Goal: Transaction & Acquisition: Book appointment/travel/reservation

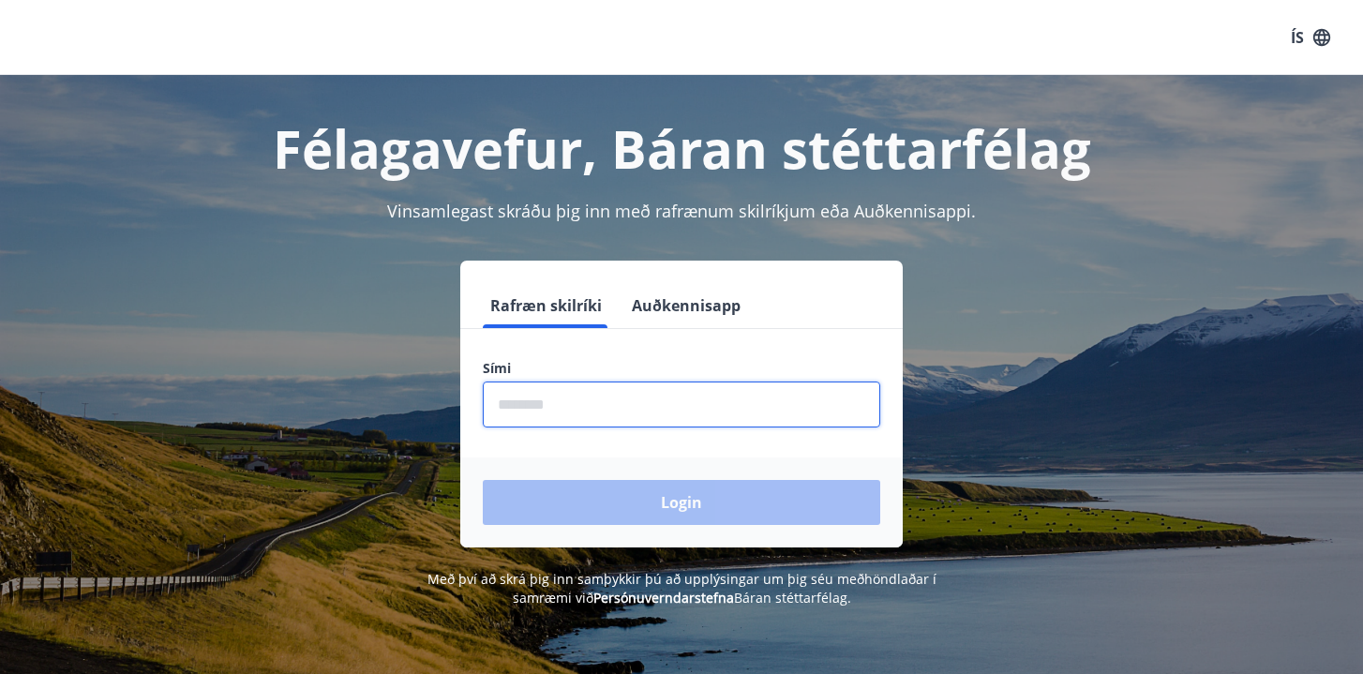
click at [584, 393] on input "phone" at bounding box center [681, 404] width 397 height 46
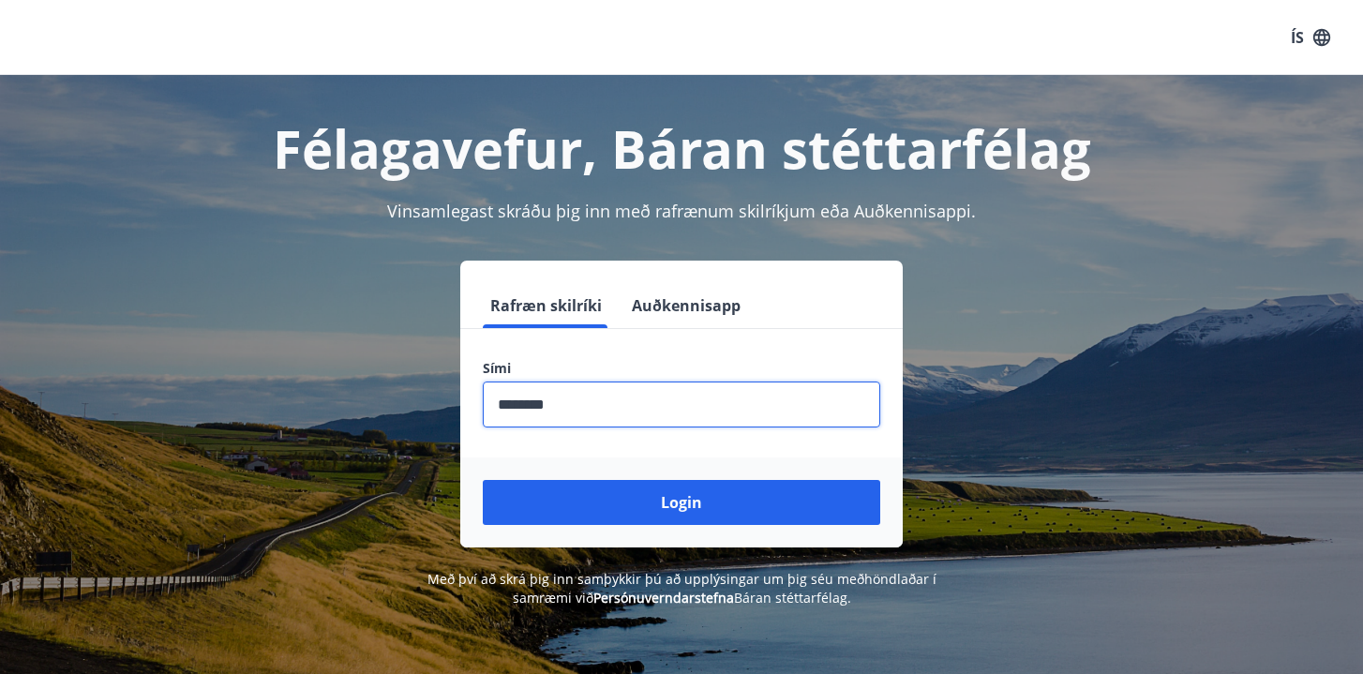
type input "********"
click at [483, 480] on button "Login" at bounding box center [681, 502] width 397 height 45
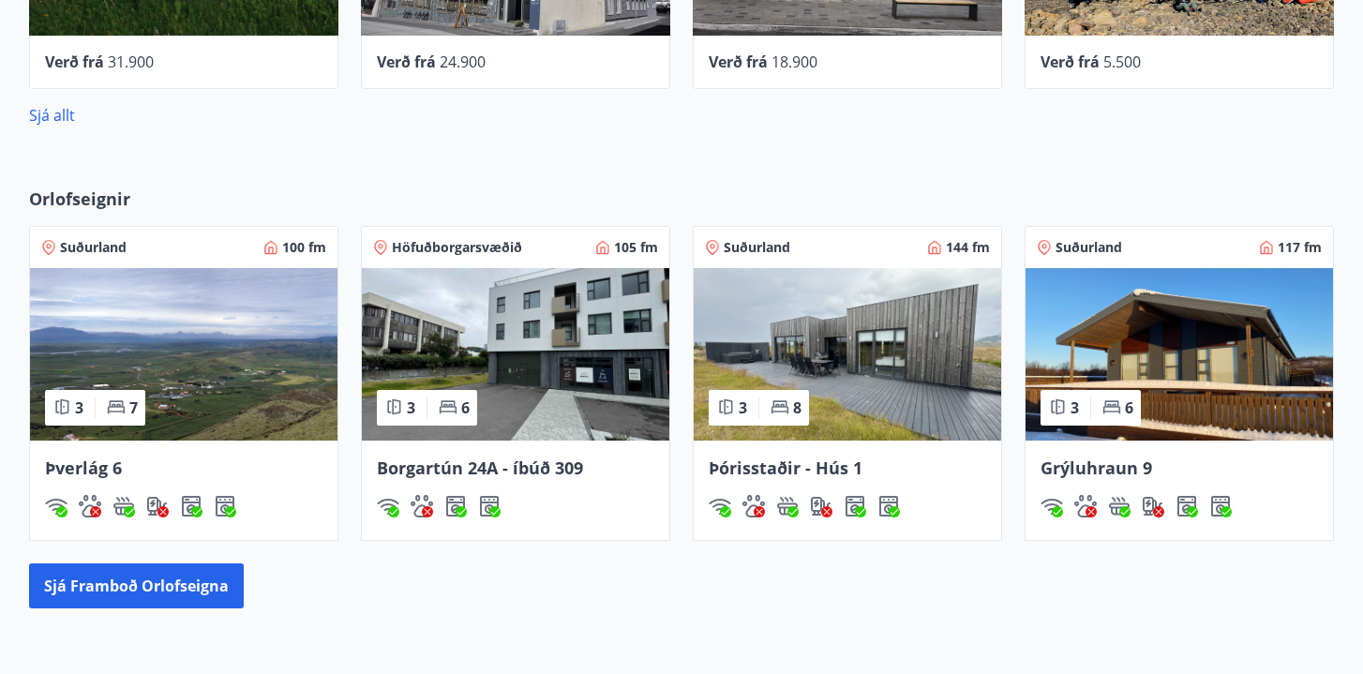
scroll to position [1013, 0]
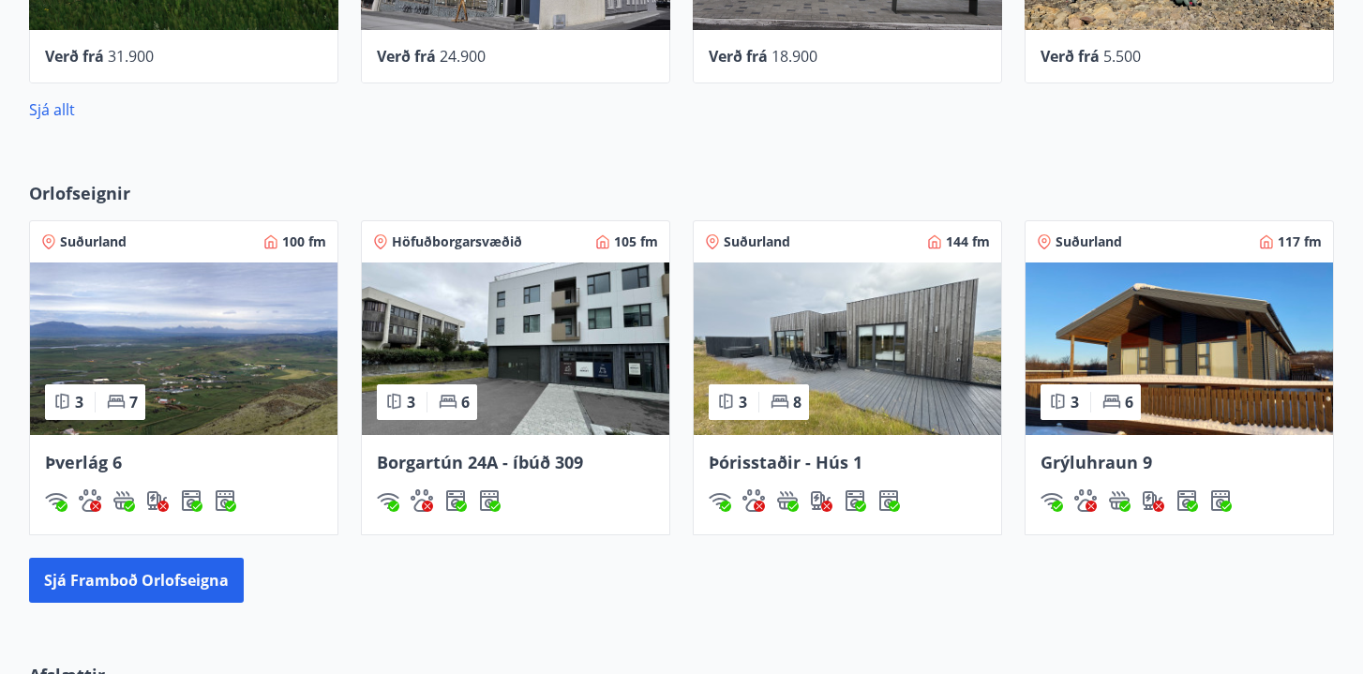
click at [1115, 351] on img at bounding box center [1178, 348] width 307 height 172
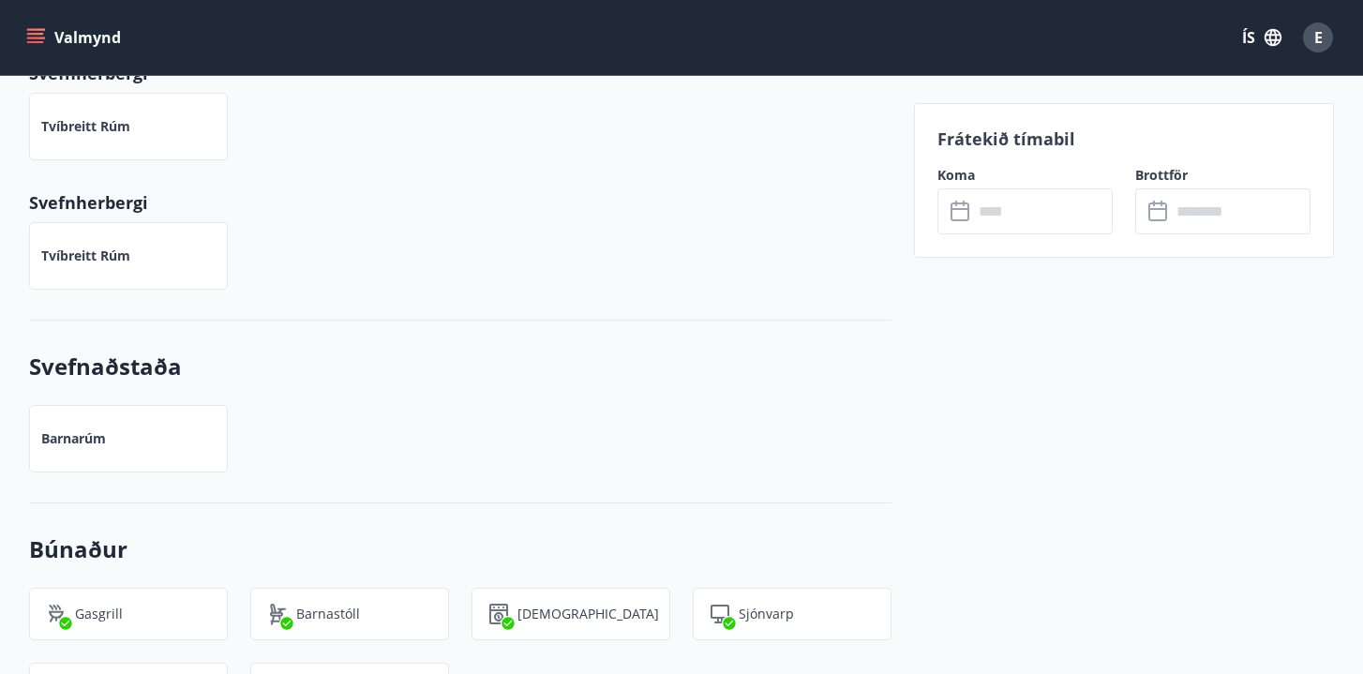
scroll to position [2383, 0]
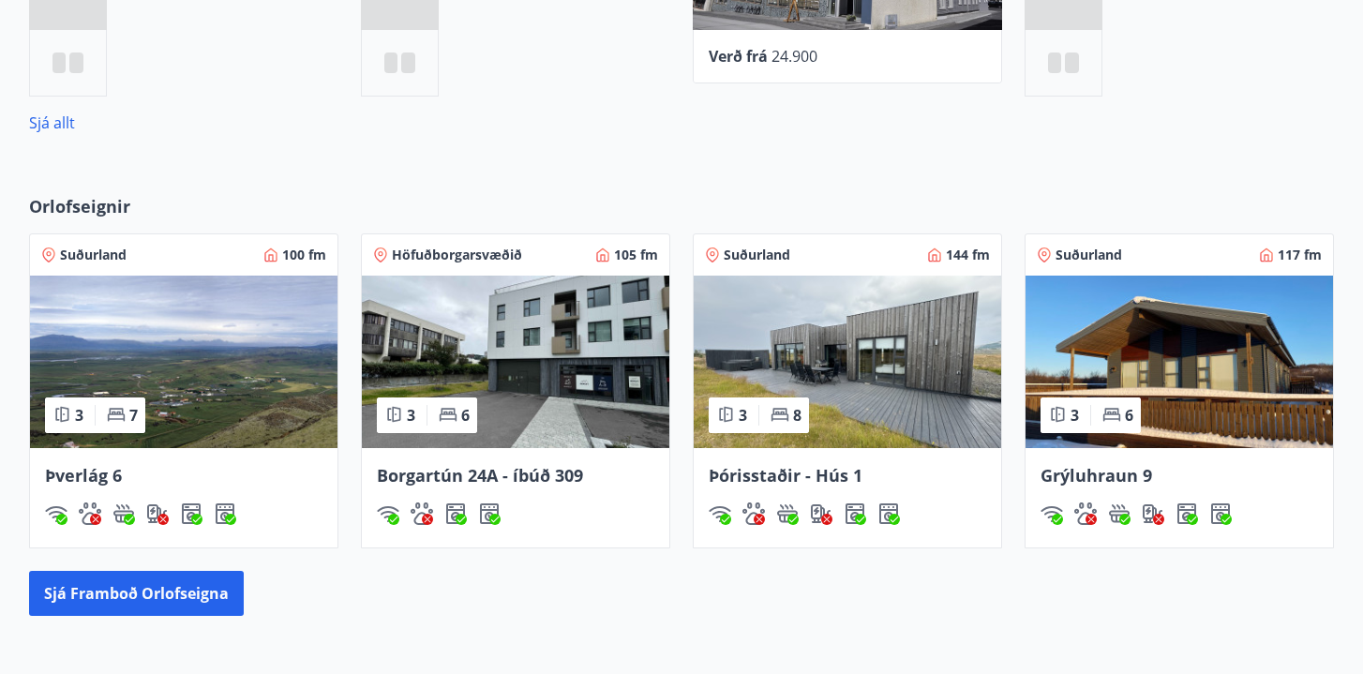
scroll to position [1069, 0]
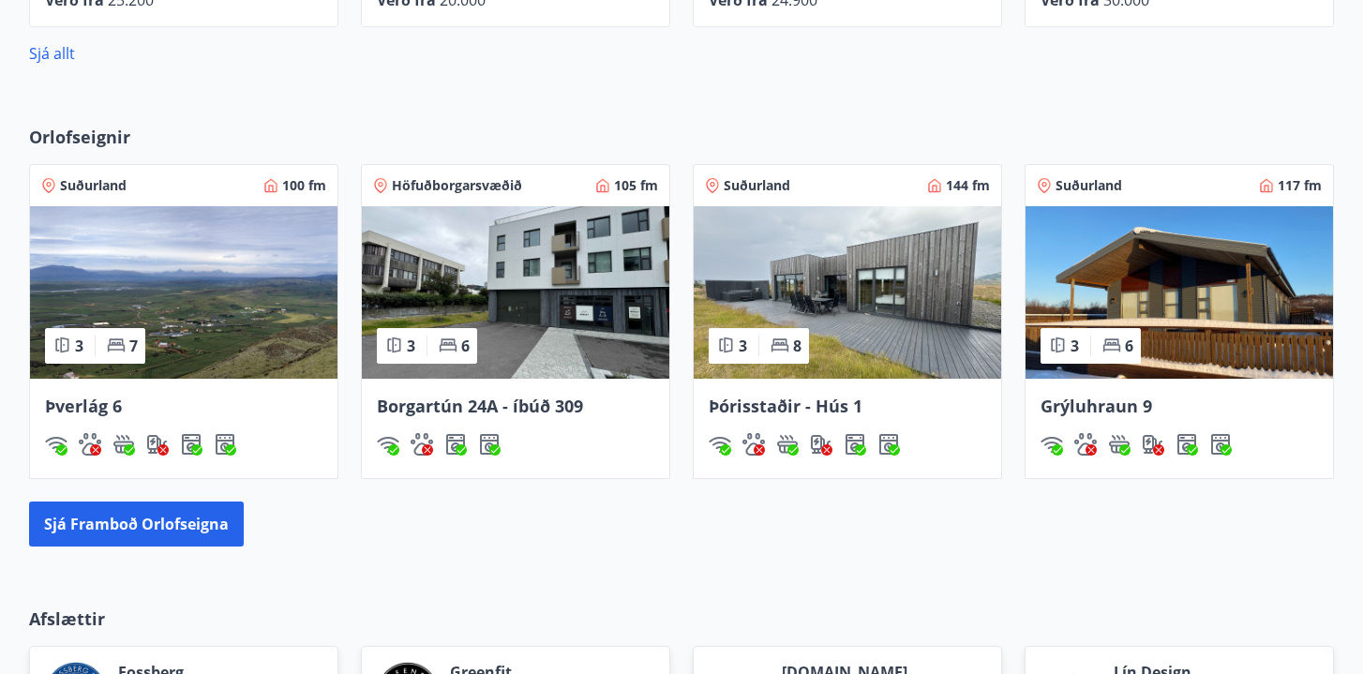
drag, startPoint x: 1091, startPoint y: 407, endPoint x: 1133, endPoint y: 44, distance: 365.1
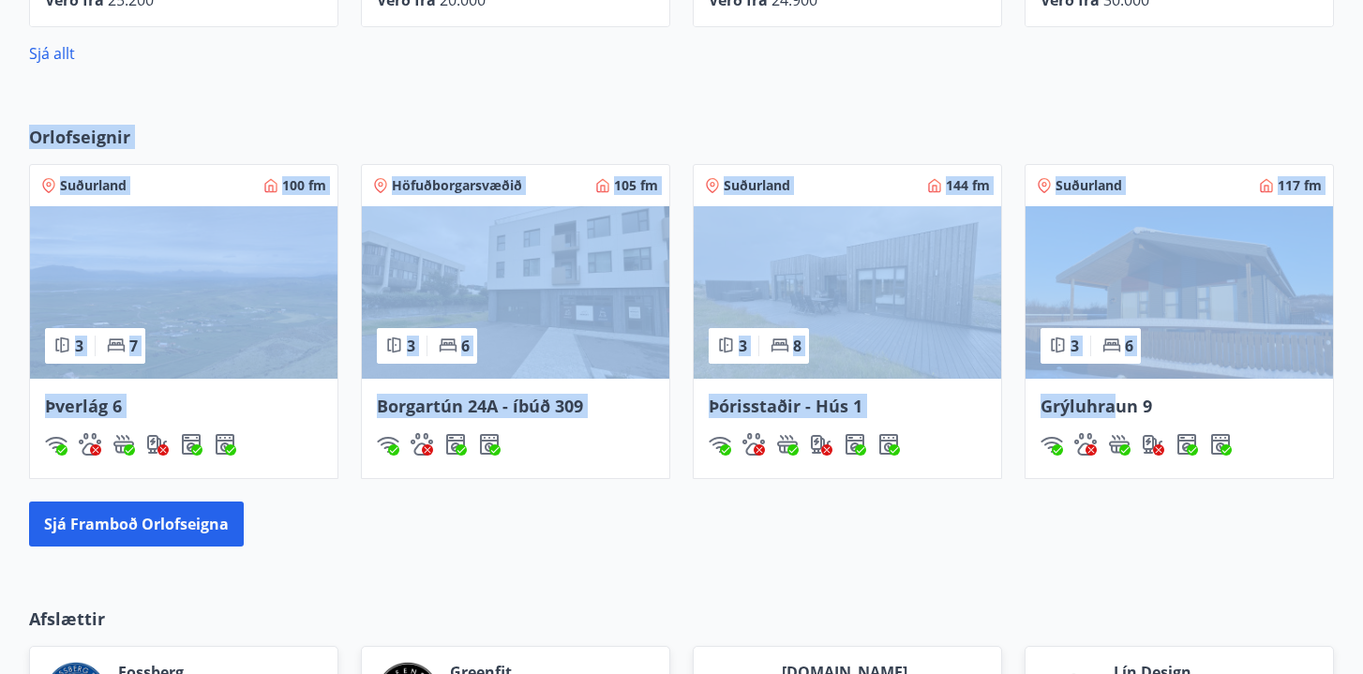
drag, startPoint x: 1115, startPoint y: 409, endPoint x: 1169, endPoint y: 83, distance: 329.6
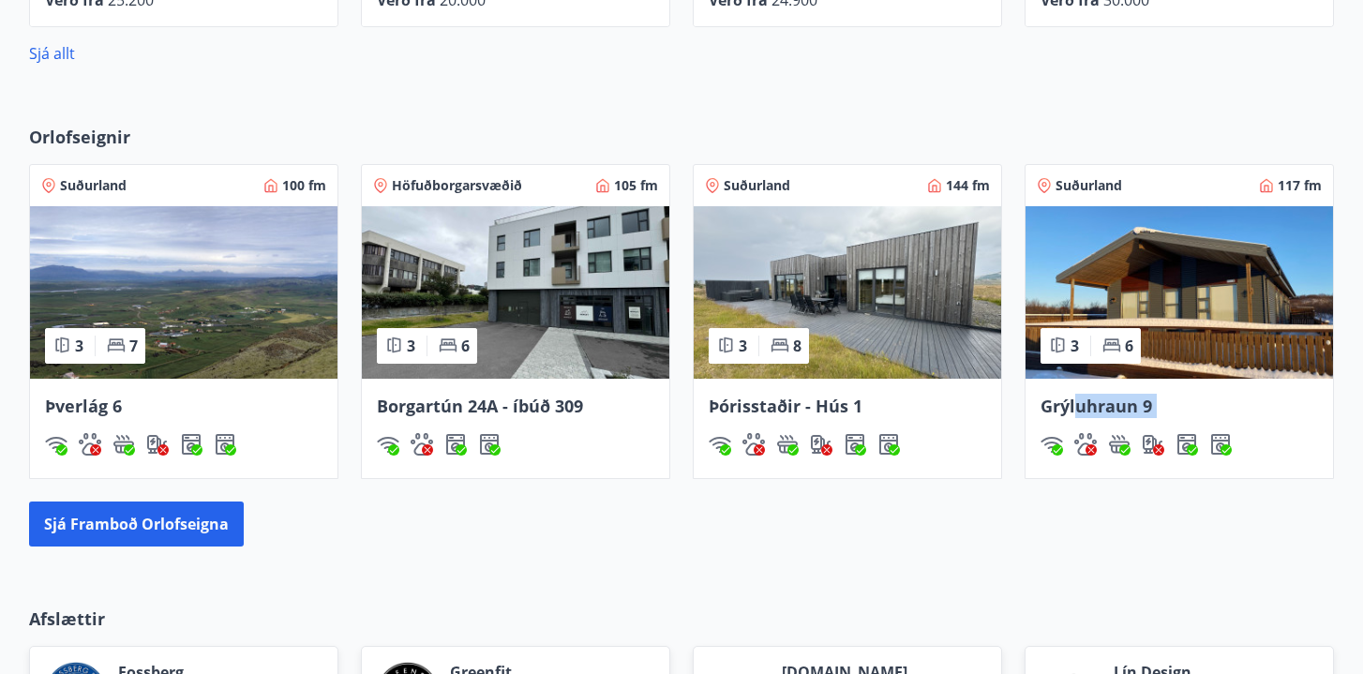
drag, startPoint x: 1079, startPoint y: 406, endPoint x: 1115, endPoint y: 542, distance: 140.7
click at [1118, 541] on div "Orlofseignir Suðurland 100 fm 3 7 Þverlág 6 Höfuðborgarsvæðið 105 fm 3 6 Borgar…" at bounding box center [682, 336] width 1350 height 422
click at [1115, 542] on div "Sjá framboð orlofseigna" at bounding box center [681, 523] width 1305 height 45
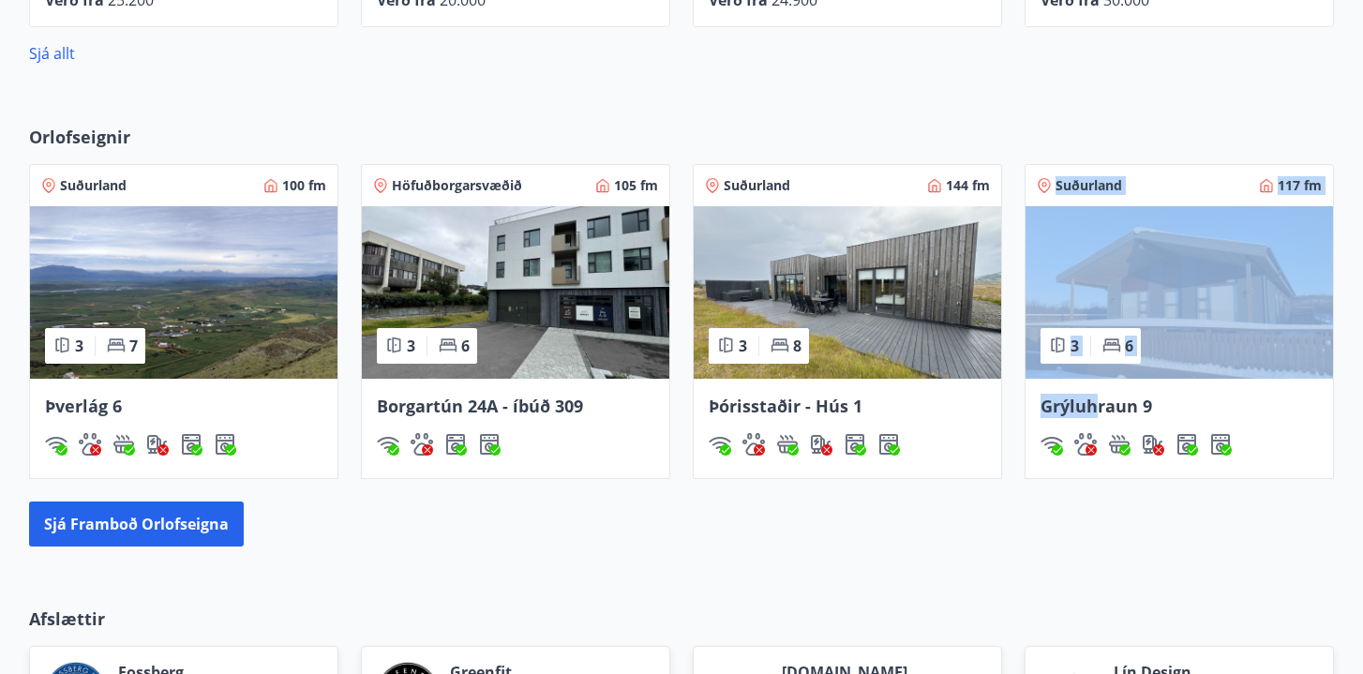
drag, startPoint x: 1092, startPoint y: 409, endPoint x: 1146, endPoint y: 144, distance: 269.8
click at [1146, 144] on div "Suðurland 117 fm 3 6 Grýluhraun 9" at bounding box center [1168, 310] width 332 height 337
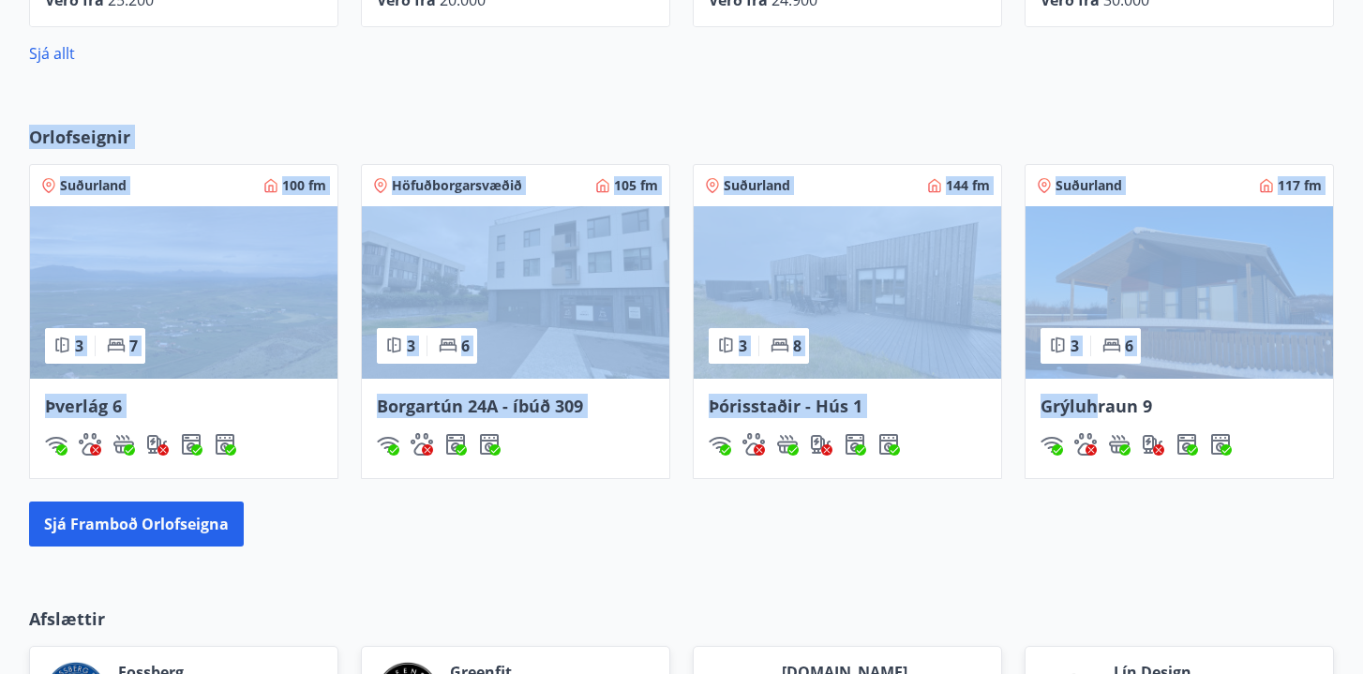
drag, startPoint x: 1100, startPoint y: 410, endPoint x: 1168, endPoint y: 109, distance: 308.3
click at [1168, 109] on div "Orlofseignir Suðurland 100 fm 3 7 Þverlág 6 Höfuðborgarsvæðið 105 fm 3 6 Borgar…" at bounding box center [681, 336] width 1363 height 482
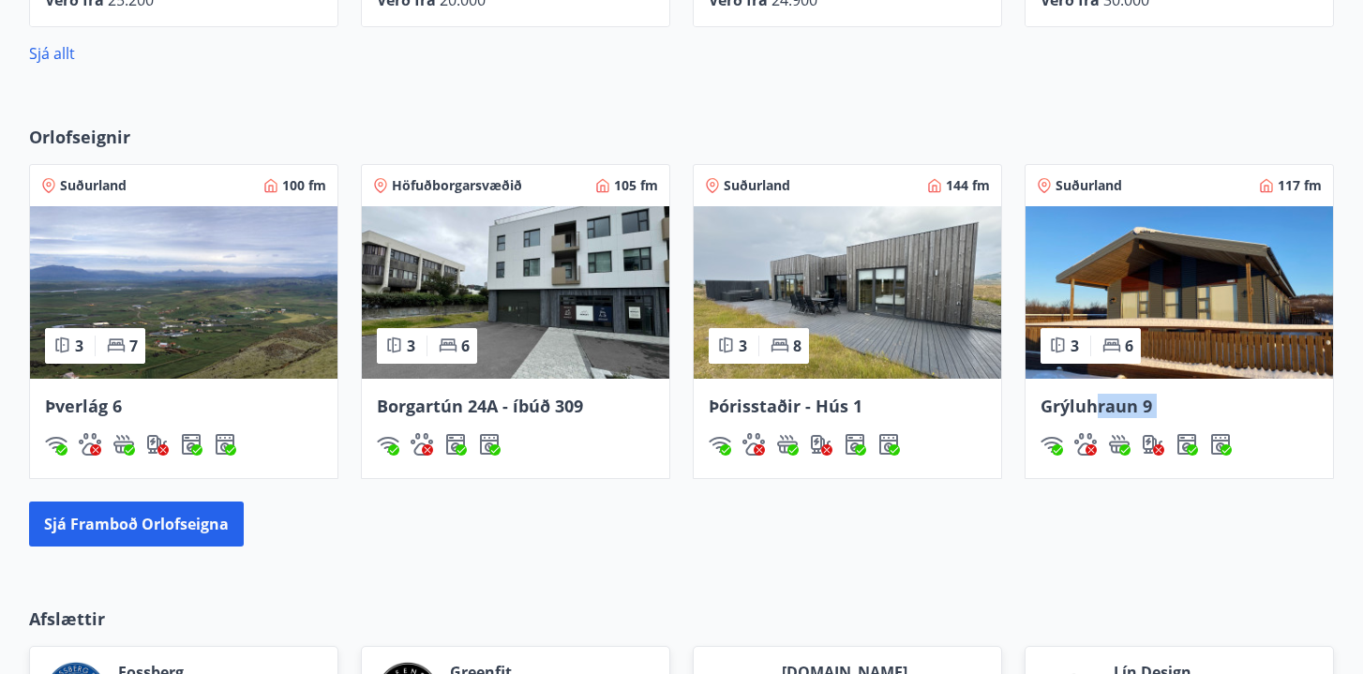
drag, startPoint x: 1093, startPoint y: 403, endPoint x: 1243, endPoint y: 445, distance: 155.8
click at [1243, 445] on div "Grýluhraun 9" at bounding box center [1178, 428] width 307 height 99
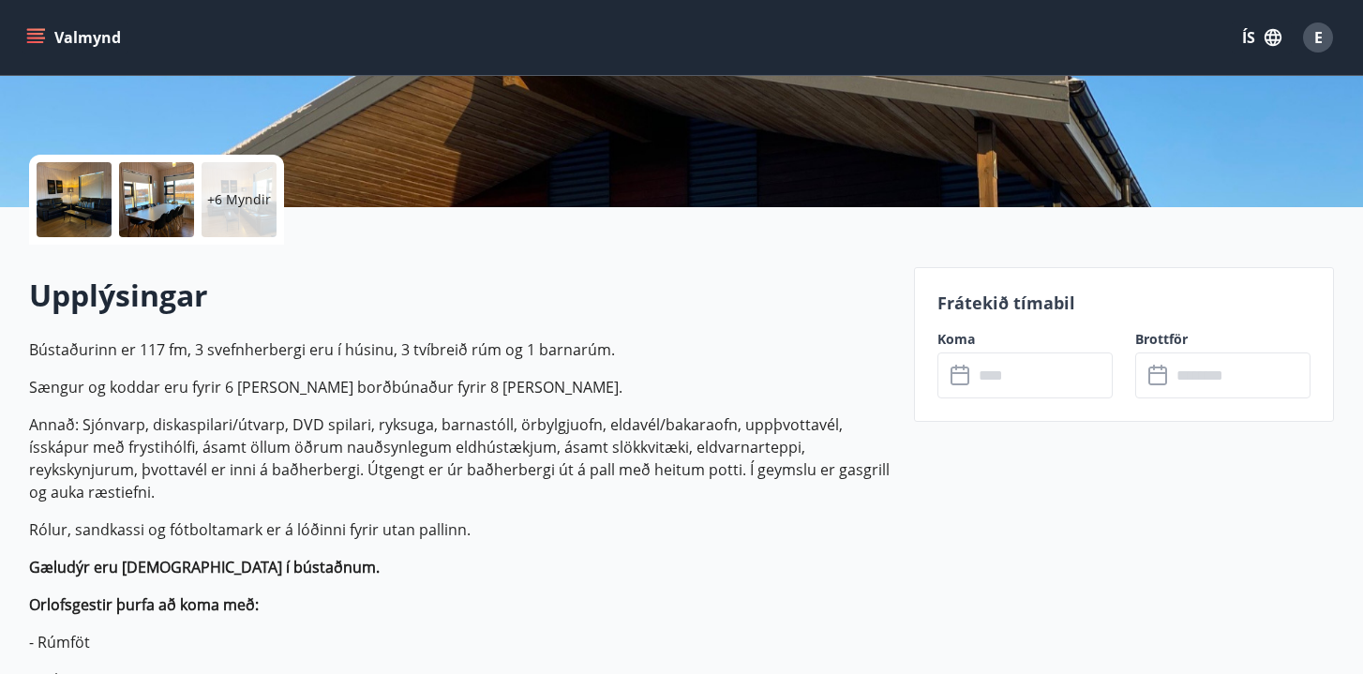
scroll to position [377, 0]
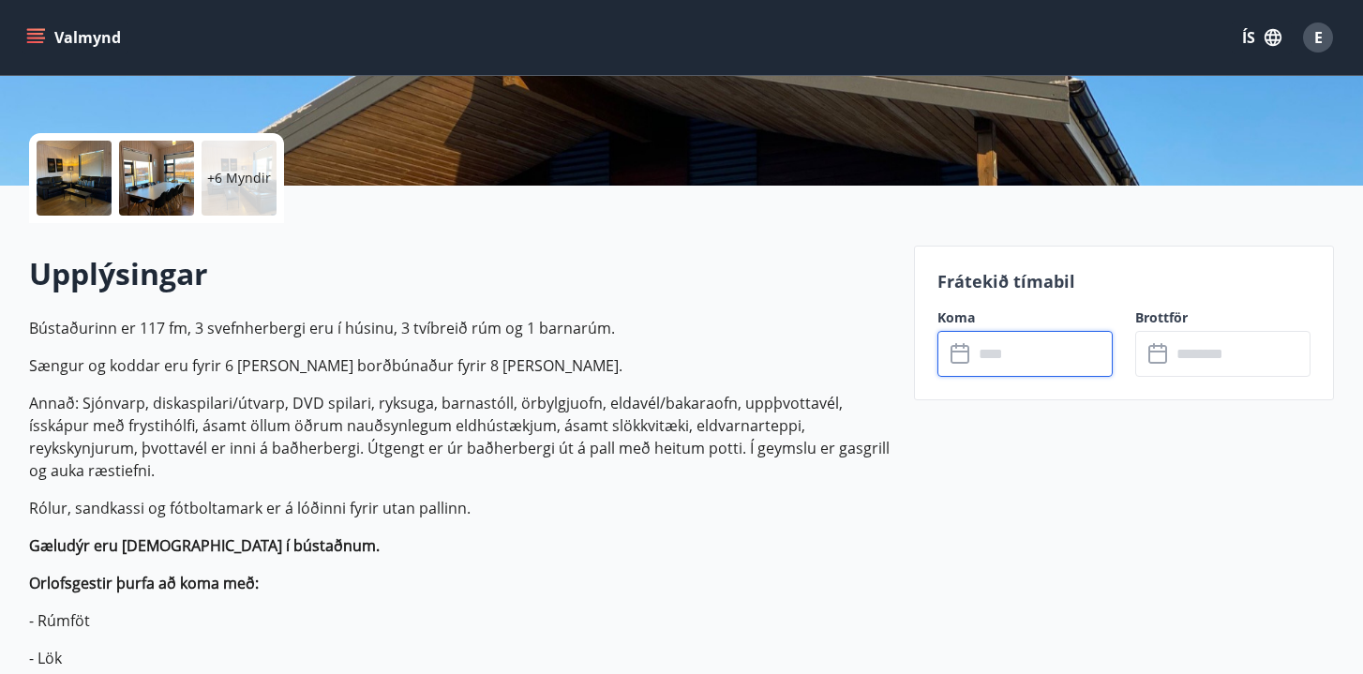
click at [1023, 348] on input "text" at bounding box center [1043, 354] width 140 height 46
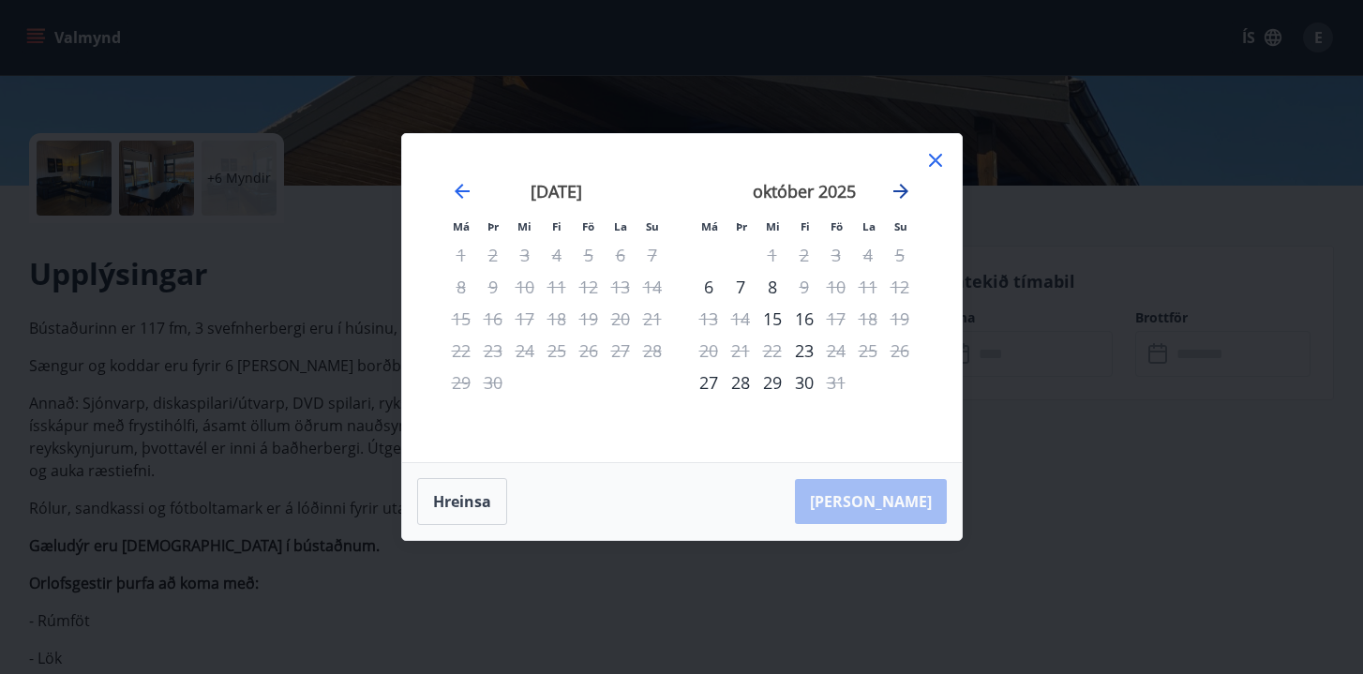
click at [903, 199] on icon "Move forward to switch to the next month." at bounding box center [900, 191] width 22 height 22
click at [930, 161] on icon at bounding box center [935, 160] width 22 height 22
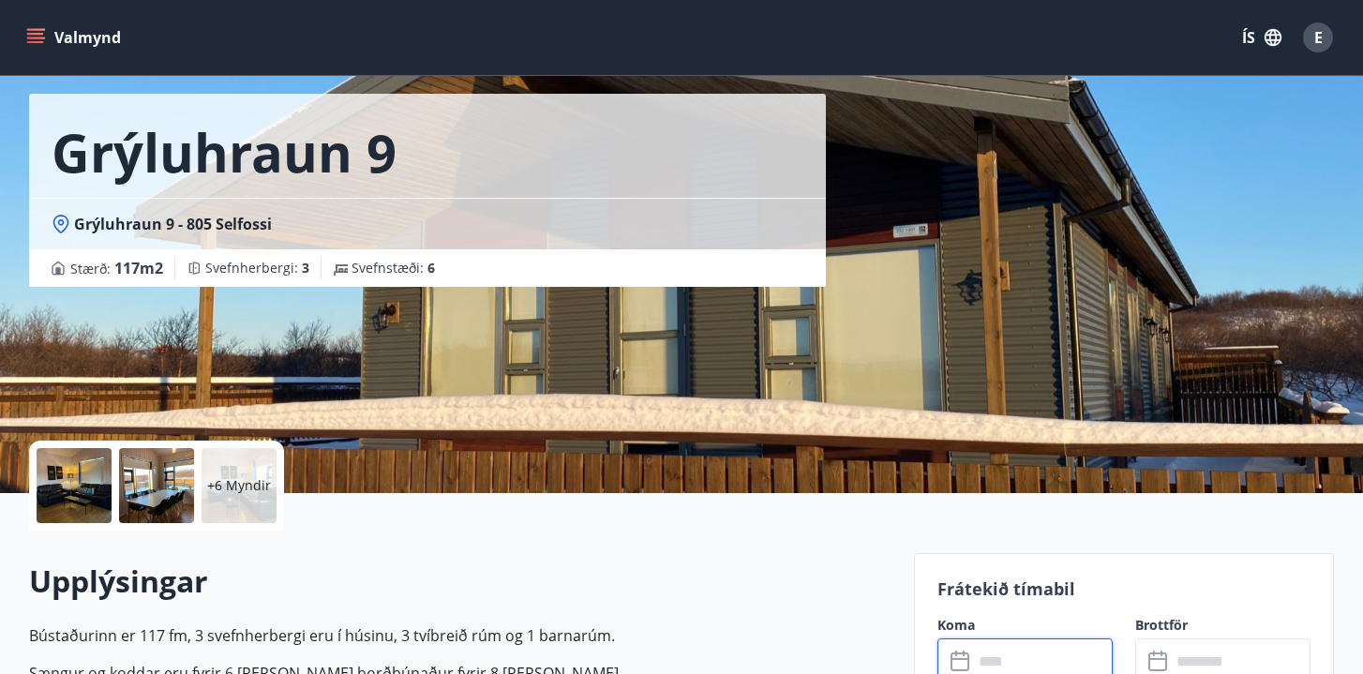
scroll to position [0, 0]
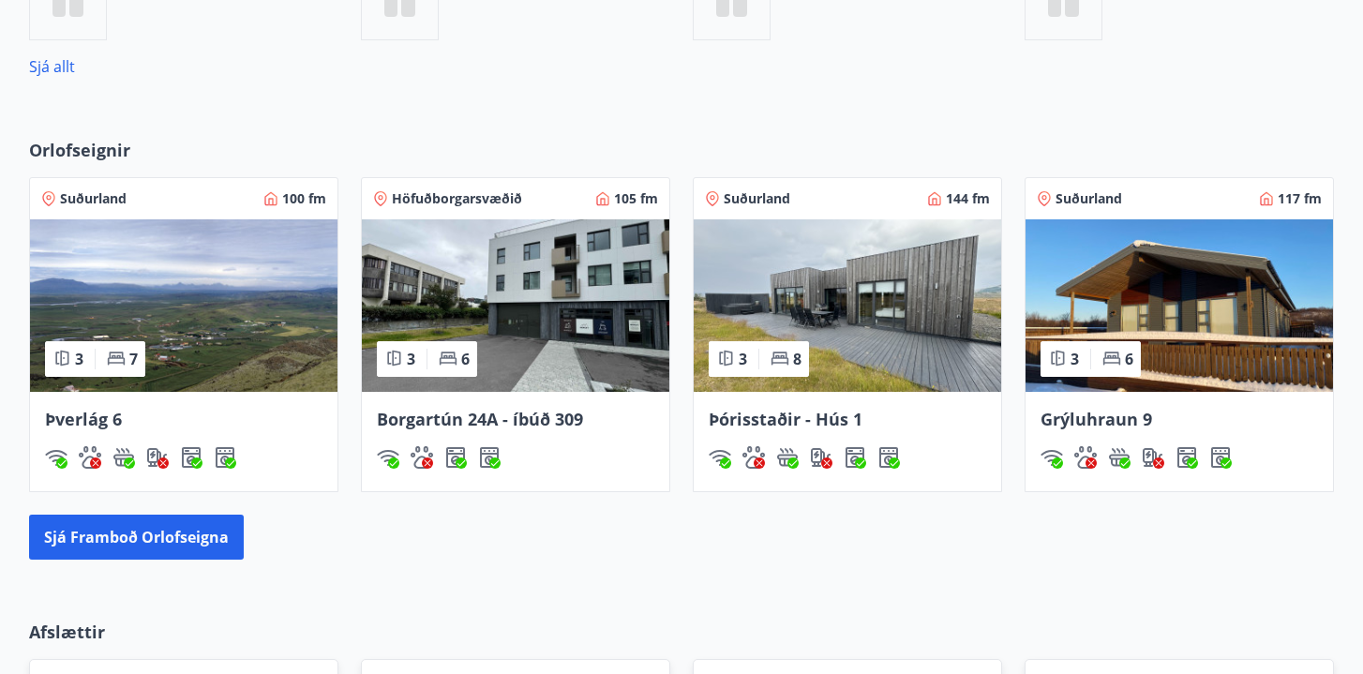
scroll to position [1126, 0]
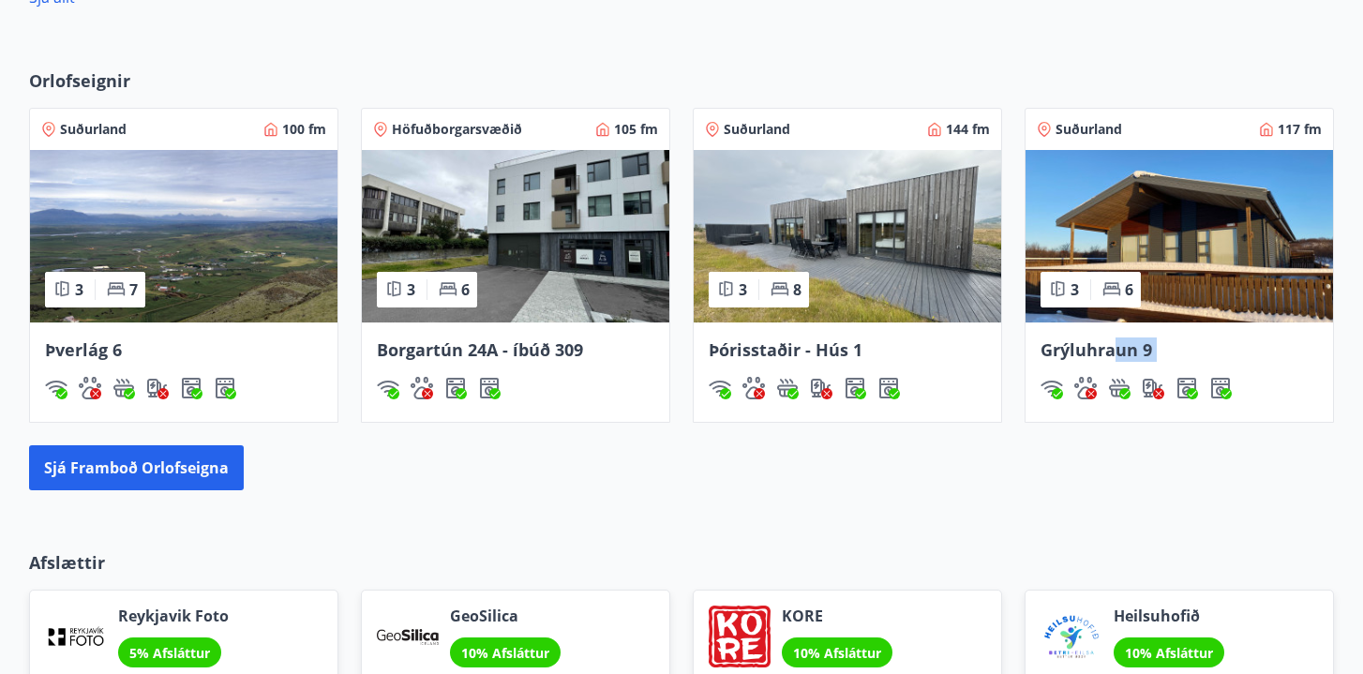
drag, startPoint x: 1114, startPoint y: 356, endPoint x: 1143, endPoint y: 483, distance: 129.8
click at [1143, 483] on div "Orlofseignir Suðurland 100 fm 3 7 Þverlág 6 Höfuðborgarsvæðið 105 fm 3 6 Borgar…" at bounding box center [682, 279] width 1350 height 422
click at [1143, 483] on div "Sjá framboð orlofseigna" at bounding box center [681, 467] width 1305 height 45
drag, startPoint x: 1115, startPoint y: 346, endPoint x: 1116, endPoint y: 462, distance: 116.2
click at [1116, 462] on div "Orlofseignir Suðurland 100 fm 3 7 Þverlág 6 Höfuðborgarsvæðið 105 fm 3 6 Borgar…" at bounding box center [682, 279] width 1350 height 422
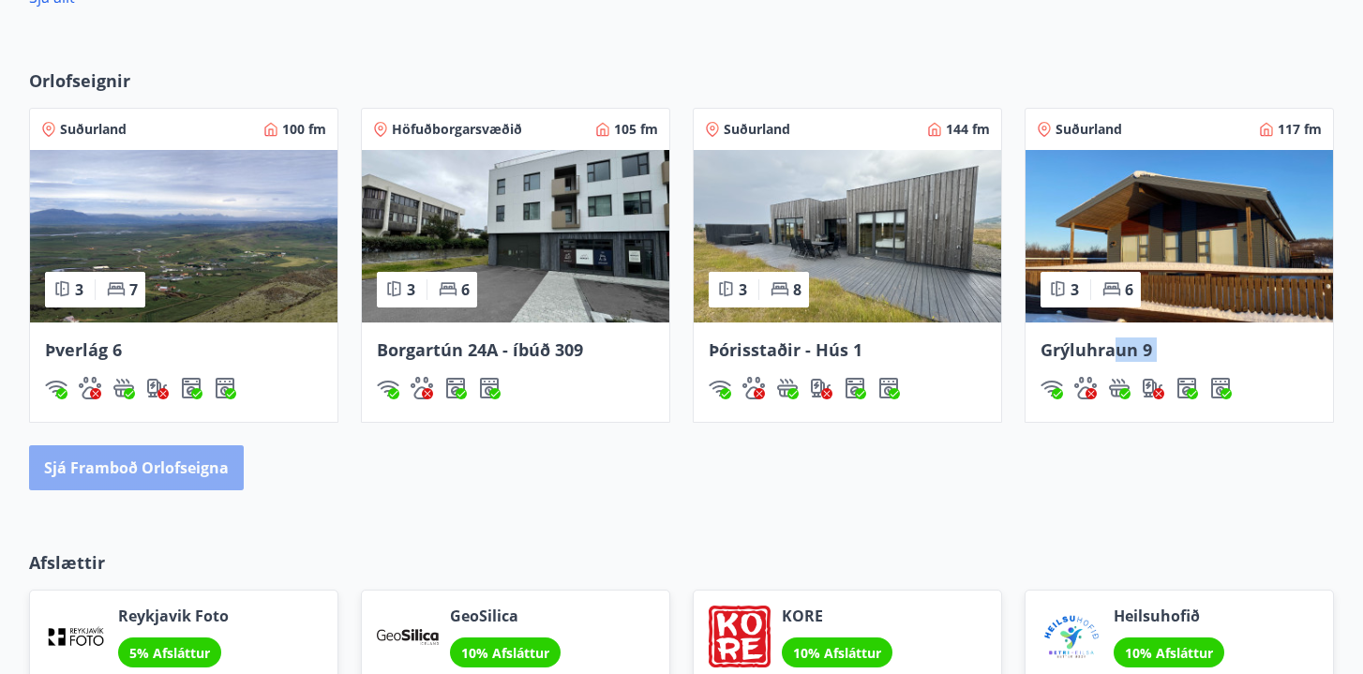
click at [212, 467] on button "Sjá framboð orlofseigna" at bounding box center [136, 467] width 215 height 45
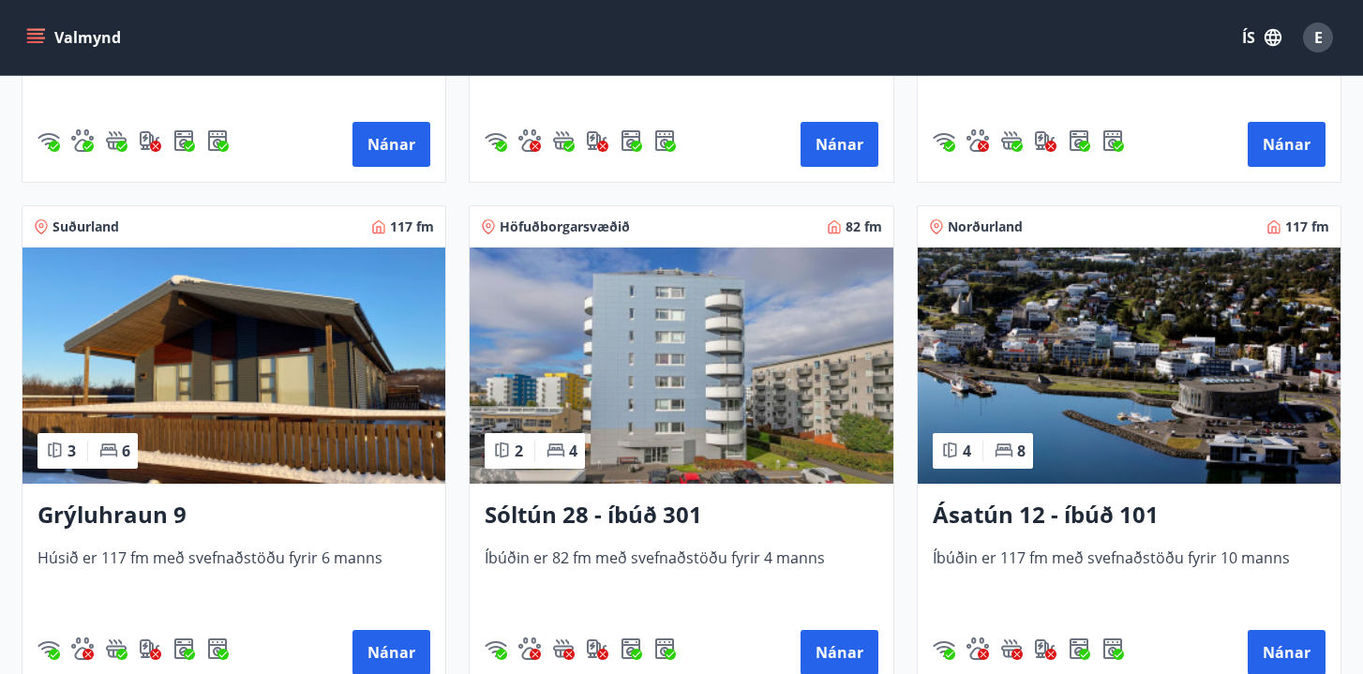
scroll to position [771, 0]
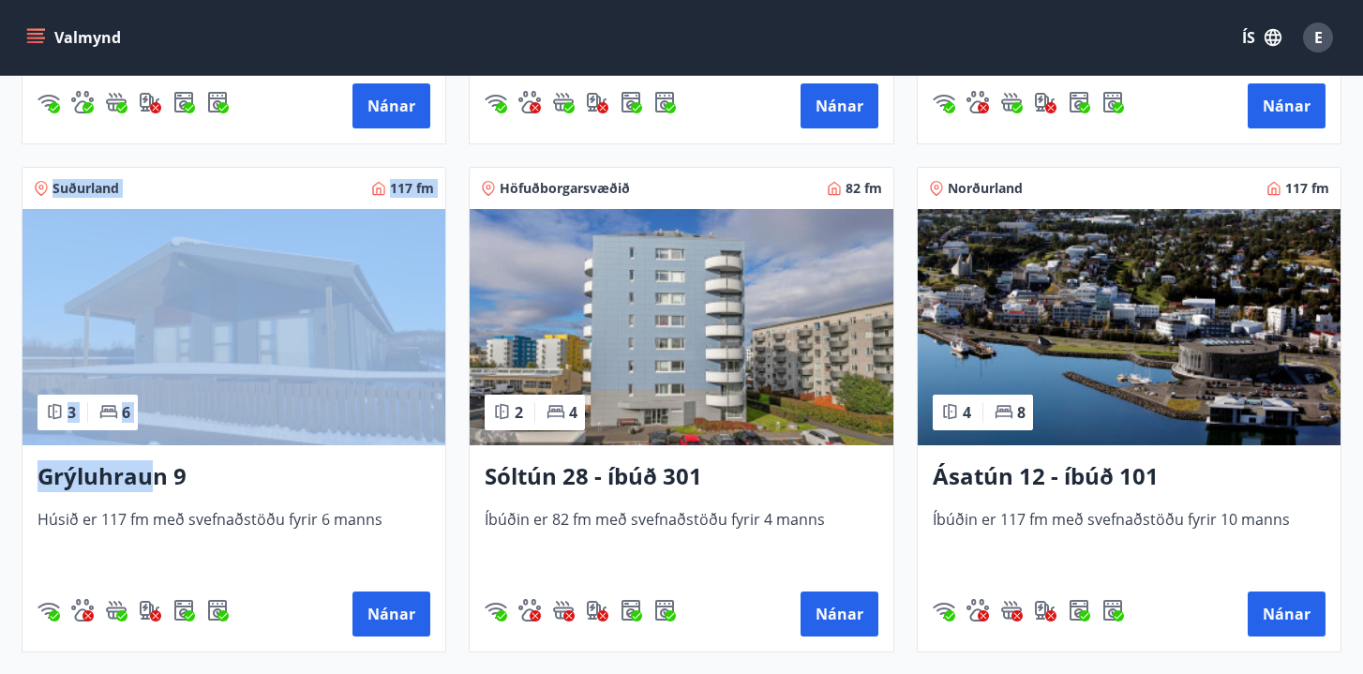
drag, startPoint x: 150, startPoint y: 482, endPoint x: 718, endPoint y: 116, distance: 675.4
click at [718, 116] on div "Suðurland 100 fm 3 7 Þverlág 2 Húsið er 100 fm með svefnaðstöðu fyrir 7 manns N…" at bounding box center [670, 398] width 1342 height 1524
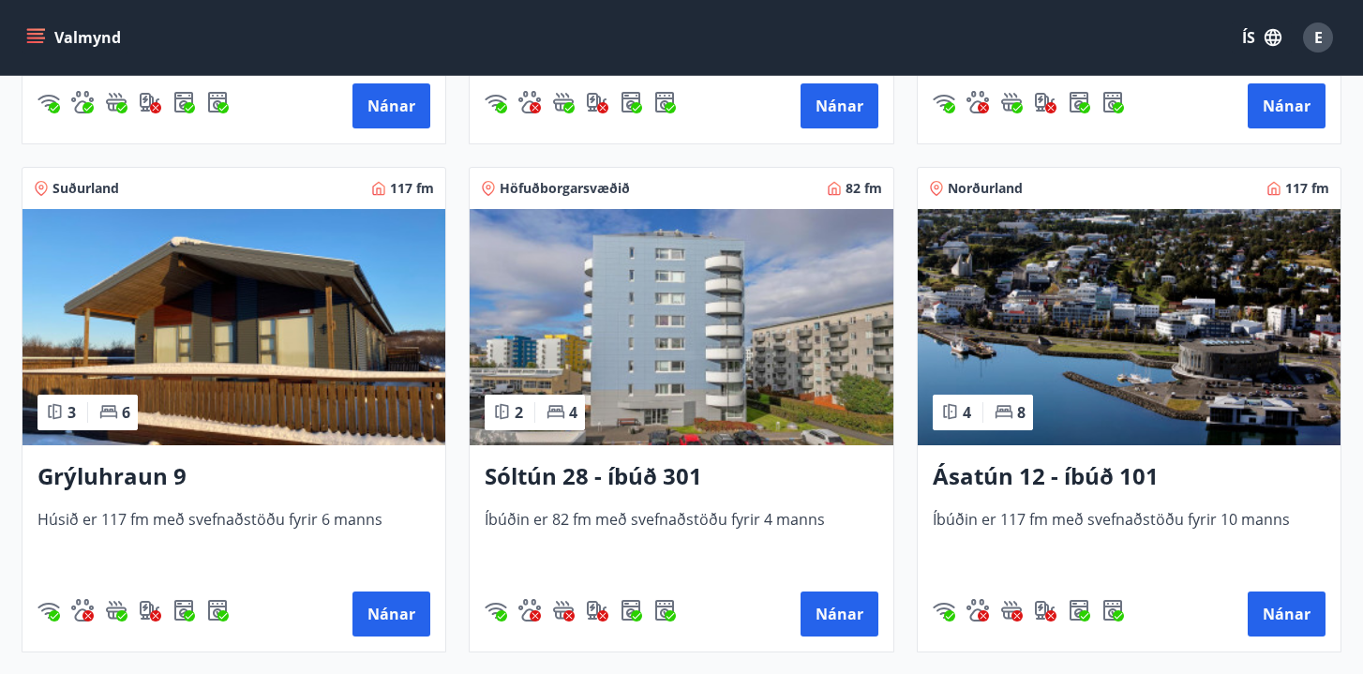
click at [676, 152] on div "Höfuðborgarsvæðið 82 fm 2 4 Sóltún 28 - íbúð 301 Íbúðin er 82 fm með svefnaðstö…" at bounding box center [669, 398] width 447 height 508
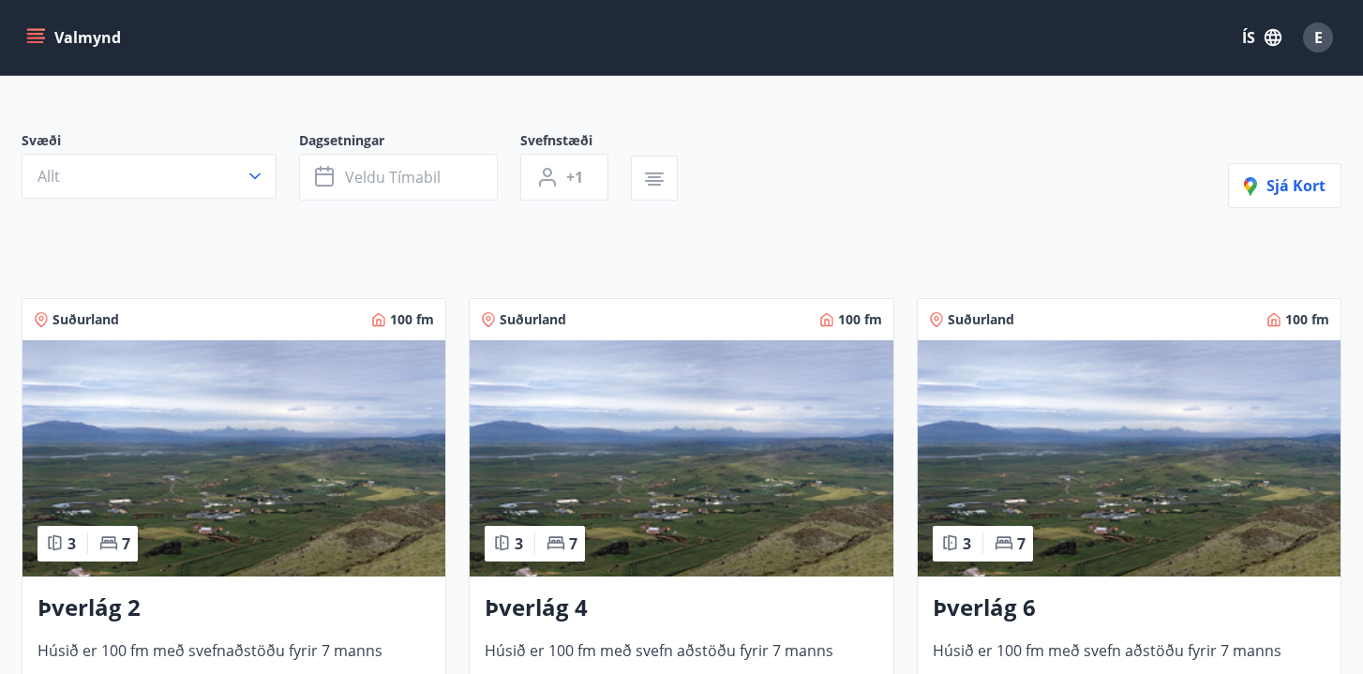
scroll to position [321, 0]
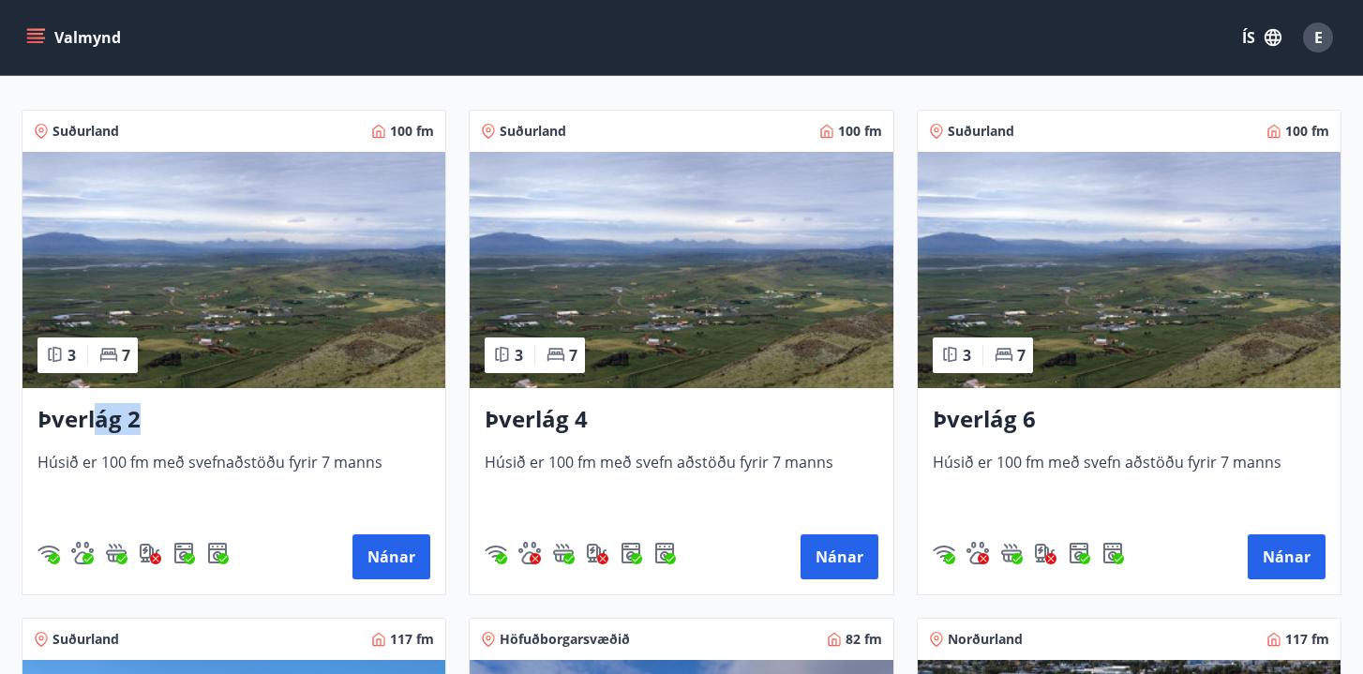
drag, startPoint x: 96, startPoint y: 417, endPoint x: 204, endPoint y: 425, distance: 109.0
click at [204, 425] on h3 "Þverlág 2" at bounding box center [233, 420] width 393 height 34
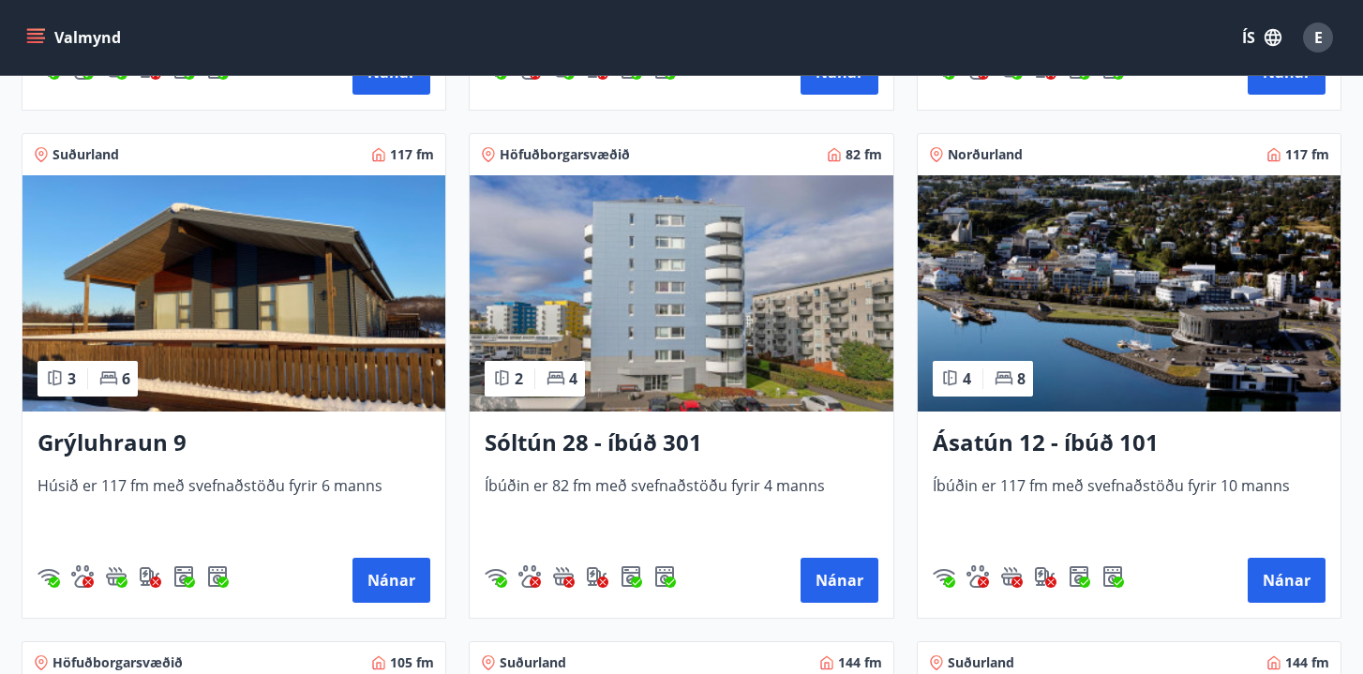
scroll to position [810, 0]
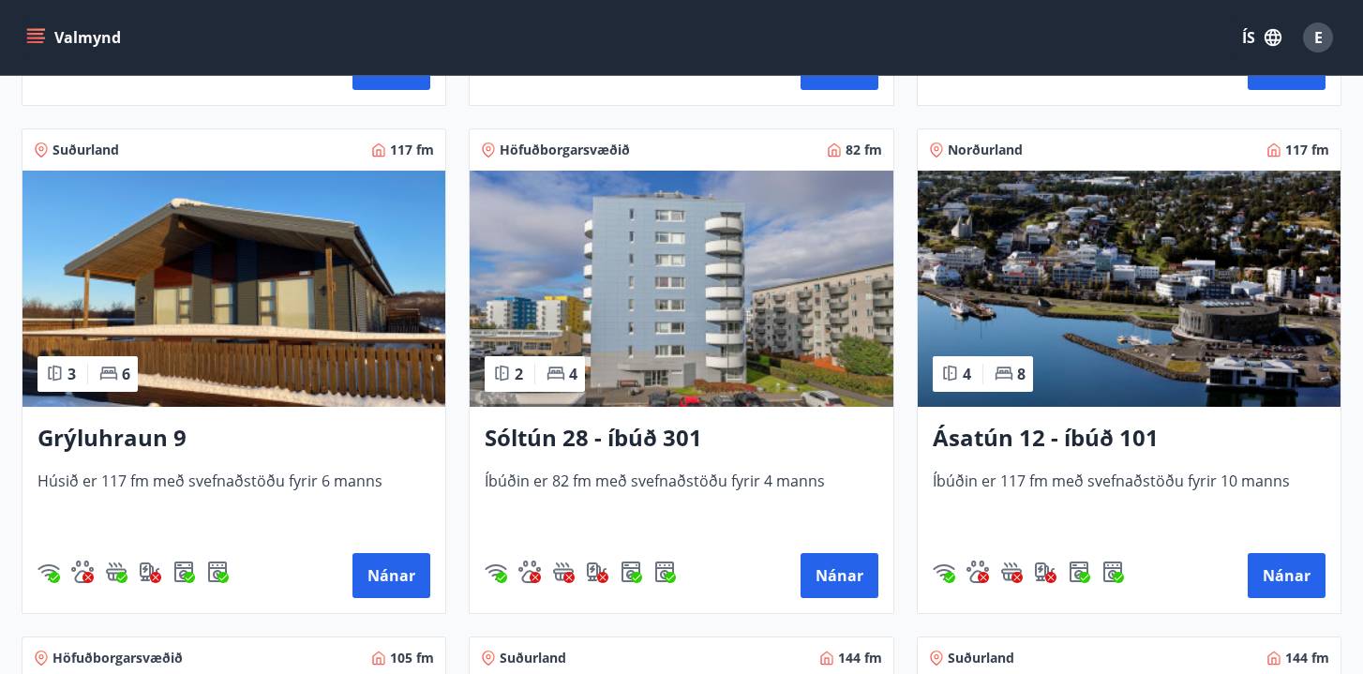
drag, startPoint x: 386, startPoint y: 576, endPoint x: 570, endPoint y: 303, distance: 329.6
click at [624, 276] on div "Suðurland 100 fm 3 7 Þverlág 2 Húsið er 100 fm með svefnaðstöðu fyrir 7 manns N…" at bounding box center [670, 360] width 1342 height 1524
drag, startPoint x: 399, startPoint y: 586, endPoint x: 1027, endPoint y: -116, distance: 941.9
click at [1027, 0] on html "Valmynd ÍS E Framboð Svæði Allt Dagsetningar Veldu tímabil Svefnstæði +1 Sjá ko…" at bounding box center [681, 278] width 1363 height 2176
click at [384, 578] on button "Nánar" at bounding box center [391, 575] width 78 height 45
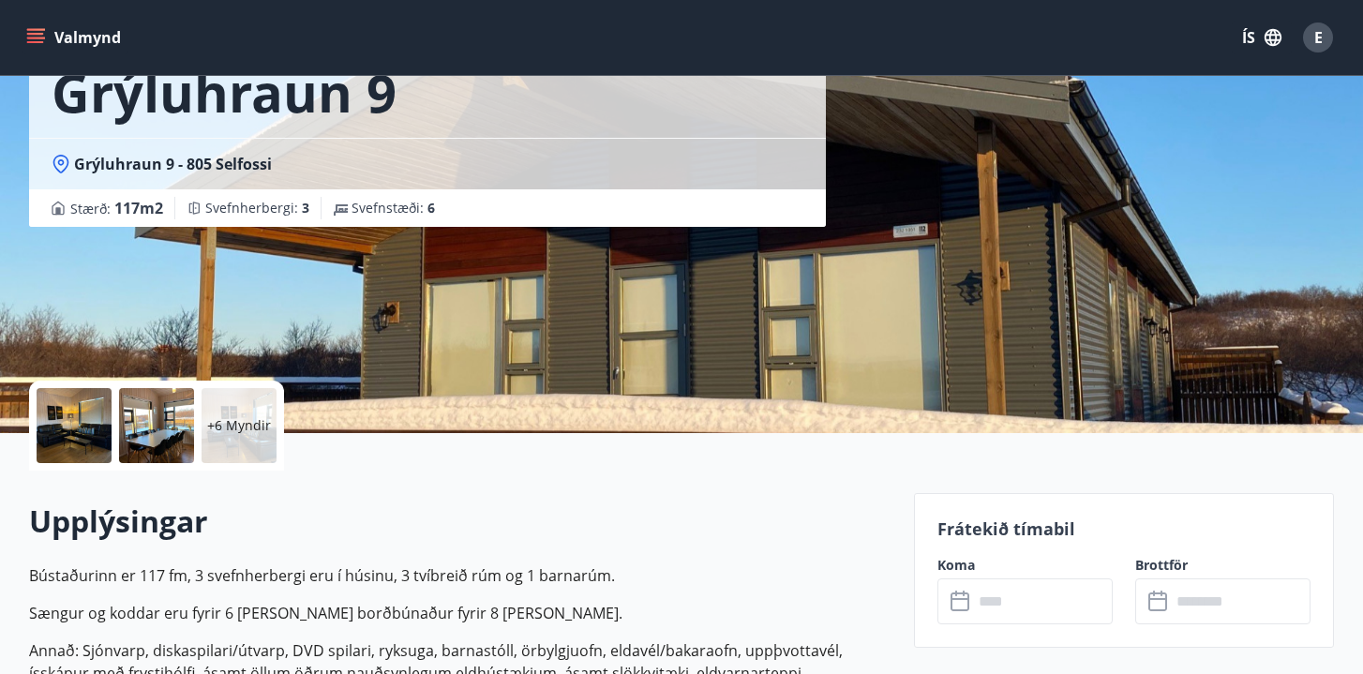
scroll to position [127, 0]
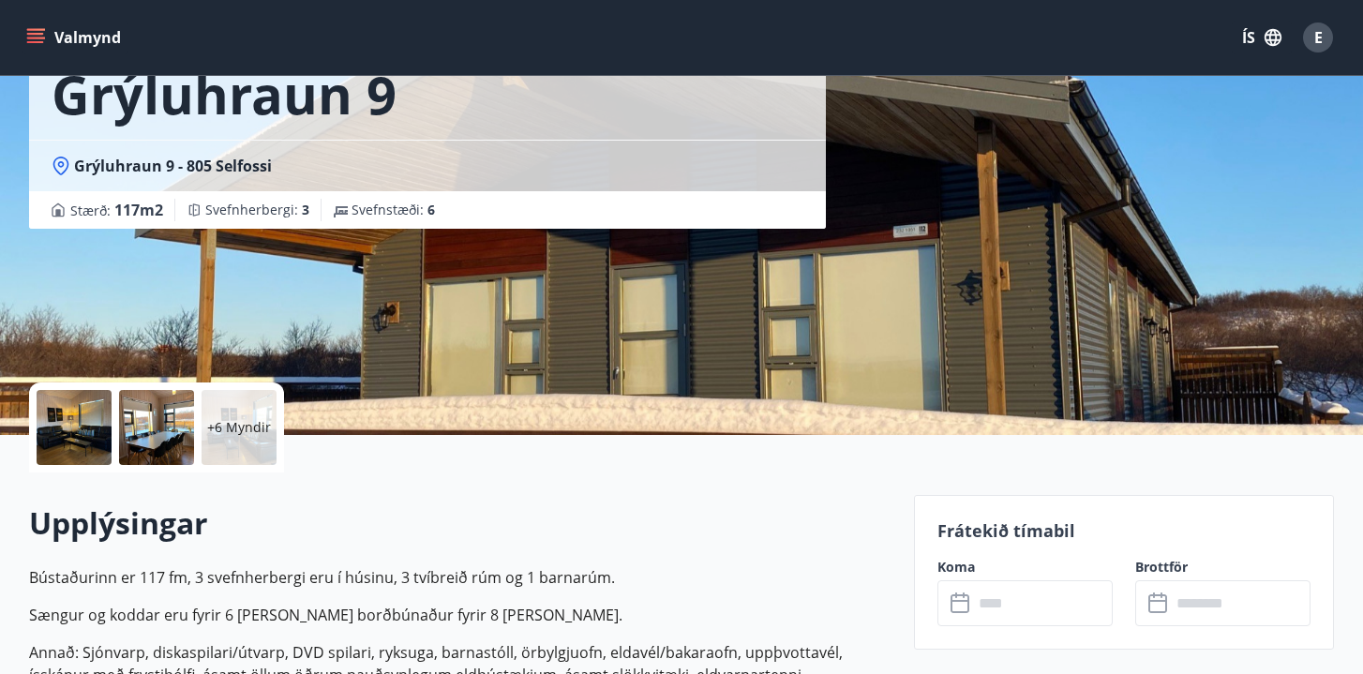
click at [253, 425] on p "+6 Myndir" at bounding box center [239, 427] width 64 height 19
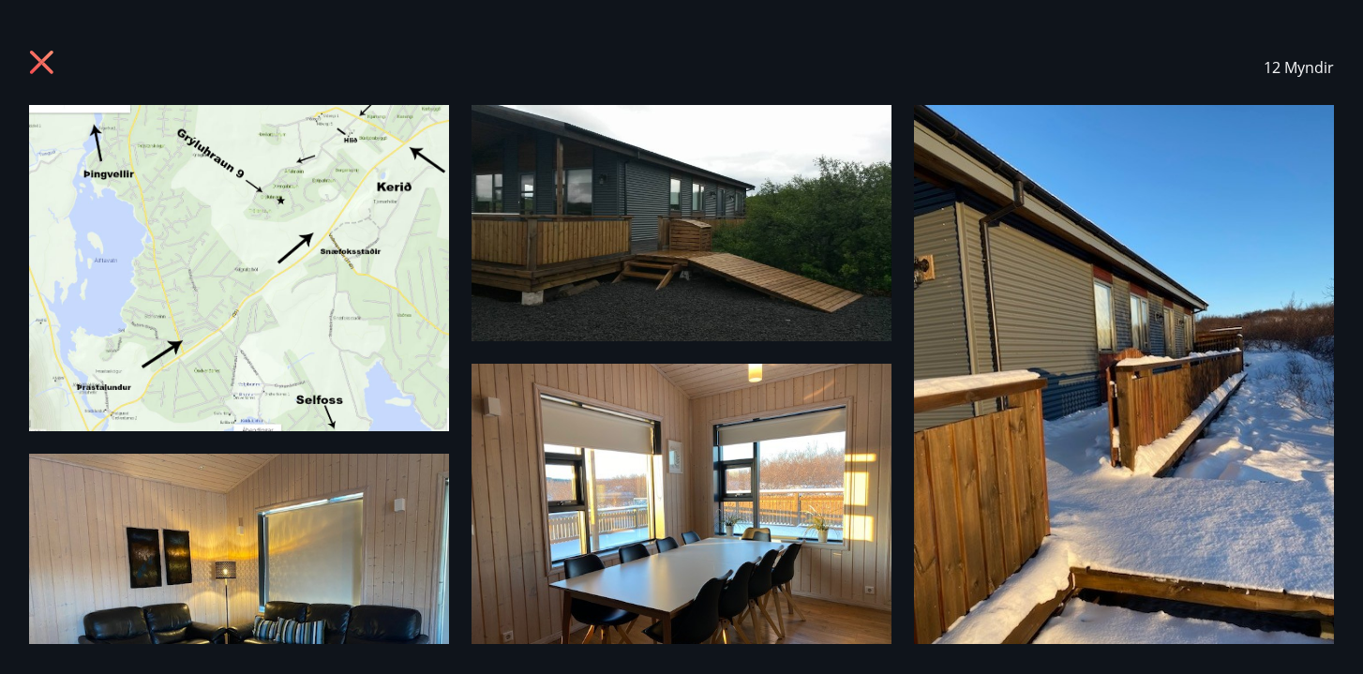
click at [373, 306] on img at bounding box center [239, 268] width 420 height 326
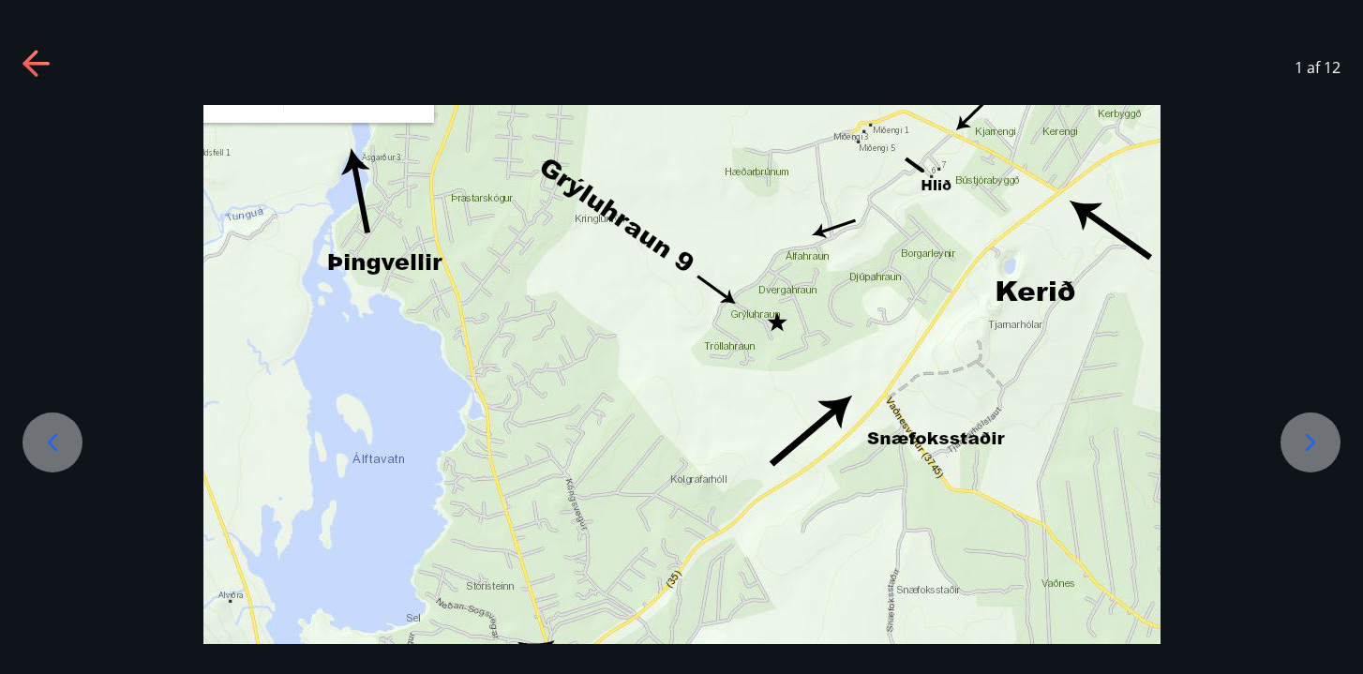
click at [40, 62] on icon at bounding box center [35, 64] width 26 height 4
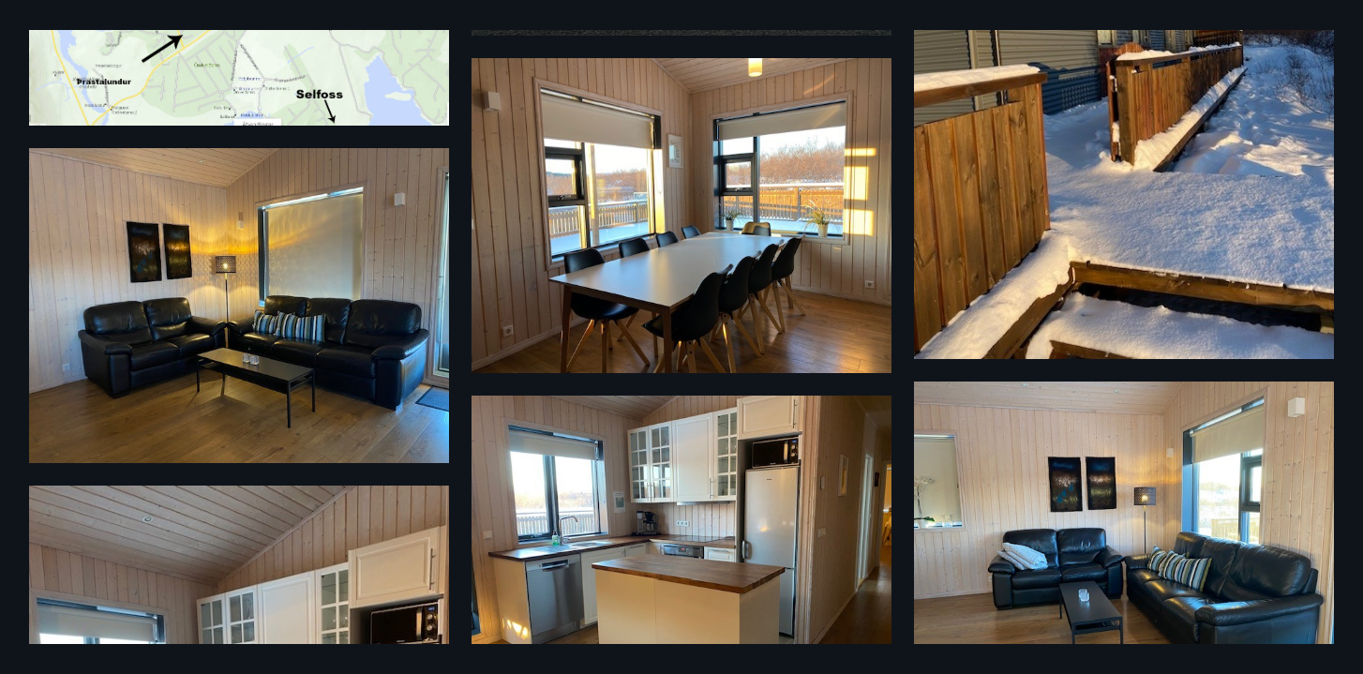
scroll to position [0, 0]
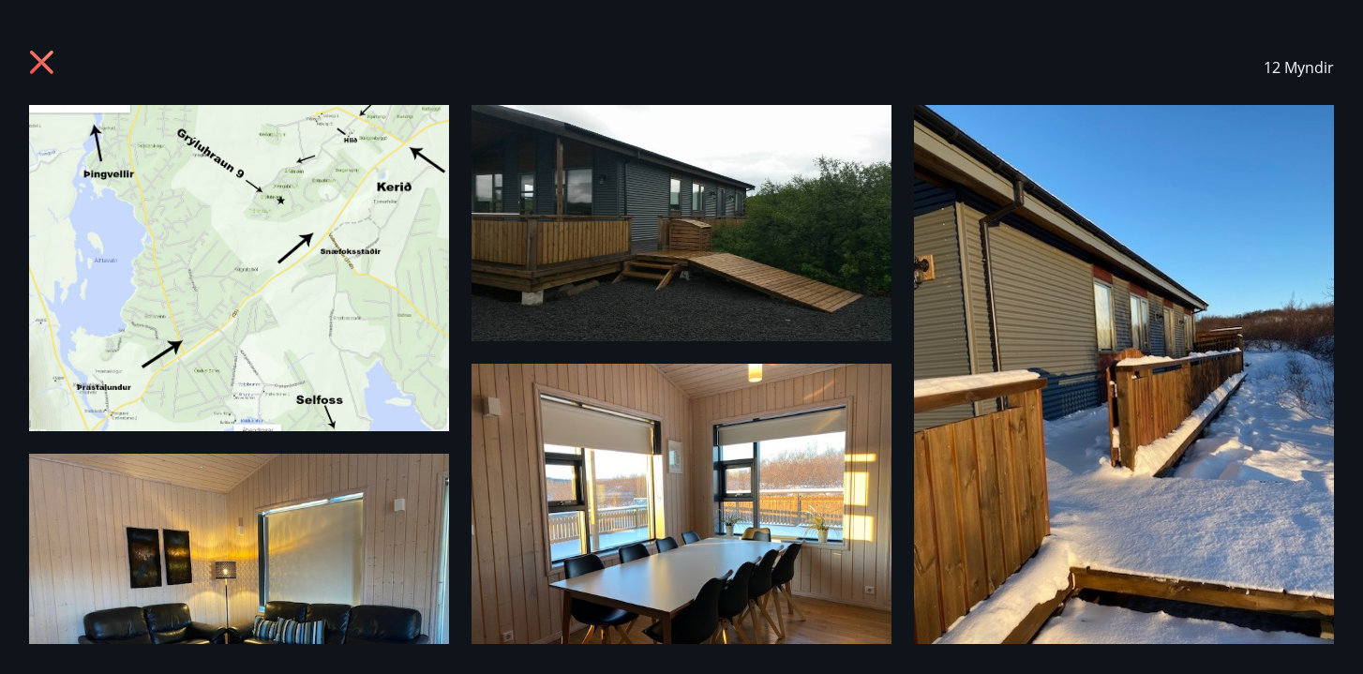
click at [43, 60] on icon at bounding box center [41, 62] width 23 height 23
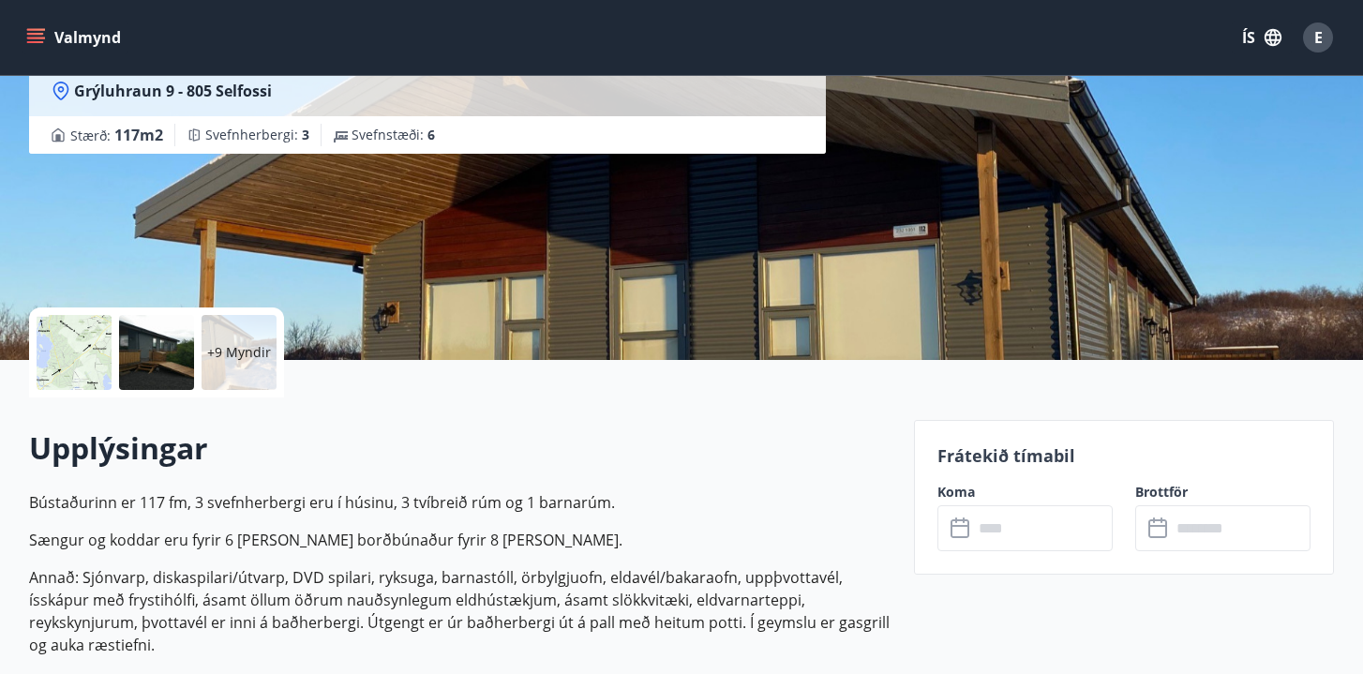
scroll to position [209, 0]
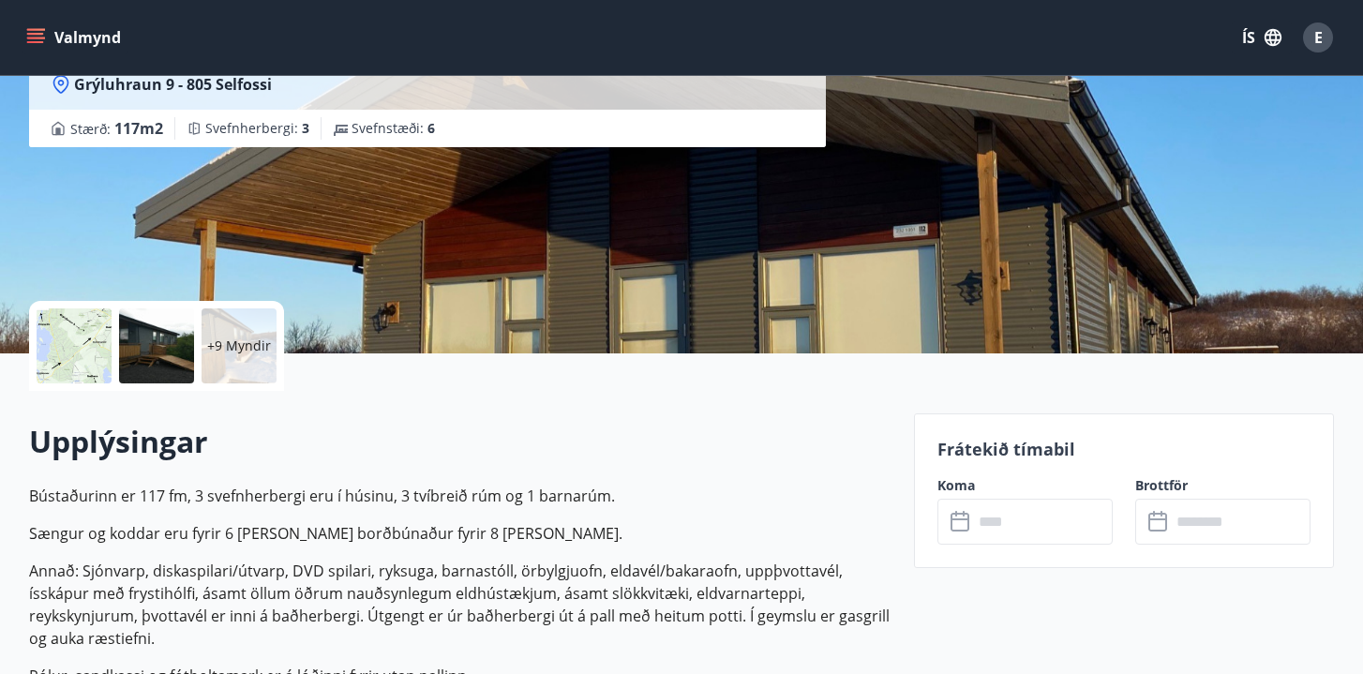
click at [1067, 530] on input "text" at bounding box center [1043, 522] width 140 height 46
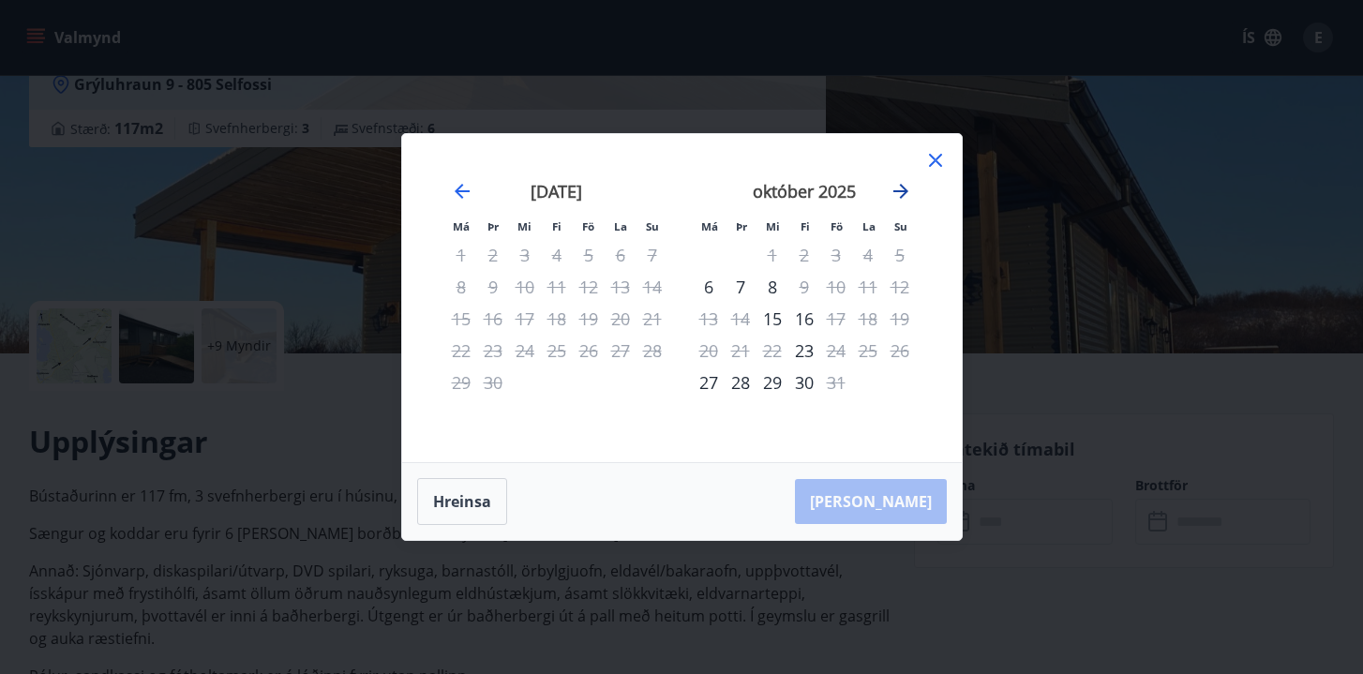
click at [895, 190] on icon "Move forward to switch to the next month." at bounding box center [900, 191] width 22 height 22
click at [946, 163] on div "Má Þr Mi Fi Fö La Su Má Þr Mi Fi Fö La Su september 2025 1 2 3 4 5 6 7 8 9 10 1…" at bounding box center [682, 298] width 560 height 328
click at [936, 159] on icon at bounding box center [935, 160] width 22 height 22
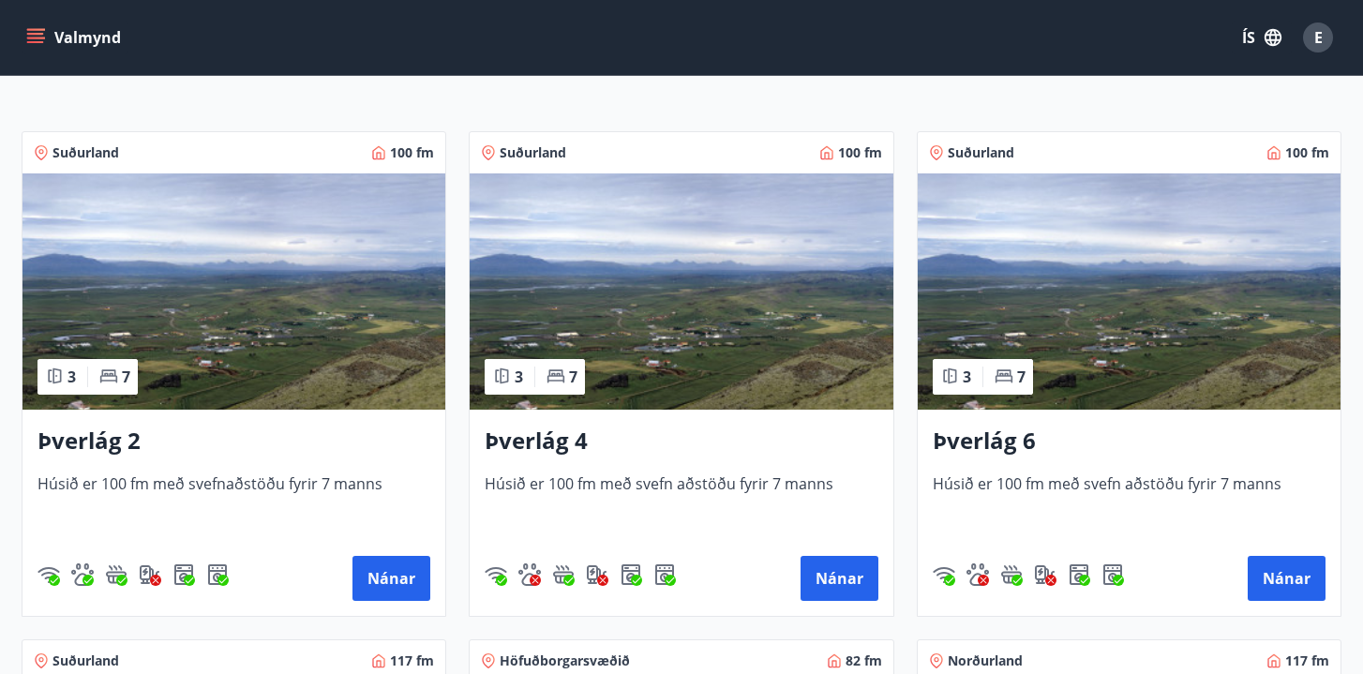
scroll to position [301, 0]
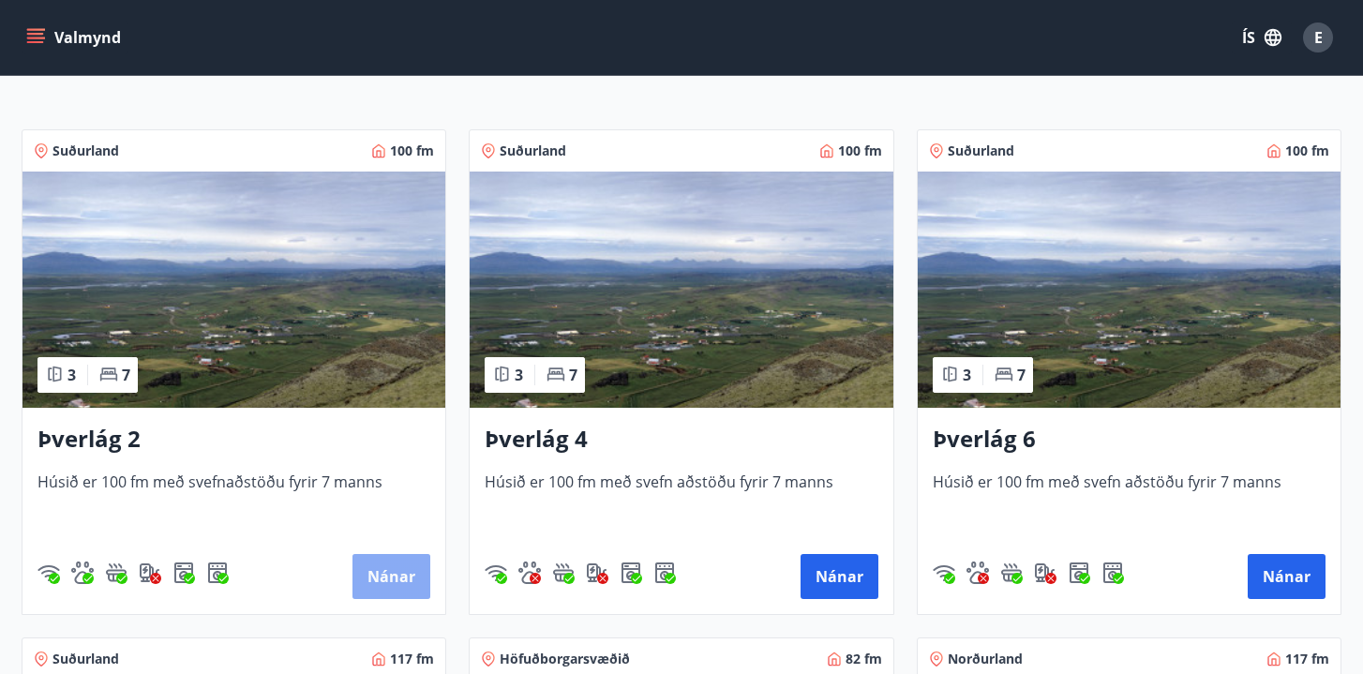
click at [391, 578] on button "Nánar" at bounding box center [391, 576] width 78 height 45
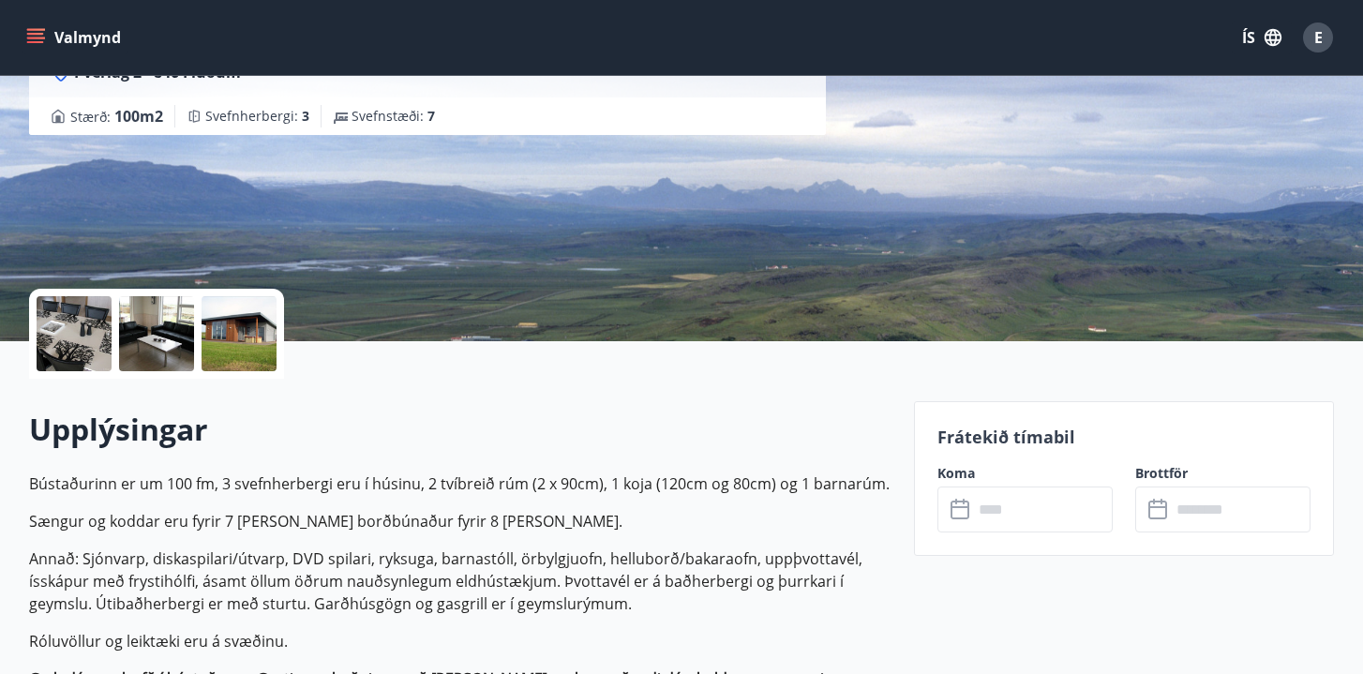
scroll to position [249, 0]
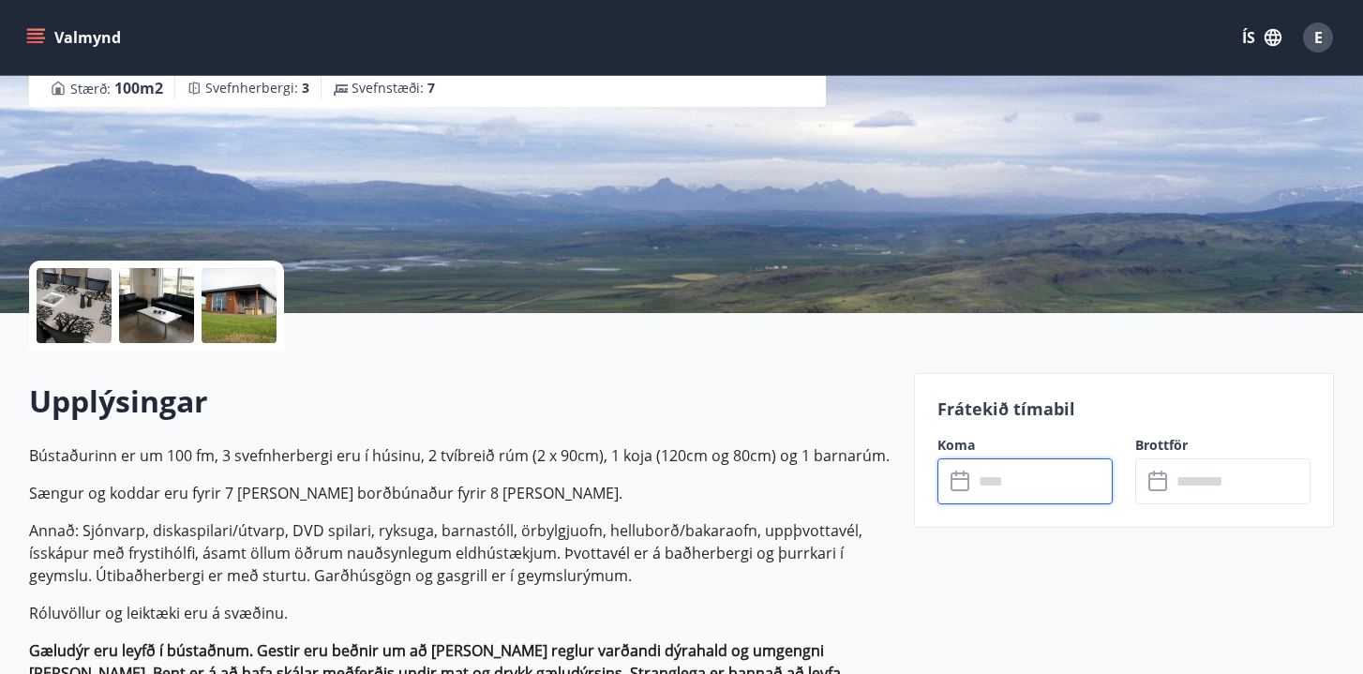
click at [985, 473] on input "text" at bounding box center [1043, 481] width 140 height 46
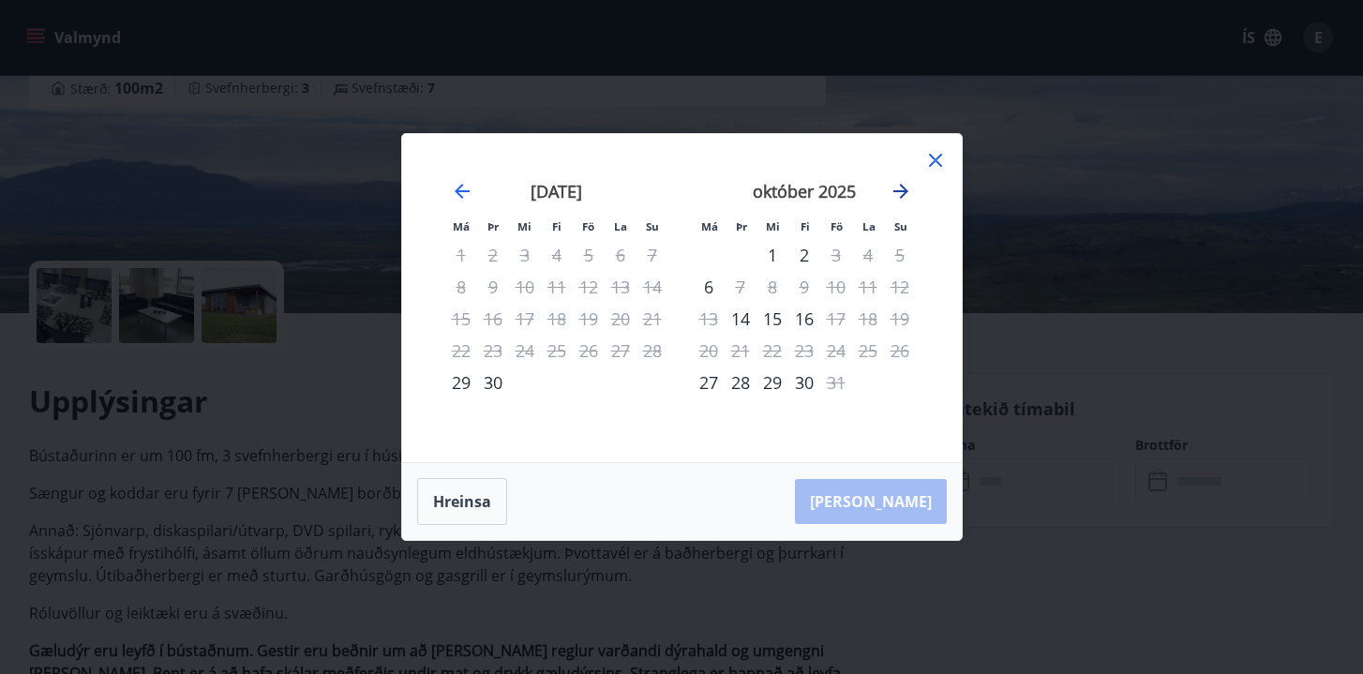
click at [903, 192] on icon "Move forward to switch to the next month." at bounding box center [900, 191] width 15 height 15
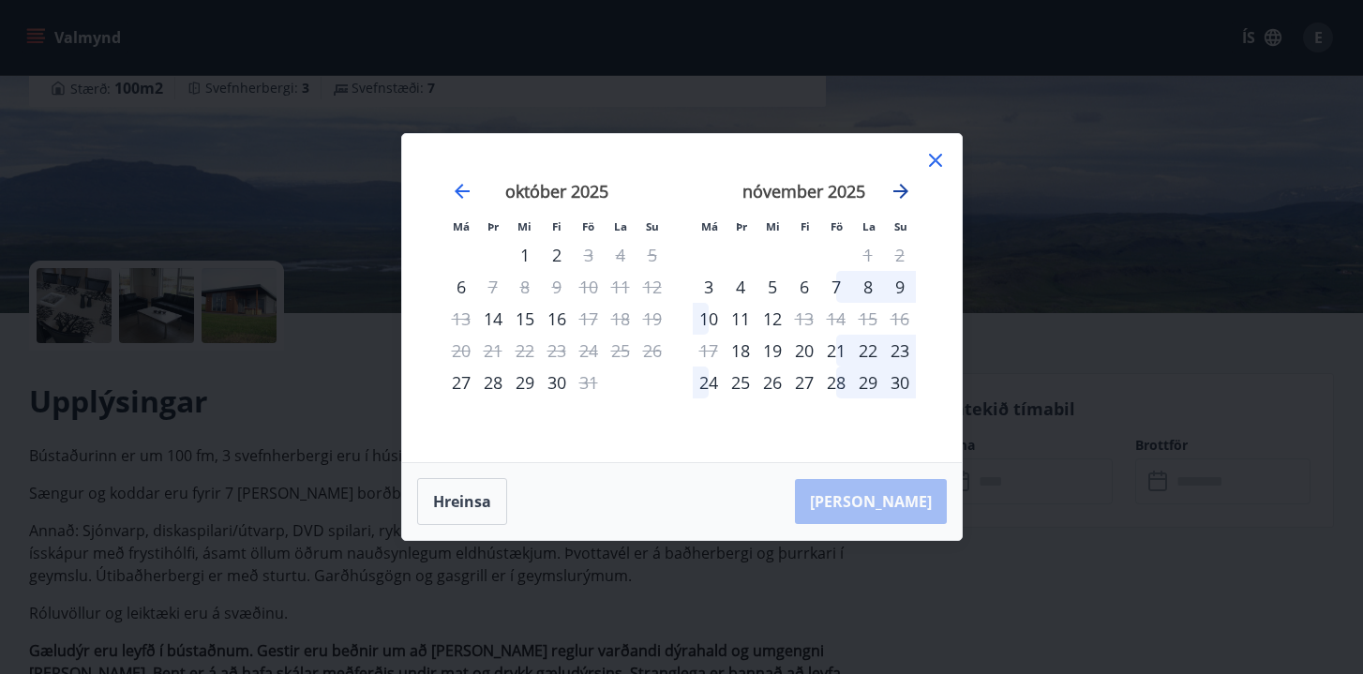
click at [892, 184] on icon "Move forward to switch to the next month." at bounding box center [900, 191] width 22 height 22
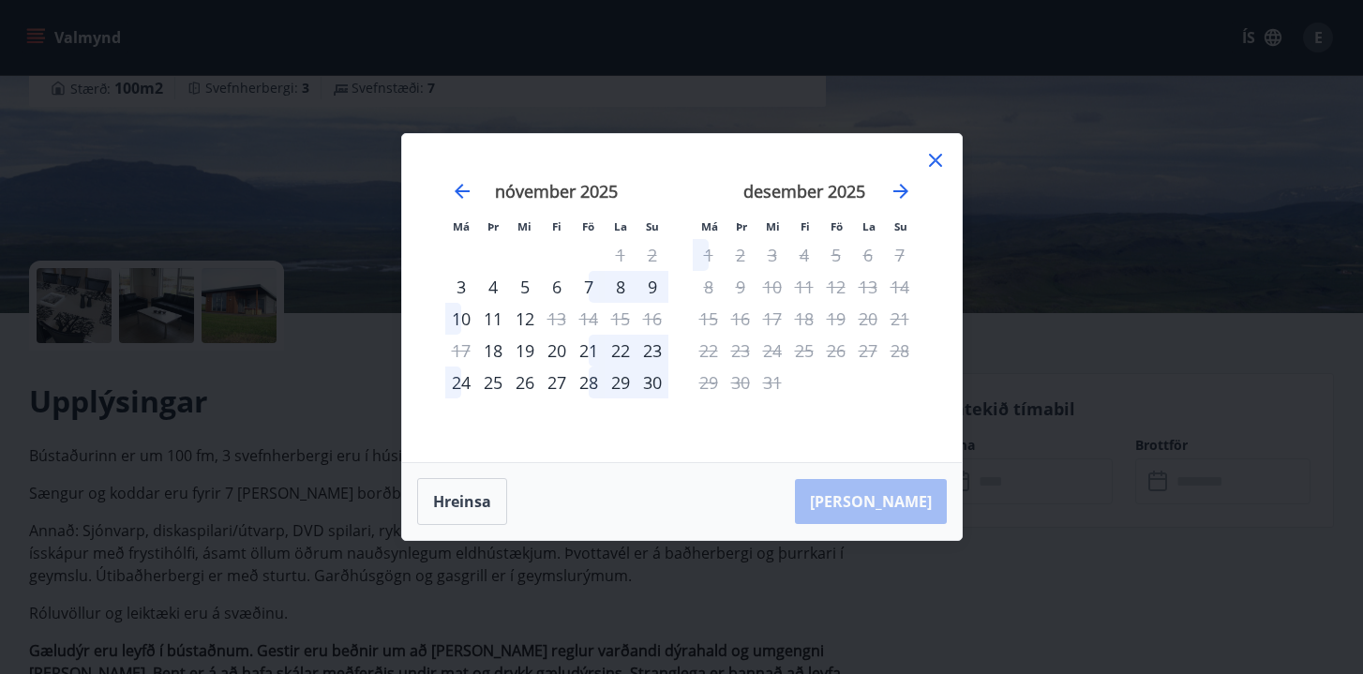
click at [937, 162] on icon at bounding box center [935, 160] width 13 height 13
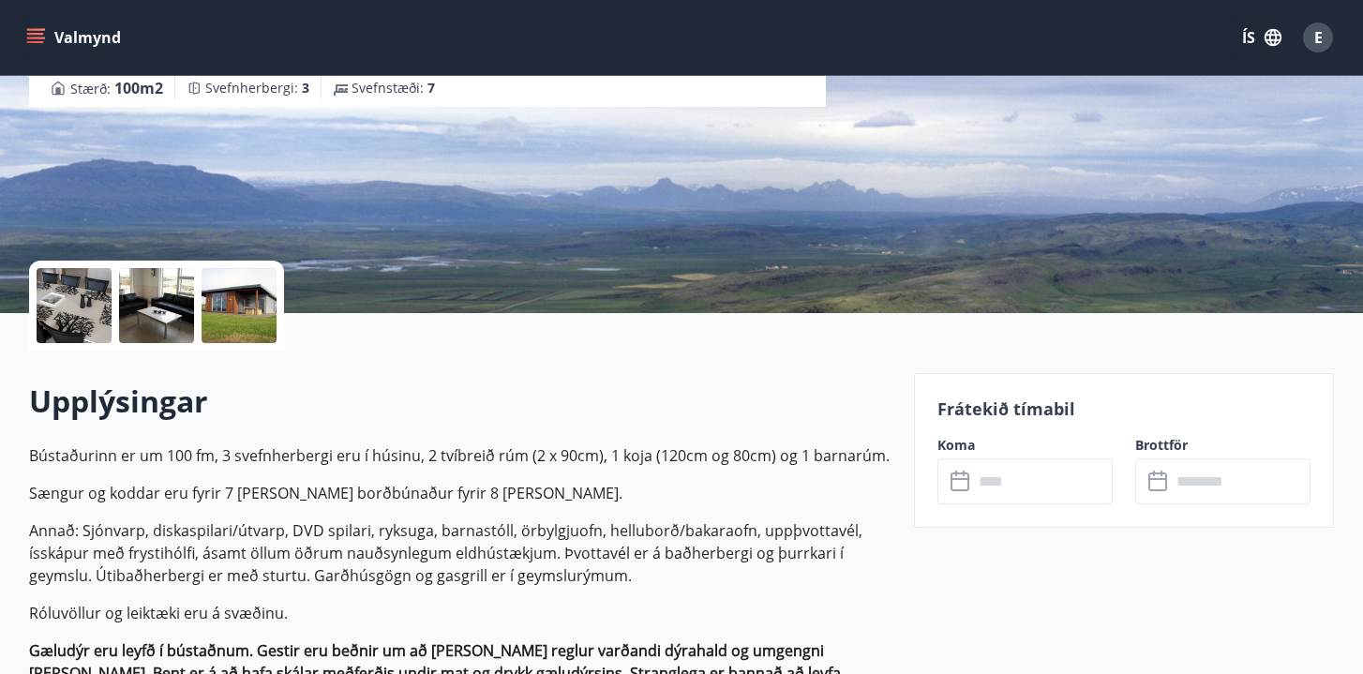
click at [110, 303] on div at bounding box center [74, 305] width 75 height 75
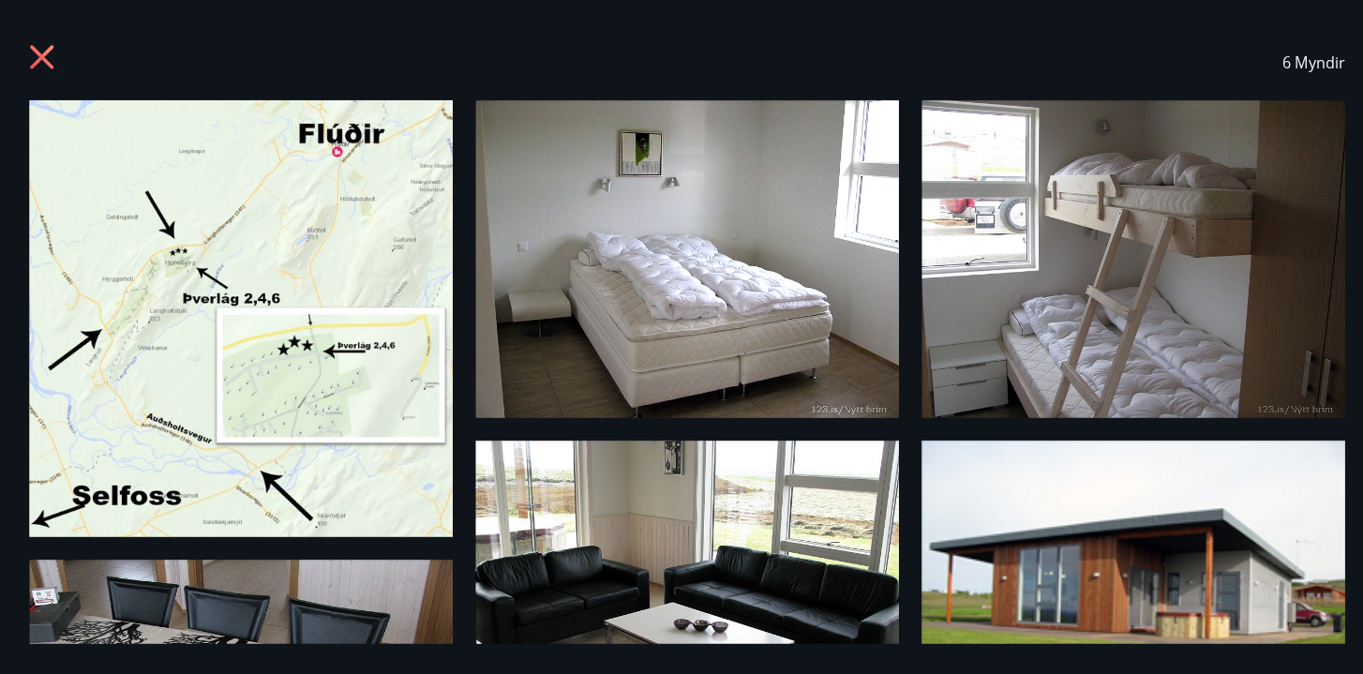
scroll to position [248, 0]
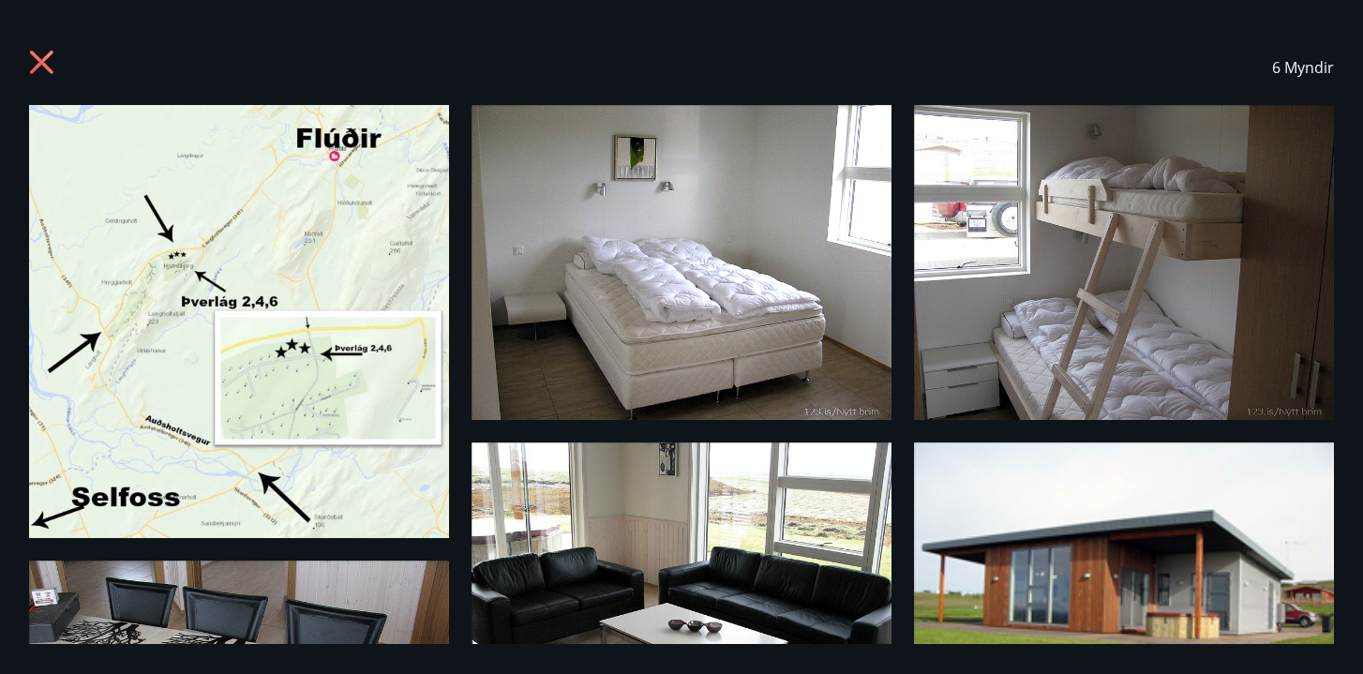
click at [47, 62] on icon at bounding box center [44, 65] width 30 height 30
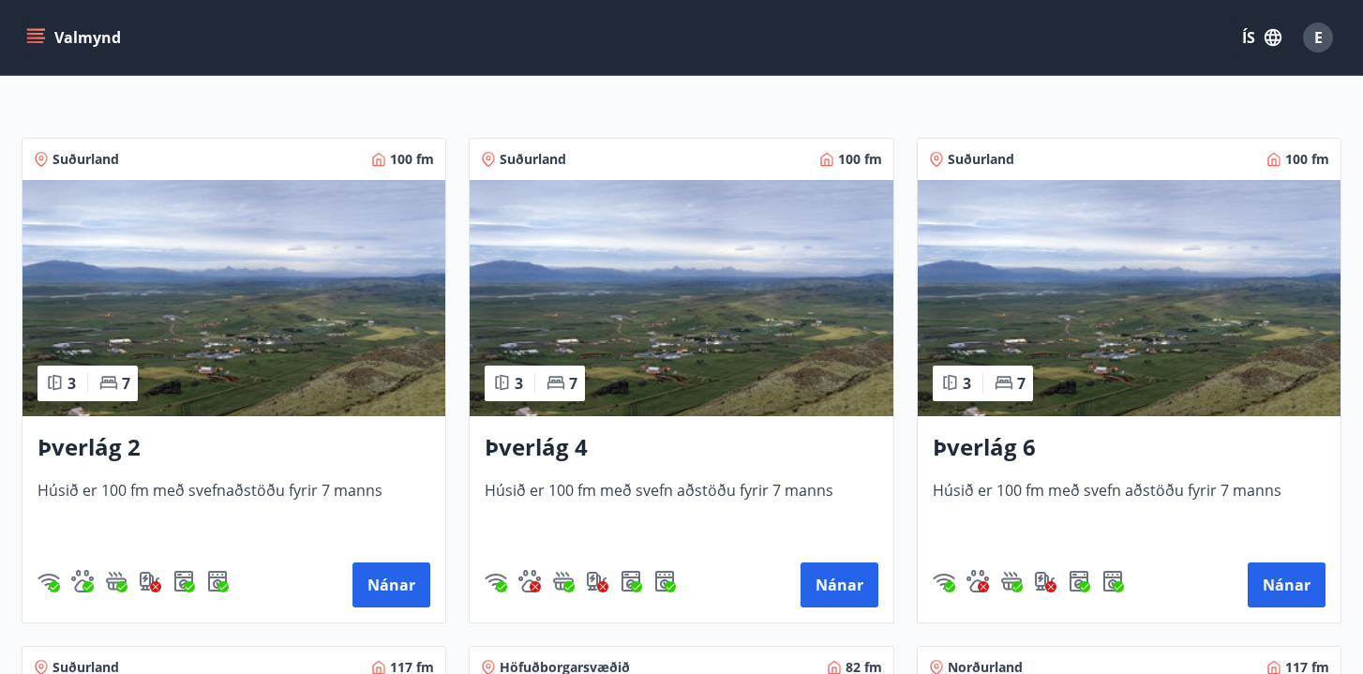
scroll to position [297, 0]
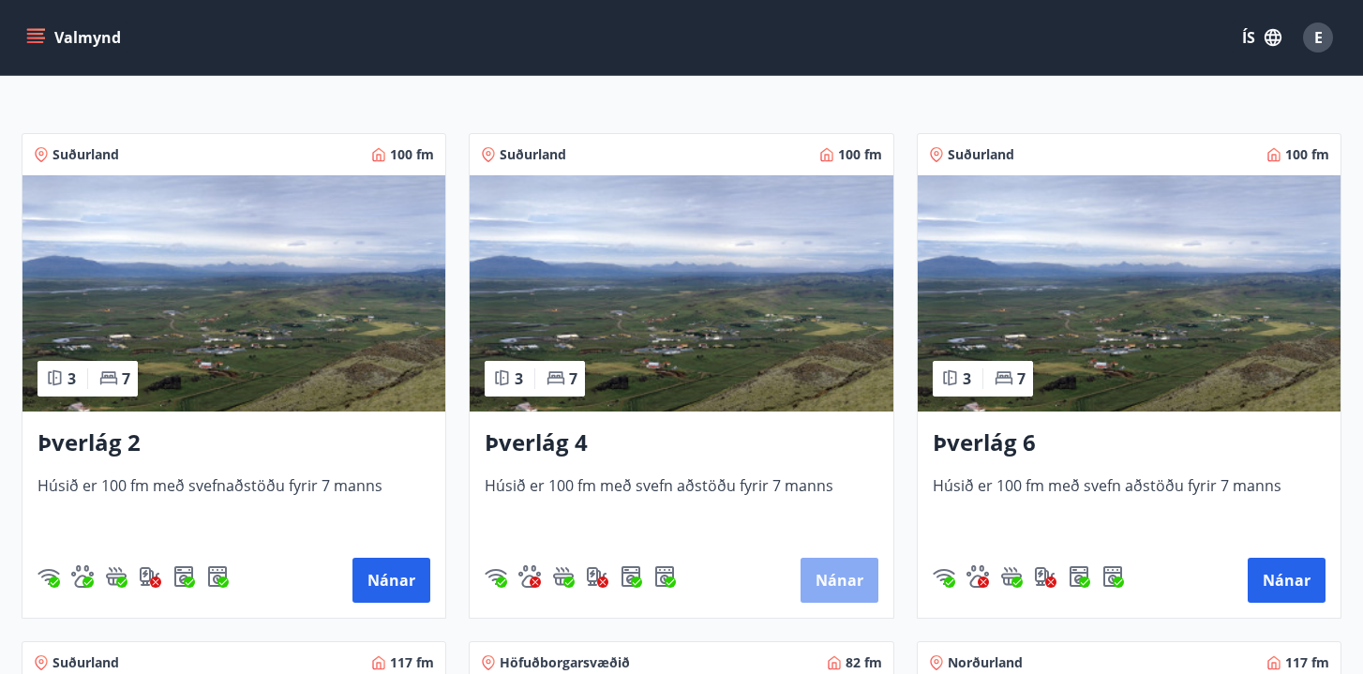
click at [851, 590] on button "Nánar" at bounding box center [839, 580] width 78 height 45
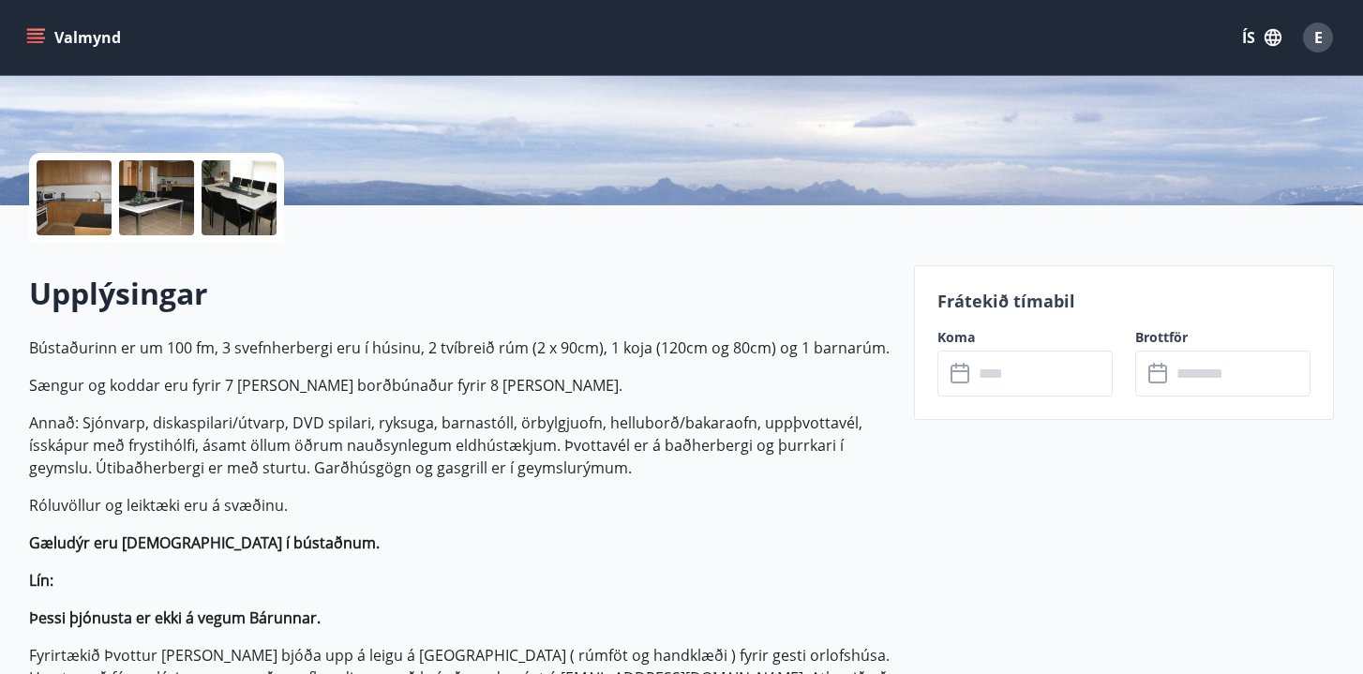
scroll to position [360, 0]
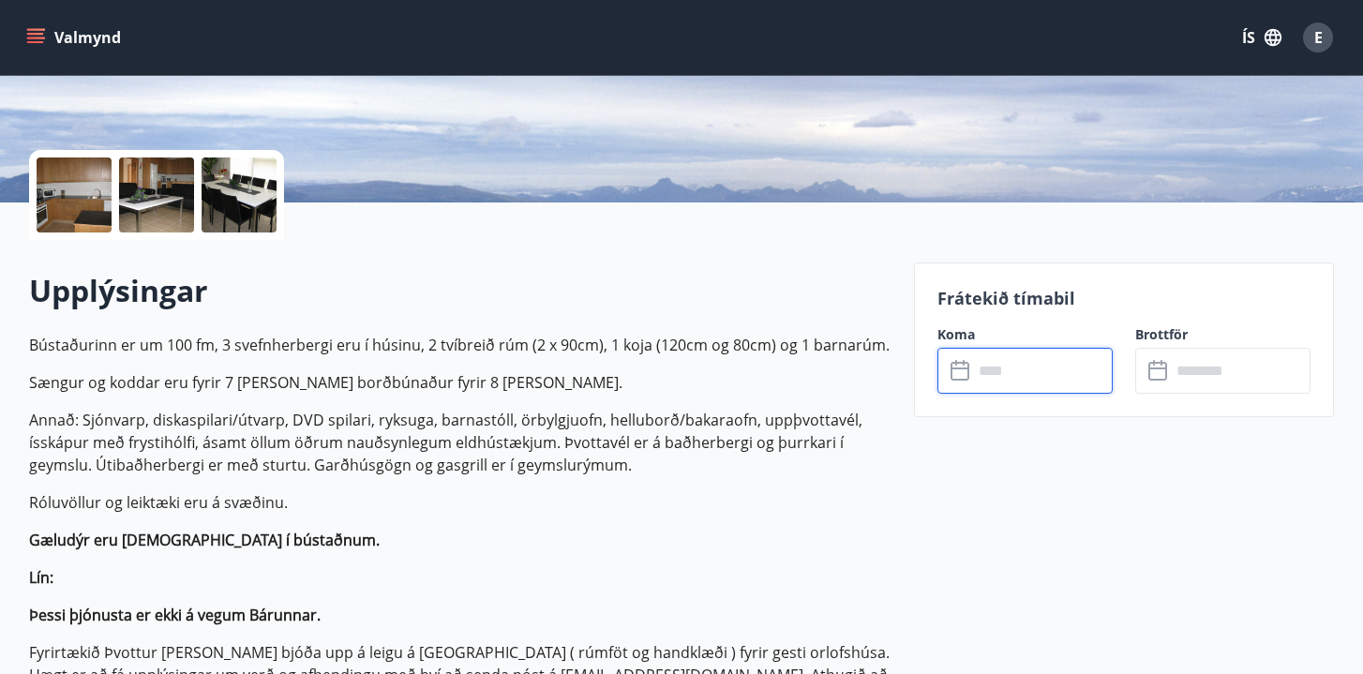
click at [1026, 377] on input "text" at bounding box center [1043, 371] width 140 height 46
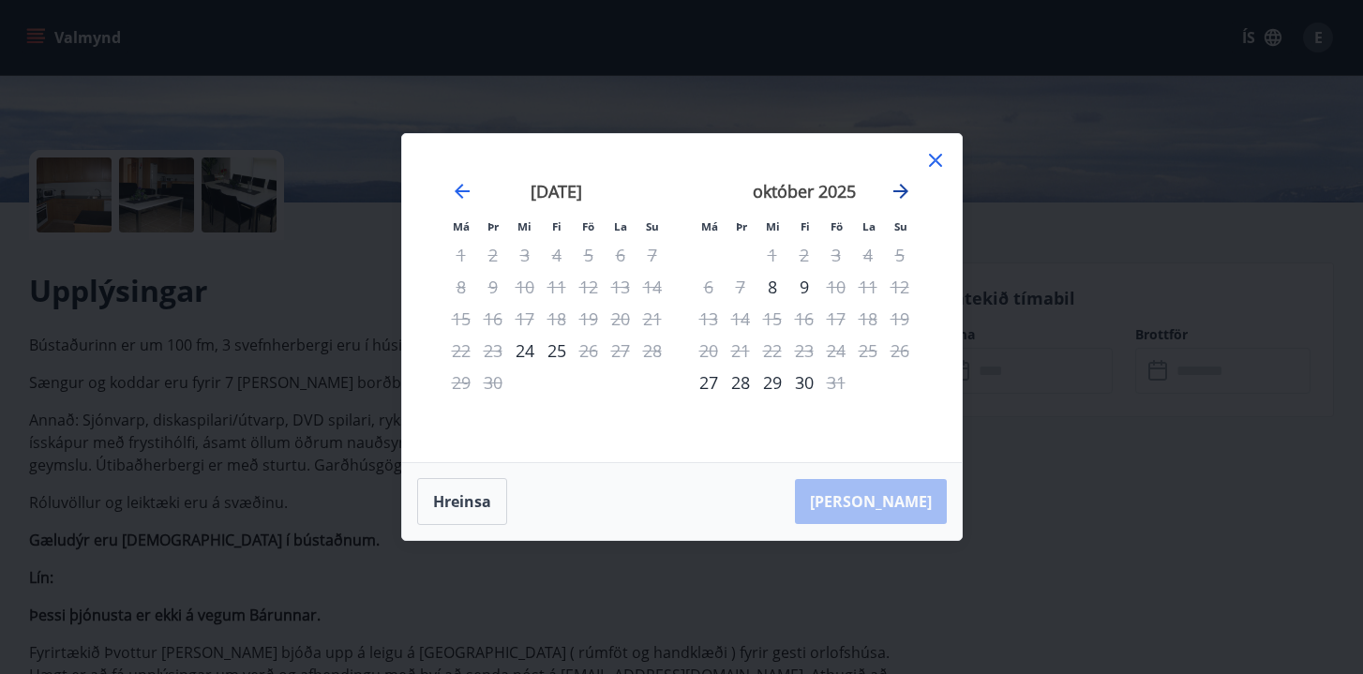
click at [897, 190] on icon "Move forward to switch to the next month." at bounding box center [900, 191] width 15 height 15
click at [900, 198] on icon "Move forward to switch to the next month." at bounding box center [900, 191] width 15 height 15
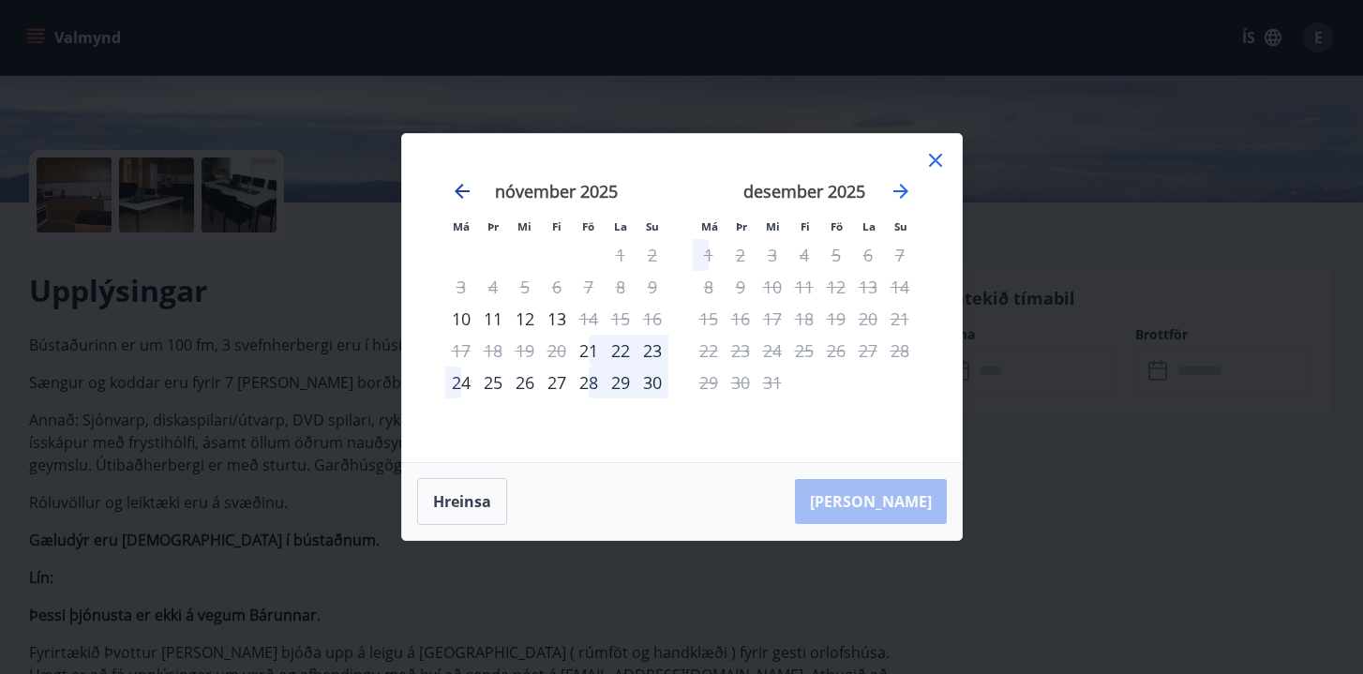
click at [456, 184] on icon "Move backward to switch to the previous month." at bounding box center [462, 191] width 22 height 22
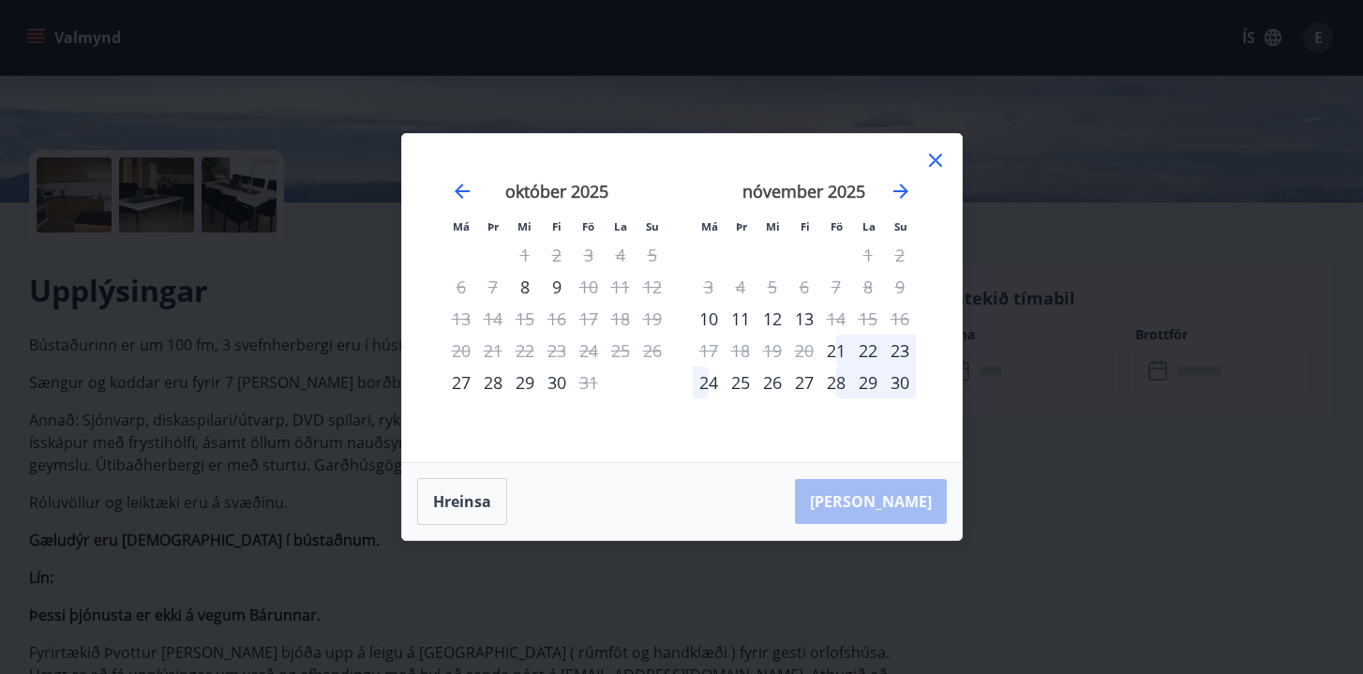
click at [941, 161] on icon at bounding box center [935, 160] width 22 height 22
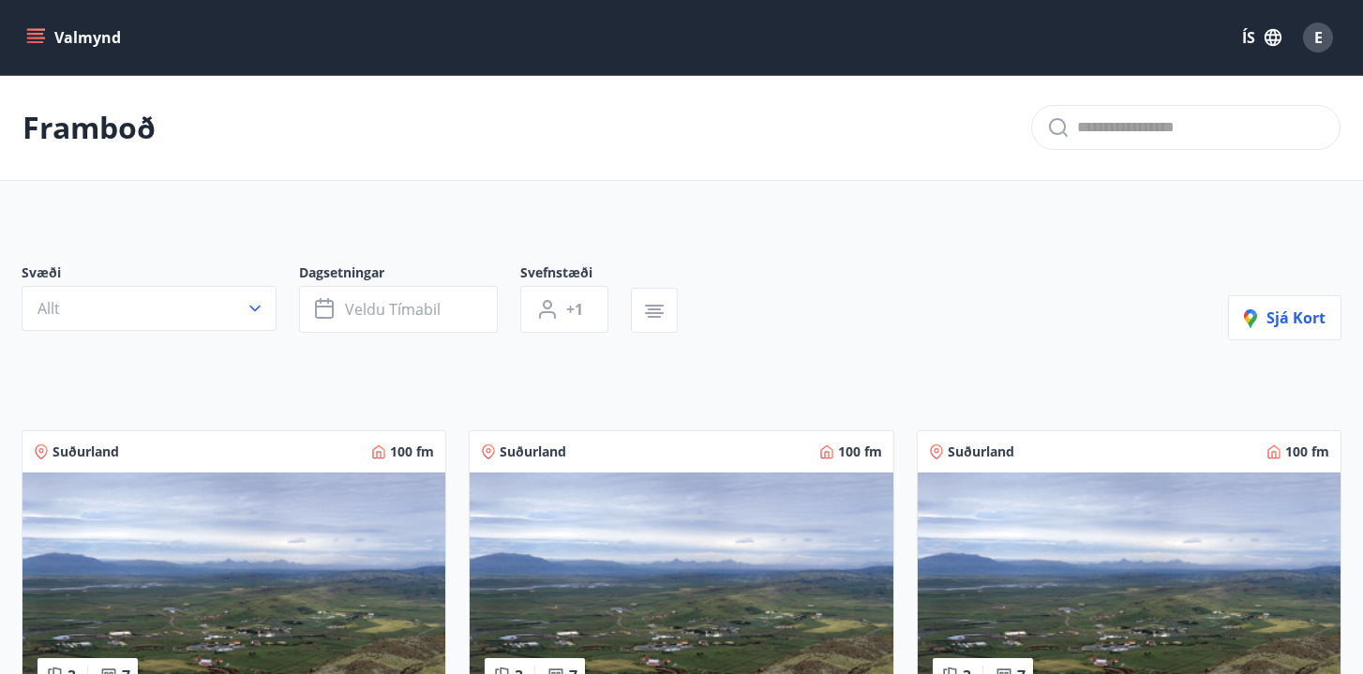
click at [1084, 541] on img at bounding box center [1129, 590] width 423 height 236
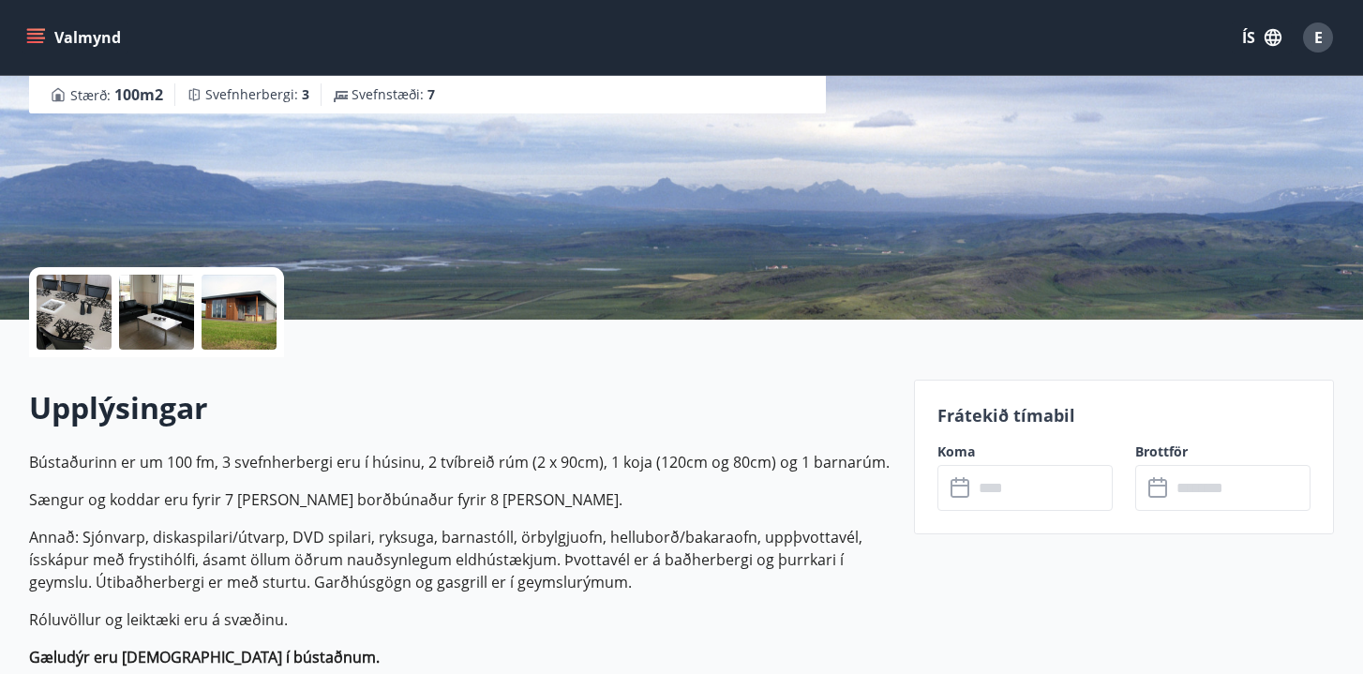
scroll to position [301, 0]
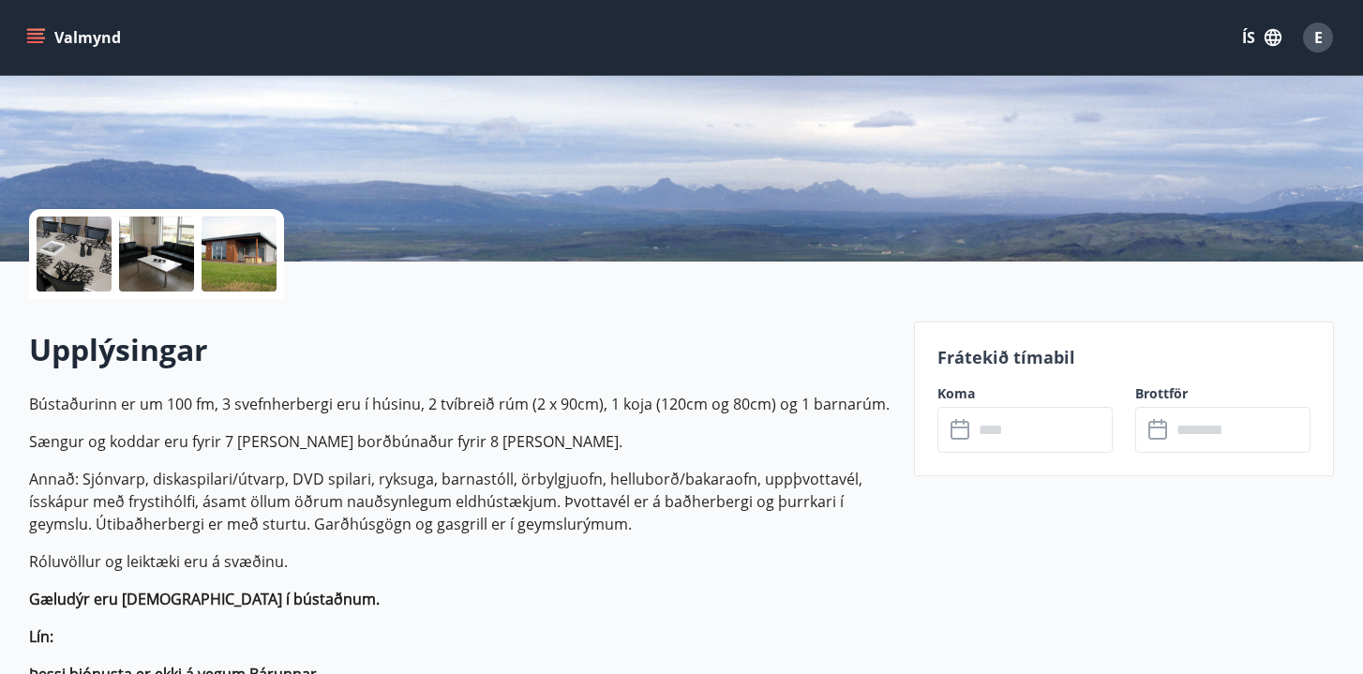
click at [1019, 419] on input "text" at bounding box center [1043, 430] width 140 height 46
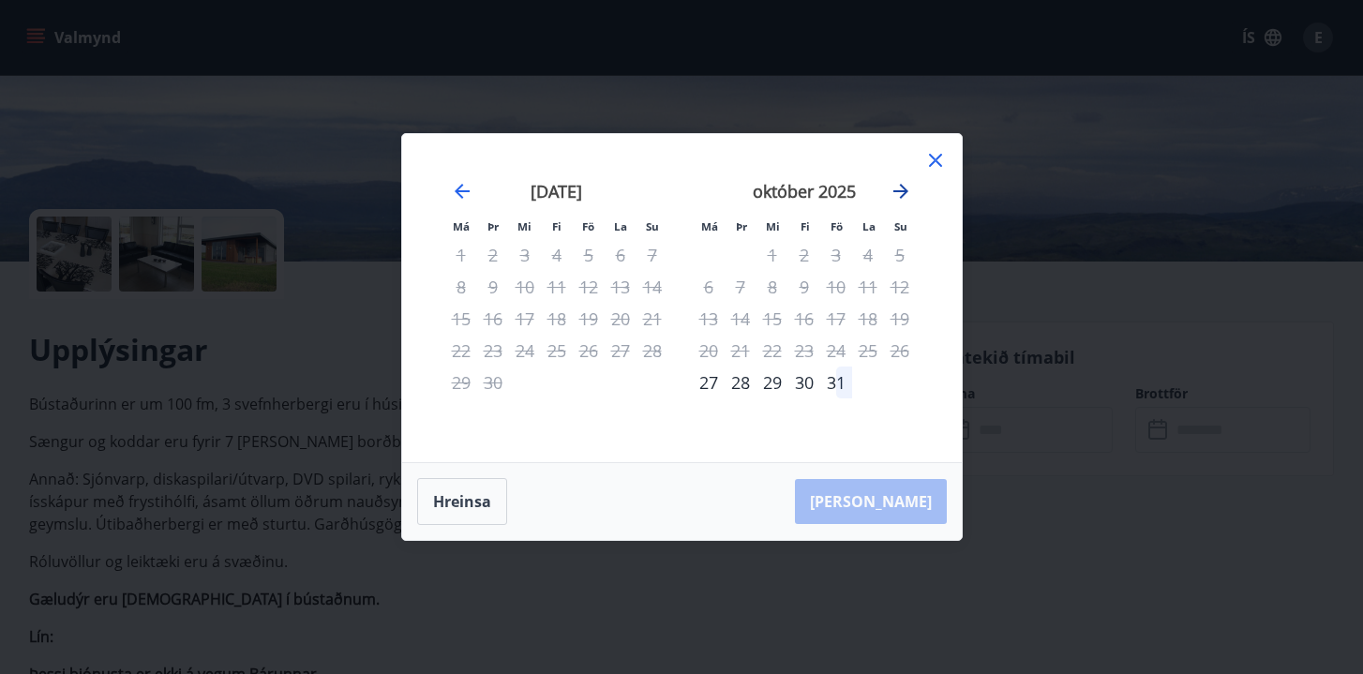
click at [889, 185] on icon "Move forward to switch to the next month." at bounding box center [900, 191] width 22 height 22
click at [1086, 544] on div "Má Þr Mi Fi Fö La Su Má Þr Mi Fi Fö La Su september 2025 1 2 3 4 5 6 7 8 9 10 1…" at bounding box center [681, 337] width 1363 height 674
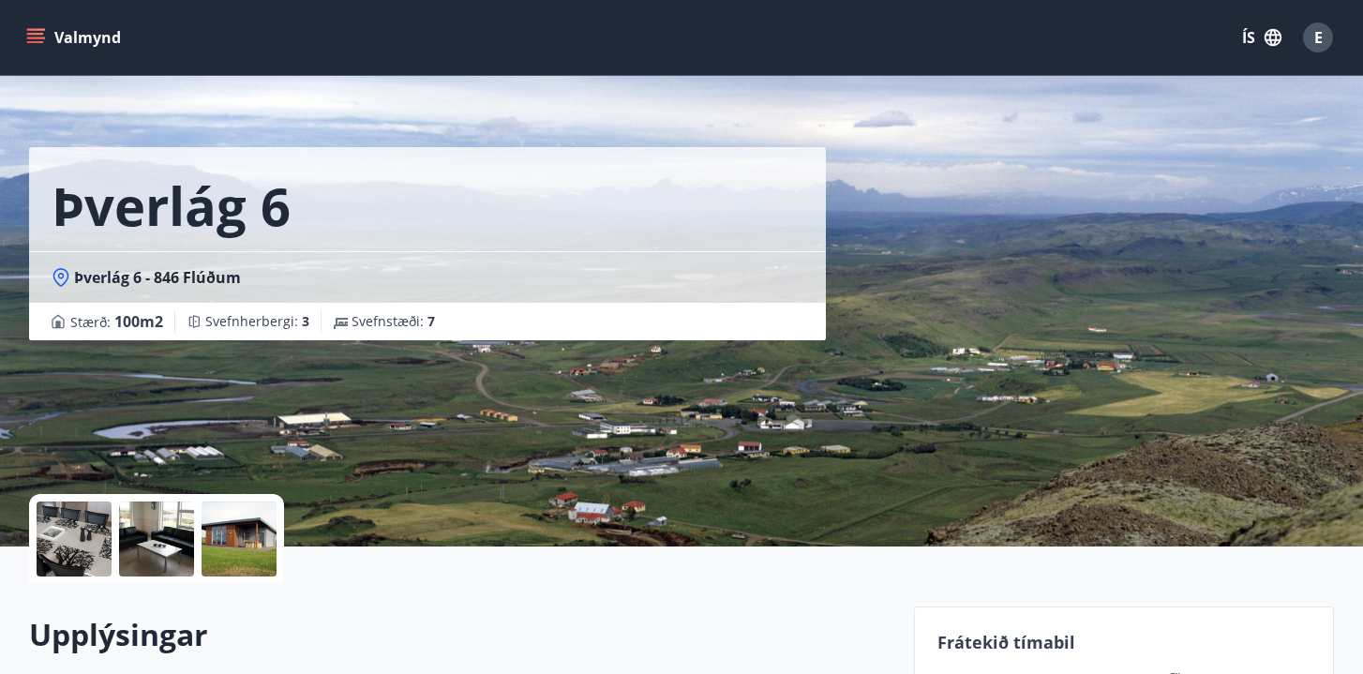
scroll to position [0, 0]
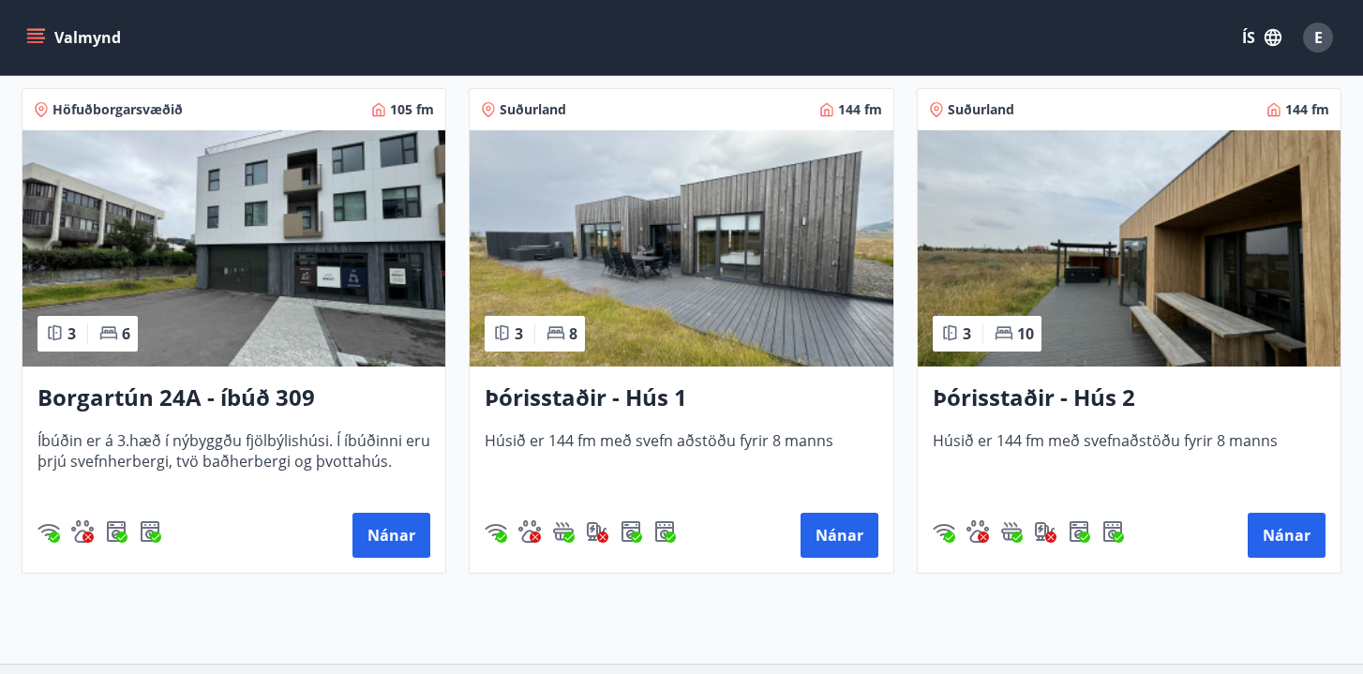
scroll to position [1364, 0]
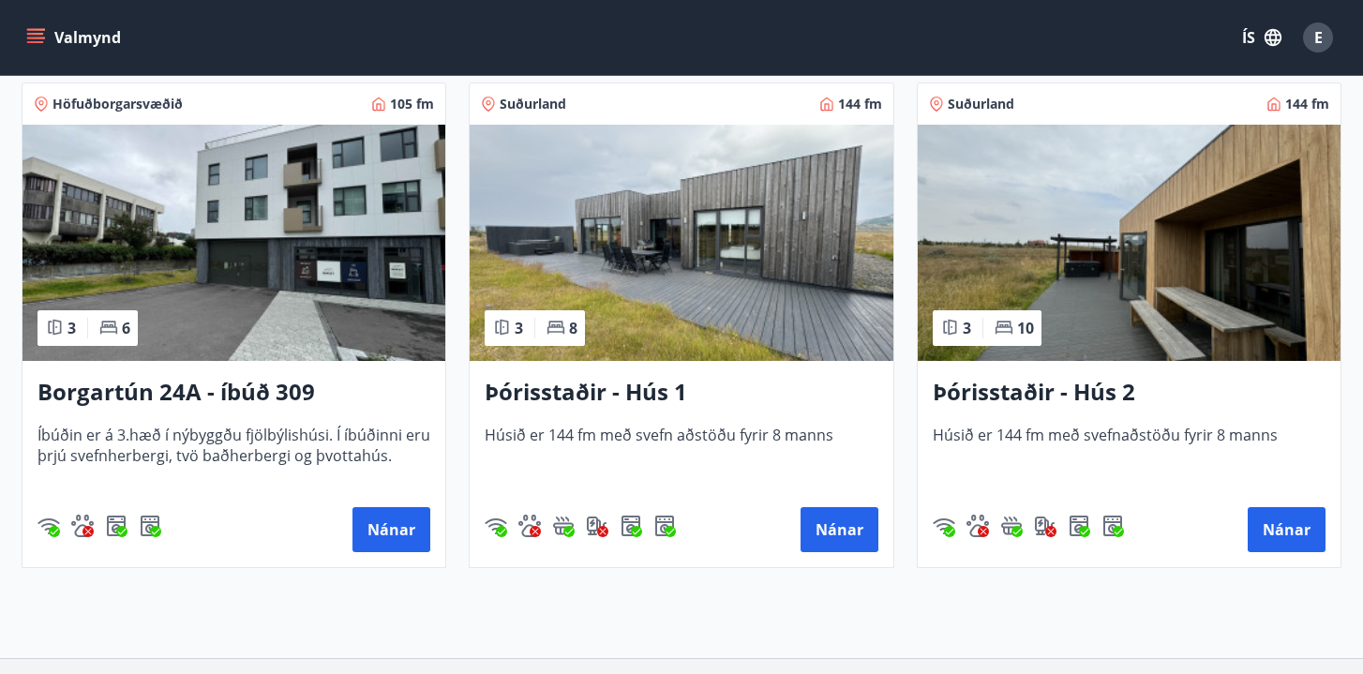
click at [646, 389] on h3 "Þórisstaðir - Hús 1" at bounding box center [681, 393] width 393 height 34
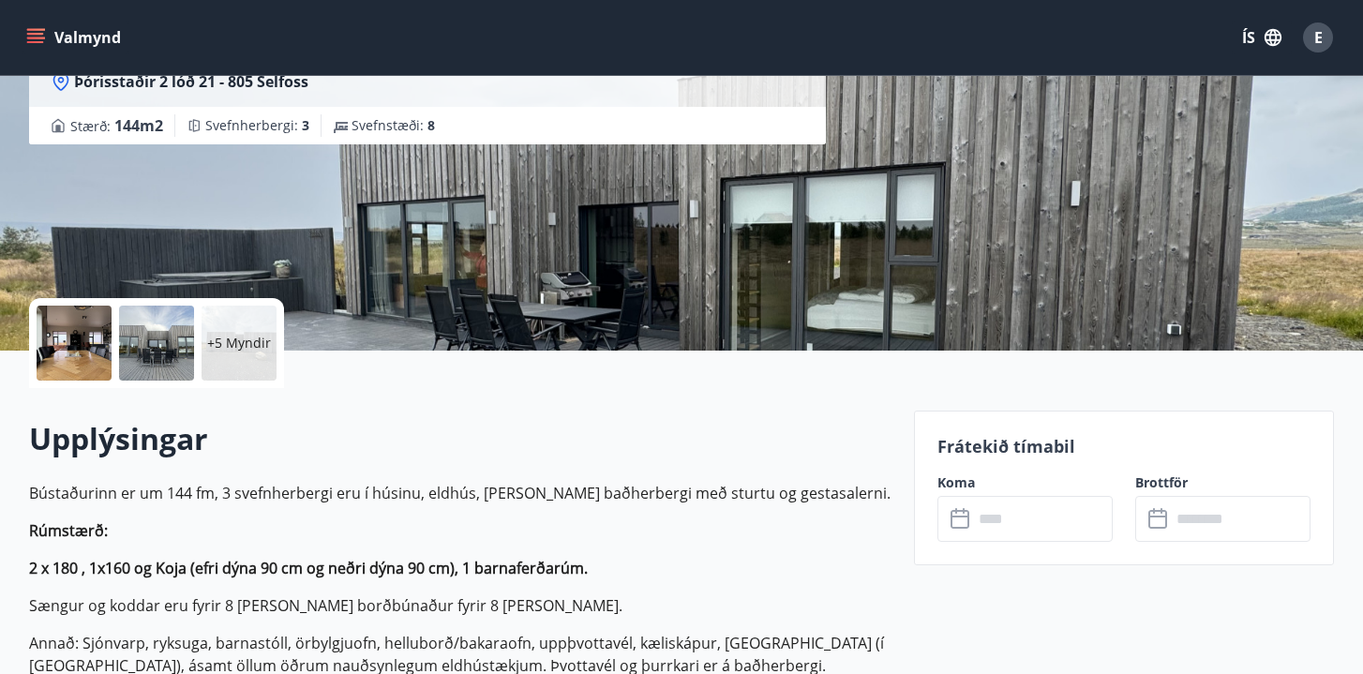
scroll to position [215, 0]
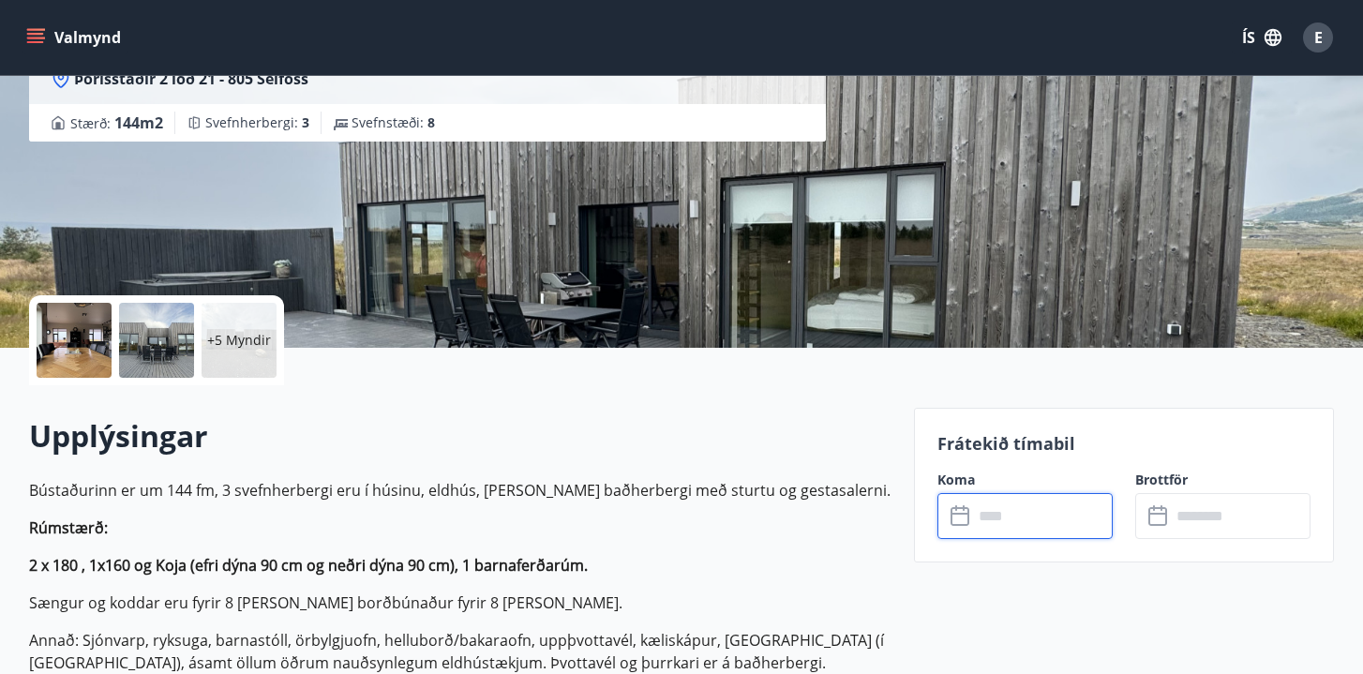
click at [1032, 513] on input "text" at bounding box center [1043, 516] width 140 height 46
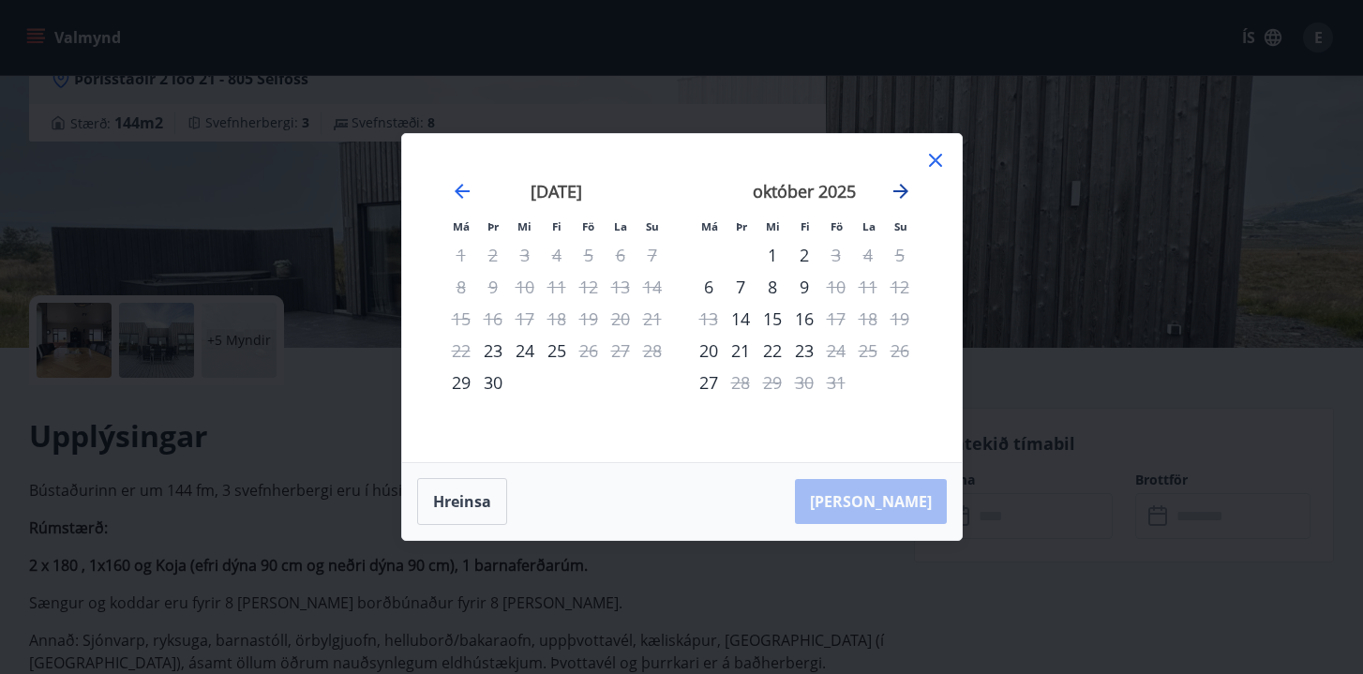
click at [903, 194] on icon "Move forward to switch to the next month." at bounding box center [900, 191] width 15 height 15
click at [937, 158] on icon at bounding box center [935, 160] width 13 height 13
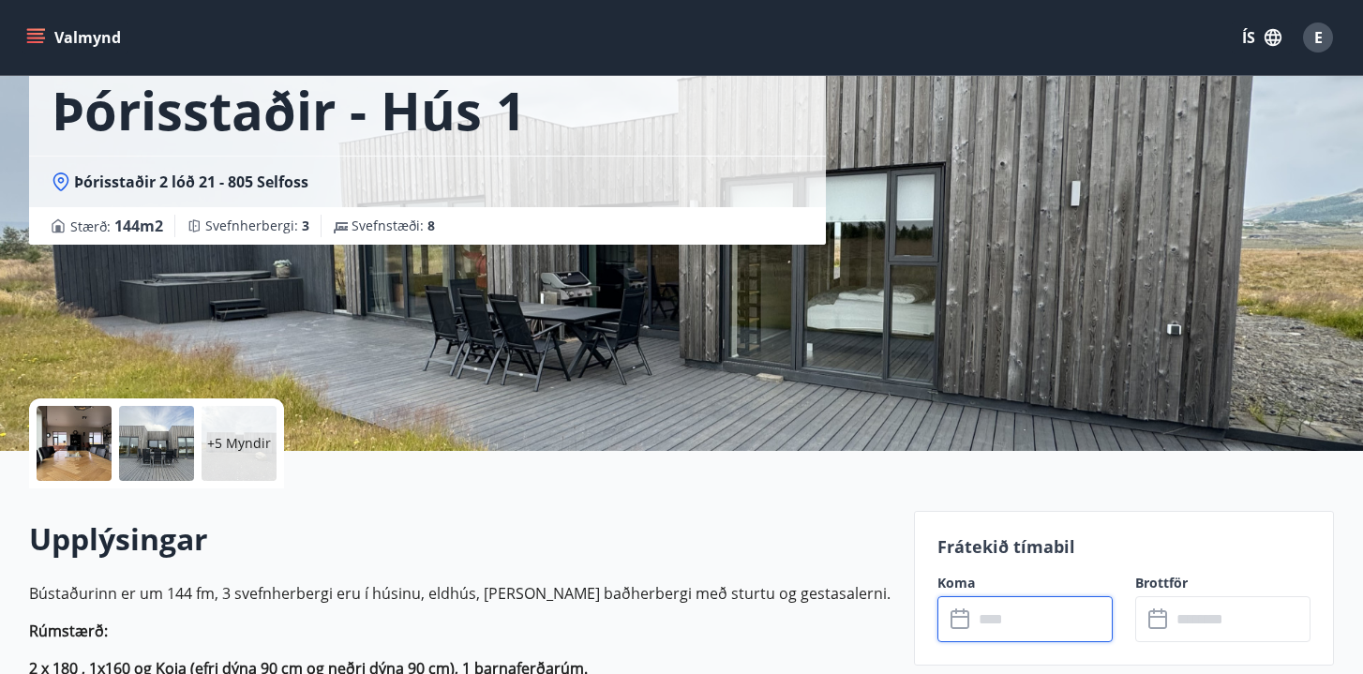
scroll to position [0, 0]
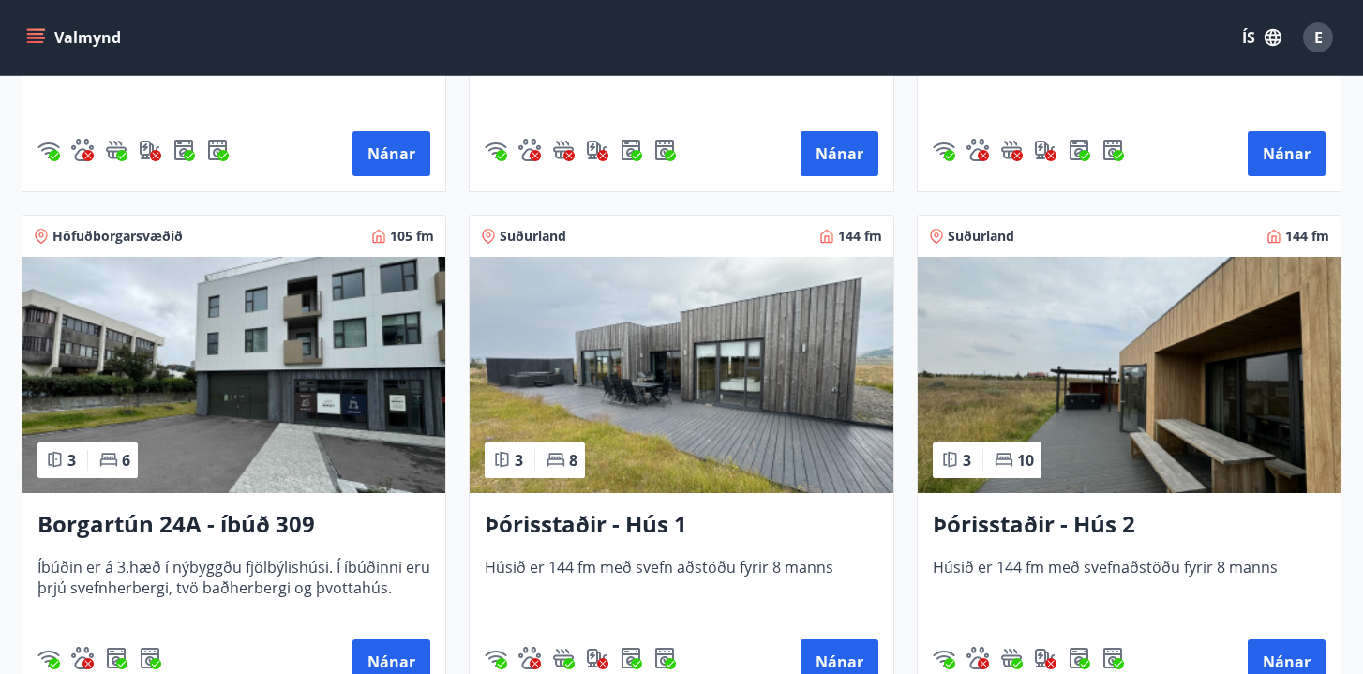
click at [1061, 539] on h3 "Þórisstaðir - Hús 2" at bounding box center [1129, 525] width 393 height 34
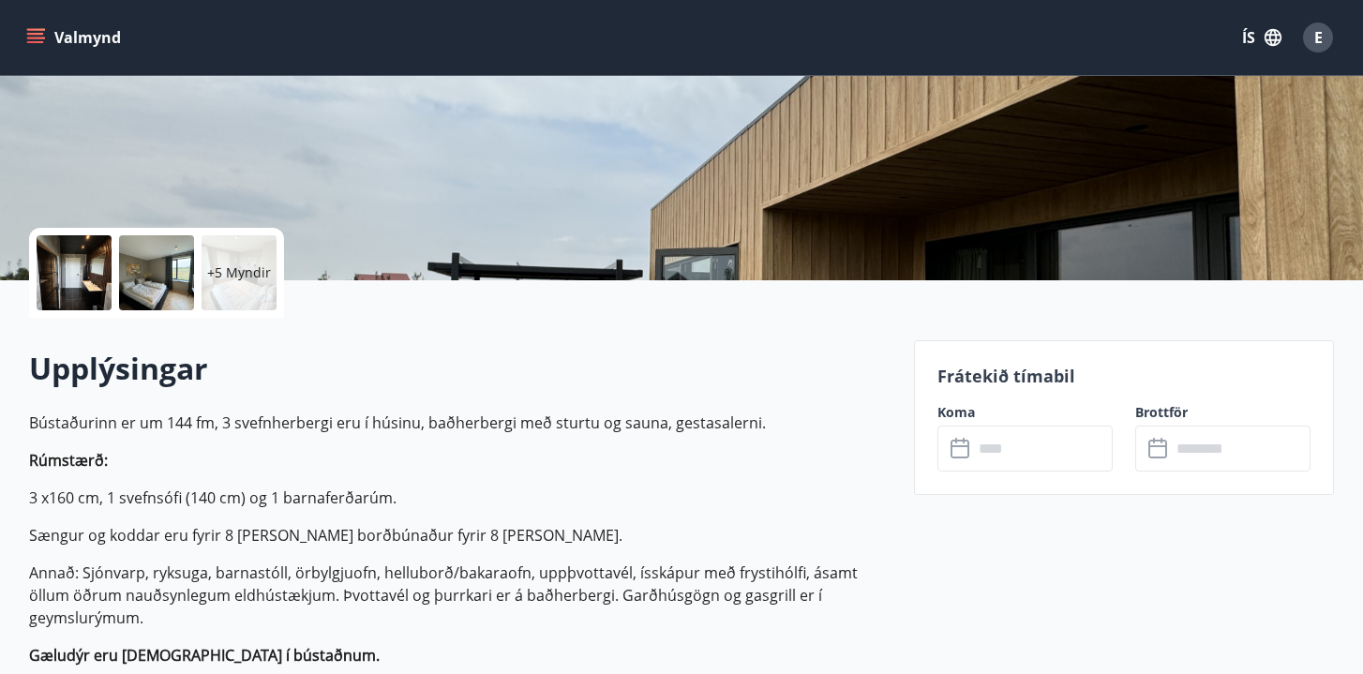
scroll to position [298, 0]
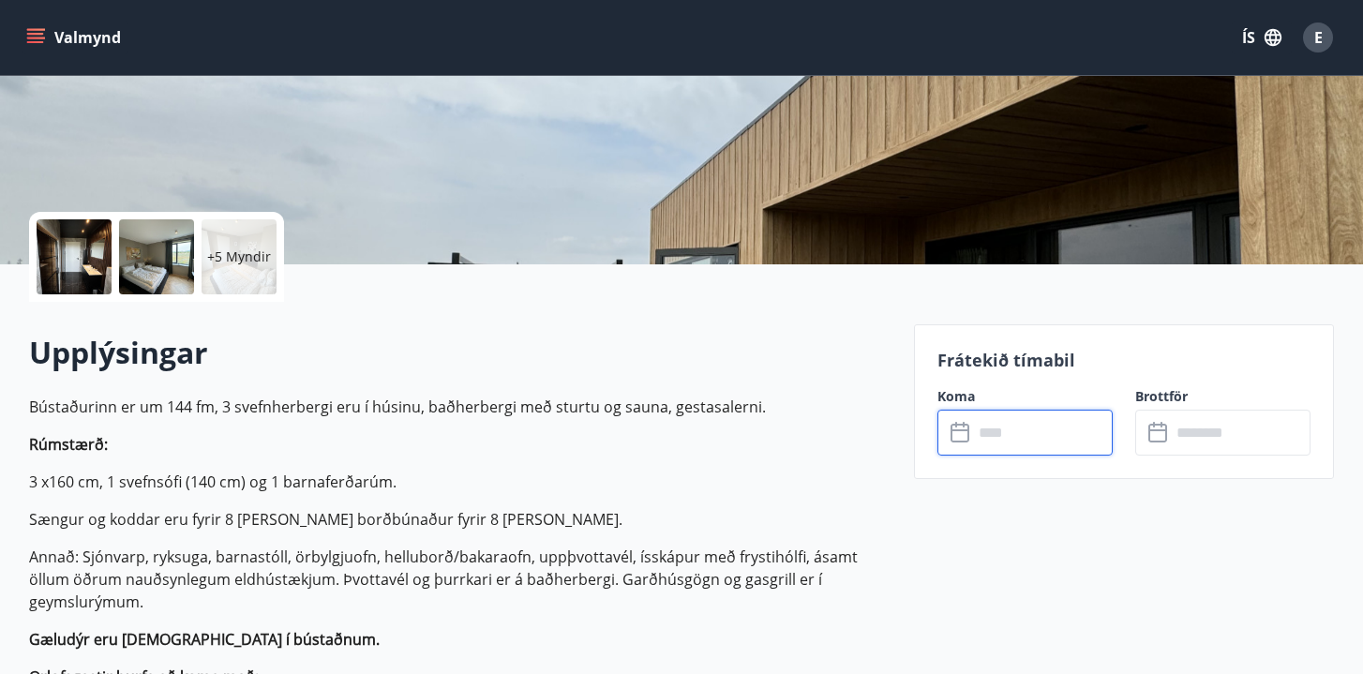
click at [1006, 411] on input "text" at bounding box center [1043, 433] width 140 height 46
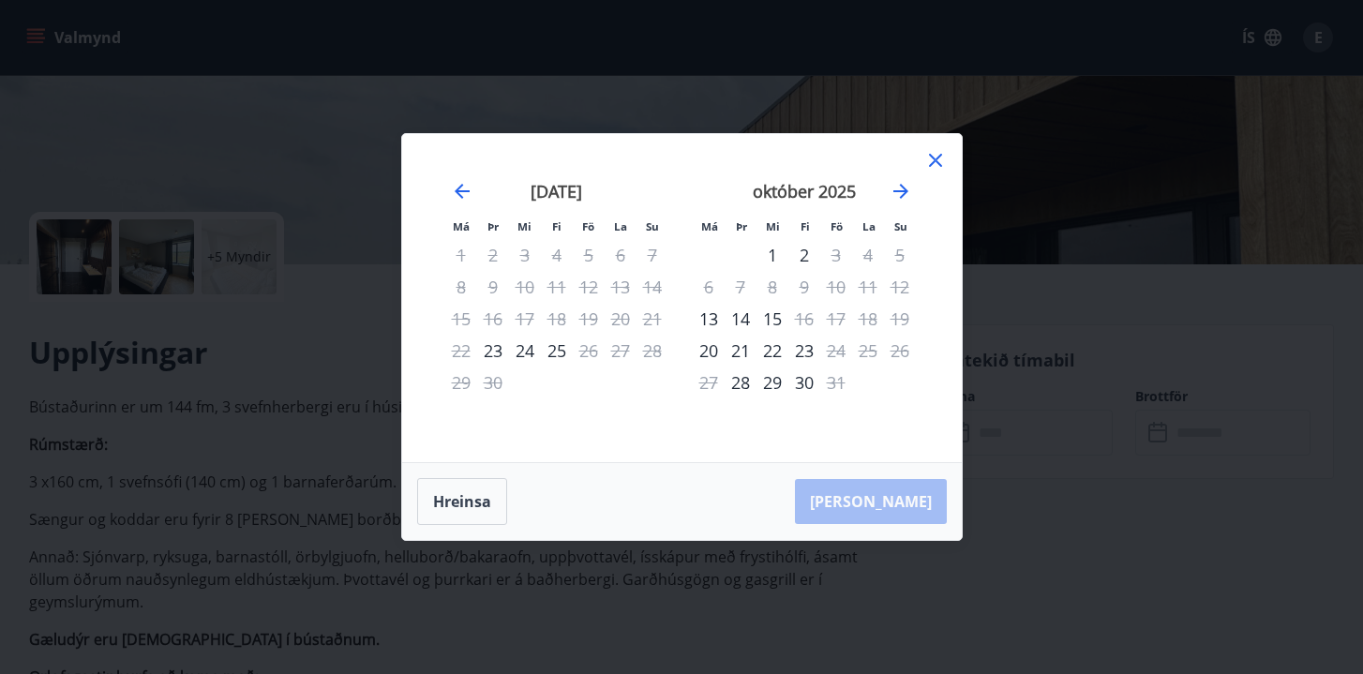
click at [897, 207] on div "október 2025" at bounding box center [804, 198] width 223 height 82
click at [904, 187] on icon "Move forward to switch to the next month." at bounding box center [900, 191] width 22 height 22
click at [895, 202] on icon "Move forward to switch to the next month." at bounding box center [900, 191] width 22 height 22
click at [459, 191] on icon "Move backward to switch to the previous month." at bounding box center [462, 191] width 15 height 15
click at [935, 169] on icon at bounding box center [935, 160] width 22 height 22
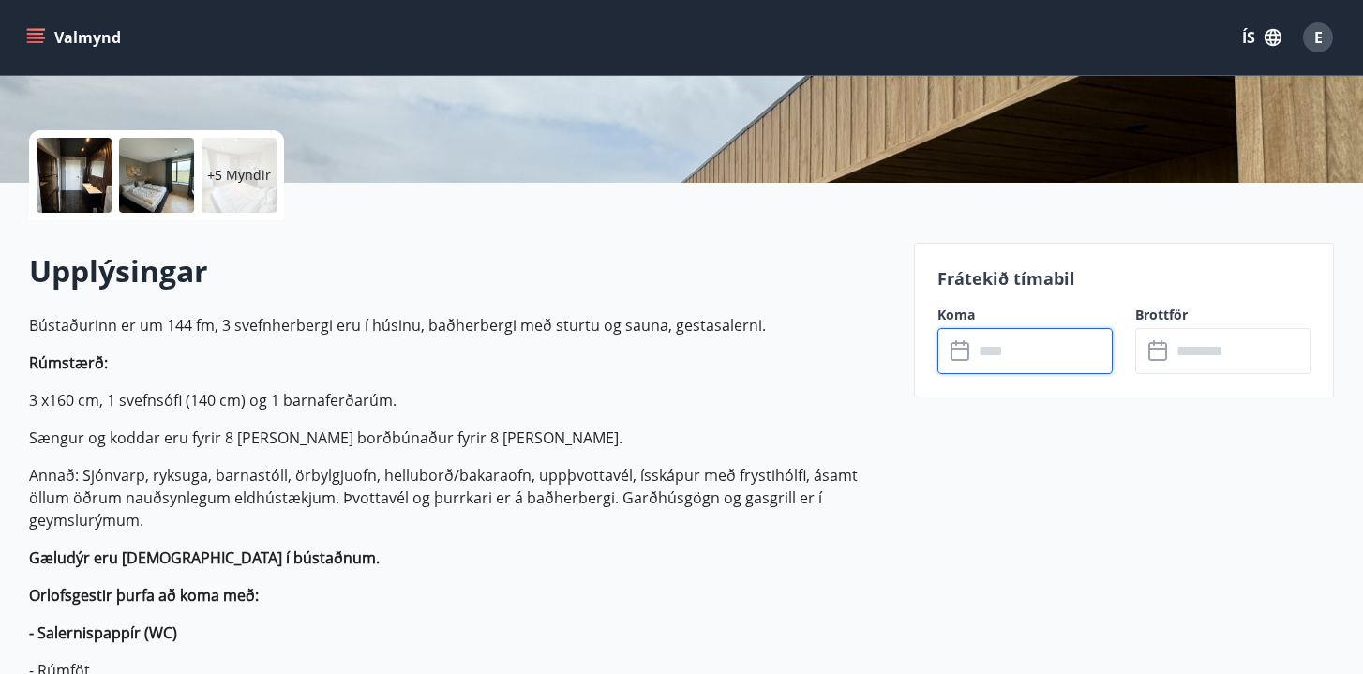
scroll to position [0, 0]
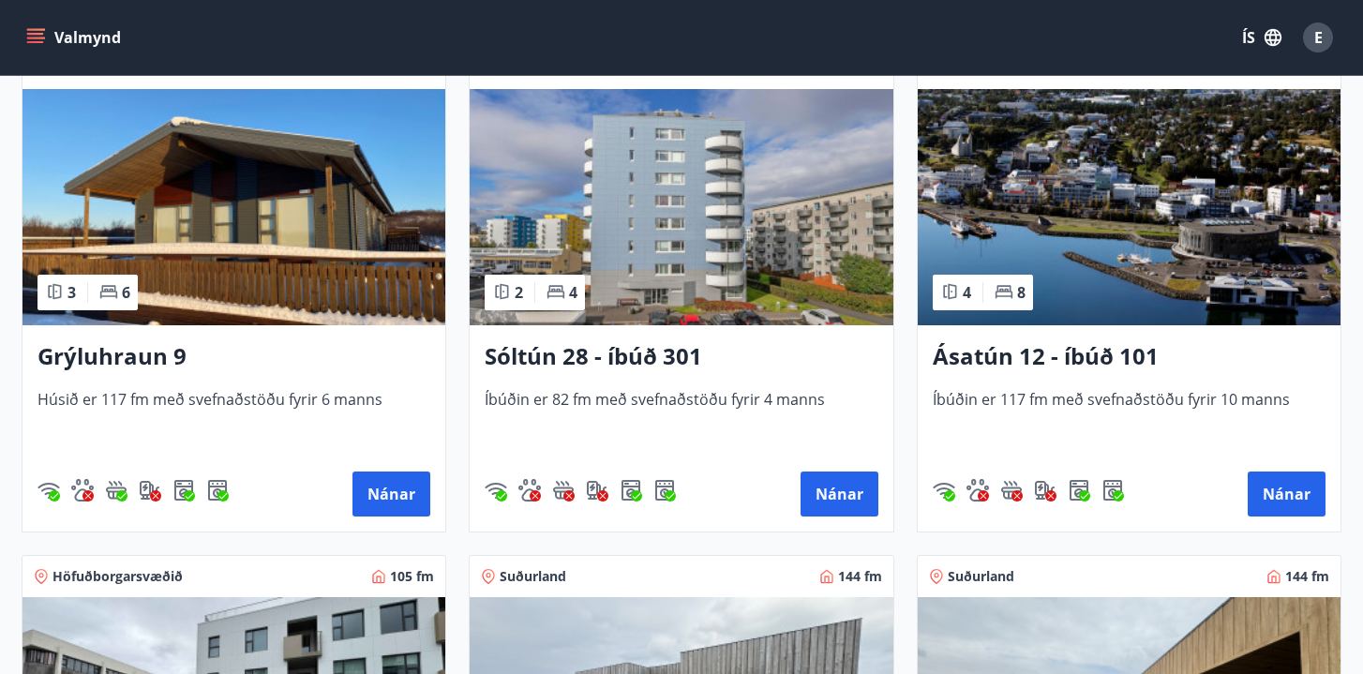
scroll to position [906, 0]
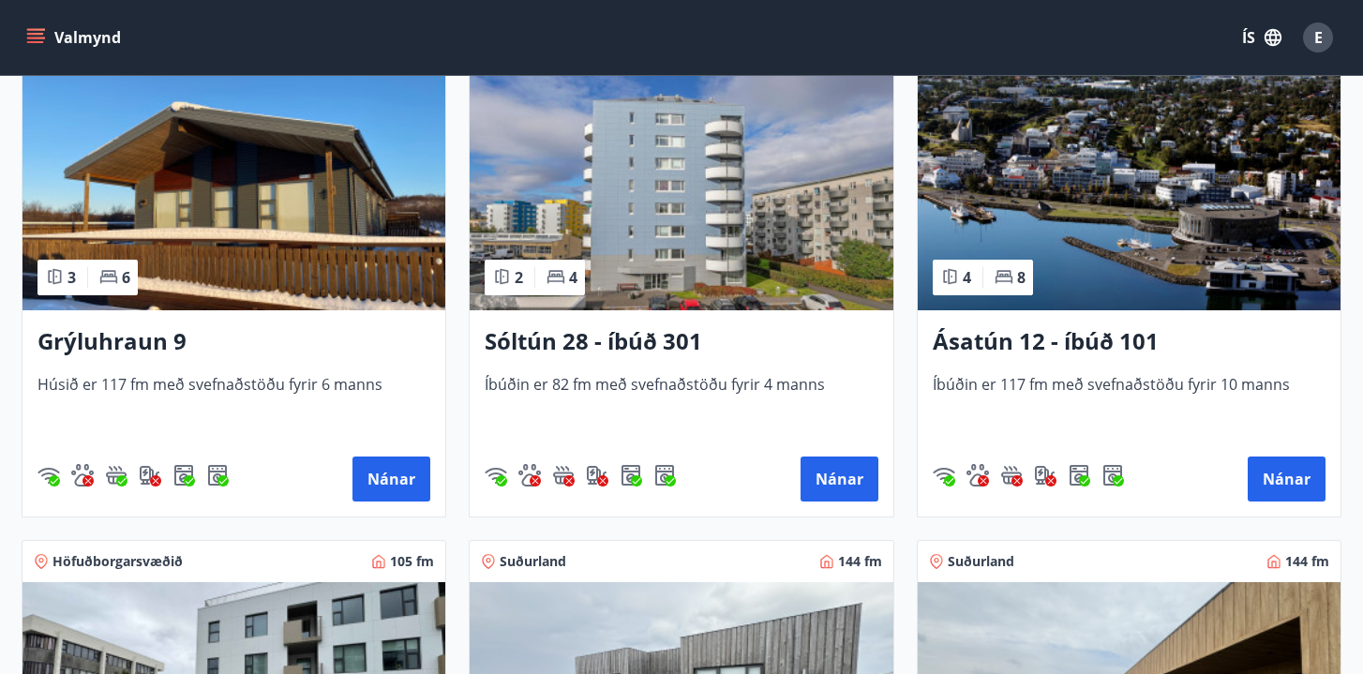
click at [1129, 332] on h3 "Ásatún 12 - íbúð 101" at bounding box center [1129, 342] width 393 height 34
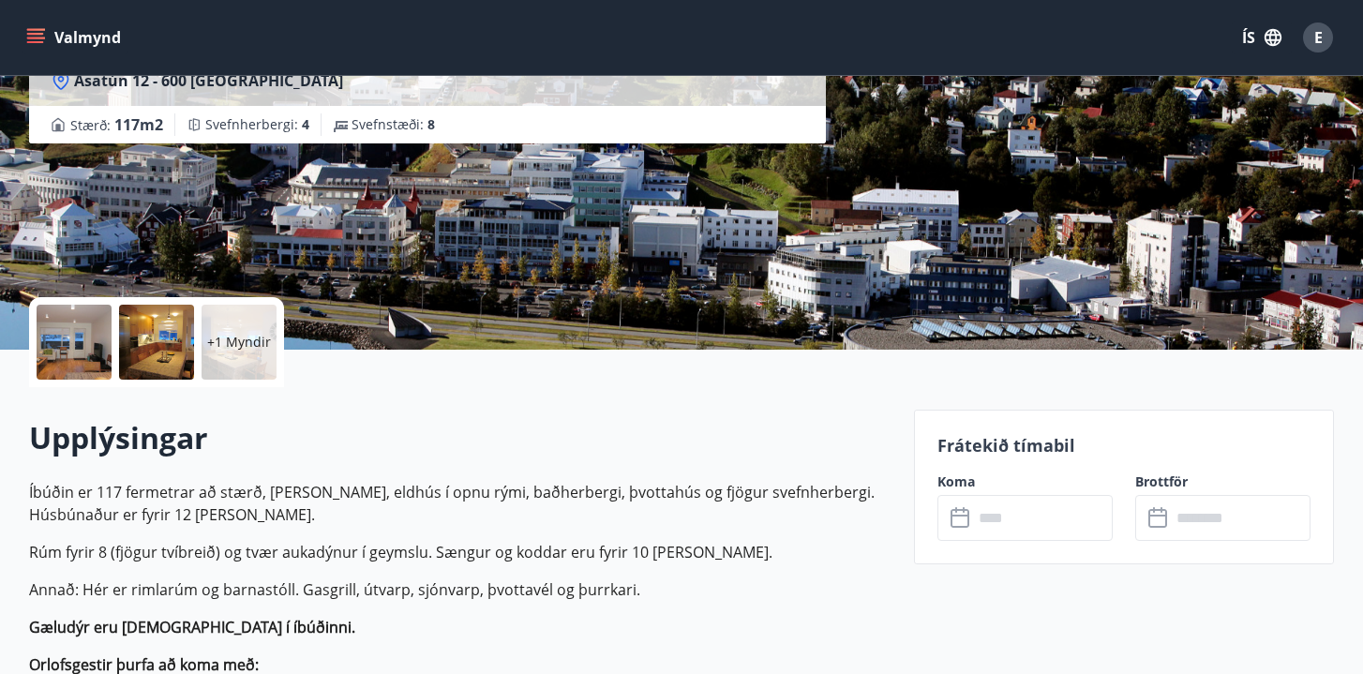
scroll to position [219, 0]
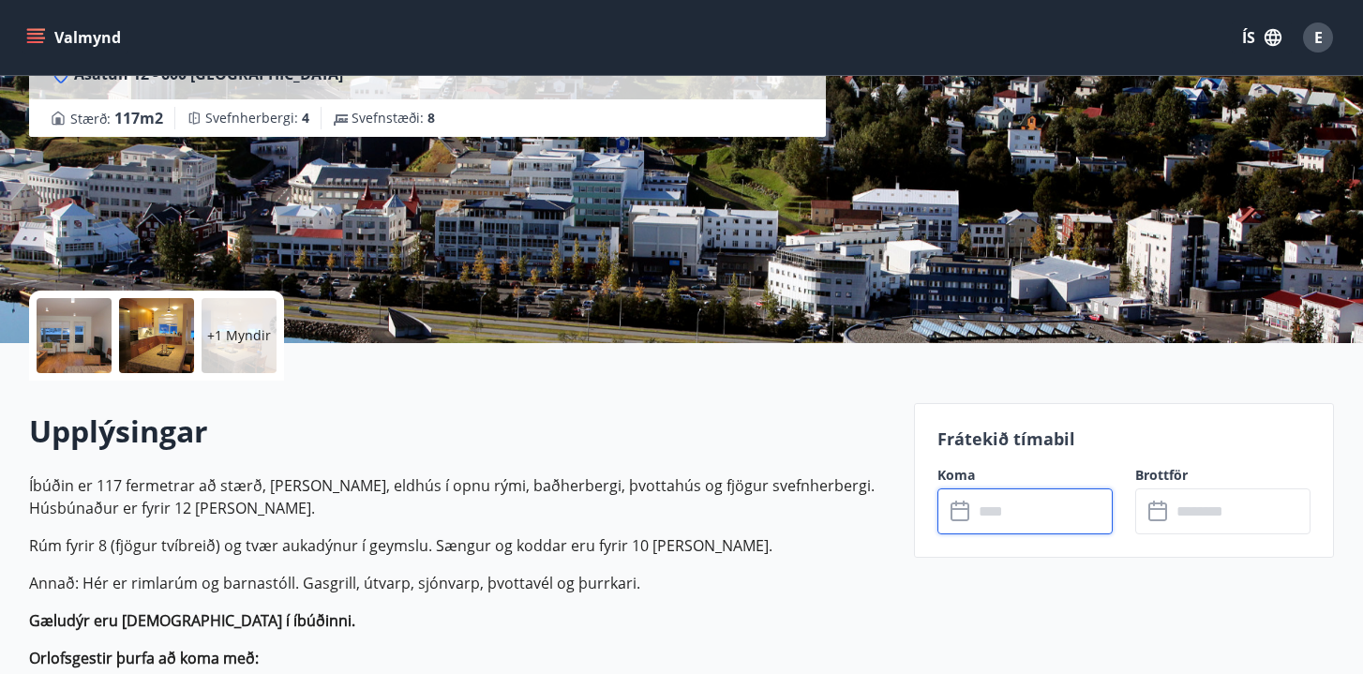
click at [993, 504] on input "text" at bounding box center [1043, 511] width 140 height 46
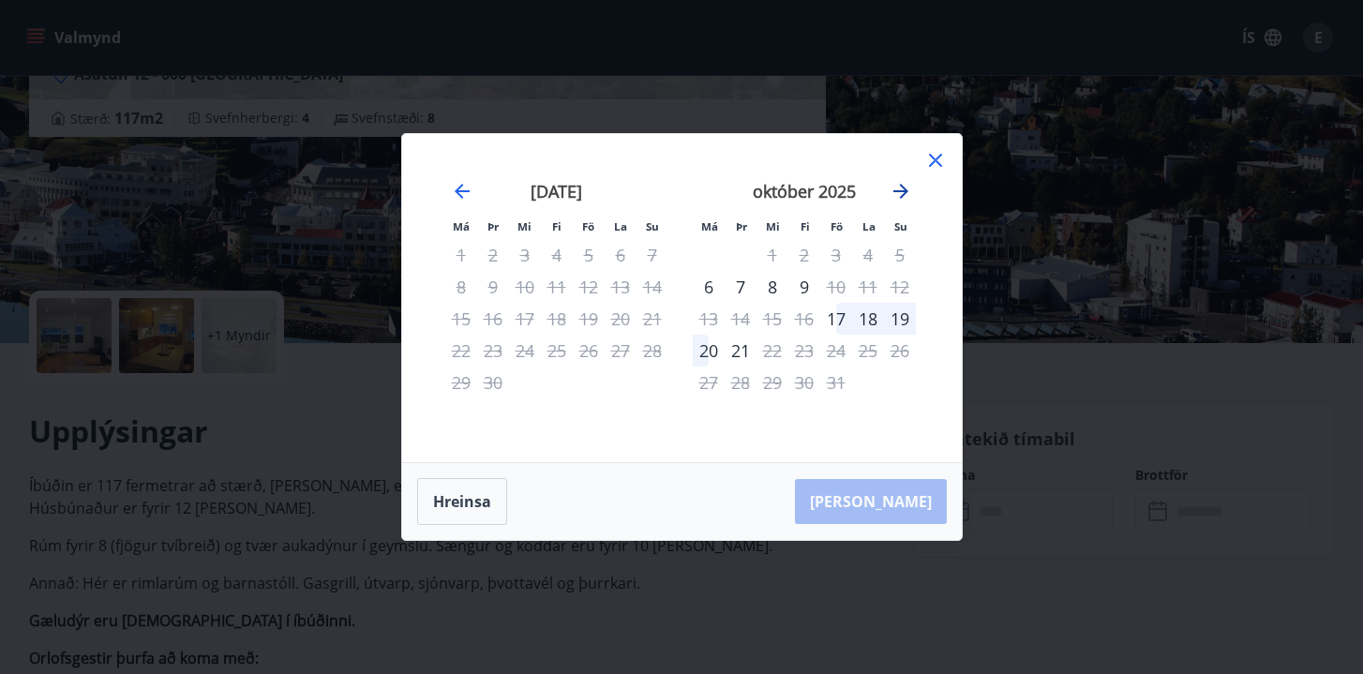
click at [905, 187] on icon "Move forward to switch to the next month." at bounding box center [900, 191] width 22 height 22
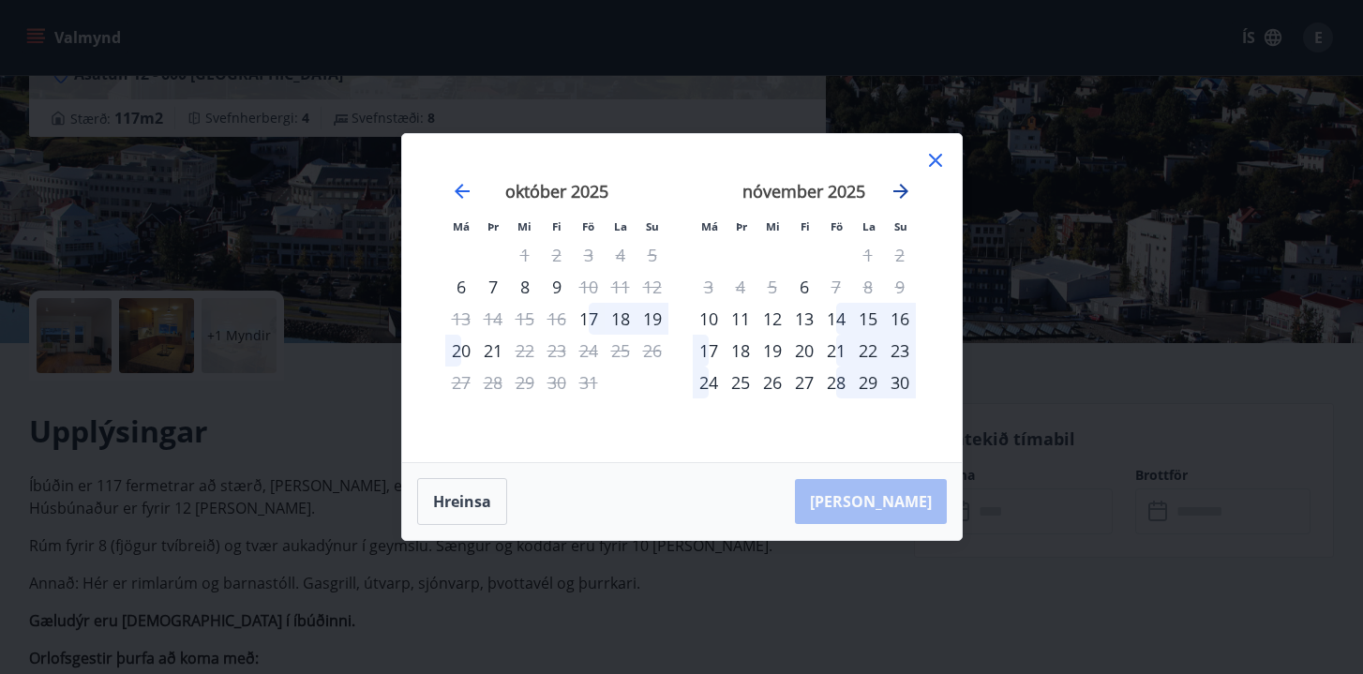
click at [905, 187] on icon "Move forward to switch to the next month." at bounding box center [900, 191] width 22 height 22
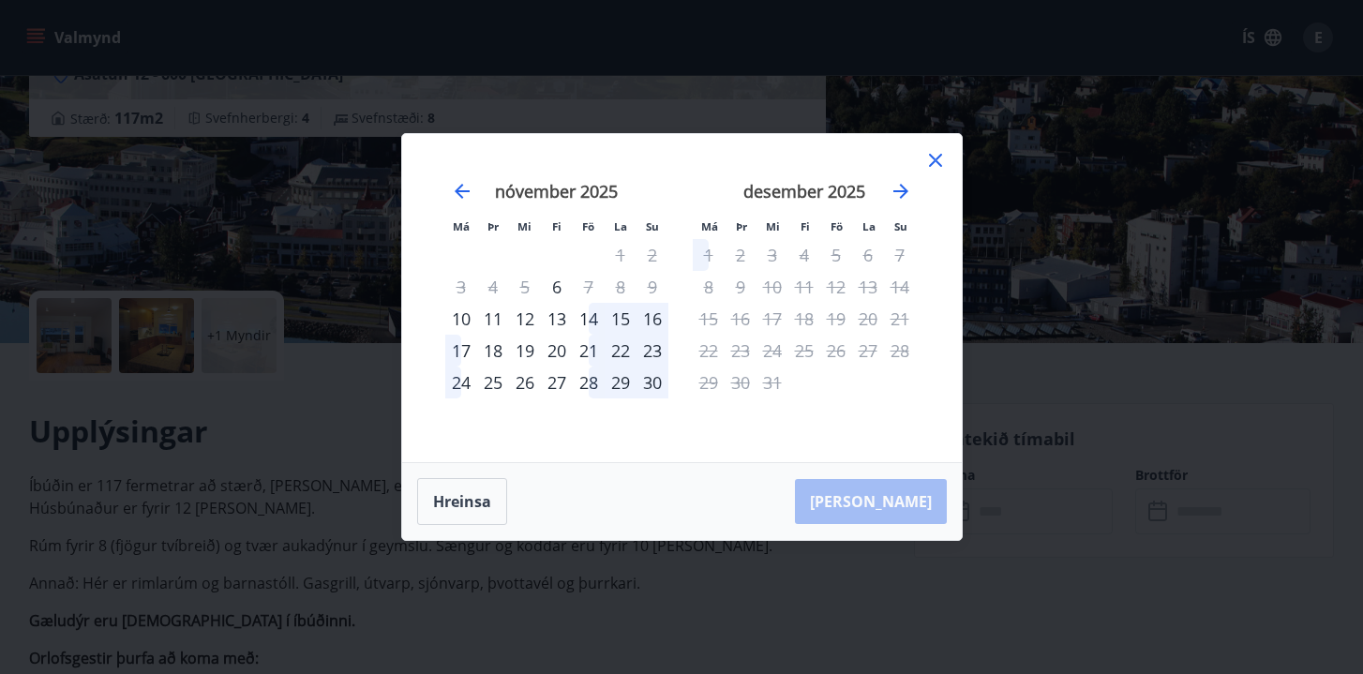
click at [927, 168] on icon at bounding box center [935, 160] width 22 height 22
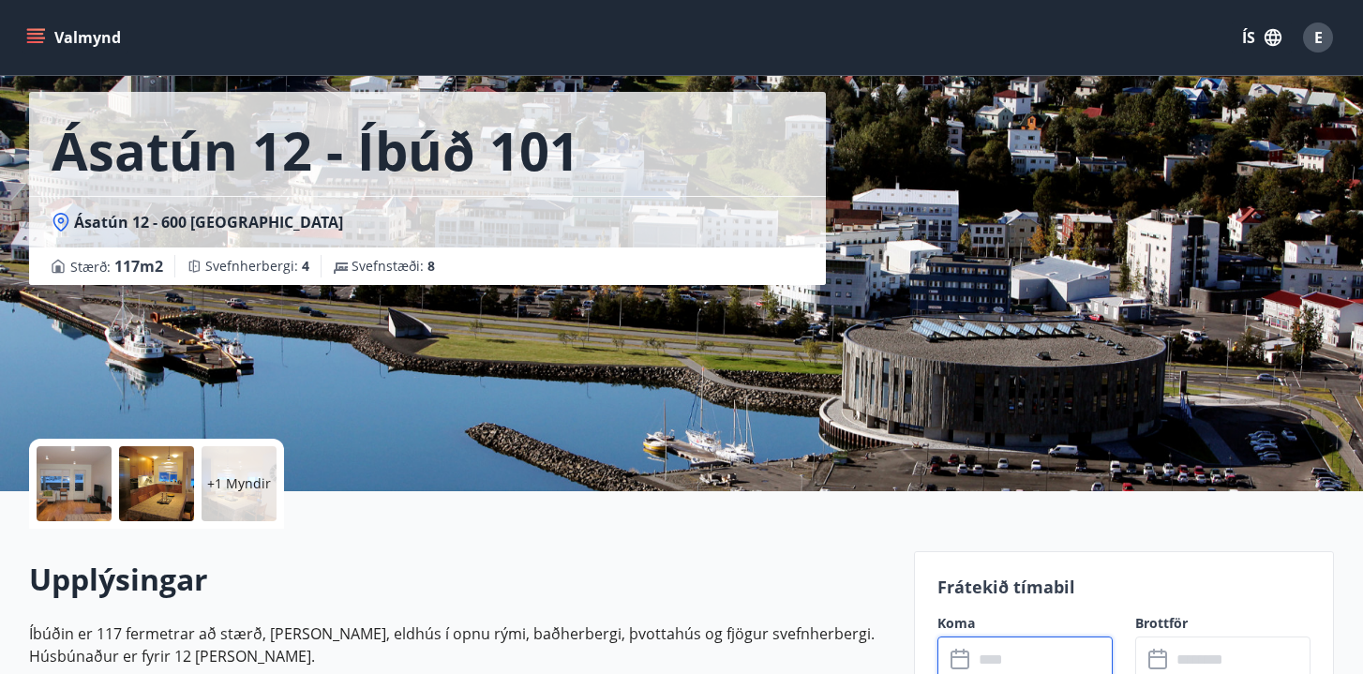
scroll to position [0, 0]
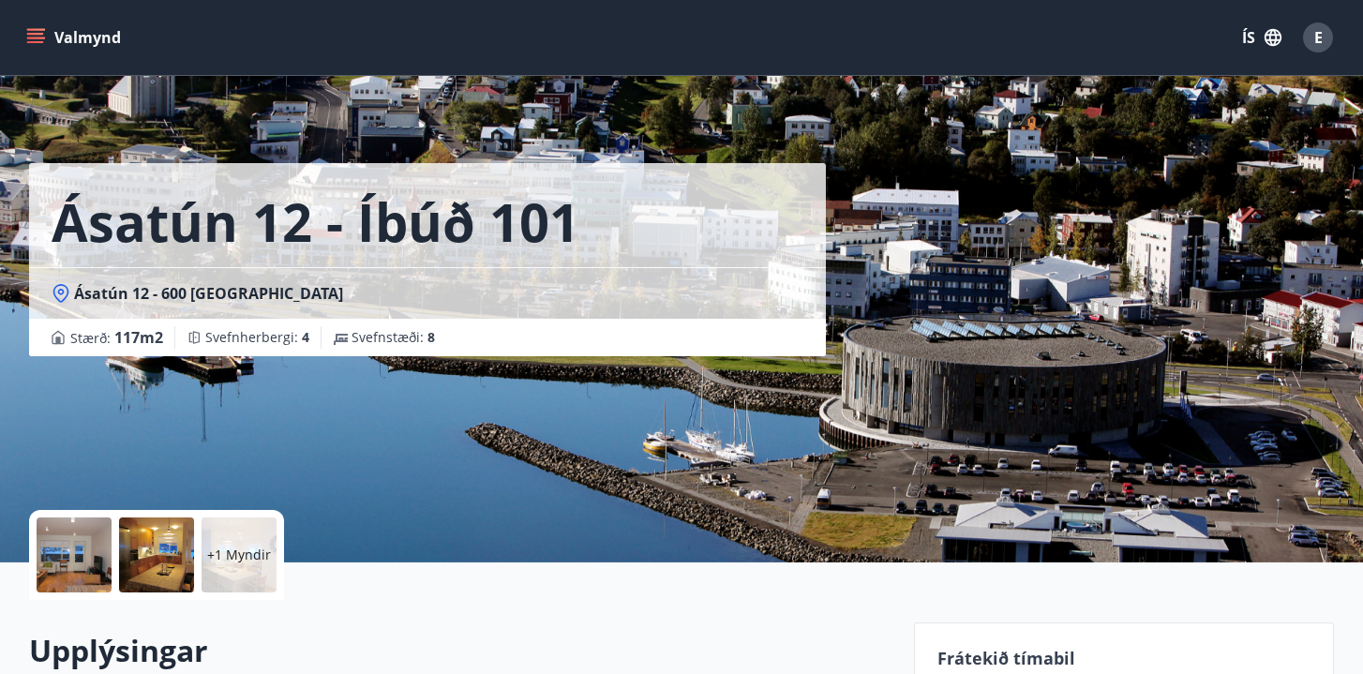
click at [67, 37] on button "Valmynd" at bounding box center [75, 38] width 106 height 34
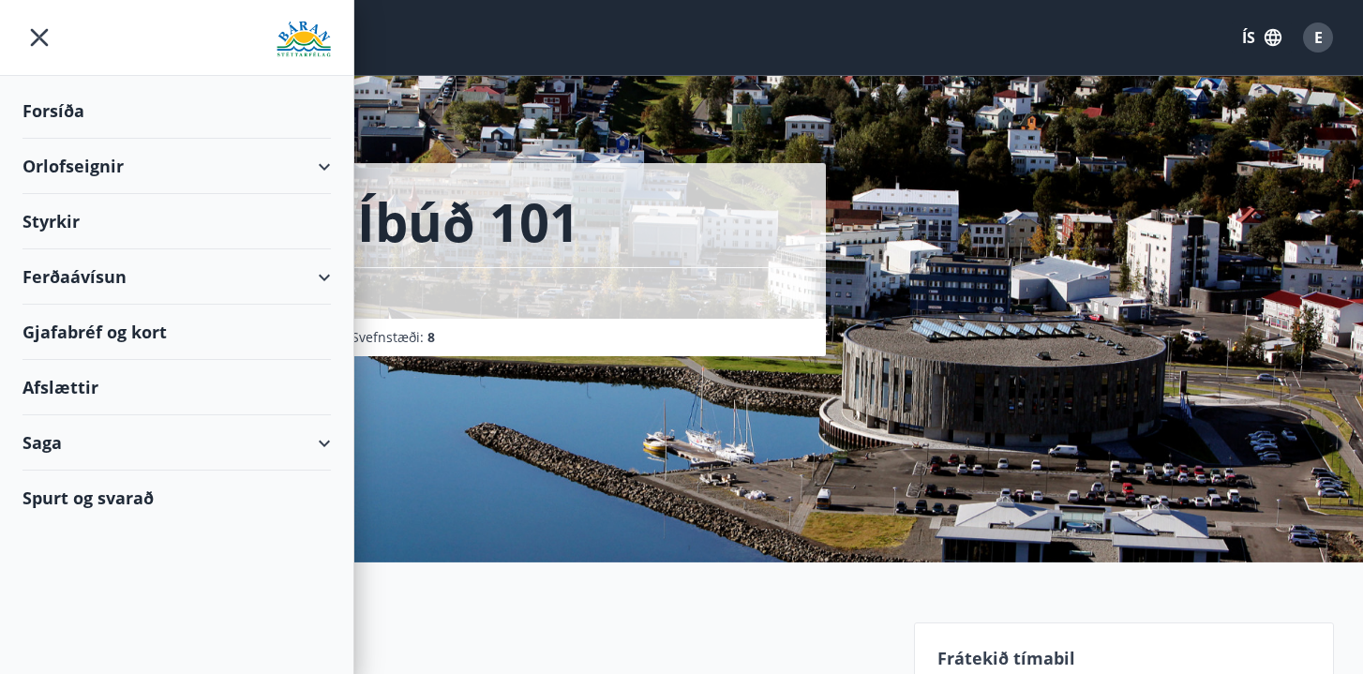
click at [62, 104] on div "Forsíða" at bounding box center [176, 110] width 308 height 55
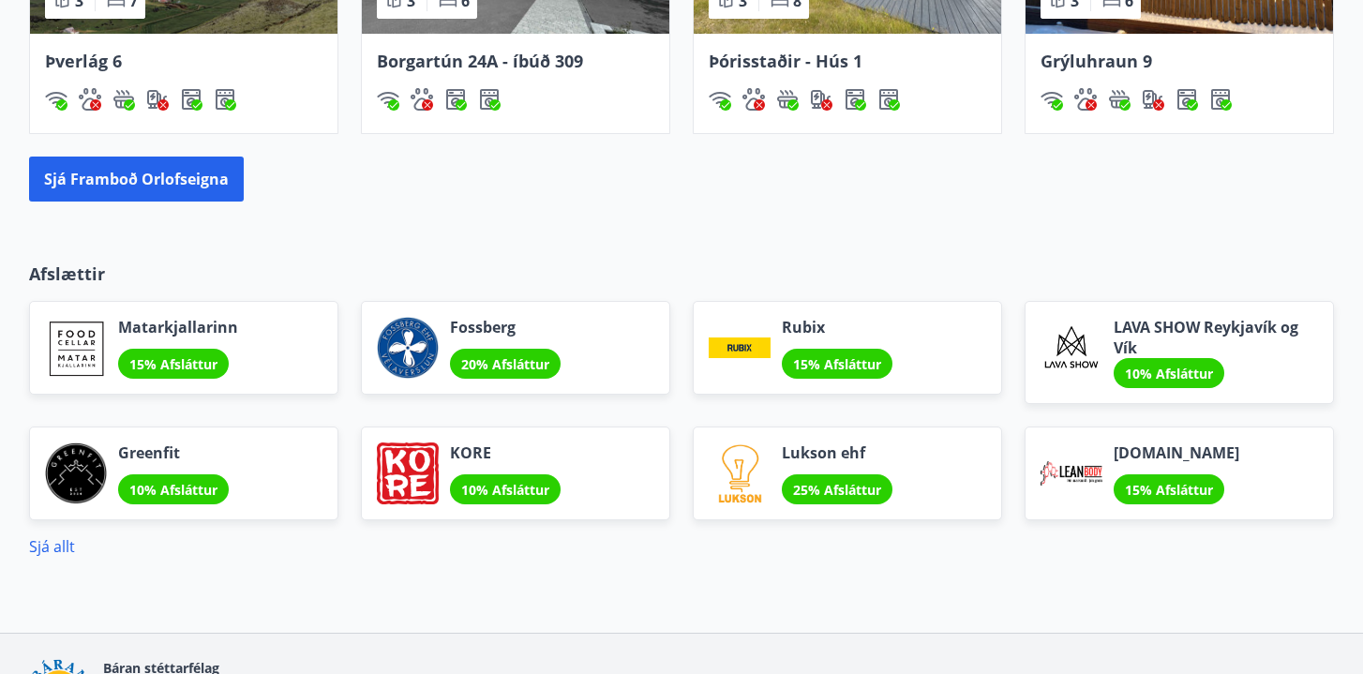
scroll to position [1530, 0]
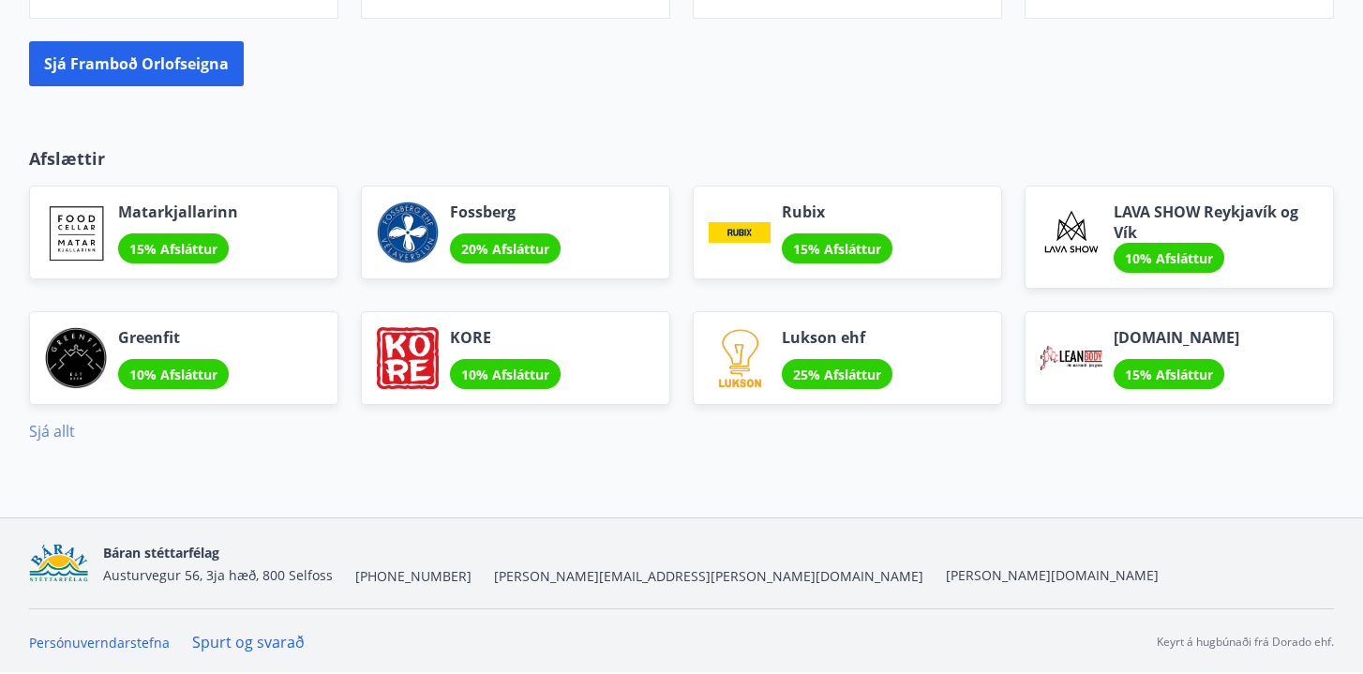
click at [67, 431] on link "Sjá allt" at bounding box center [52, 431] width 46 height 21
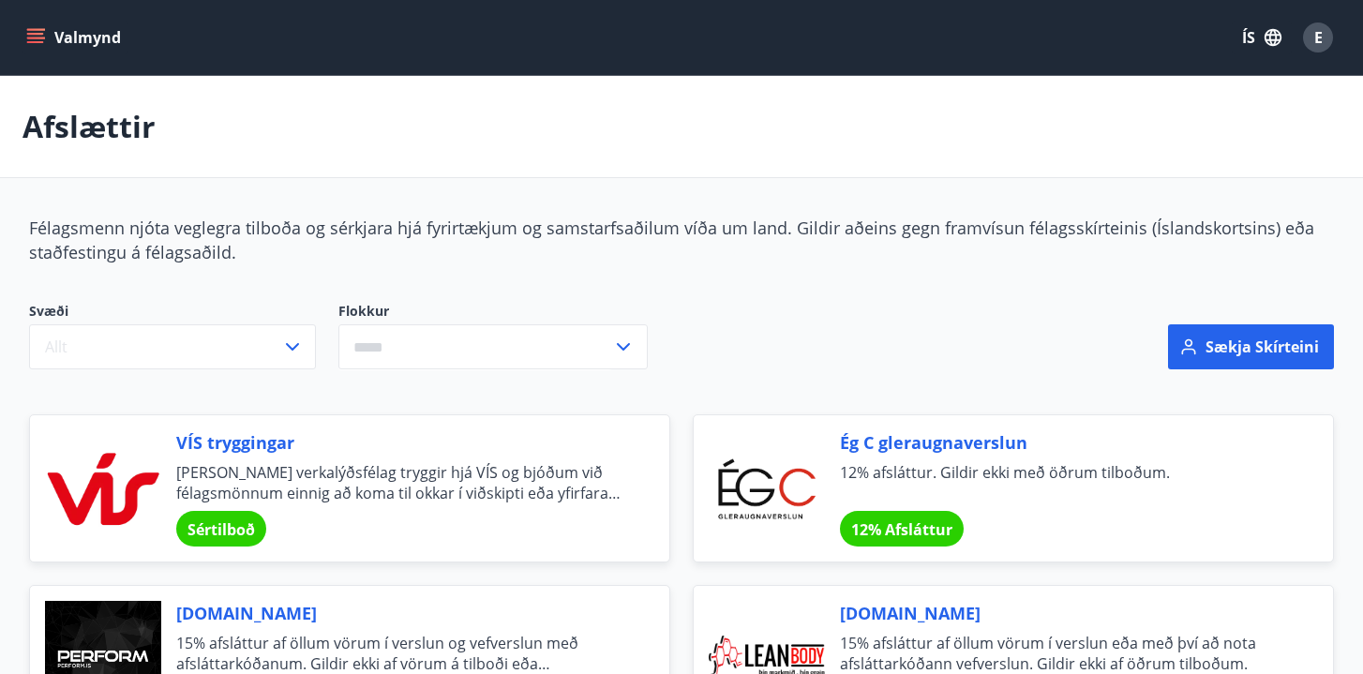
click at [79, 44] on button "Valmynd" at bounding box center [75, 38] width 106 height 34
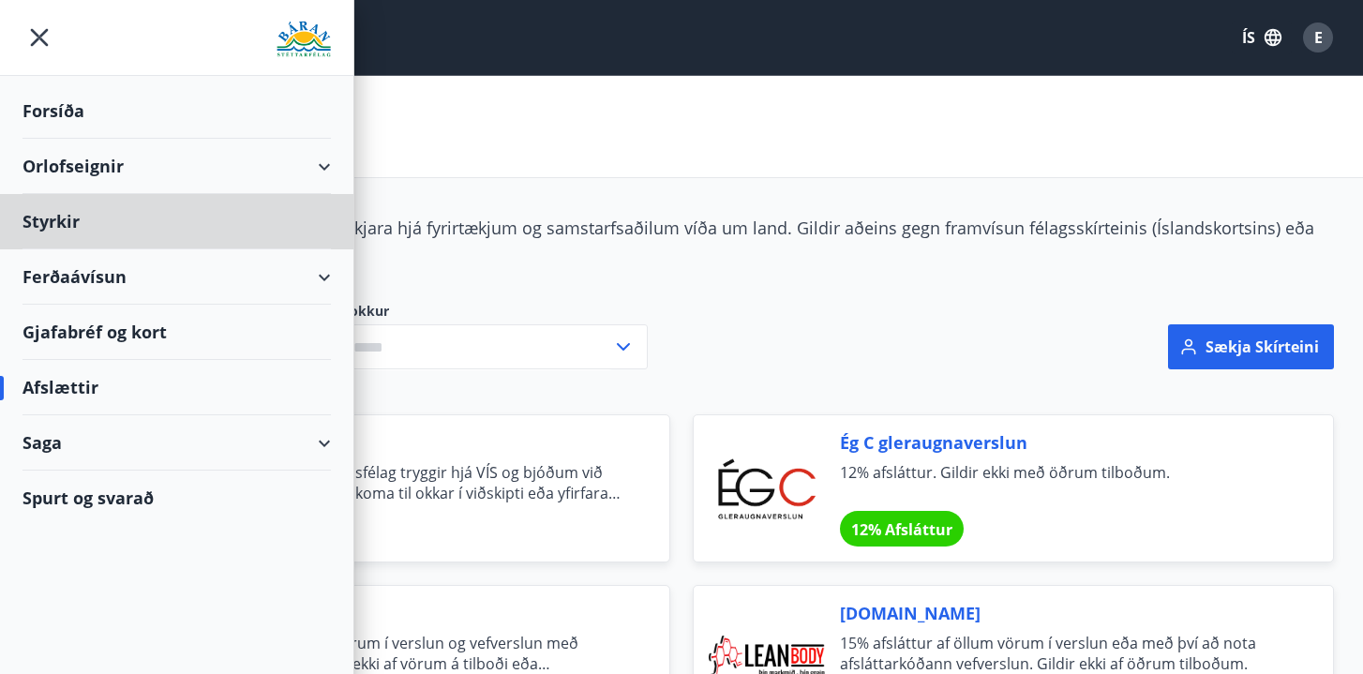
click at [74, 116] on div "Forsíða" at bounding box center [176, 110] width 308 height 55
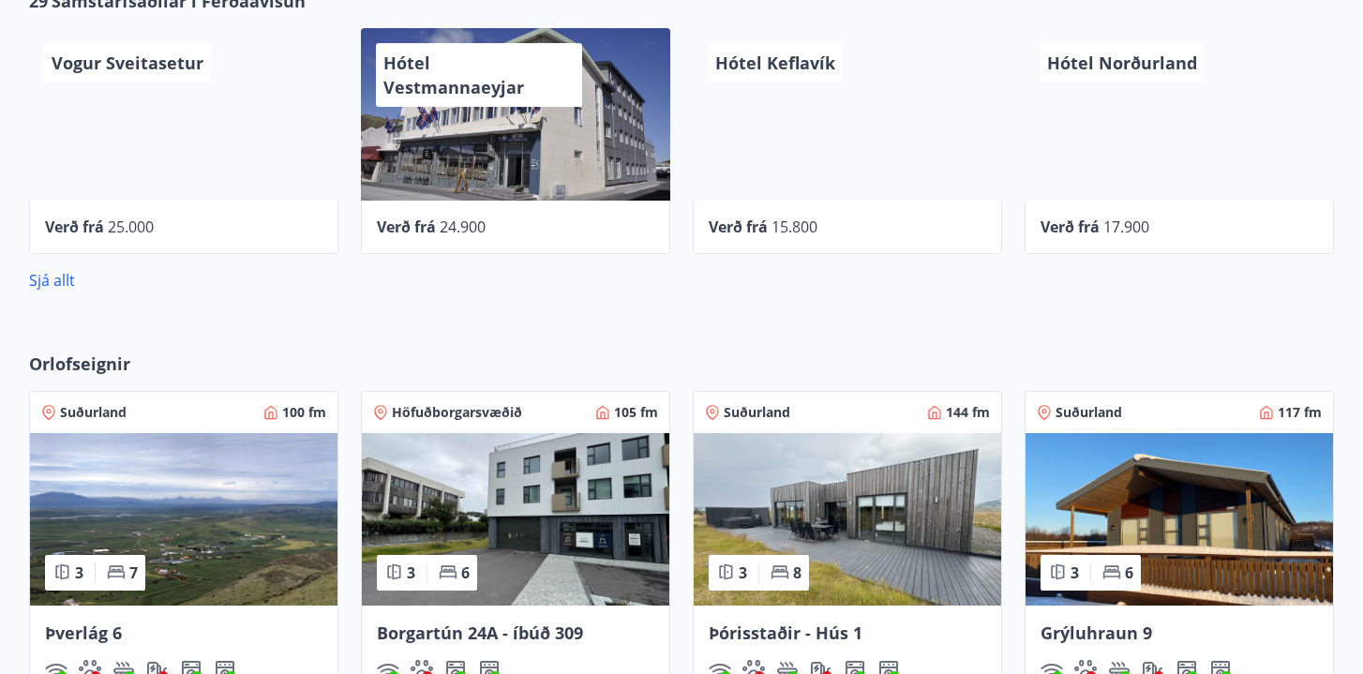
scroll to position [745, 0]
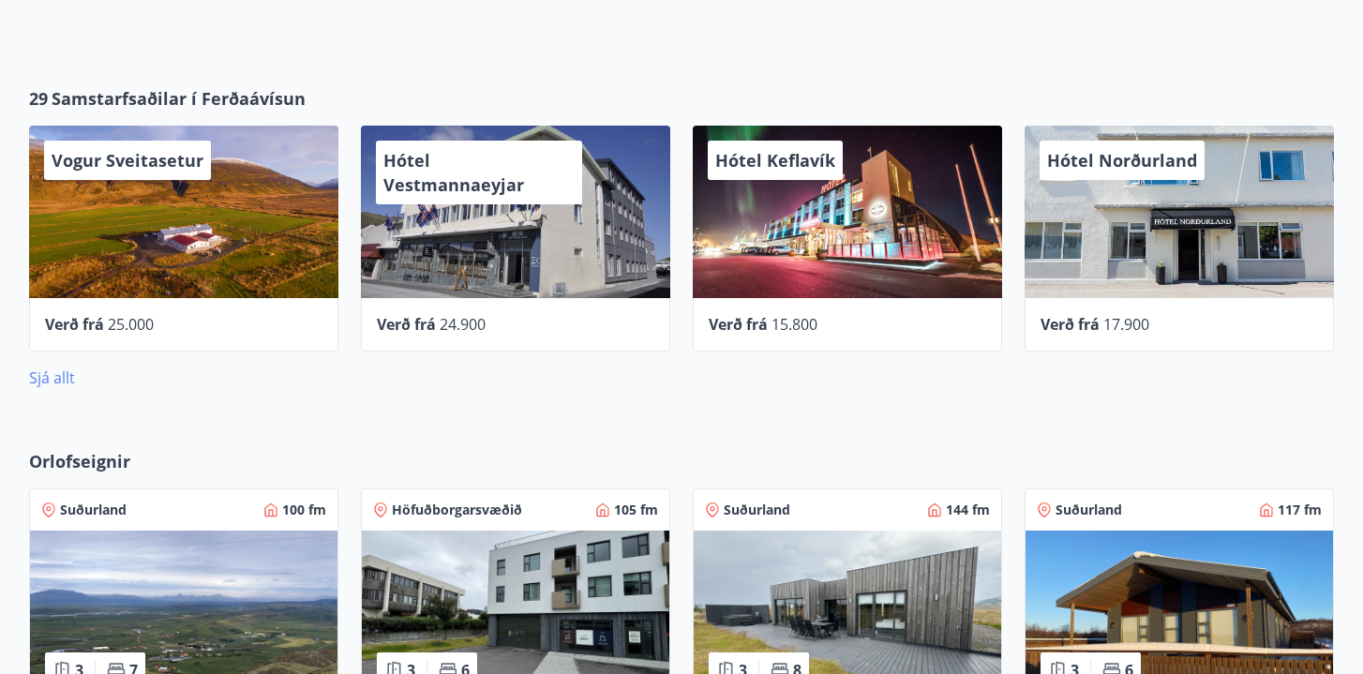
click at [60, 384] on link "Sjá allt" at bounding box center [52, 377] width 46 height 21
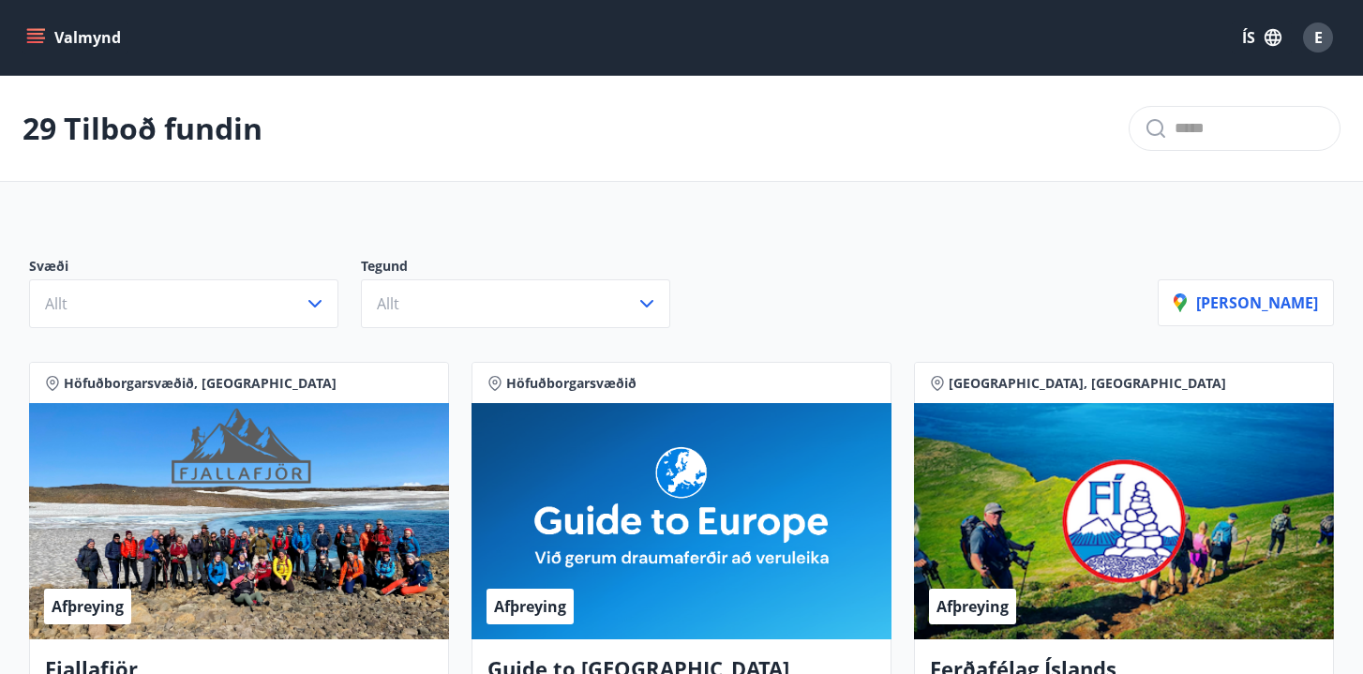
click at [34, 38] on icon "menu" at bounding box center [37, 38] width 21 height 2
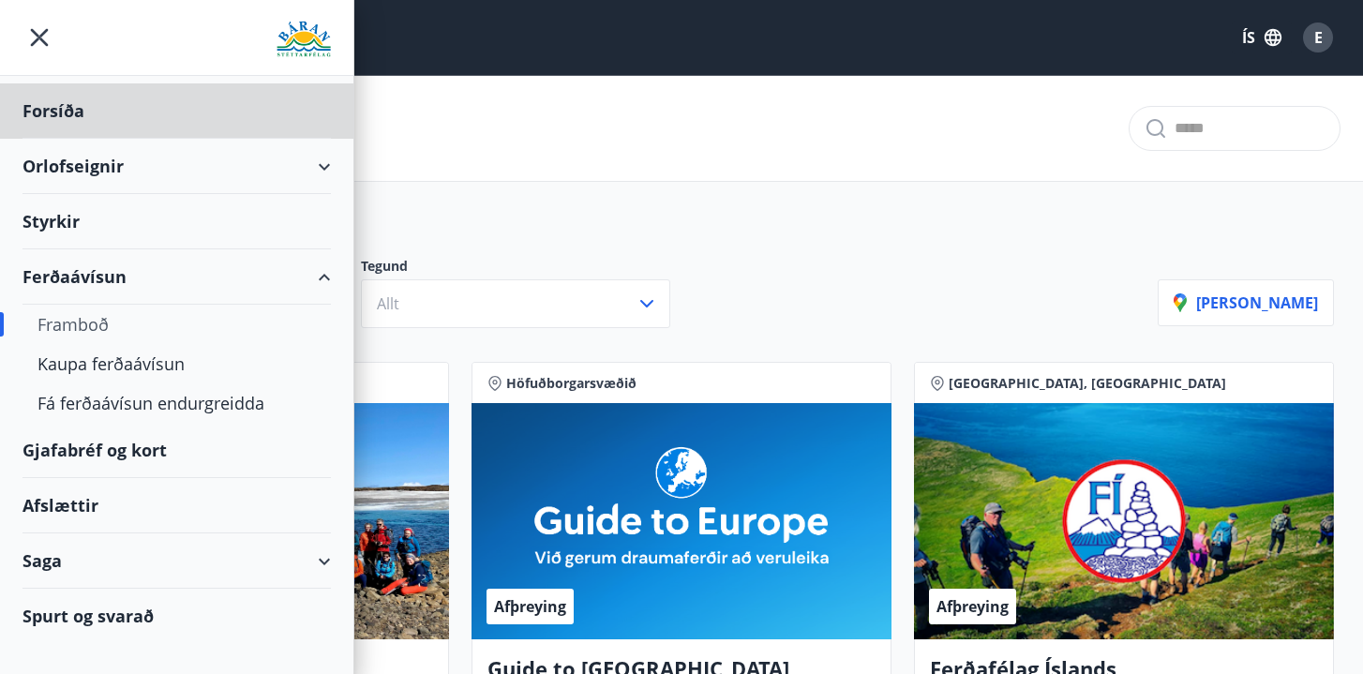
click at [61, 215] on div "Styrkir" at bounding box center [176, 221] width 308 height 55
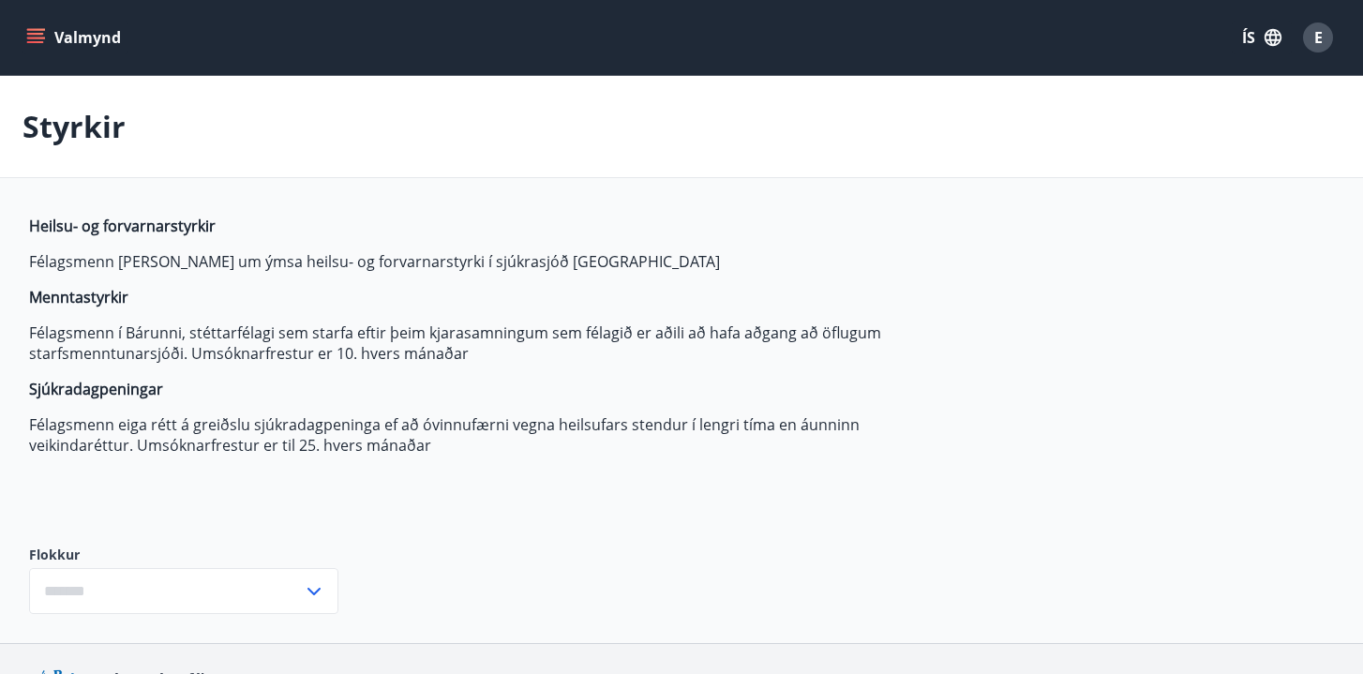
type input "***"
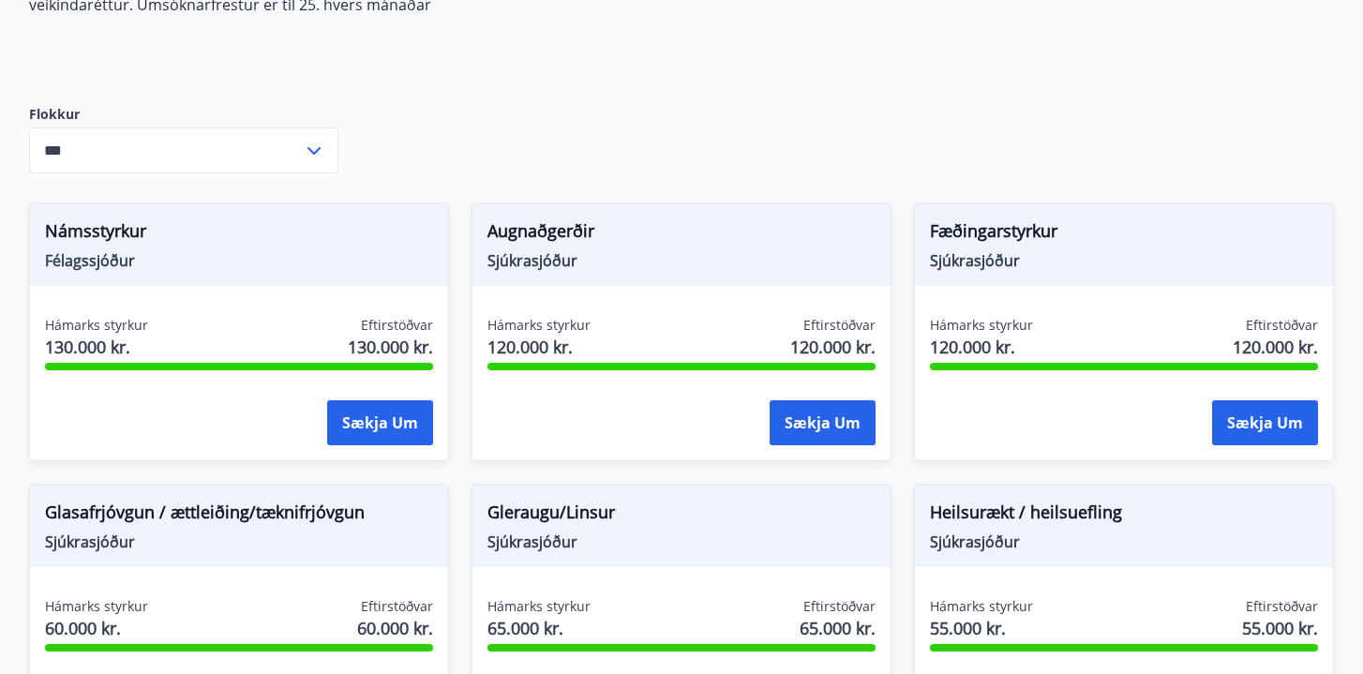
scroll to position [463, 0]
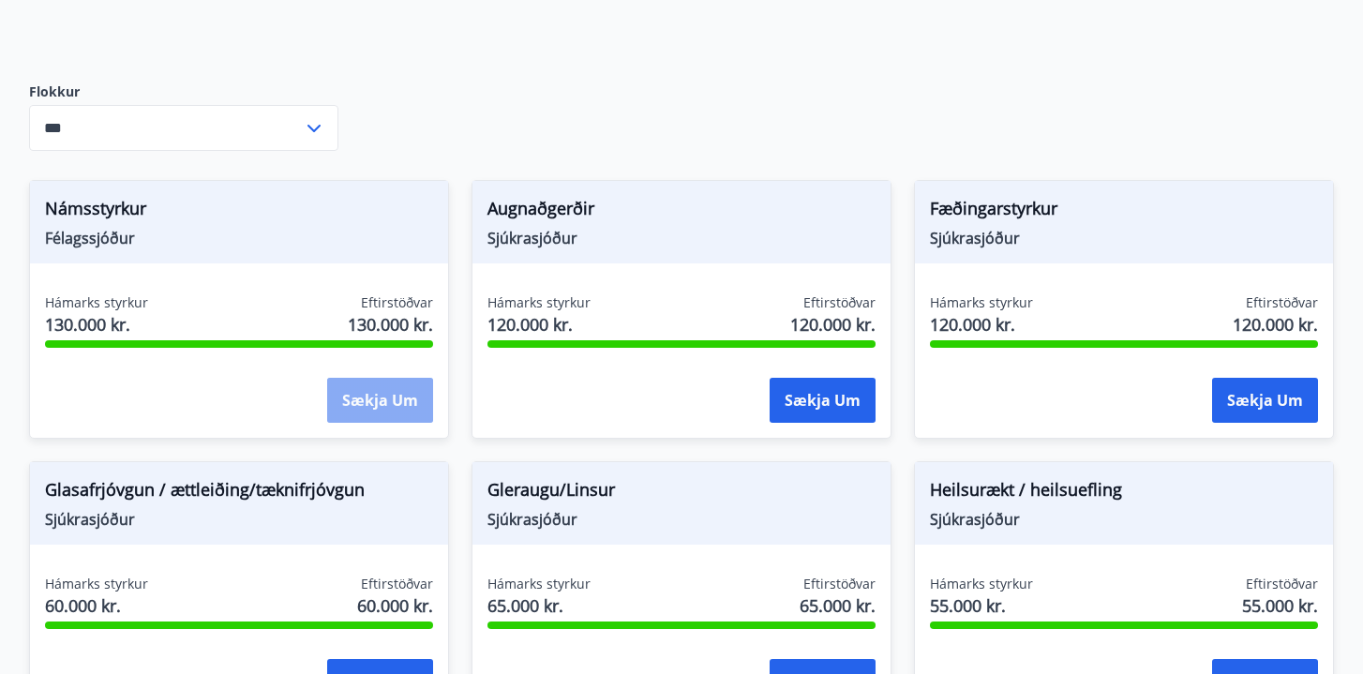
click at [378, 401] on button "Sækja um" at bounding box center [380, 400] width 106 height 45
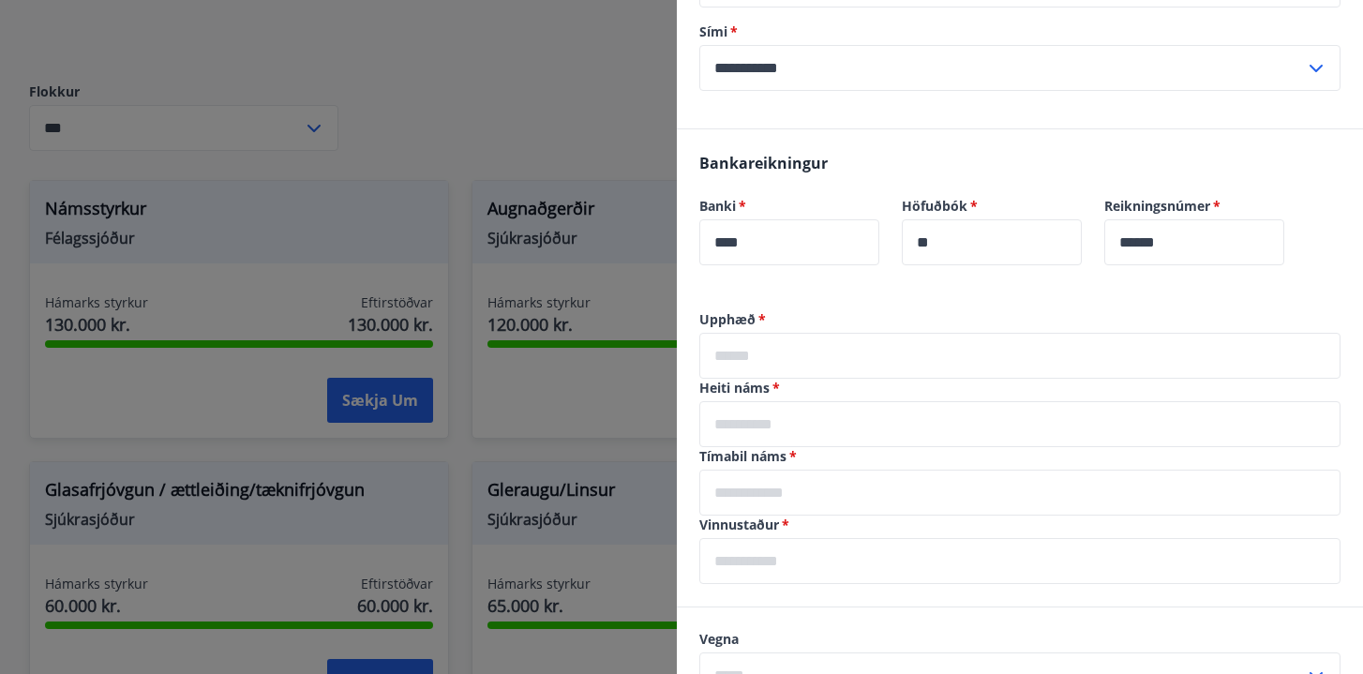
scroll to position [320, 0]
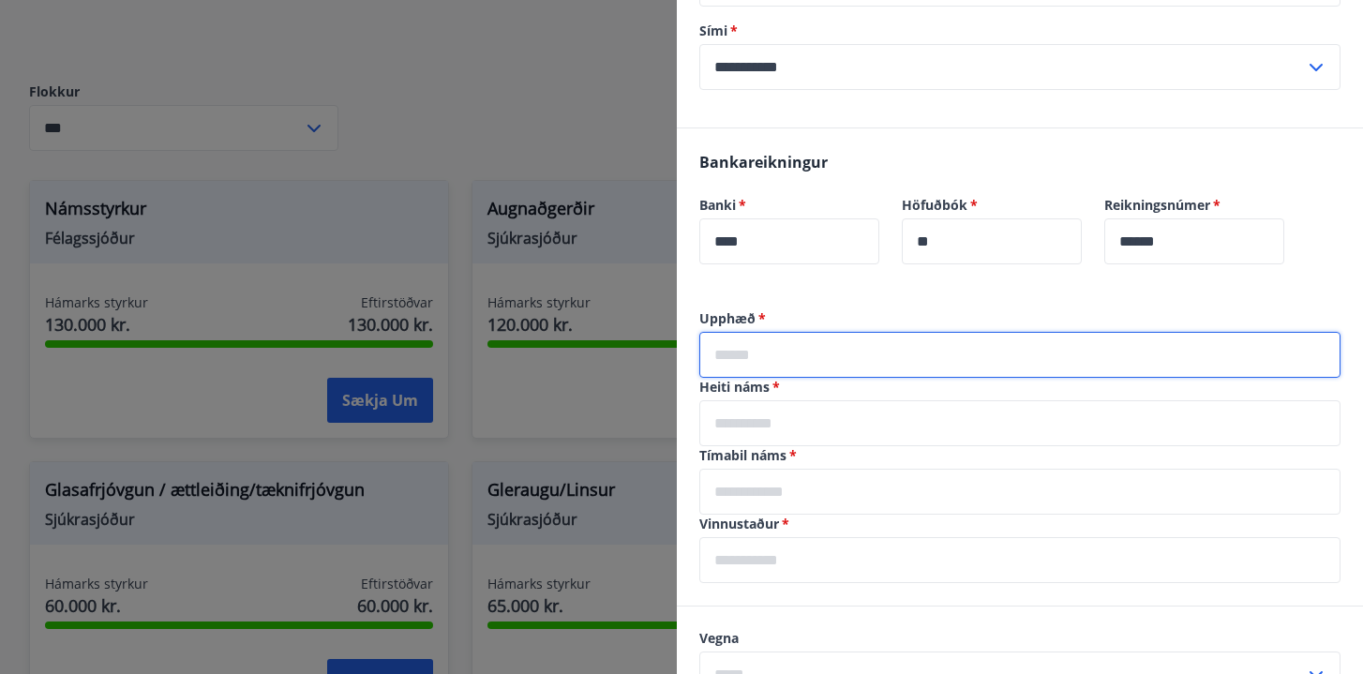
click at [809, 362] on input "text" at bounding box center [1019, 355] width 641 height 46
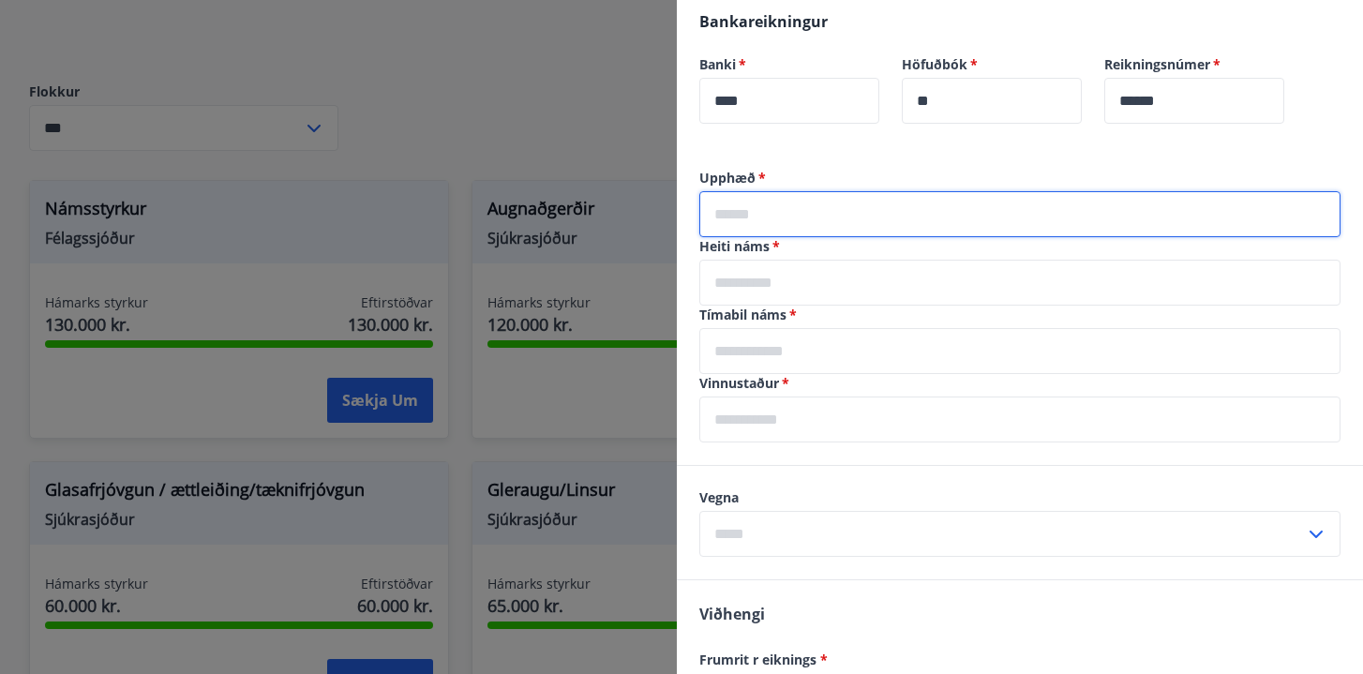
scroll to position [465, 0]
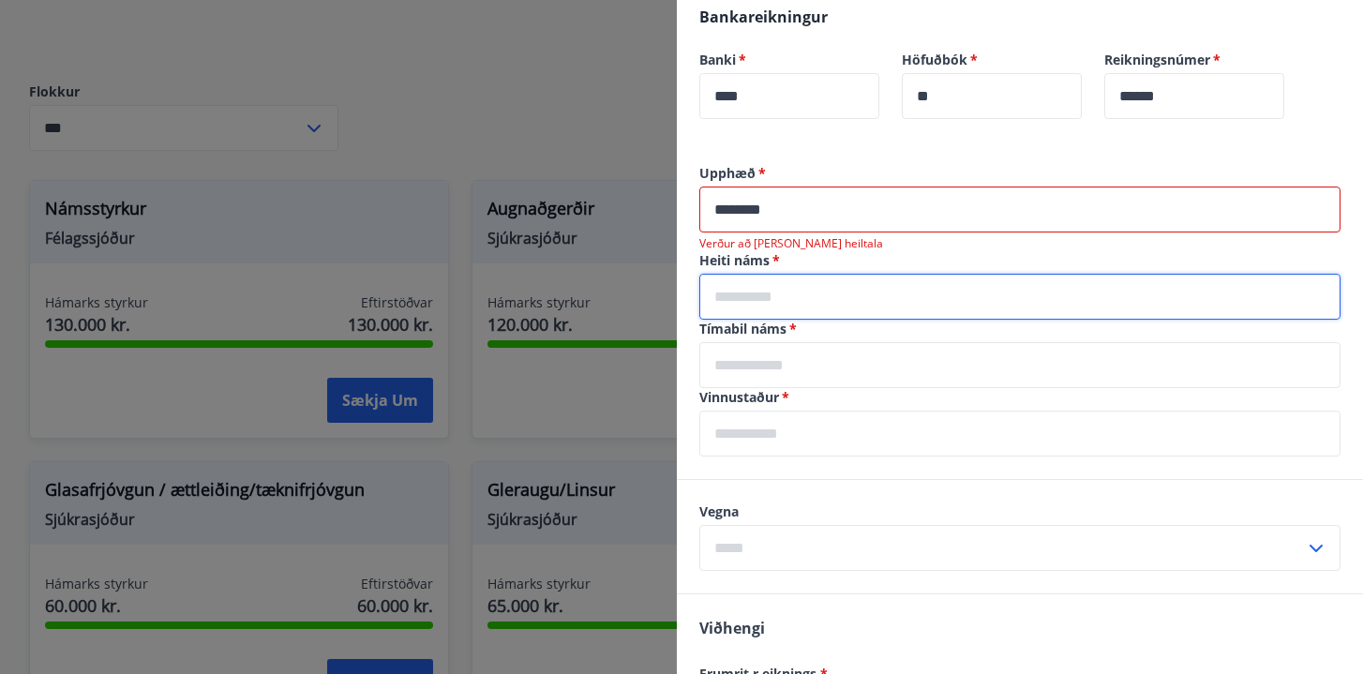
click at [742, 282] on input "text" at bounding box center [1019, 297] width 641 height 46
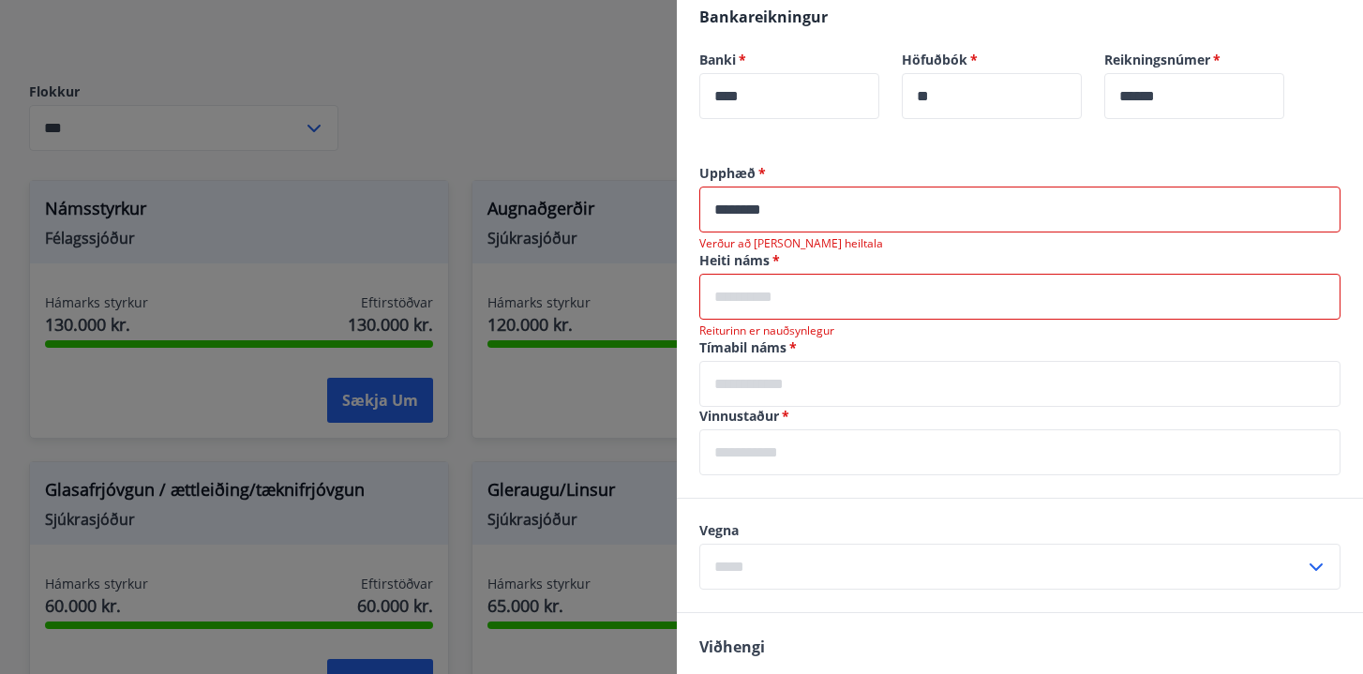
click at [805, 224] on input "********" at bounding box center [1019, 210] width 641 height 46
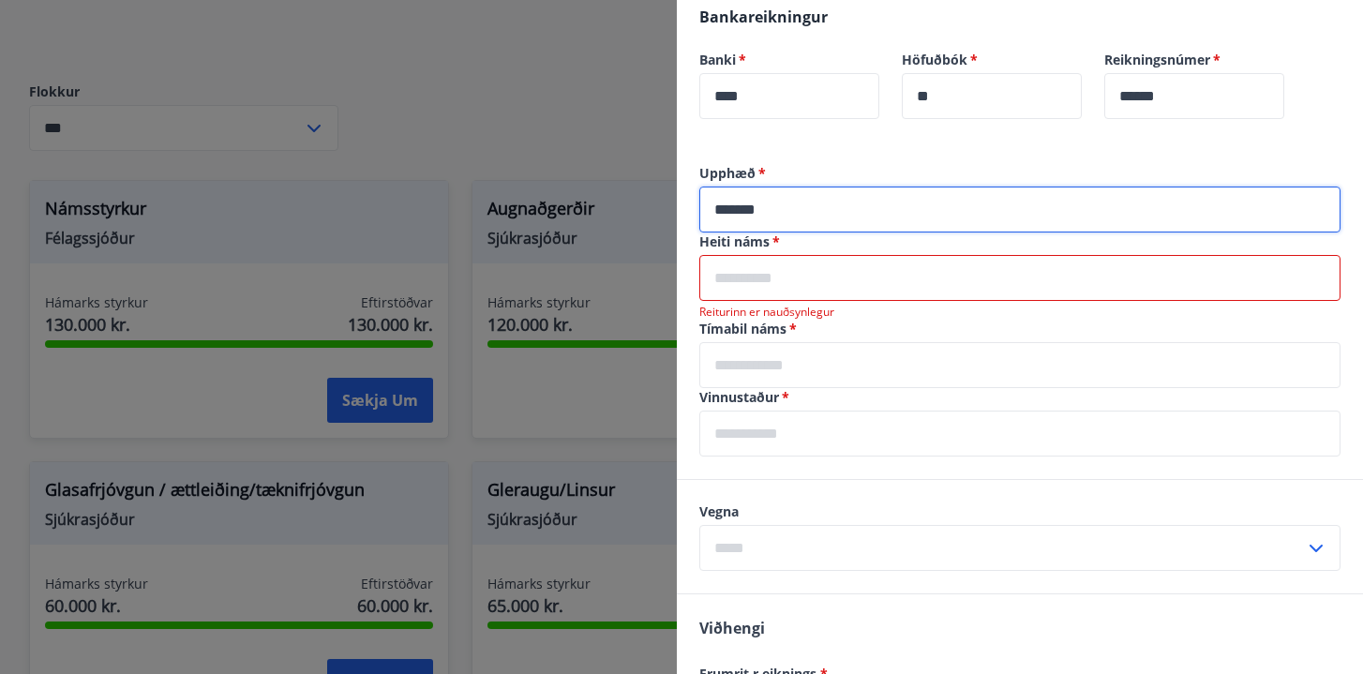
type input "******"
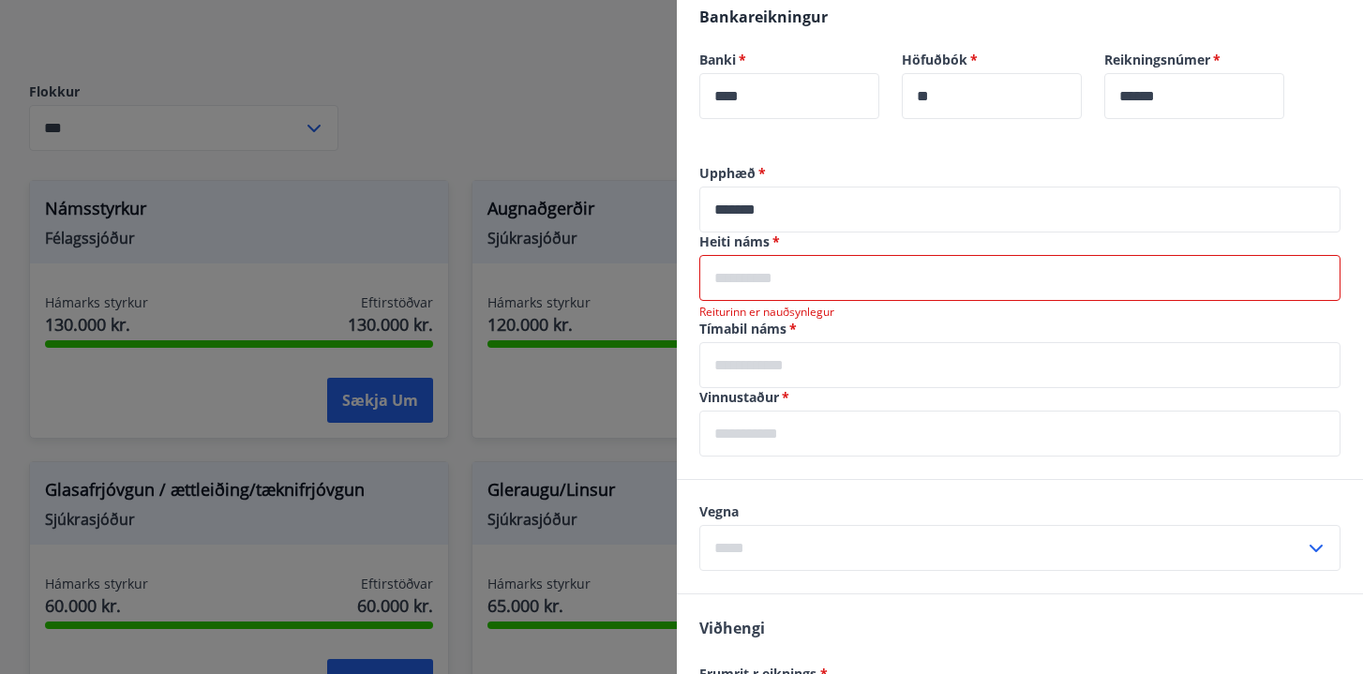
click at [744, 282] on input "text" at bounding box center [1019, 278] width 641 height 46
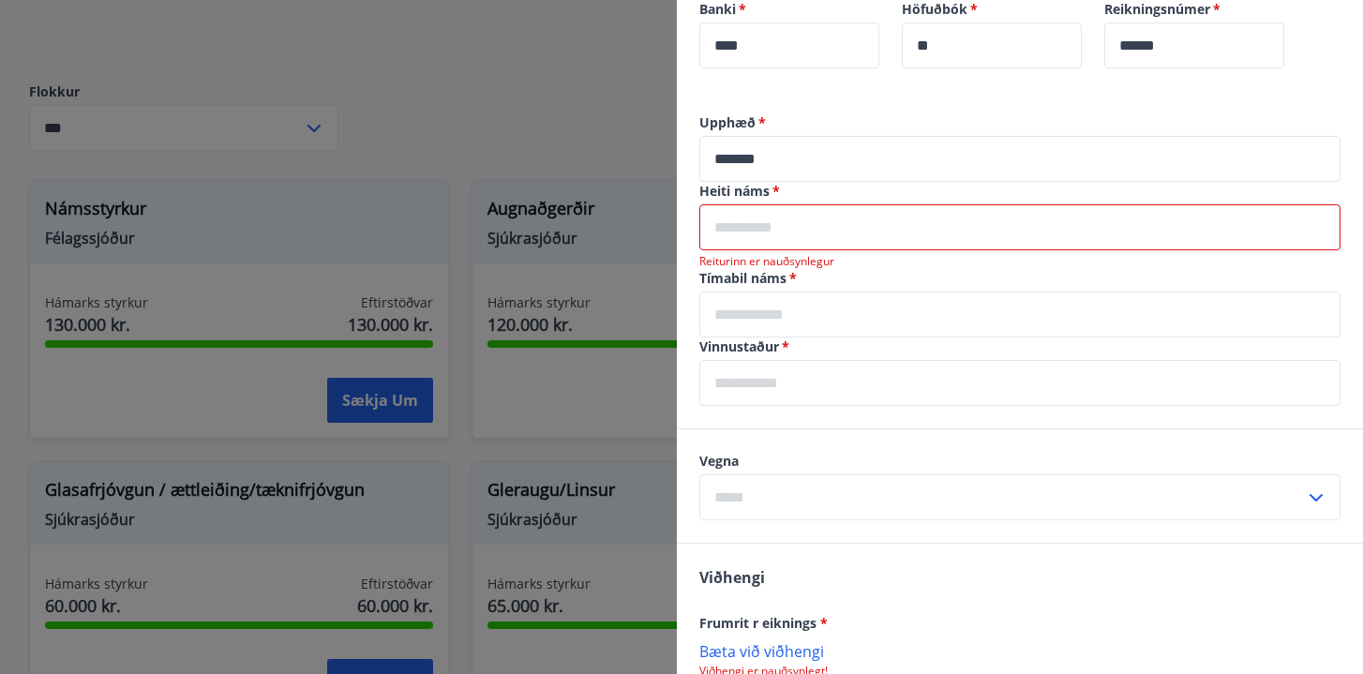
scroll to position [492, 0]
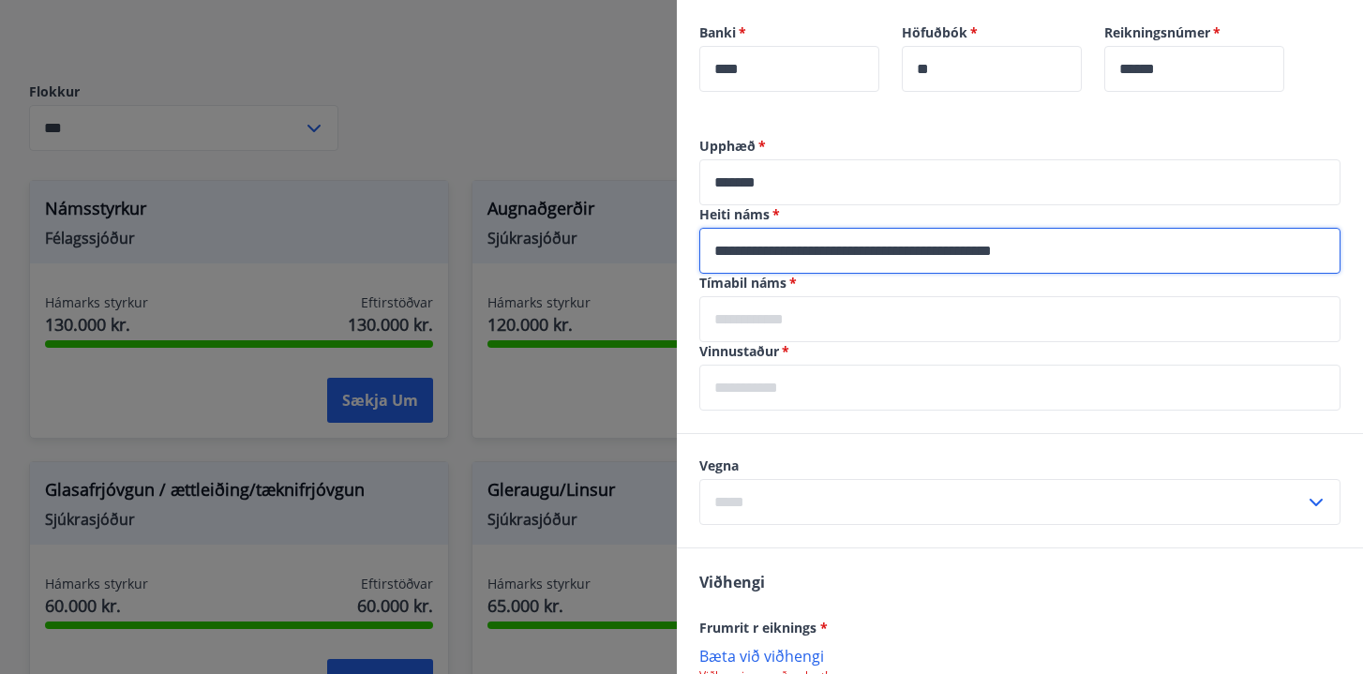
type input "**********"
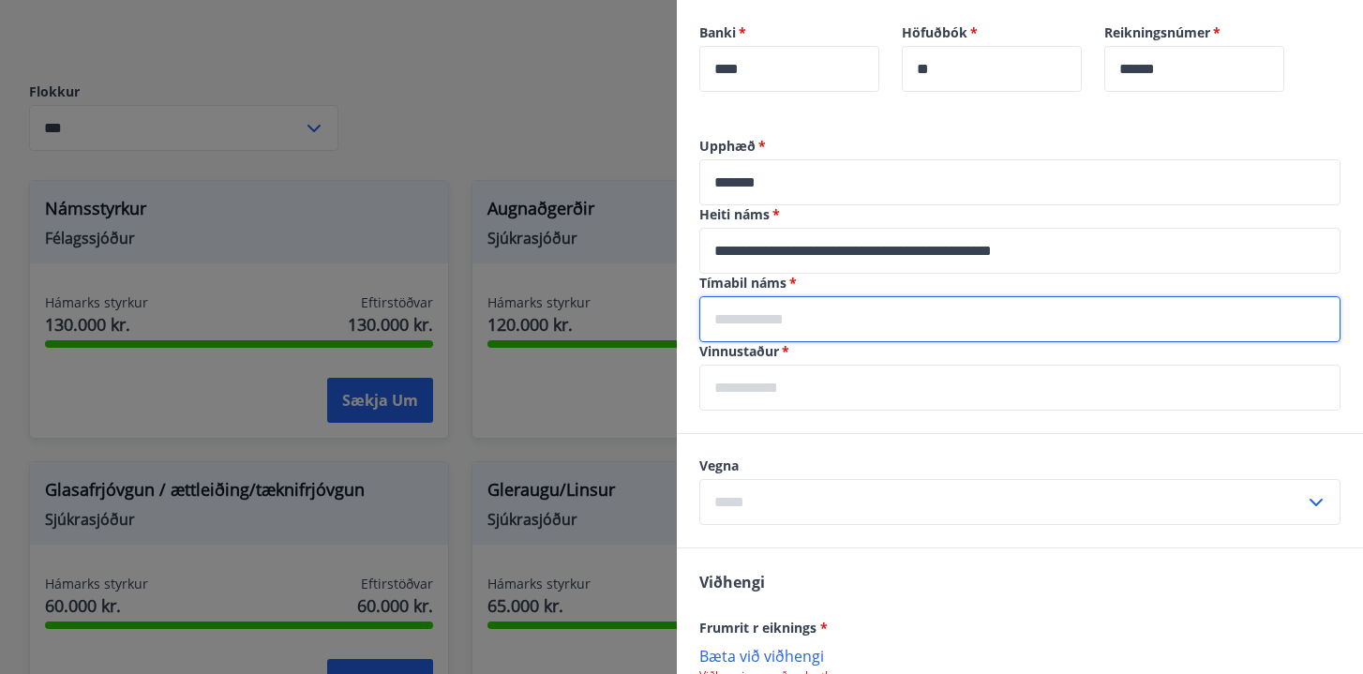
click at [818, 332] on input "text" at bounding box center [1019, 319] width 641 height 46
type input "**********"
click at [807, 396] on input "text" at bounding box center [1019, 388] width 641 height 46
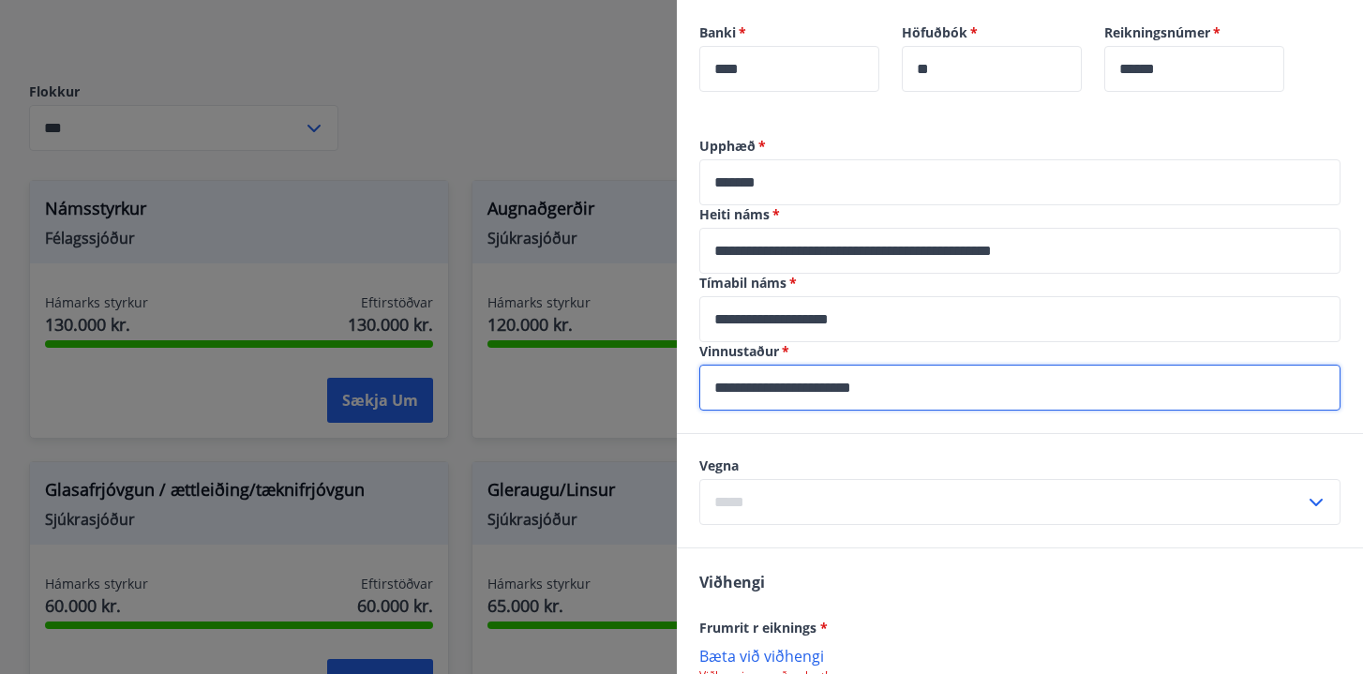
type input "**********"
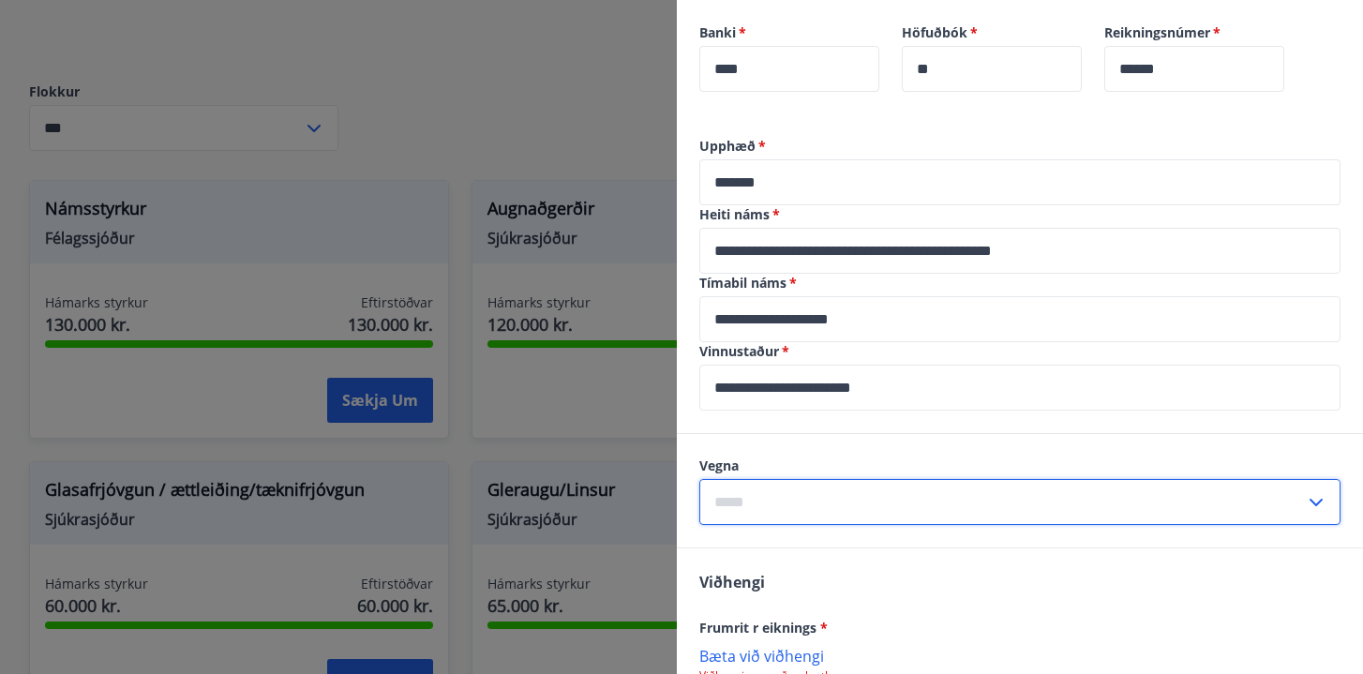
click at [1053, 486] on input "text" at bounding box center [1001, 502] width 605 height 46
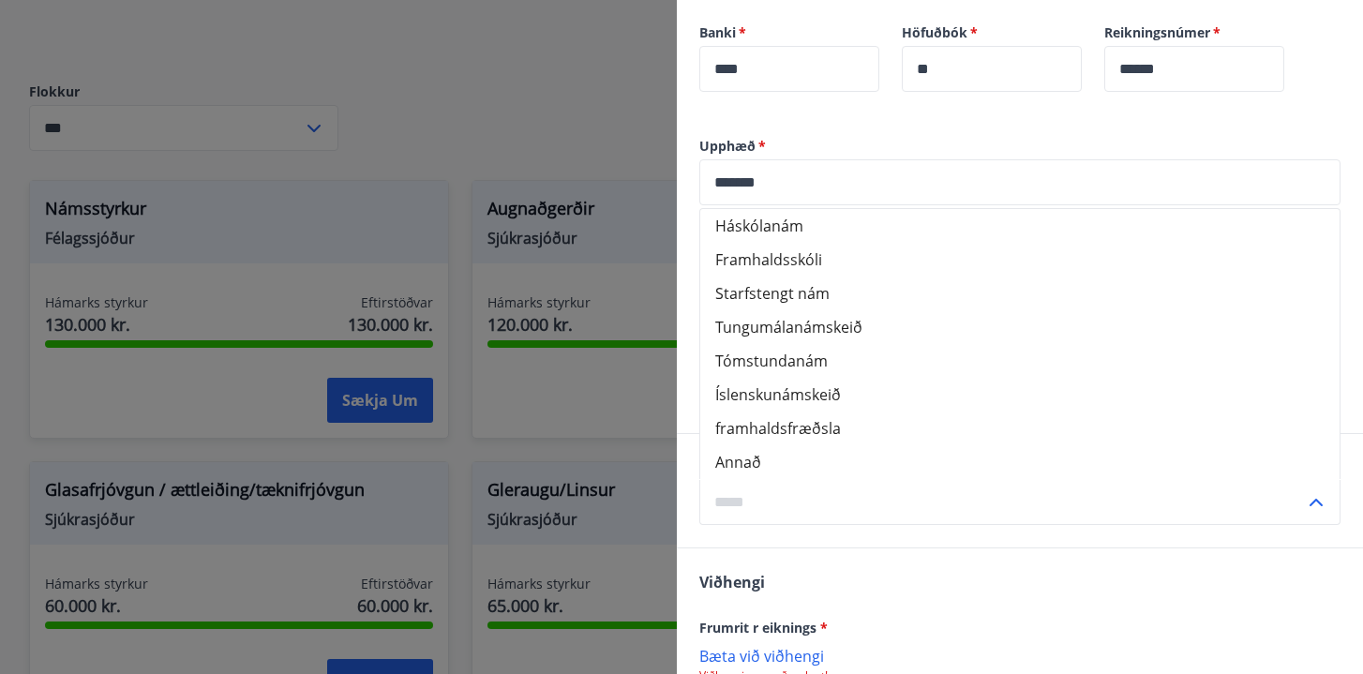
click at [855, 239] on li "Háskólanám" at bounding box center [1019, 226] width 639 height 34
type input "**********"
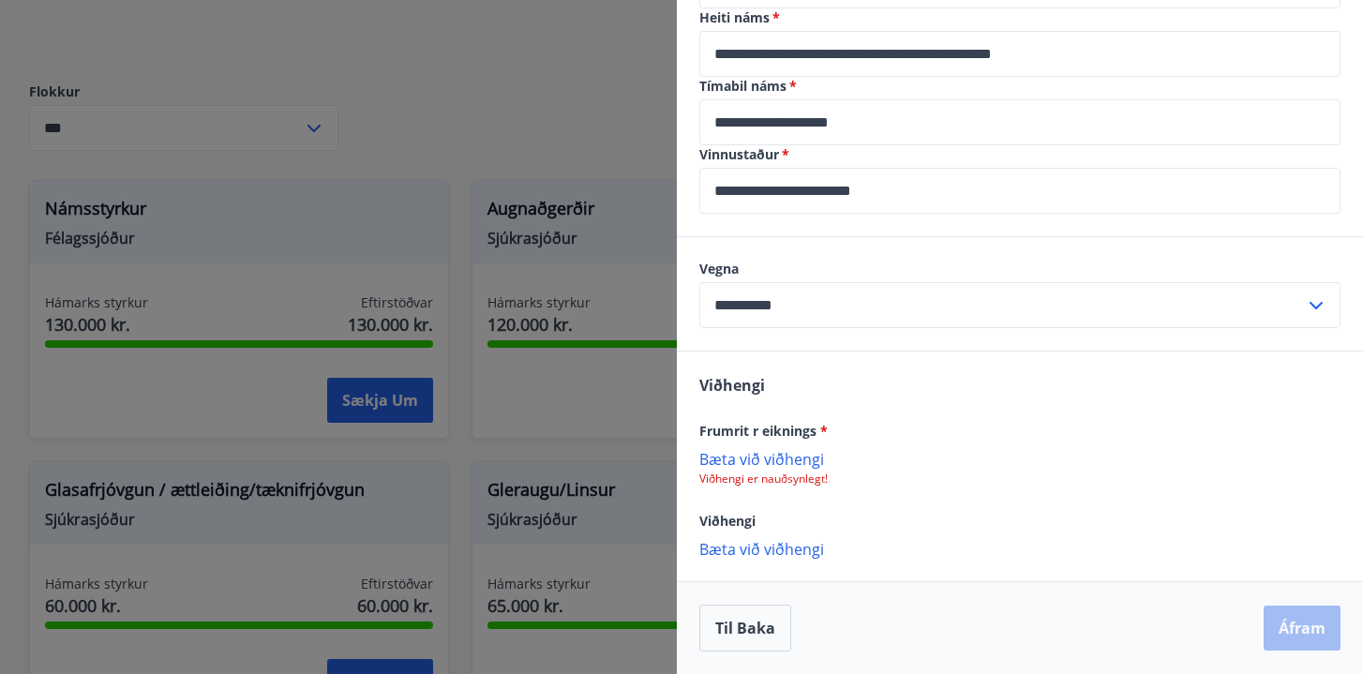
scroll to position [688, 0]
click at [791, 463] on p "Bæta við viðhengi" at bounding box center [1019, 459] width 641 height 19
click at [785, 460] on p "Bæta við viðhengi" at bounding box center [1019, 459] width 641 height 19
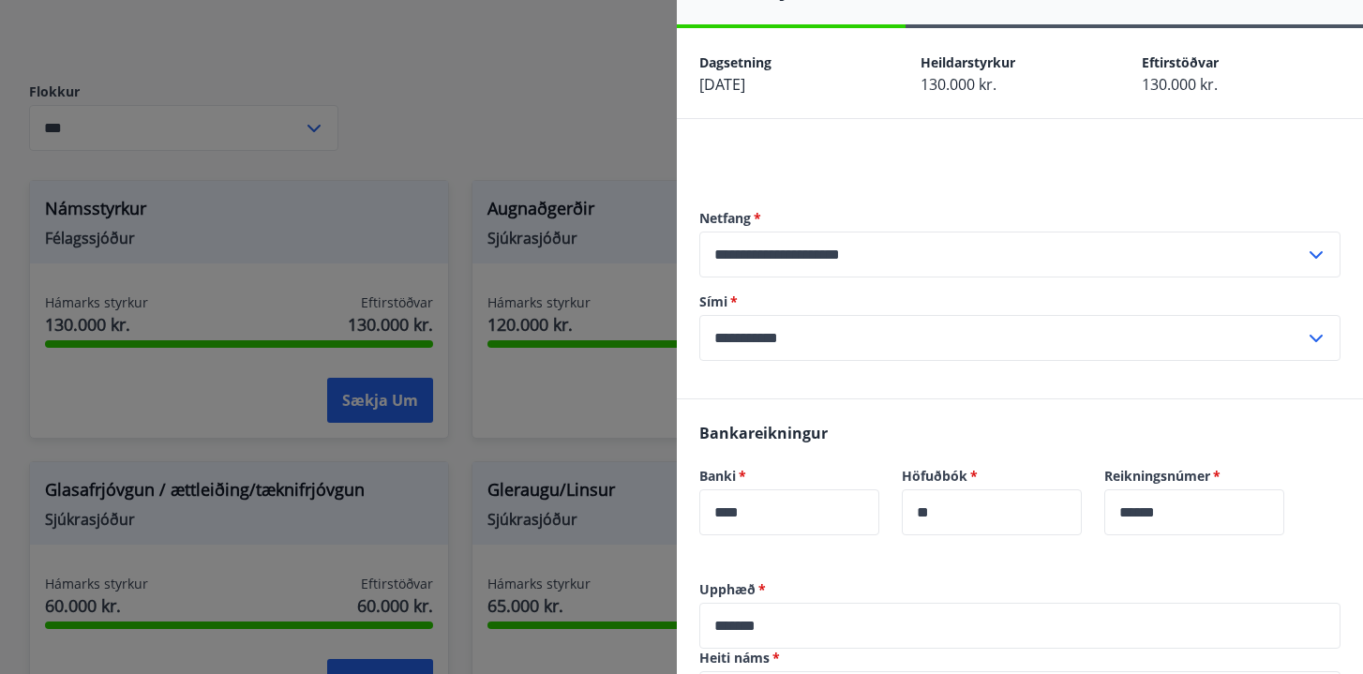
scroll to position [0, 0]
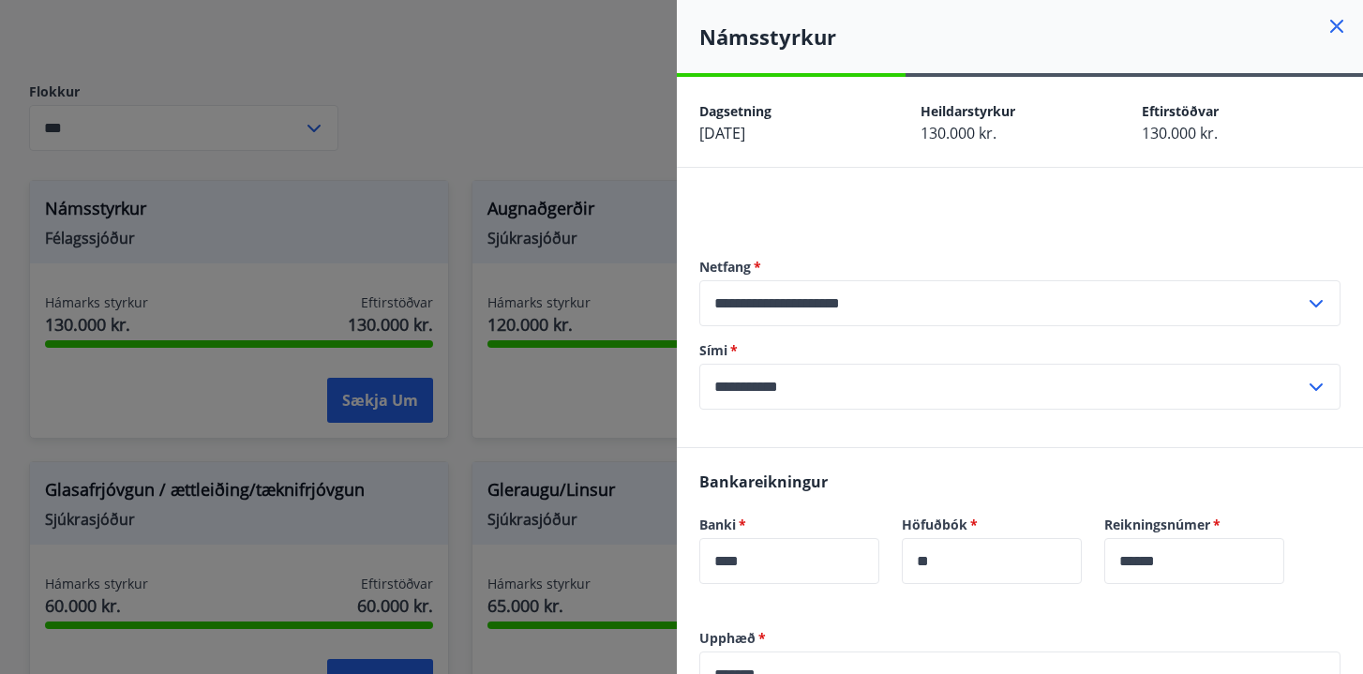
click at [1339, 21] on icon at bounding box center [1336, 26] width 22 height 22
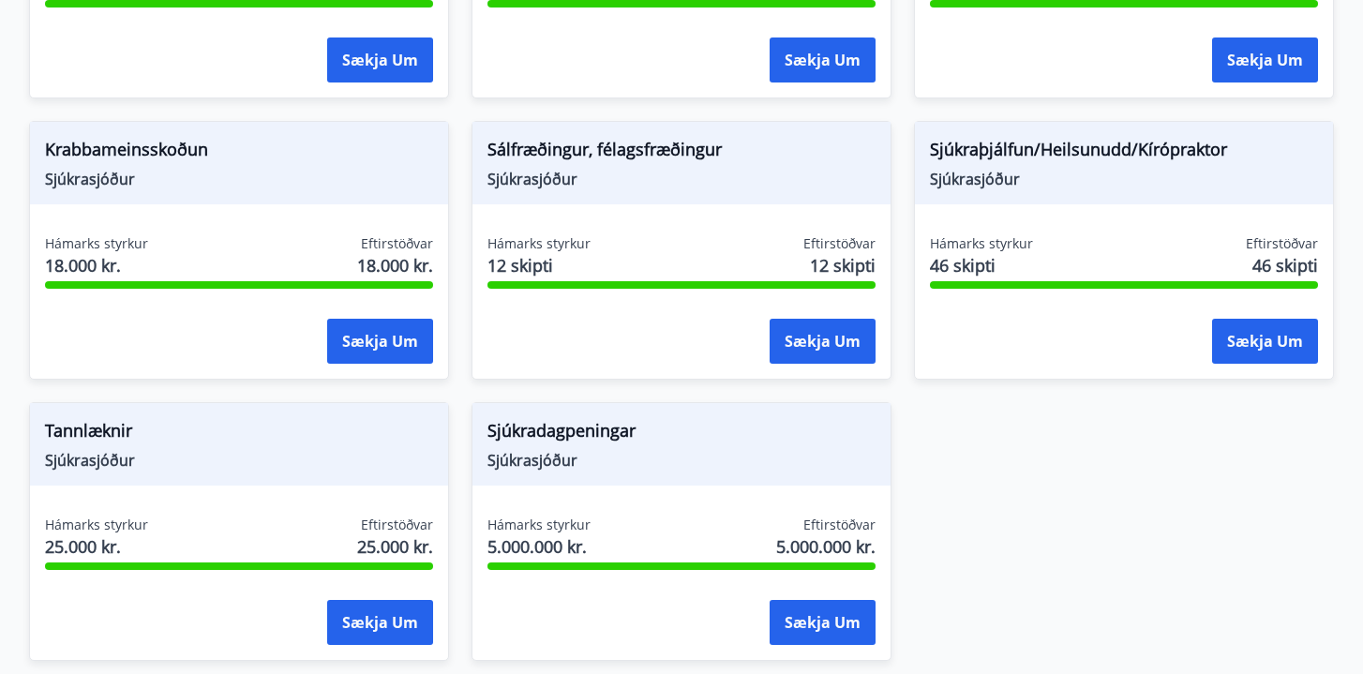
scroll to position [1364, 0]
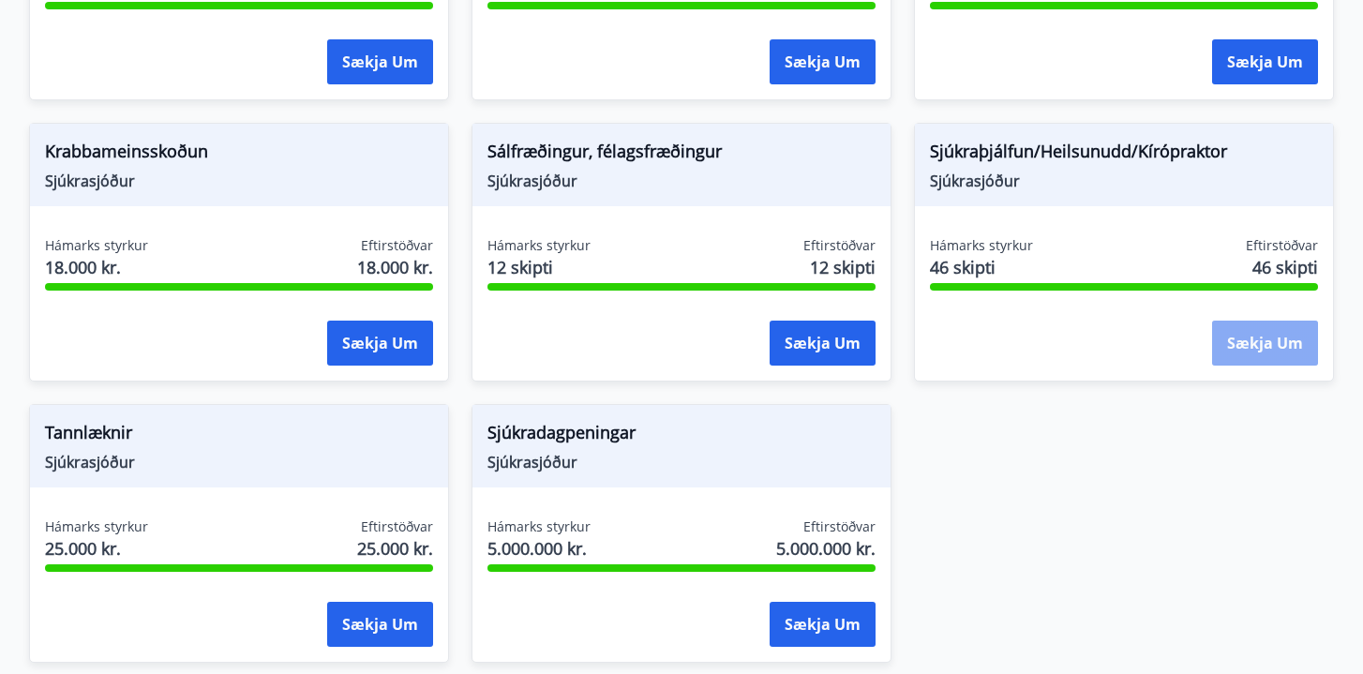
click at [1267, 345] on button "Sækja um" at bounding box center [1265, 343] width 106 height 45
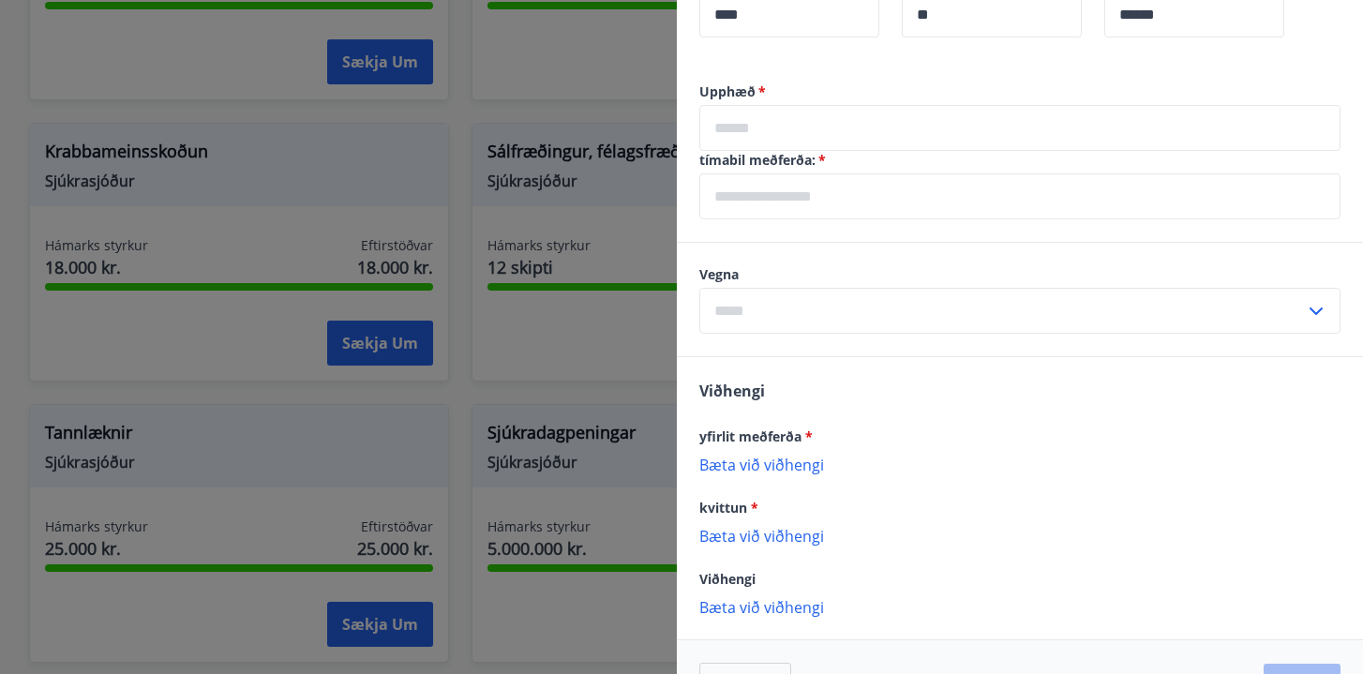
scroll to position [694, 0]
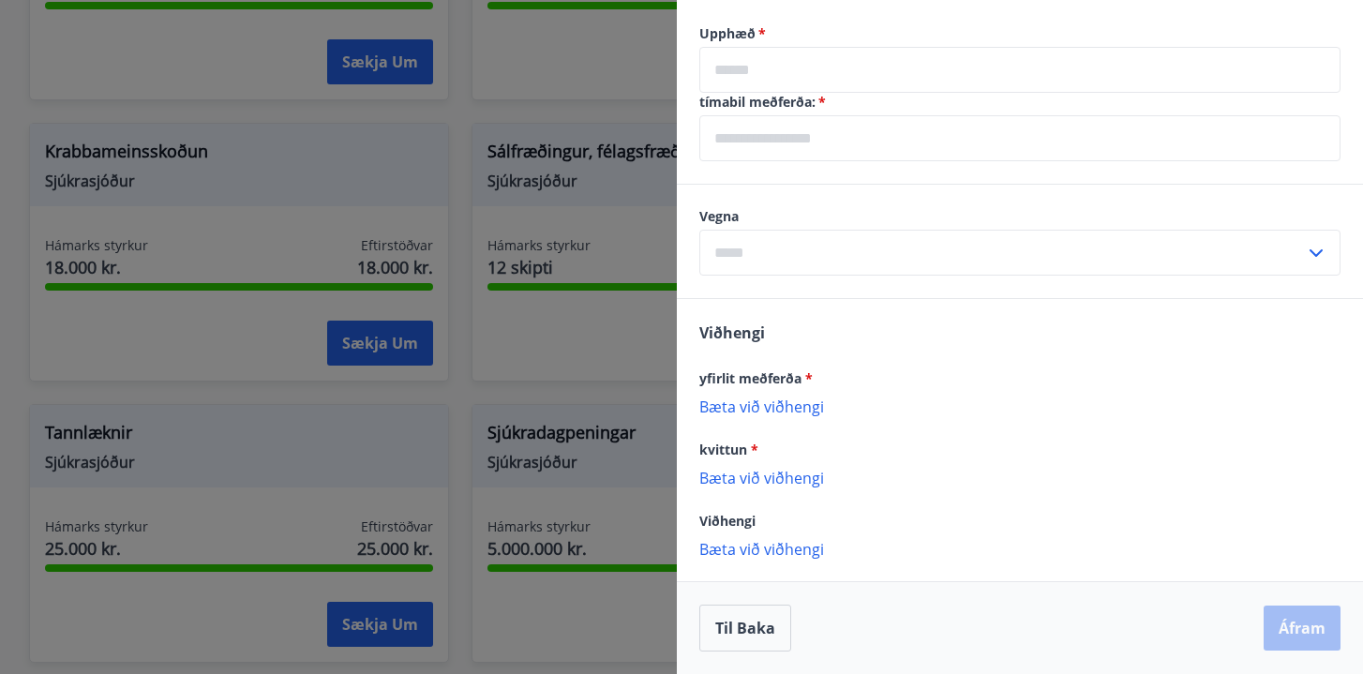
click at [553, 400] on div at bounding box center [681, 337] width 1363 height 674
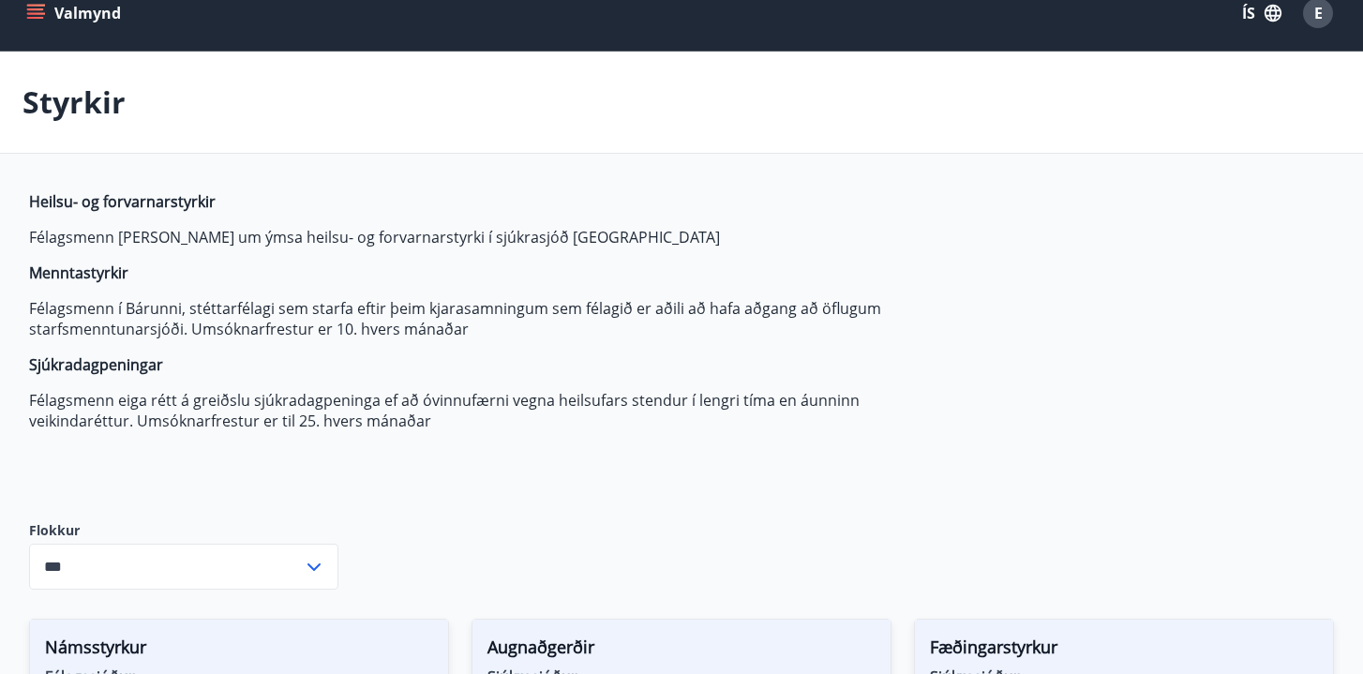
scroll to position [0, 0]
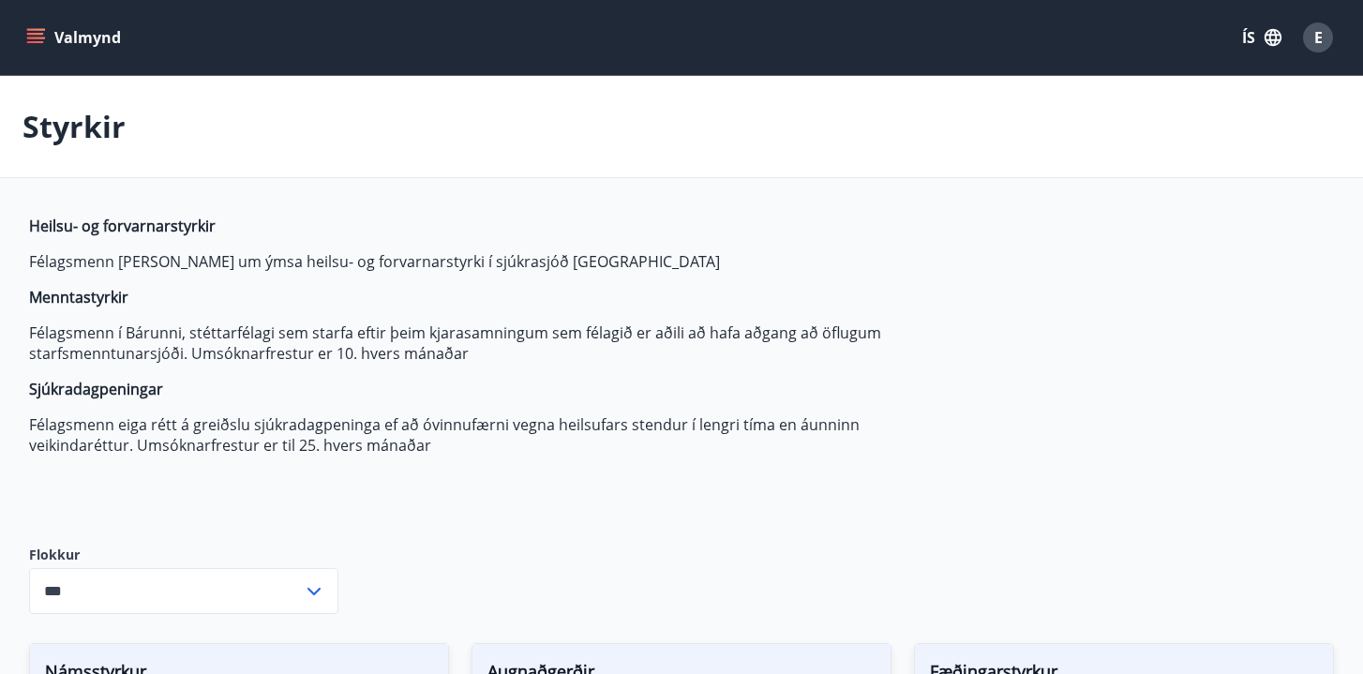
click at [104, 38] on button "Valmynd" at bounding box center [75, 38] width 106 height 34
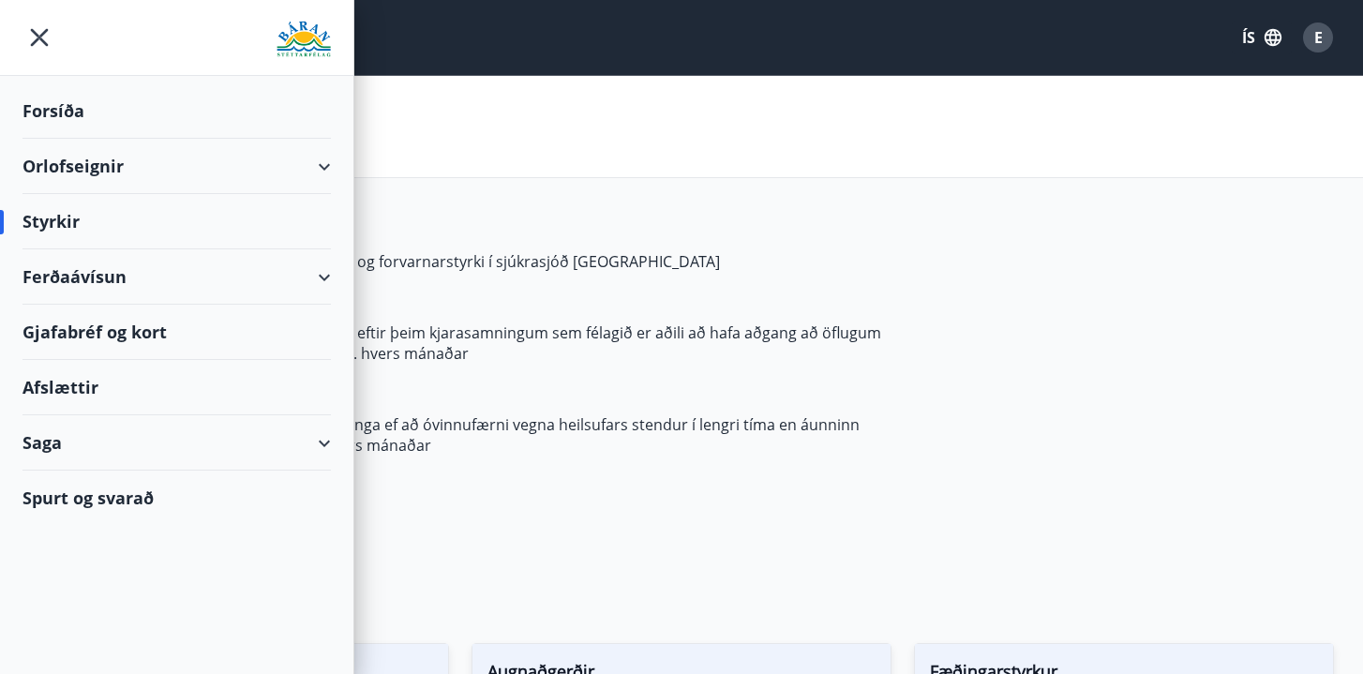
click at [325, 266] on div "Ferðaávísun" at bounding box center [176, 276] width 308 height 55
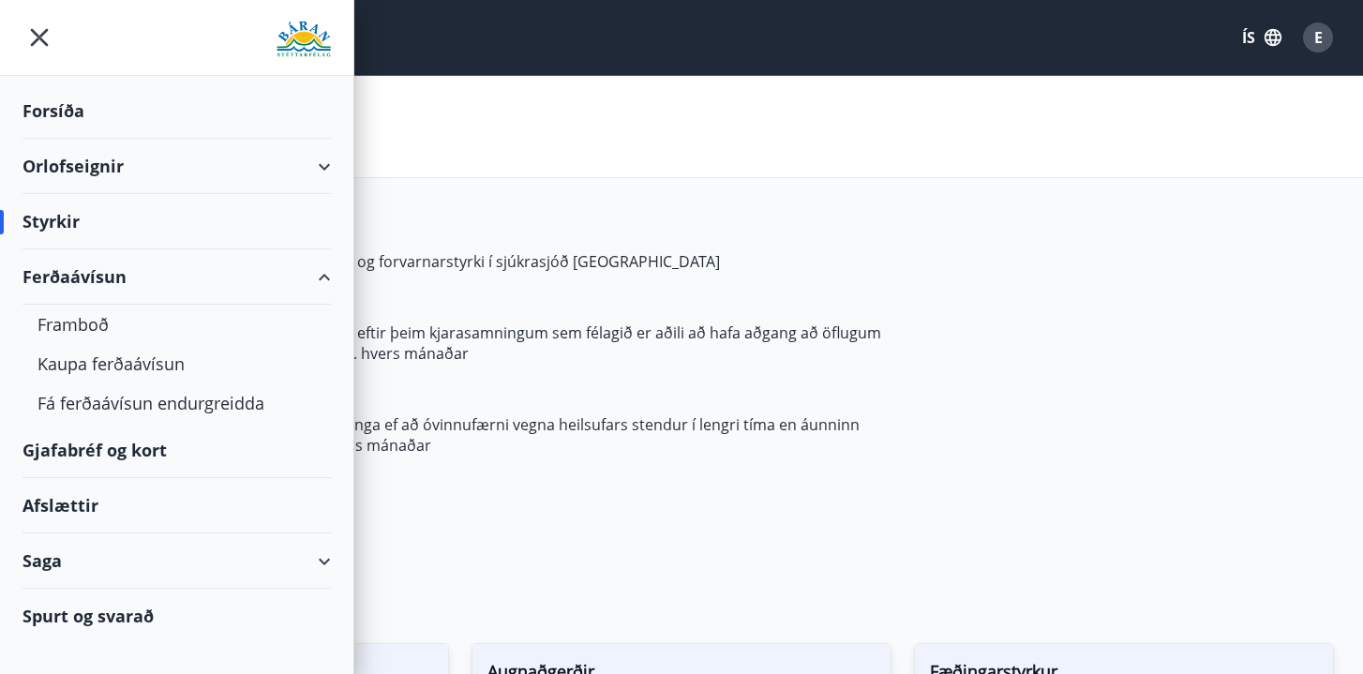
click at [325, 266] on div "Ferðaávísun" at bounding box center [176, 276] width 308 height 55
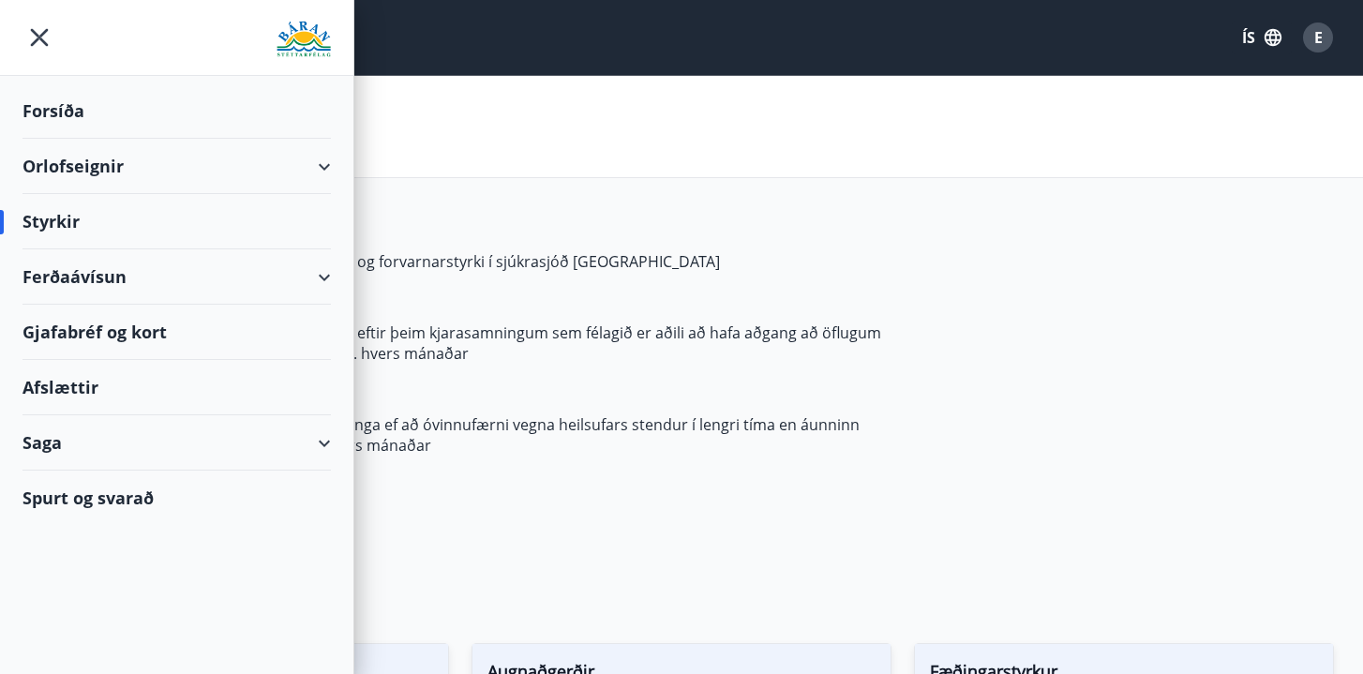
click at [325, 266] on div "Ferðaávísun" at bounding box center [176, 276] width 308 height 55
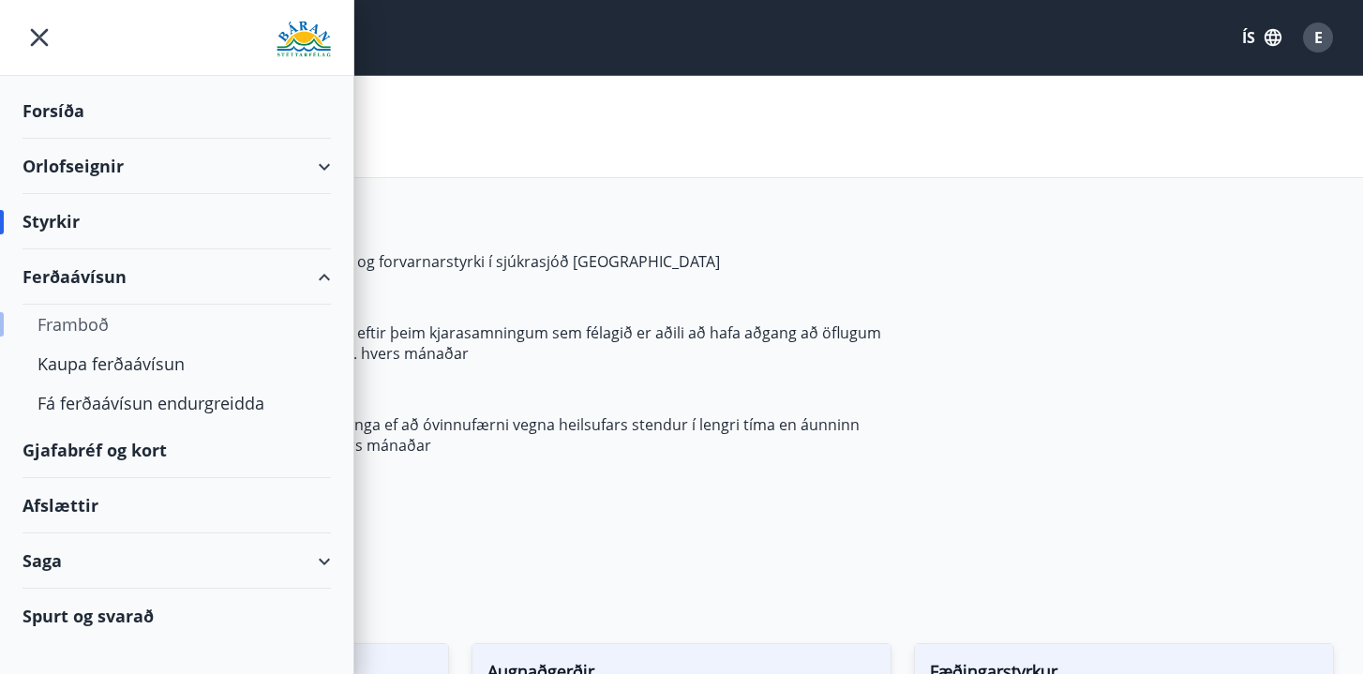
click at [95, 340] on div "Framboð" at bounding box center [176, 324] width 278 height 39
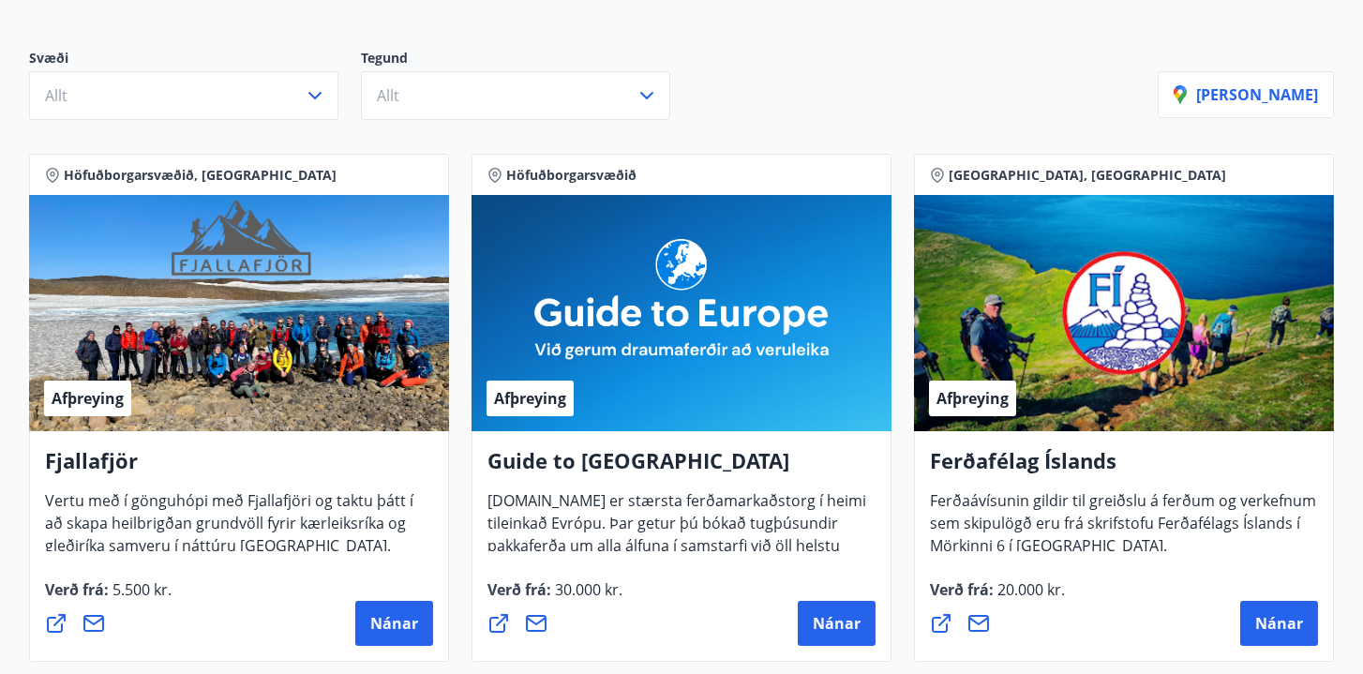
scroll to position [200, 0]
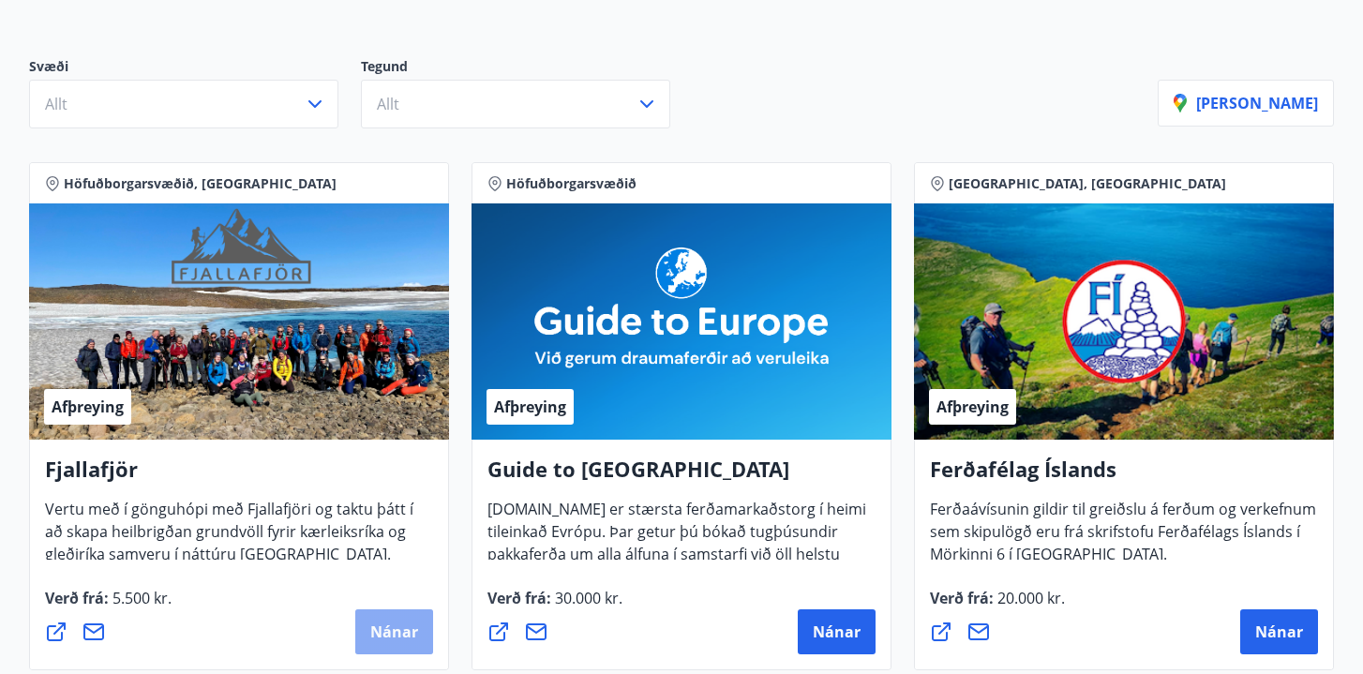
click at [409, 617] on button "Nánar" at bounding box center [394, 631] width 78 height 45
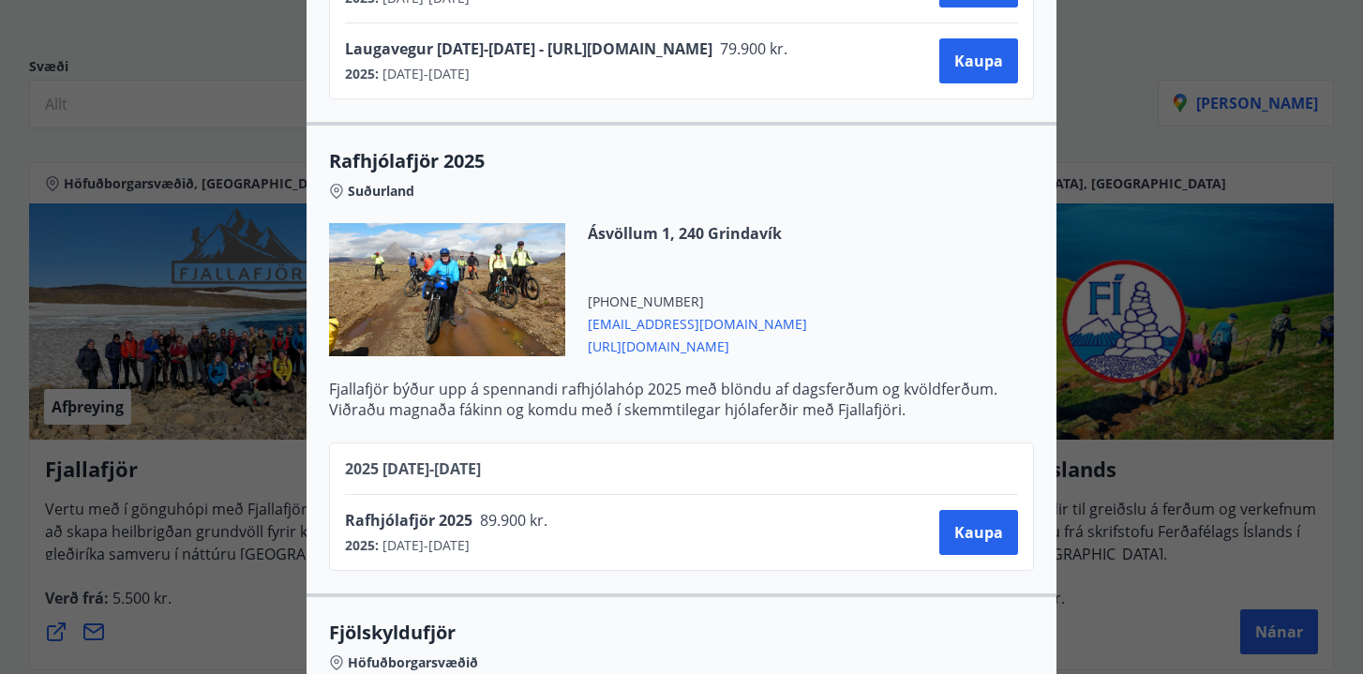
scroll to position [3379, 0]
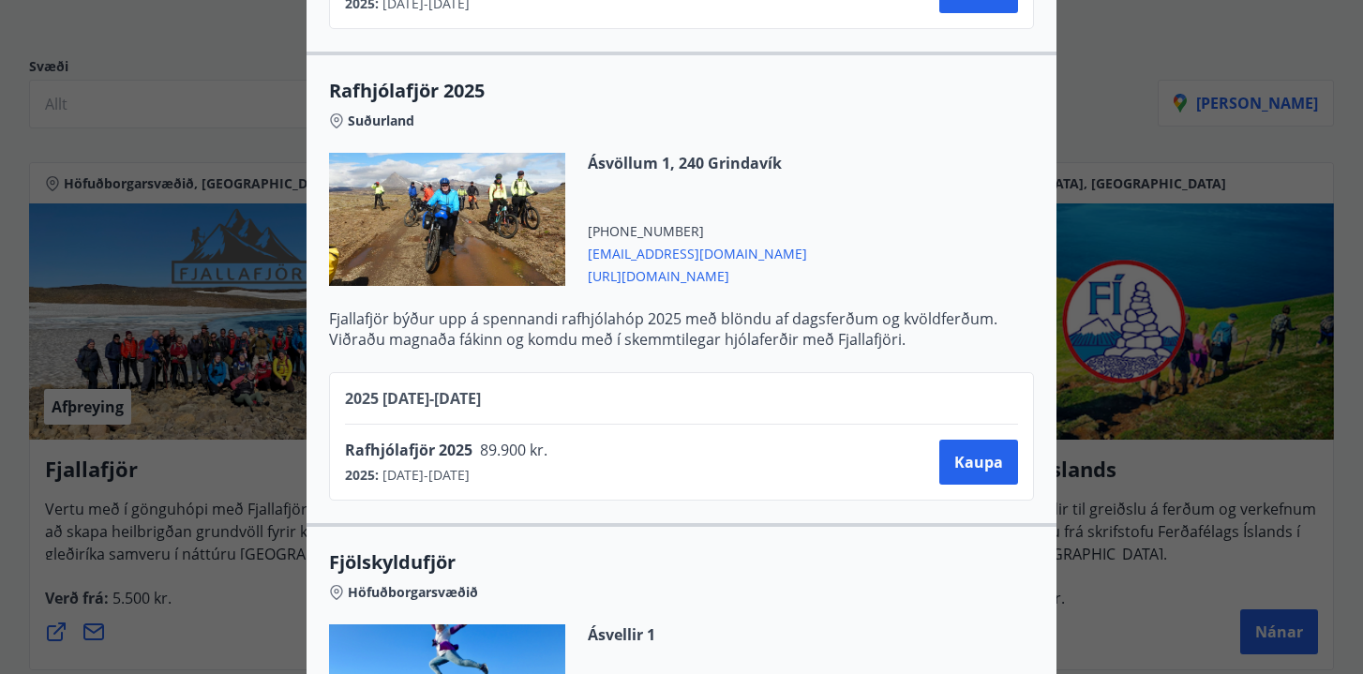
click at [268, 428] on div "Fjallafjör Til að bóka ferð þarf að hafa samband við Fjallafjör og taka fram að…" at bounding box center [681, 337] width 1363 height 674
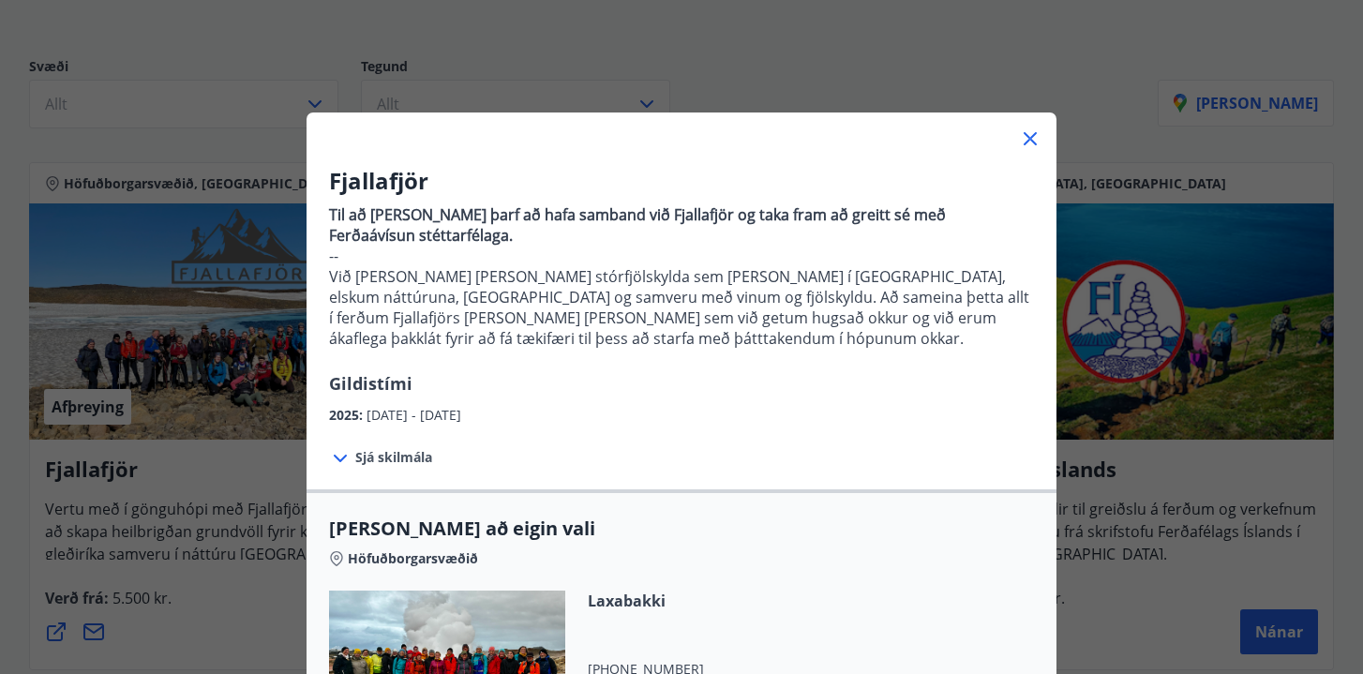
click at [268, 428] on div "Fjallafjör Til að bóka ferð þarf að hafa samband við Fjallafjör og taka fram að…" at bounding box center [681, 337] width 1363 height 674
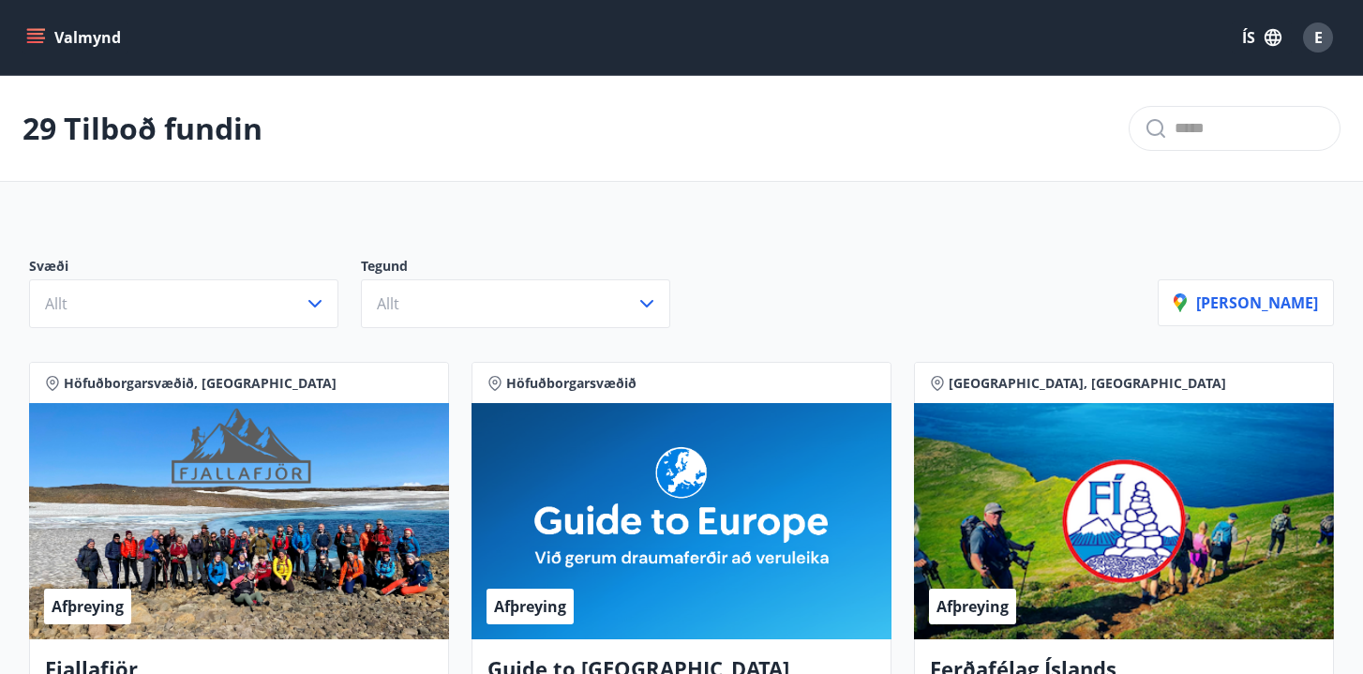
click at [71, 39] on button "Valmynd" at bounding box center [75, 38] width 106 height 34
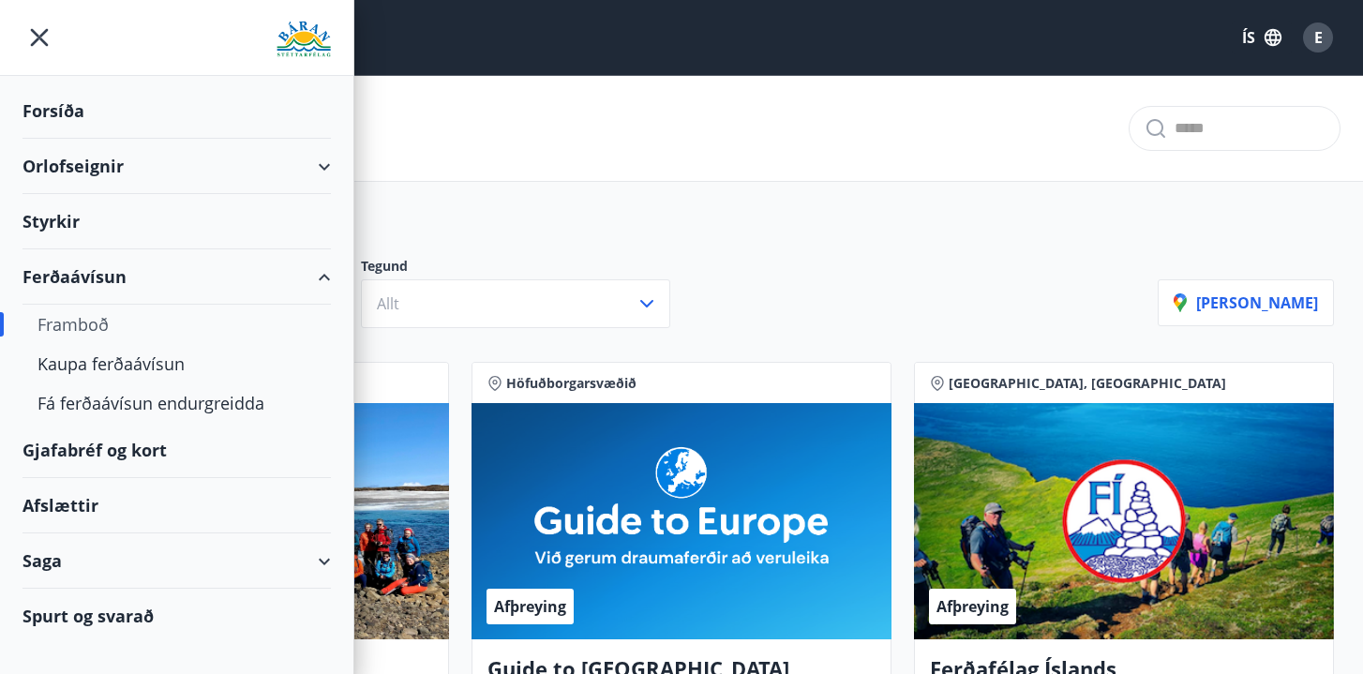
click at [338, 174] on div "Orlofseignir" at bounding box center [176, 166] width 353 height 55
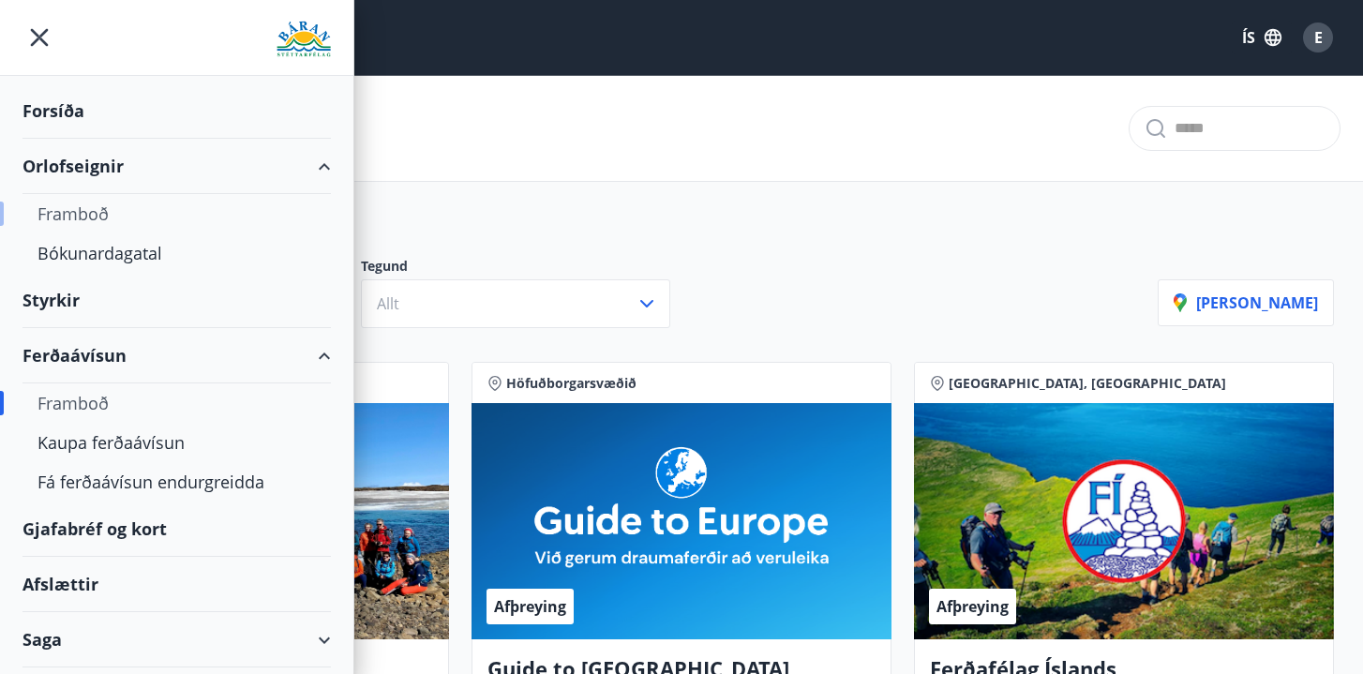
click at [79, 225] on div "Framboð" at bounding box center [176, 213] width 278 height 39
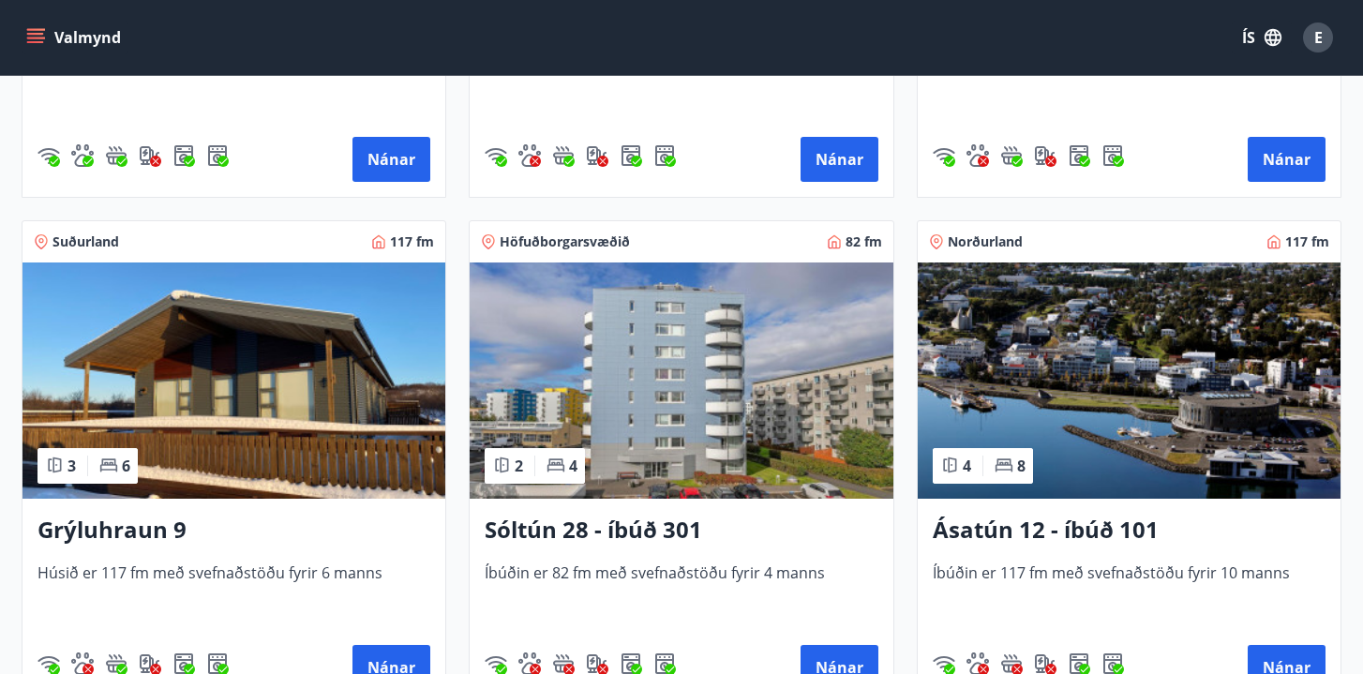
scroll to position [721, 0]
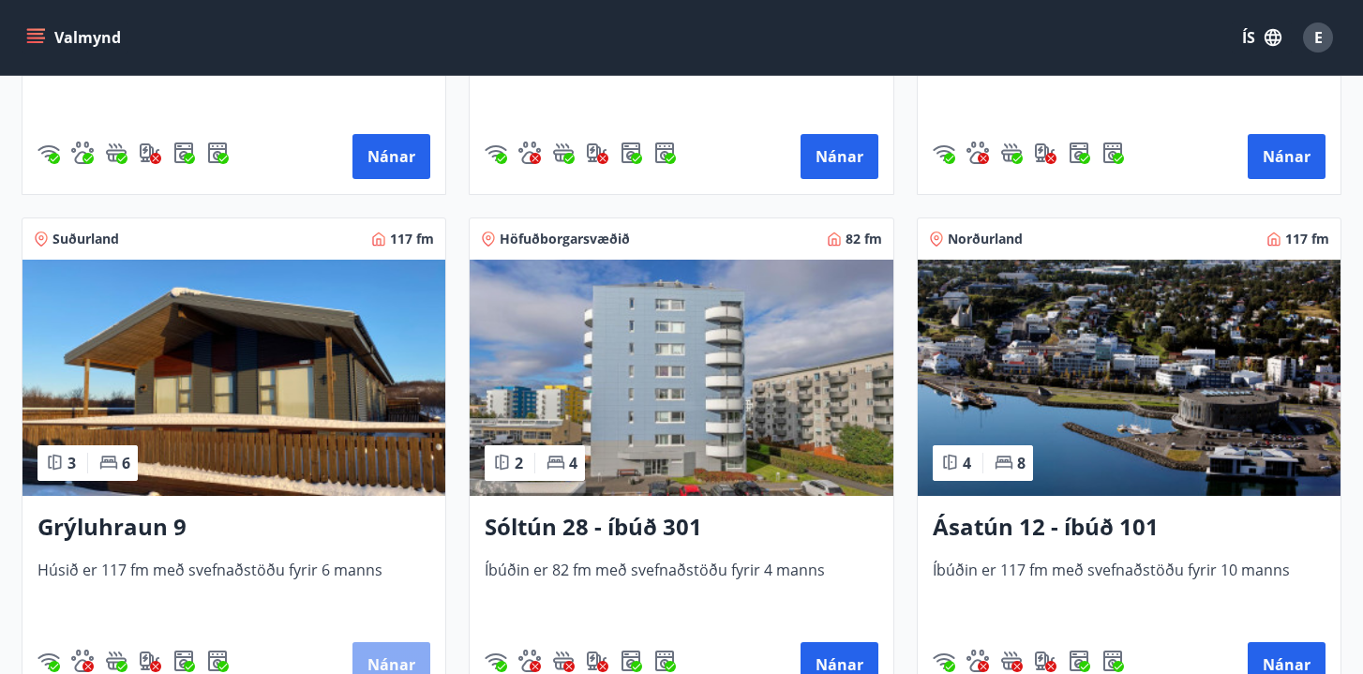
click at [381, 669] on button "Nánar" at bounding box center [391, 664] width 78 height 45
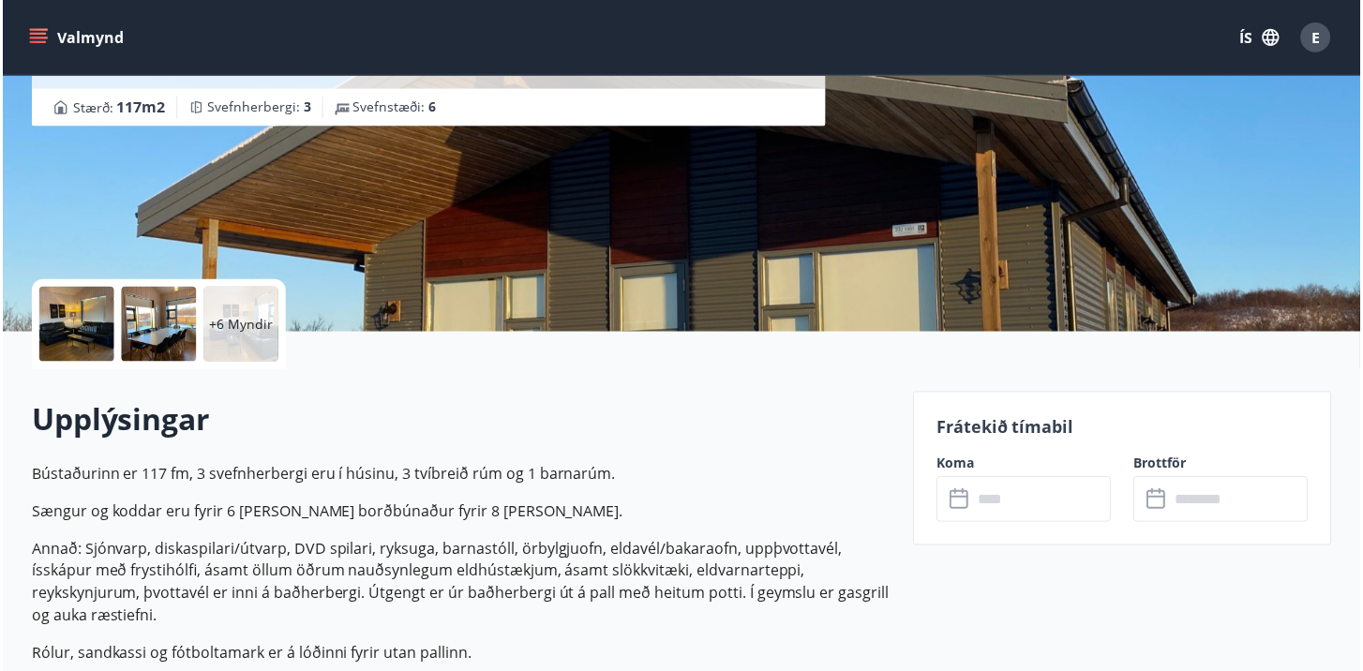
scroll to position [229, 0]
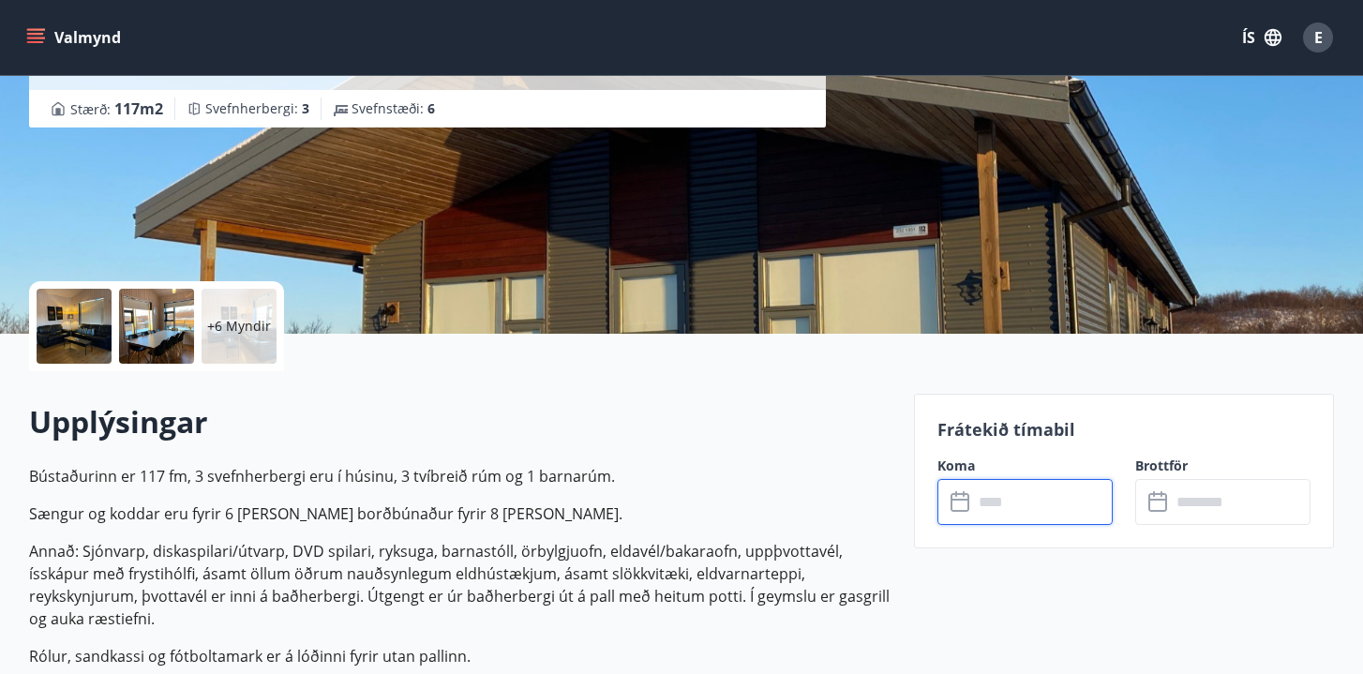
click at [985, 491] on input "text" at bounding box center [1043, 502] width 140 height 46
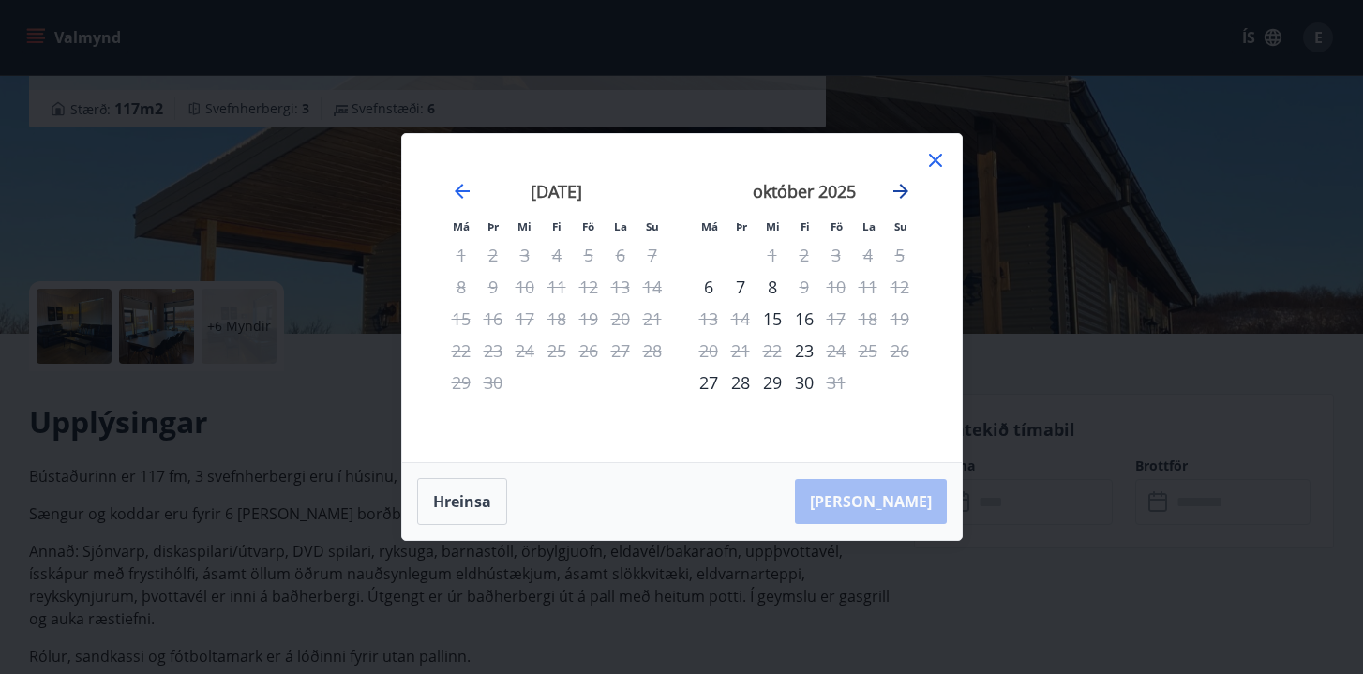
click at [903, 189] on icon "Move forward to switch to the next month." at bounding box center [900, 191] width 22 height 22
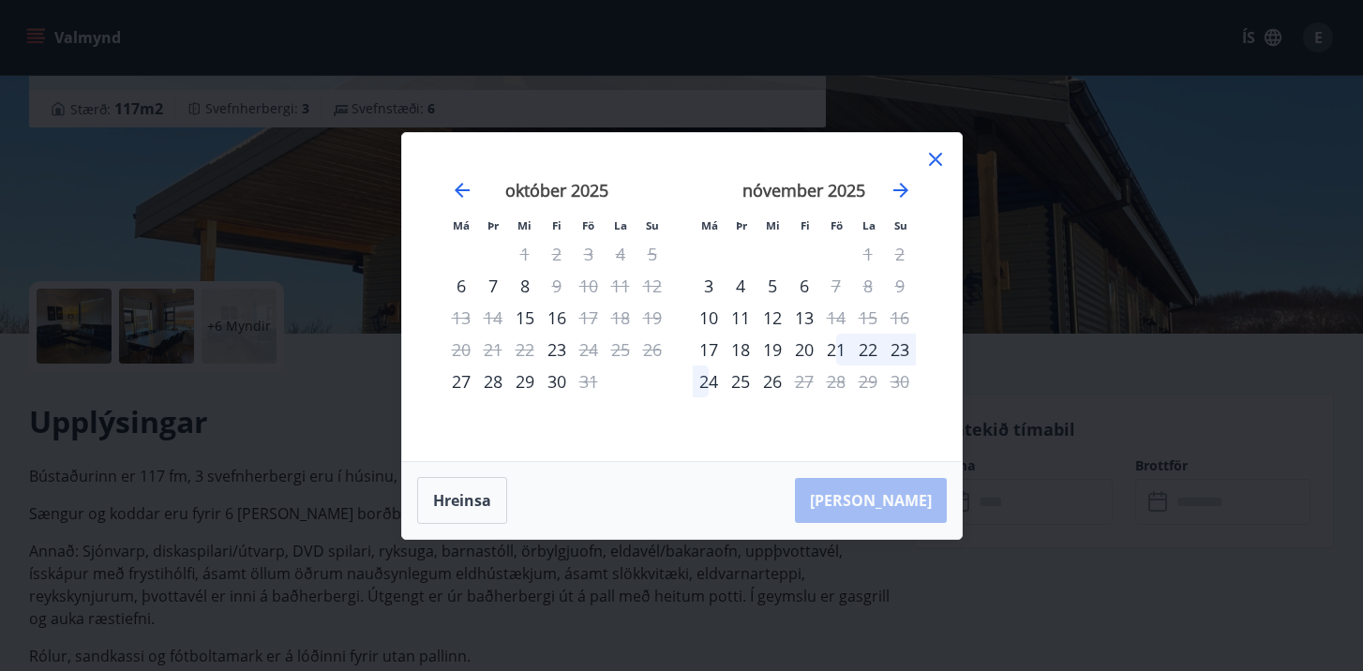
click at [918, 157] on div "nóvember 2025 1 2 3 4 5 6 7 8 9 10 11 12 13 14 15 16 17 18 19 20 21 22 23 24 25…" at bounding box center [803, 309] width 247 height 307
click at [929, 158] on icon at bounding box center [935, 159] width 22 height 22
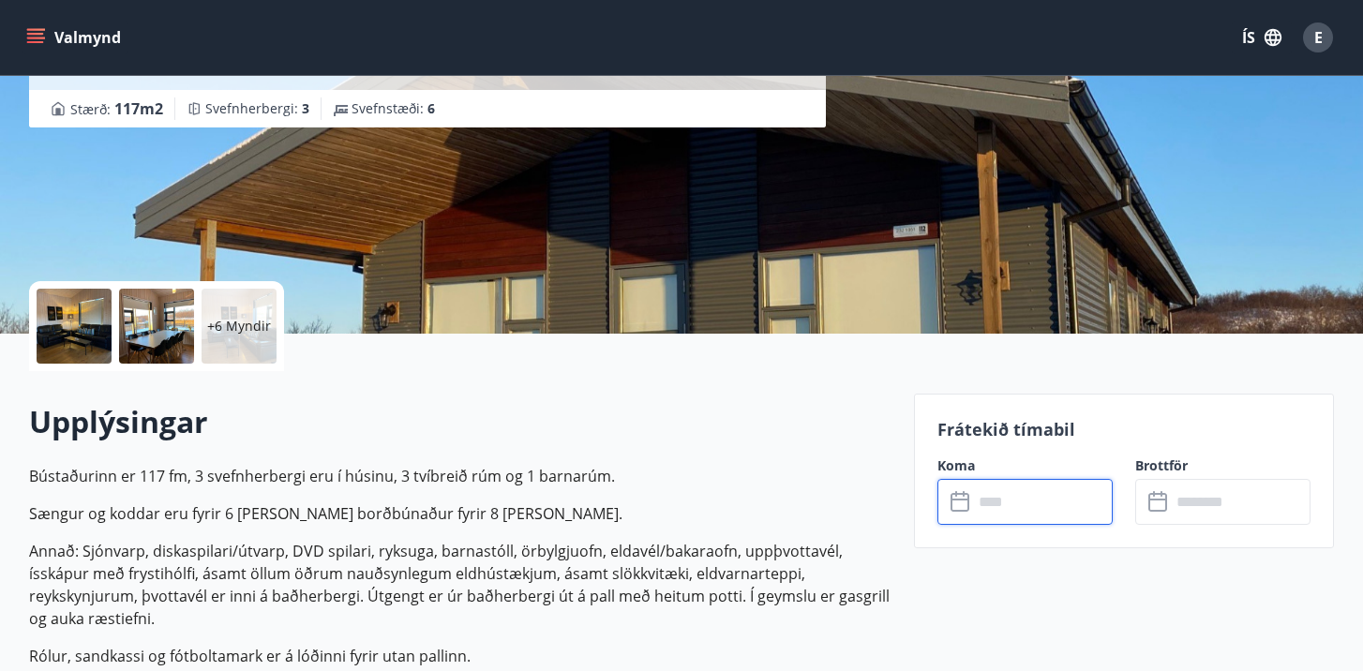
click at [250, 314] on div "+6 Myndir" at bounding box center [239, 326] width 75 height 75
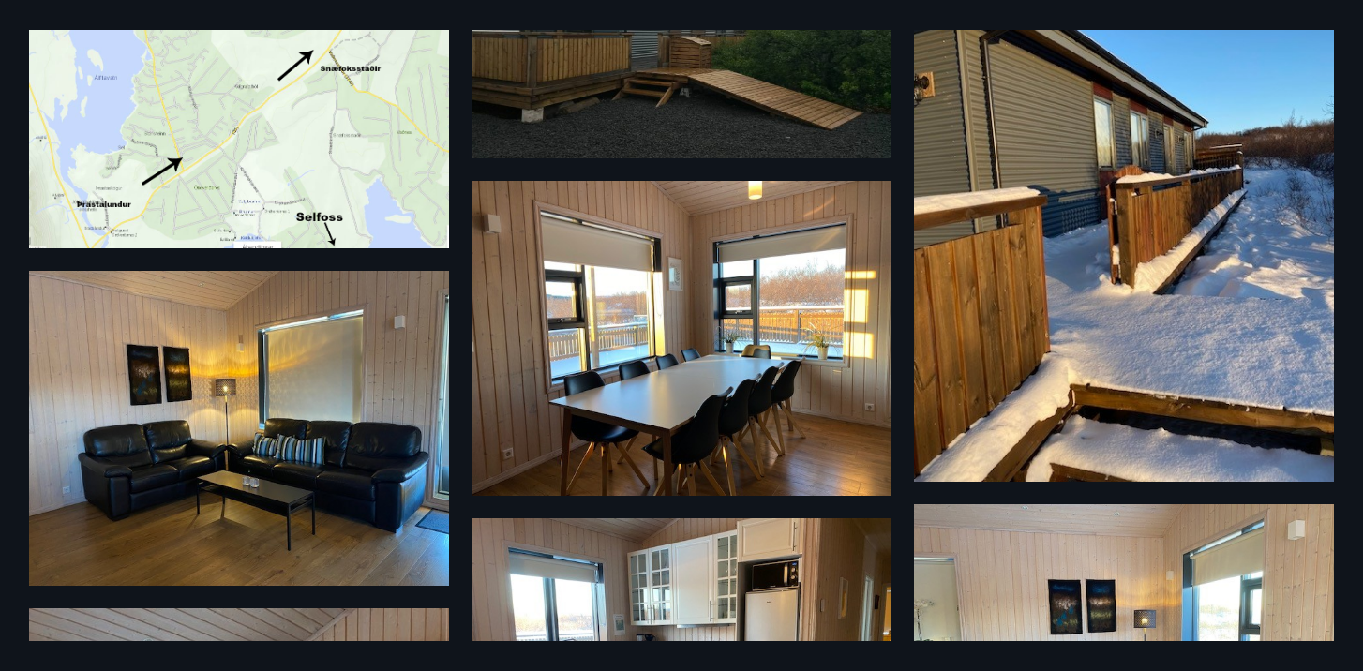
scroll to position [0, 0]
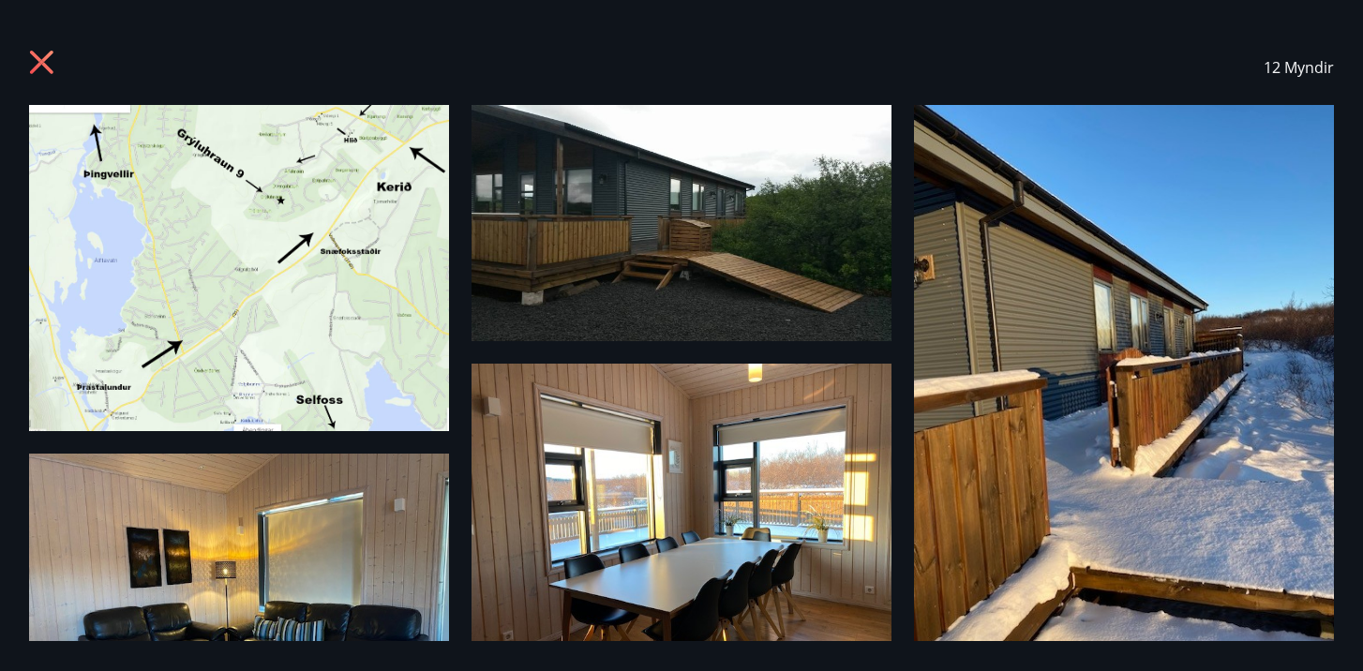
click at [34, 56] on icon at bounding box center [41, 62] width 23 height 23
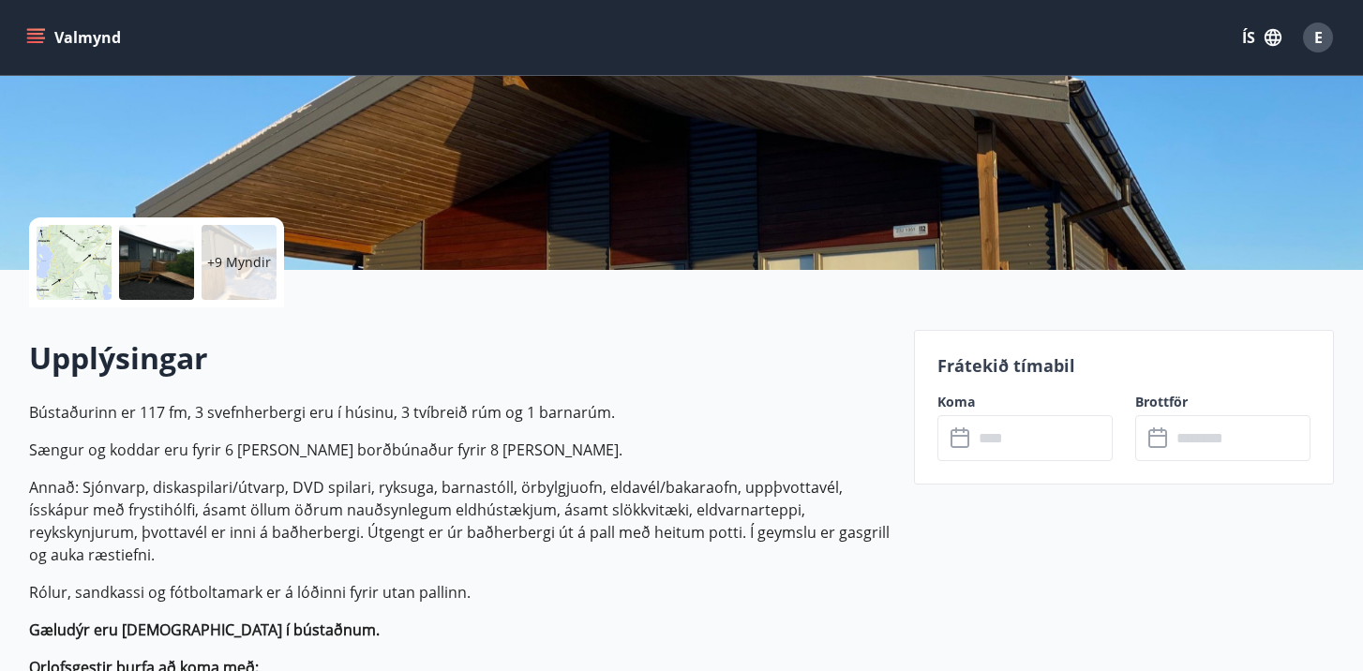
scroll to position [231, 0]
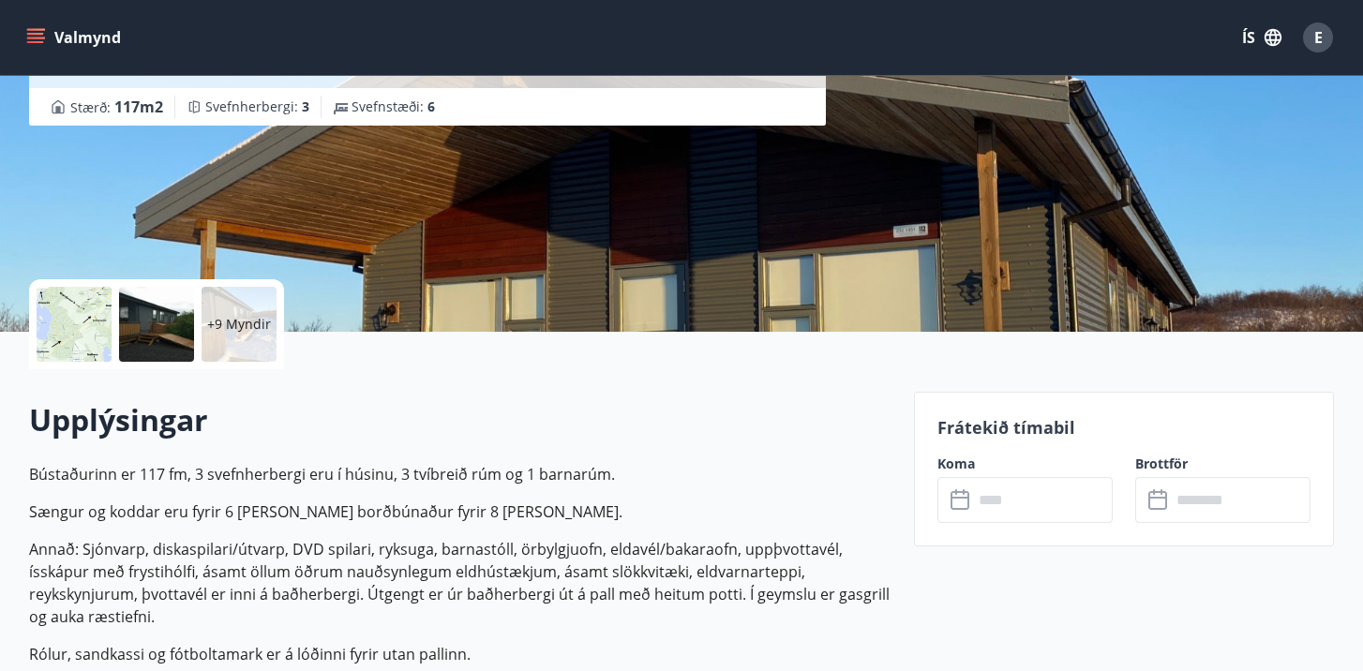
click at [993, 511] on input "text" at bounding box center [1043, 500] width 140 height 46
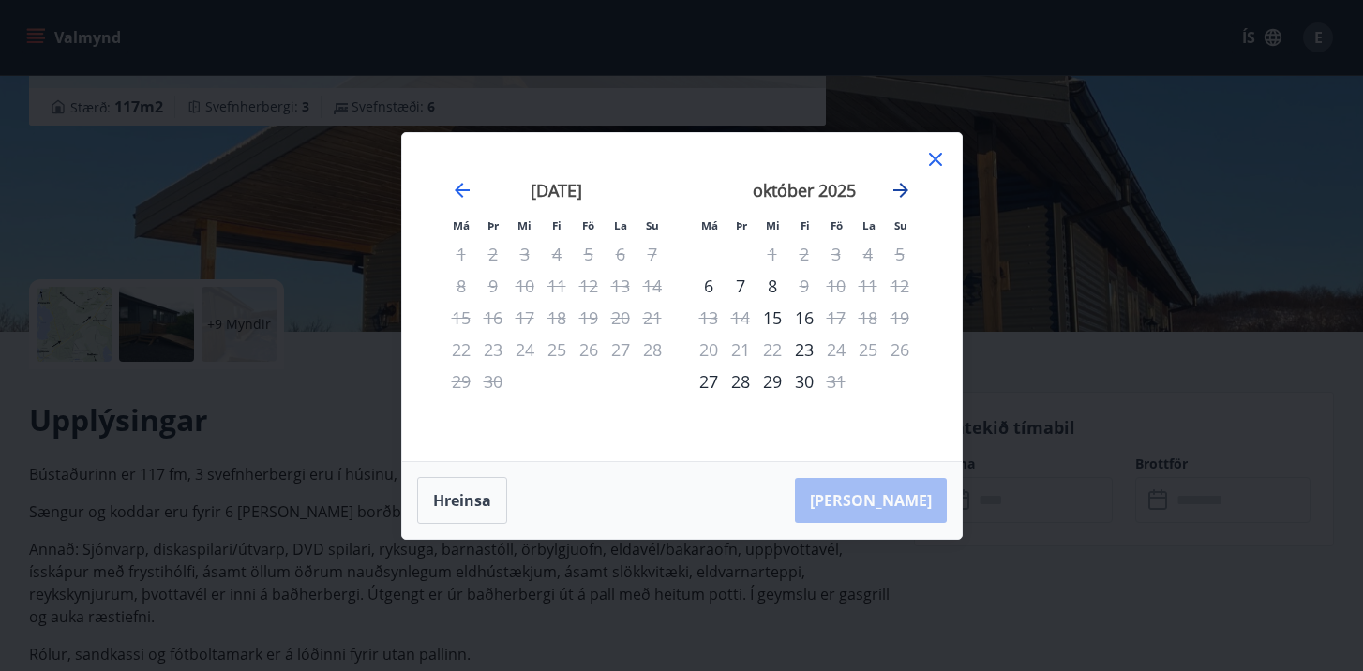
click at [901, 195] on icon "Move forward to switch to the next month." at bounding box center [900, 190] width 15 height 15
click at [841, 358] on div "21" at bounding box center [836, 350] width 32 height 32
click at [891, 349] on div "23" at bounding box center [900, 350] width 32 height 32
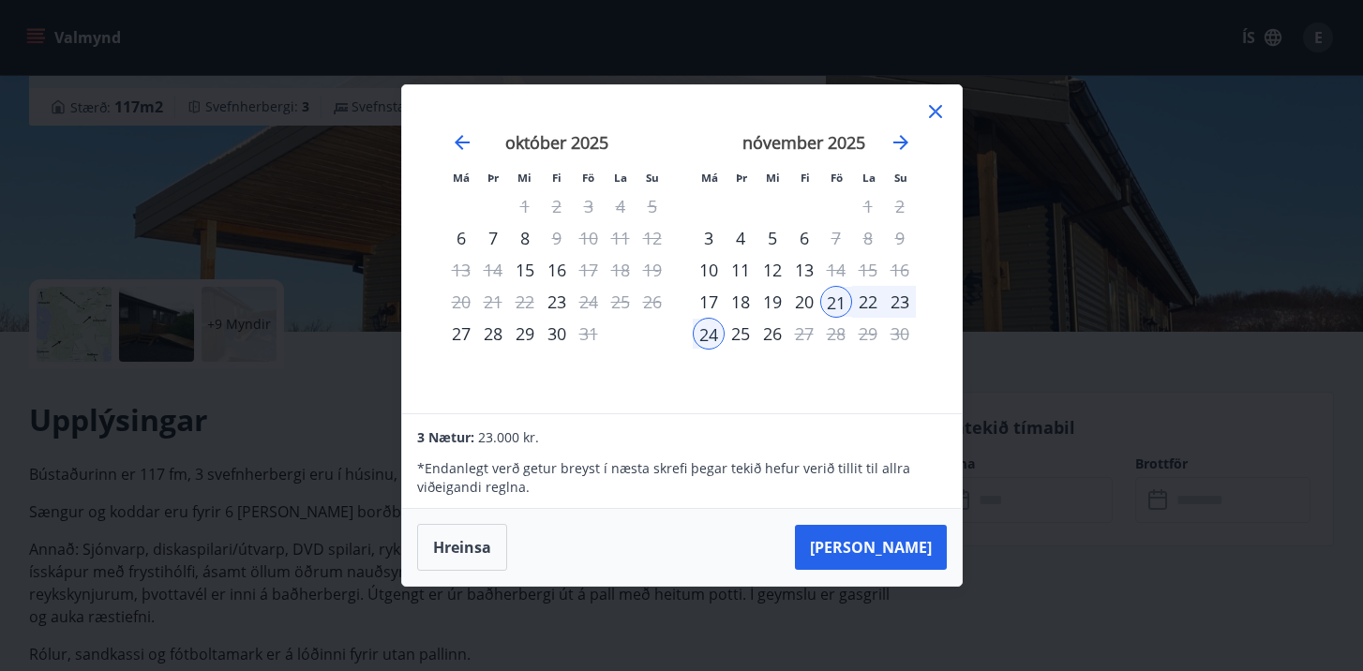
click at [933, 122] on icon at bounding box center [935, 111] width 22 height 22
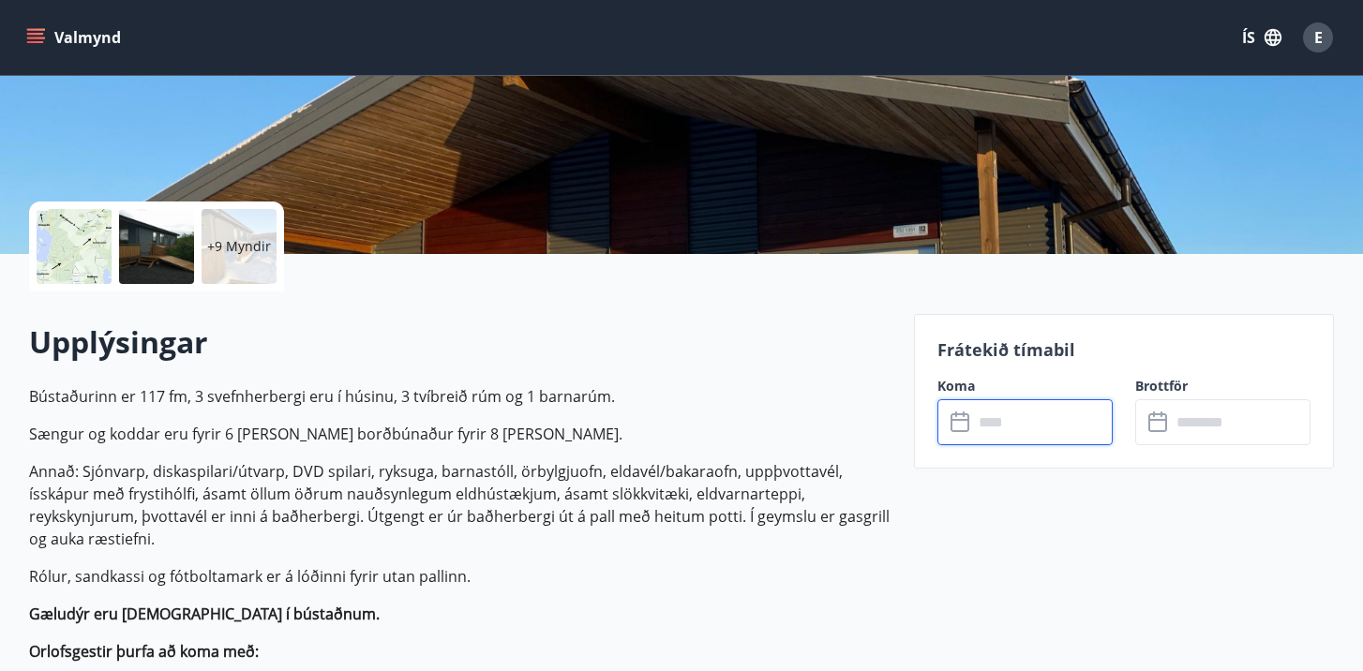
scroll to position [314, 0]
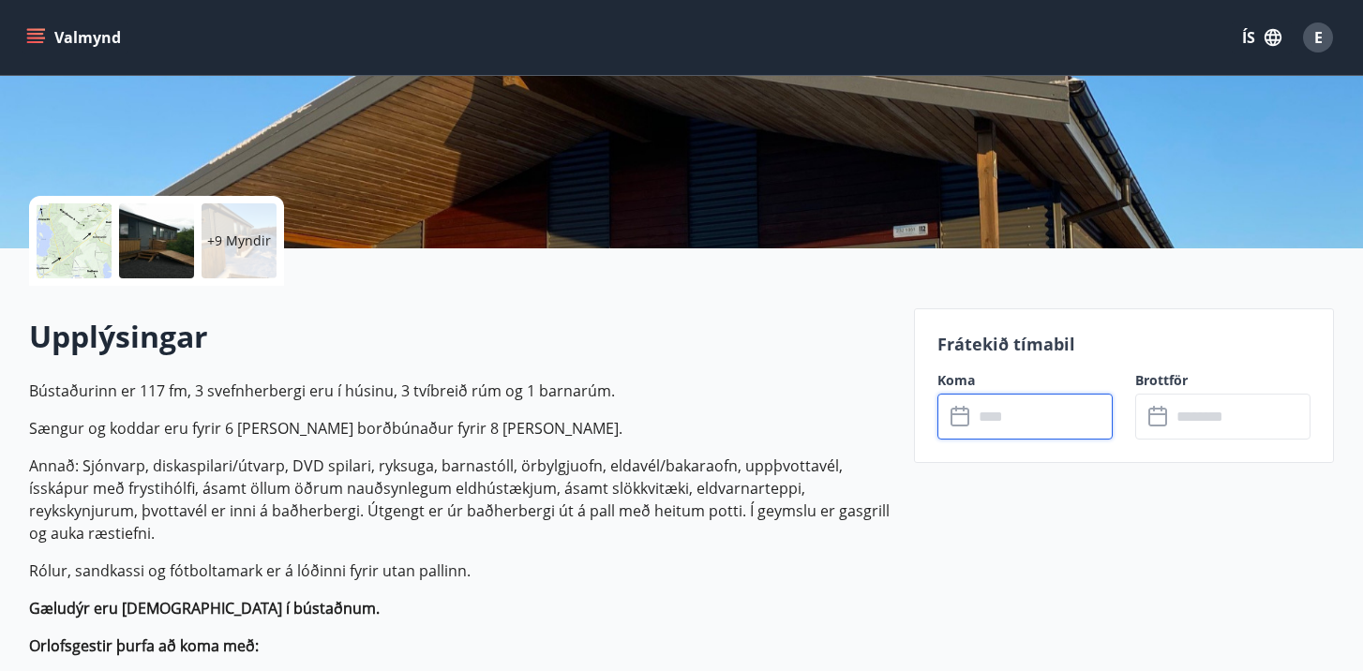
click at [992, 428] on input "text" at bounding box center [1043, 417] width 140 height 46
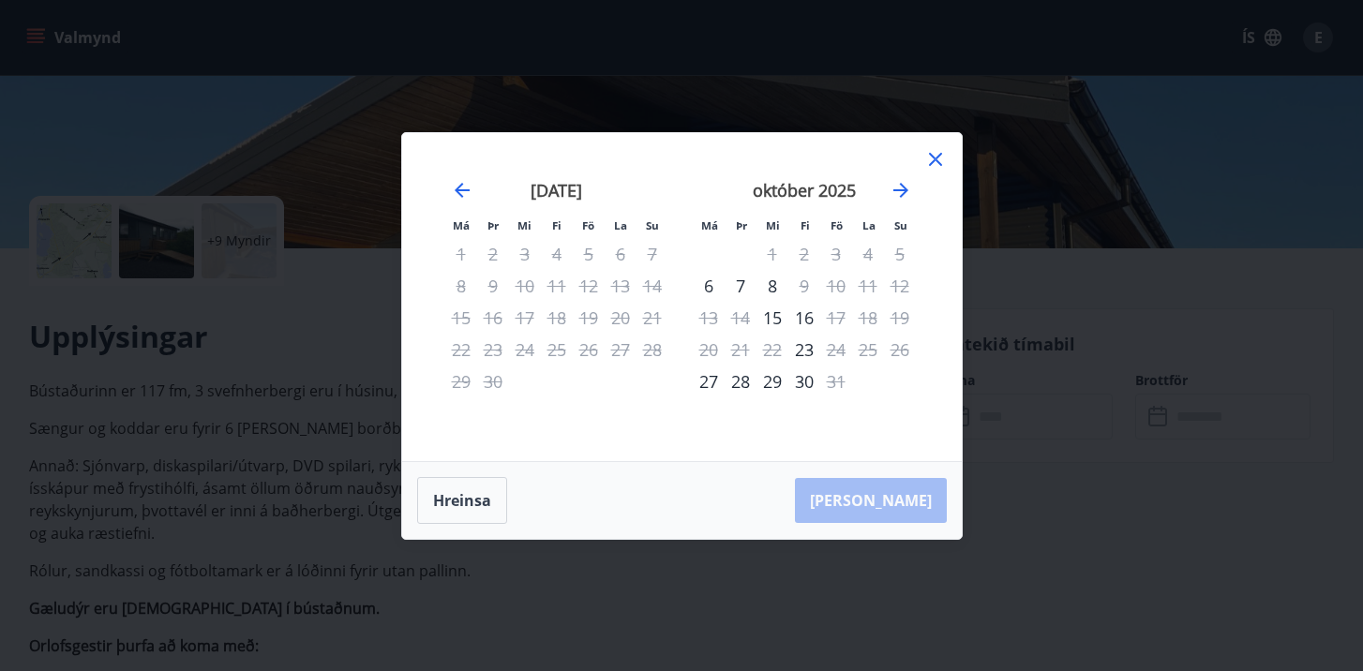
click at [915, 187] on div "október 2025" at bounding box center [804, 197] width 223 height 82
click at [895, 190] on icon "Move forward to switch to the next month." at bounding box center [900, 190] width 22 height 22
click at [837, 351] on div "21" at bounding box center [836, 350] width 32 height 32
click at [902, 357] on div "23" at bounding box center [900, 350] width 32 height 32
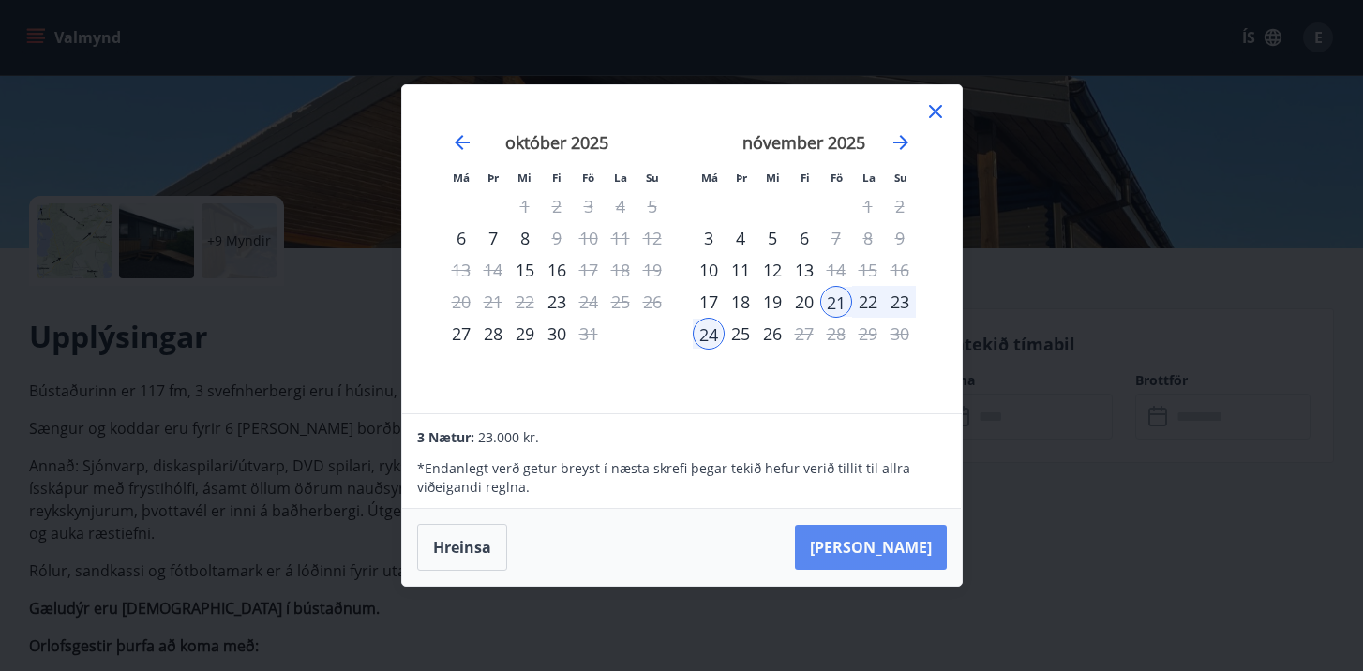
click at [874, 544] on button "Taka Frá" at bounding box center [871, 547] width 152 height 45
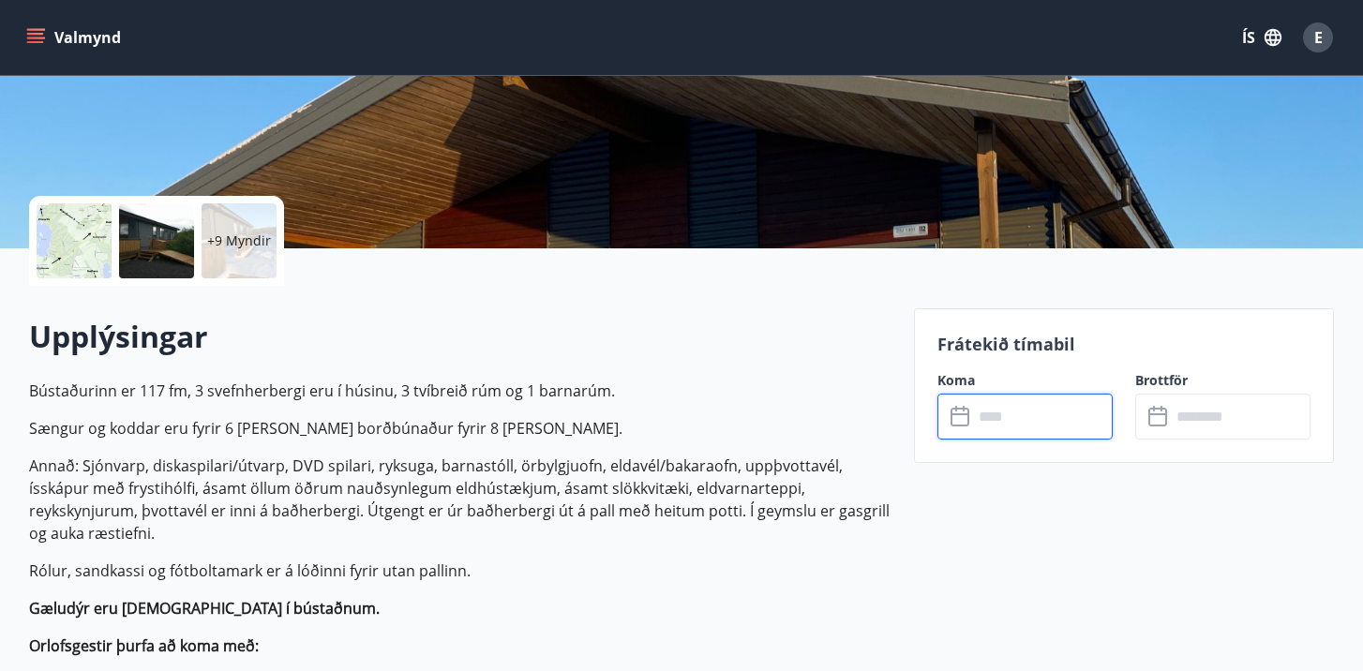
type input "******"
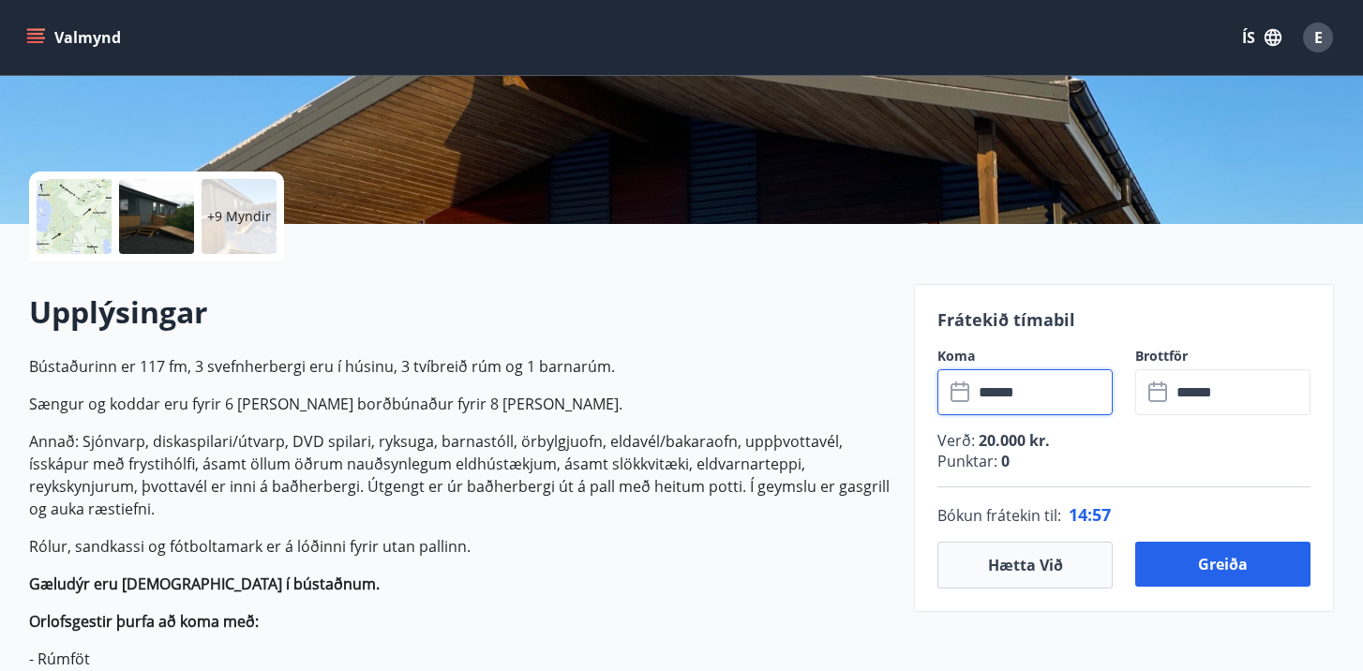
scroll to position [347, 0]
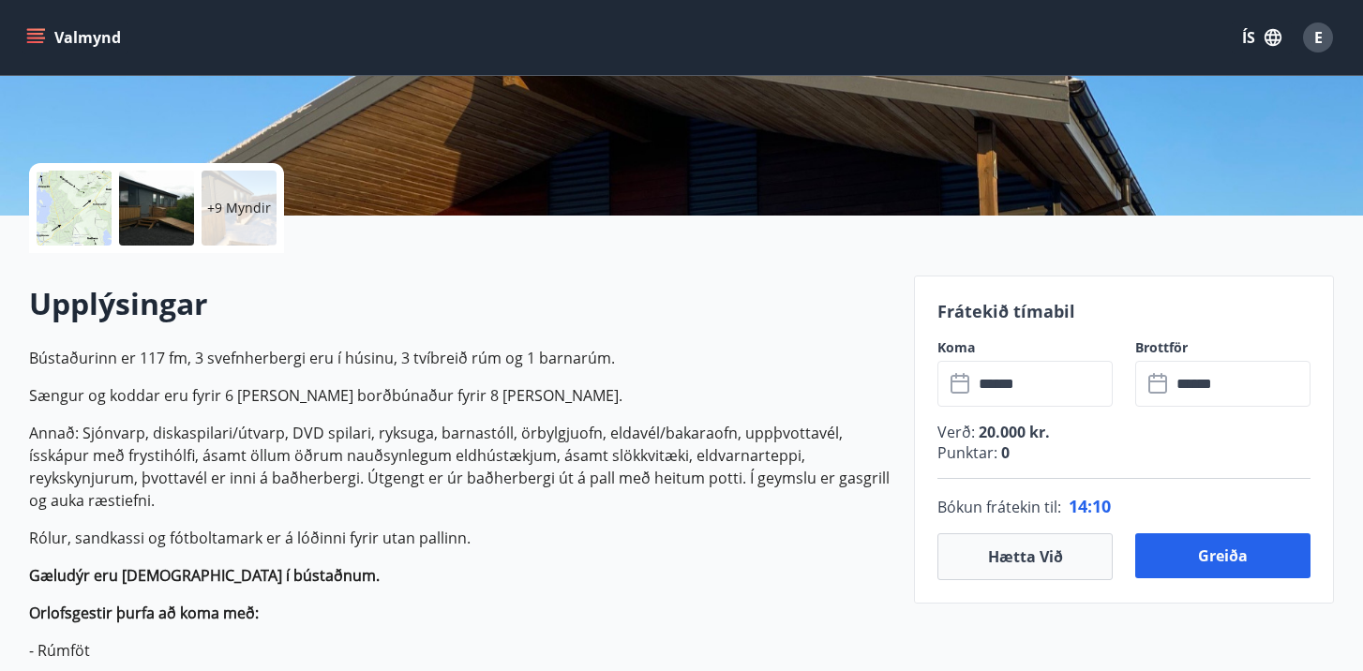
click at [1209, 577] on div "Greiða" at bounding box center [1211, 556] width 198 height 47
click at [1191, 569] on button "Greiða" at bounding box center [1222, 555] width 175 height 45
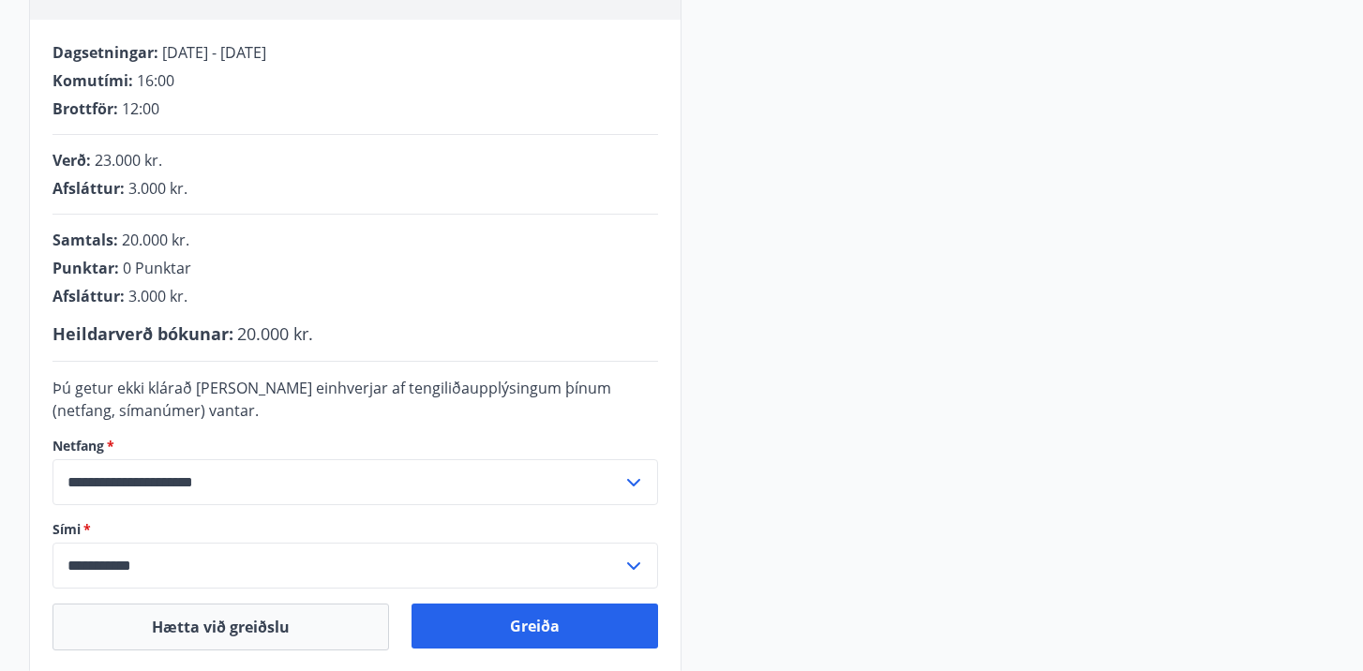
scroll to position [360, 0]
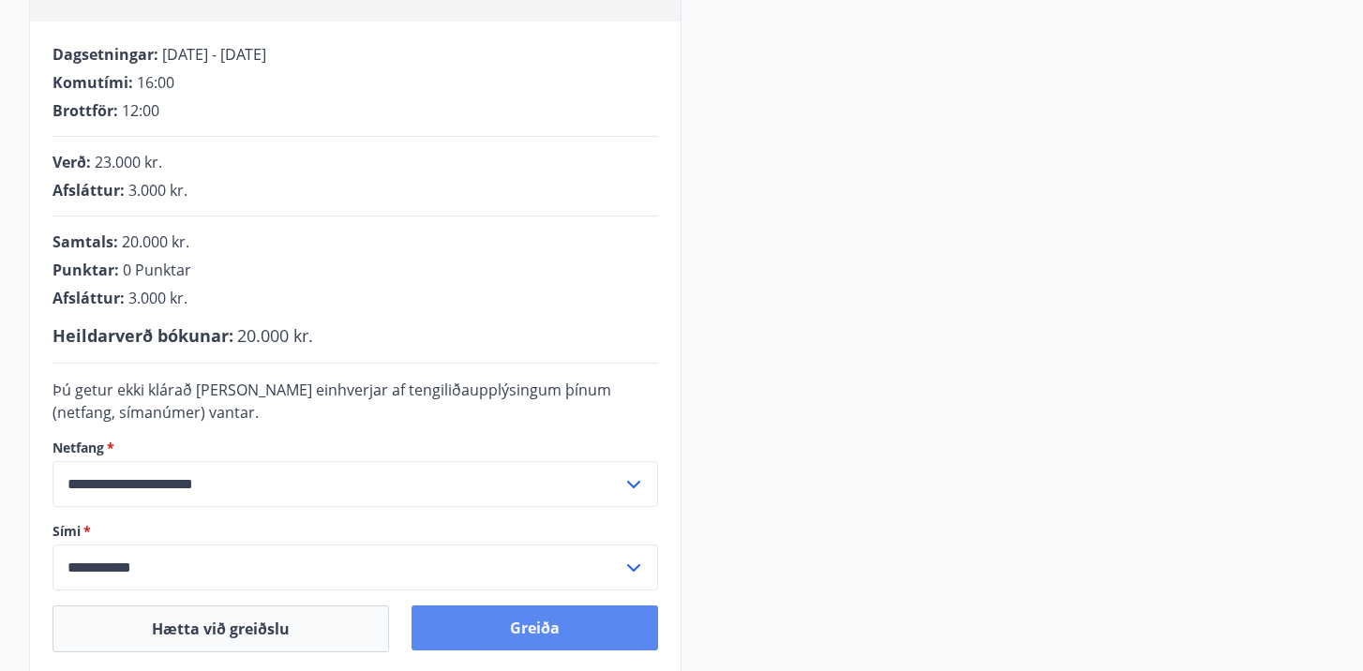
click at [581, 628] on button "Greiða" at bounding box center [534, 627] width 246 height 45
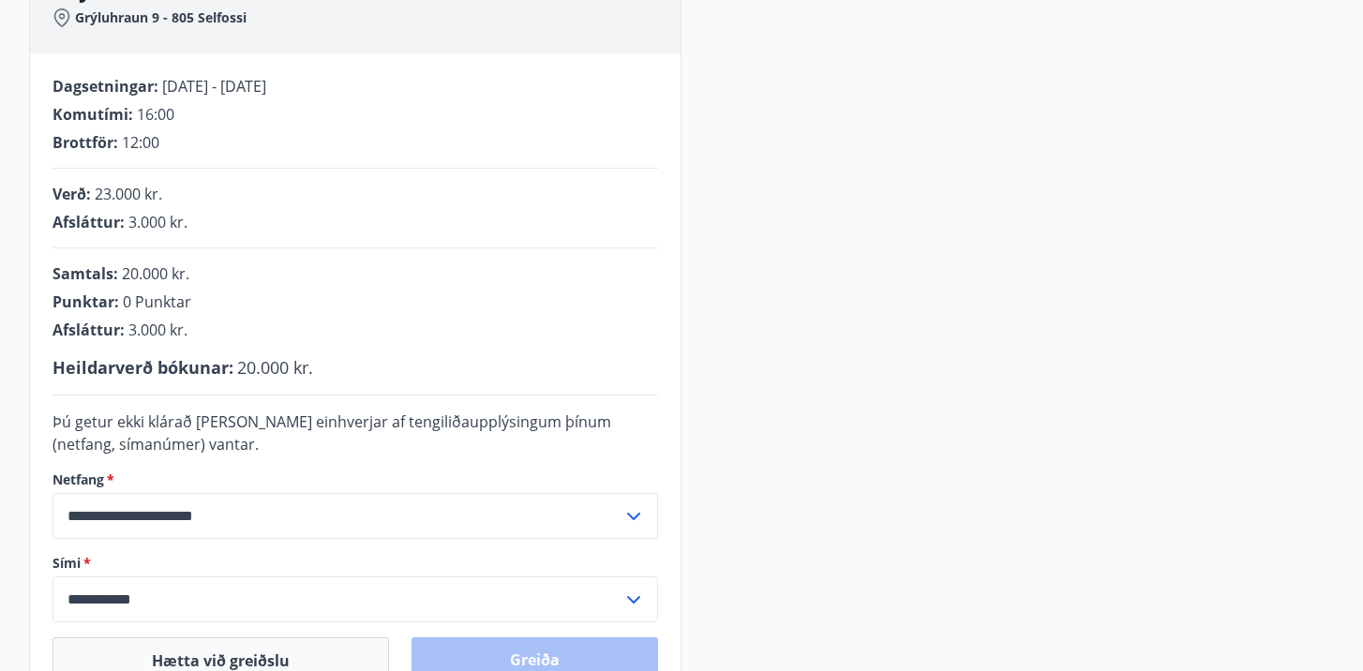
scroll to position [596, 0]
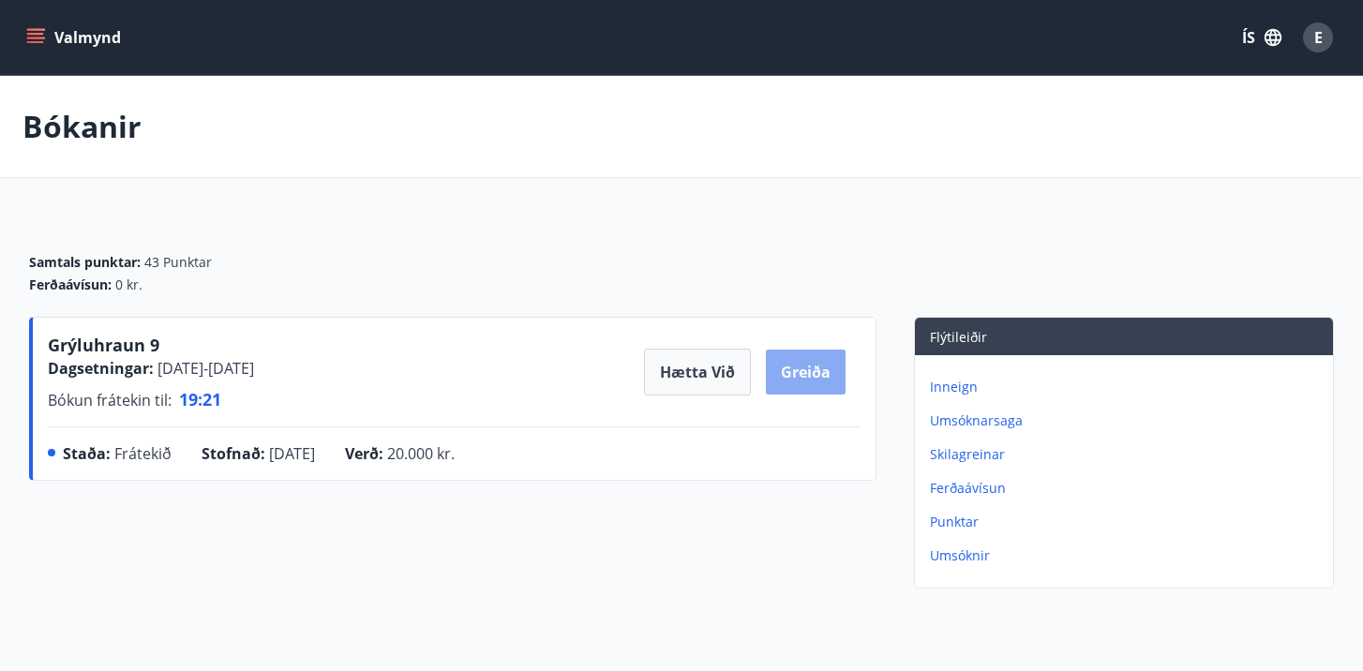
click at [817, 381] on button "Greiða" at bounding box center [806, 372] width 80 height 45
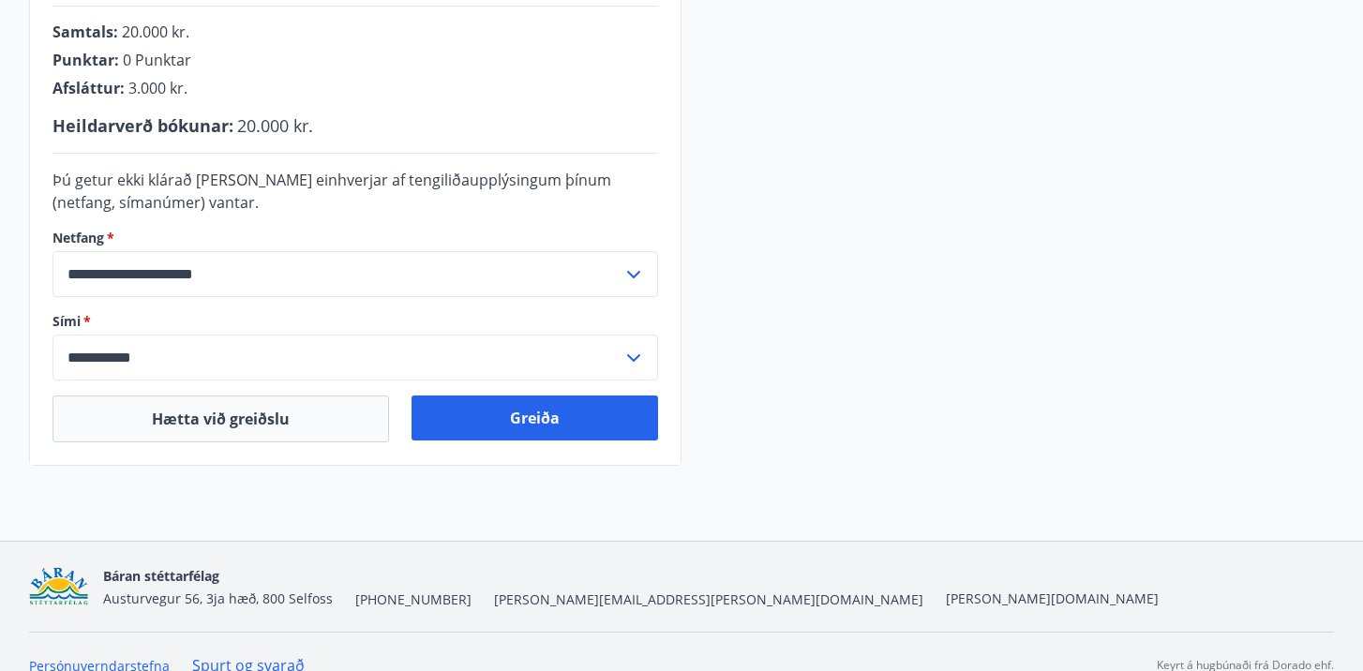
scroll to position [567, 0]
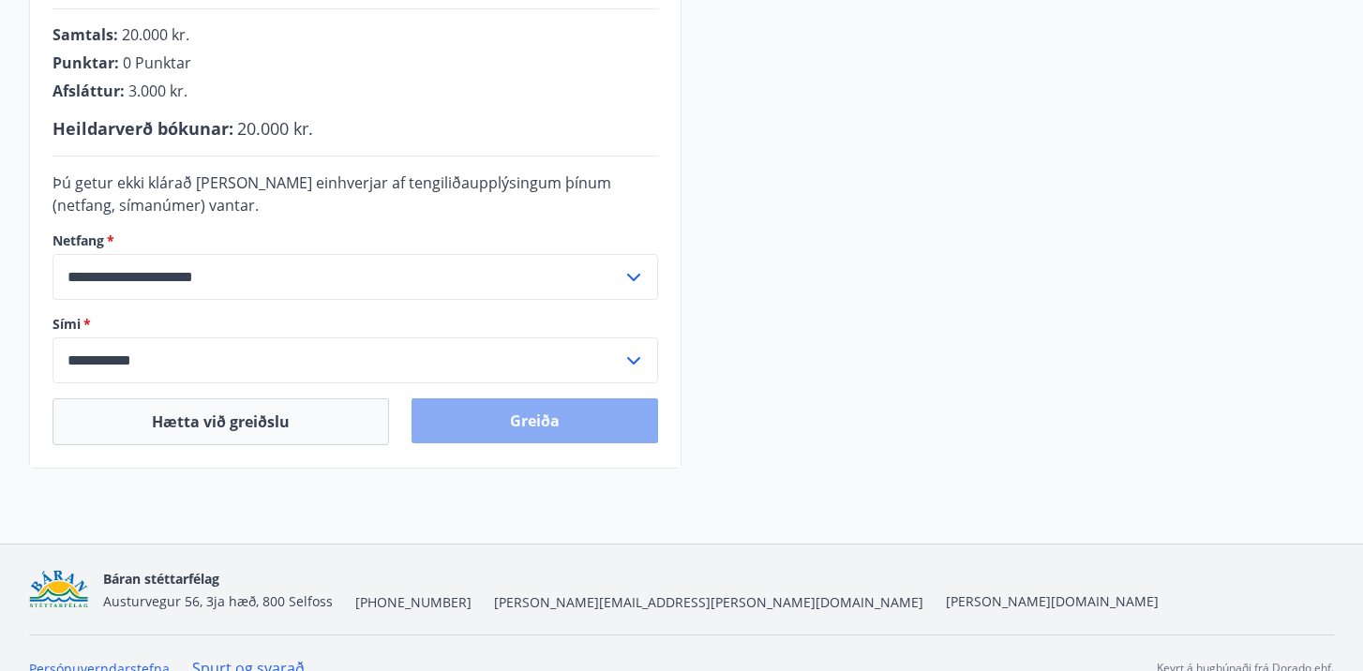
click at [625, 412] on button "Greiða" at bounding box center [534, 420] width 246 height 45
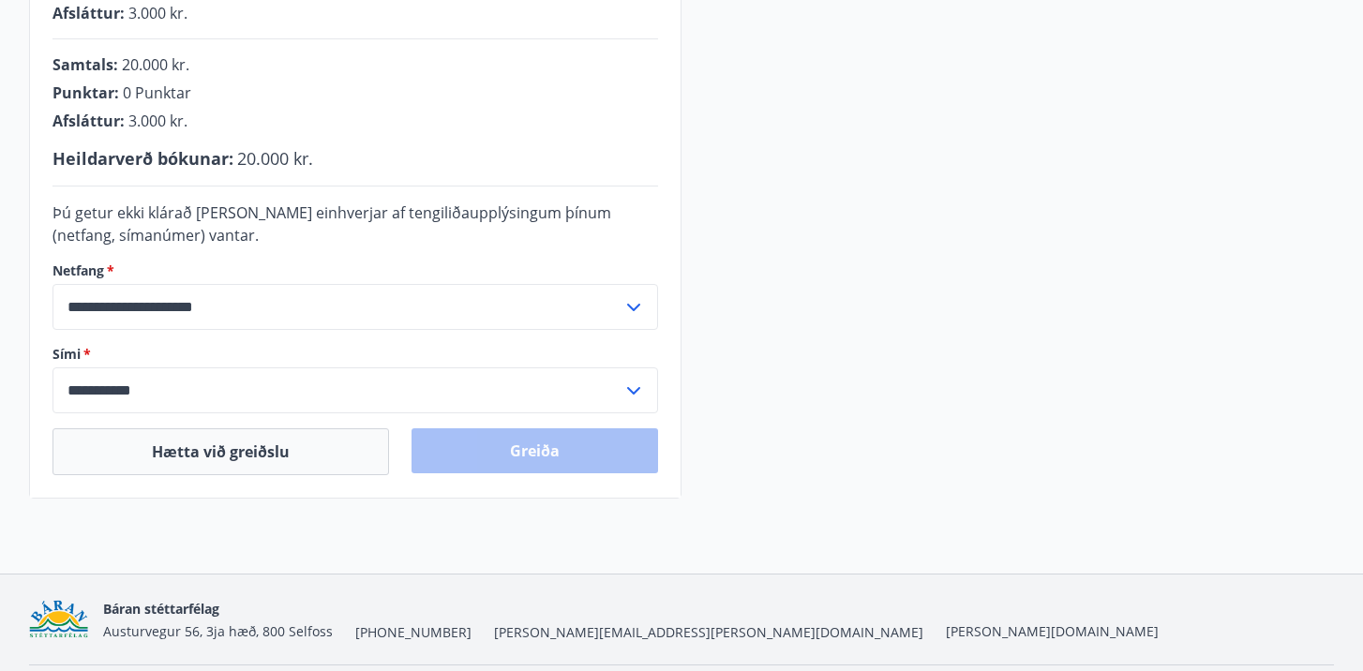
scroll to position [515, 0]
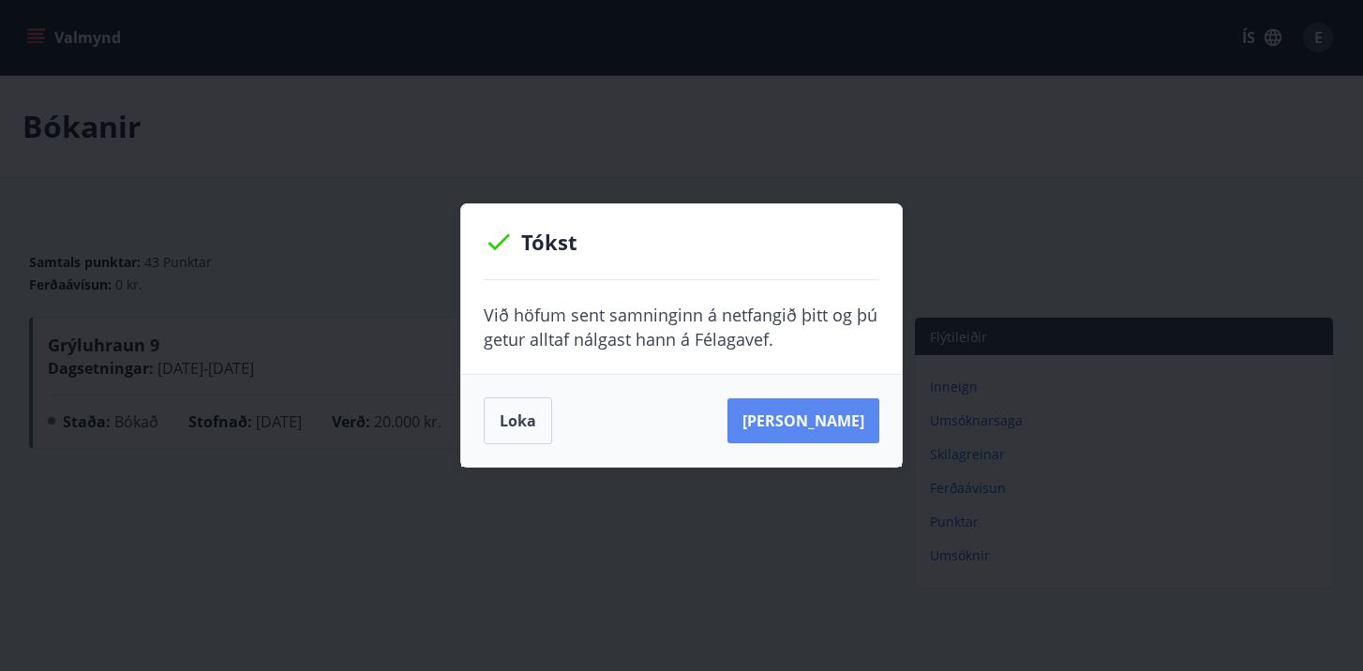
click at [850, 419] on button "[PERSON_NAME]" at bounding box center [803, 420] width 152 height 45
click at [529, 417] on button "Loka" at bounding box center [518, 420] width 68 height 47
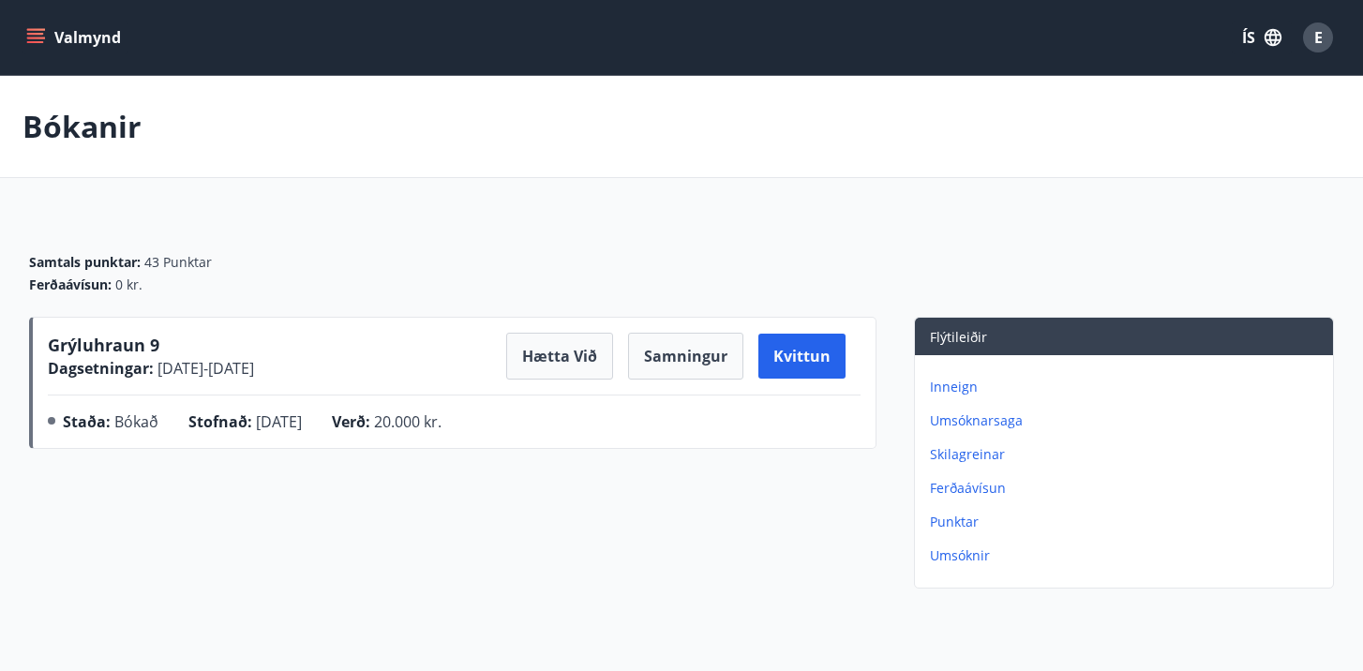
click at [76, 40] on button "Valmynd" at bounding box center [75, 38] width 106 height 34
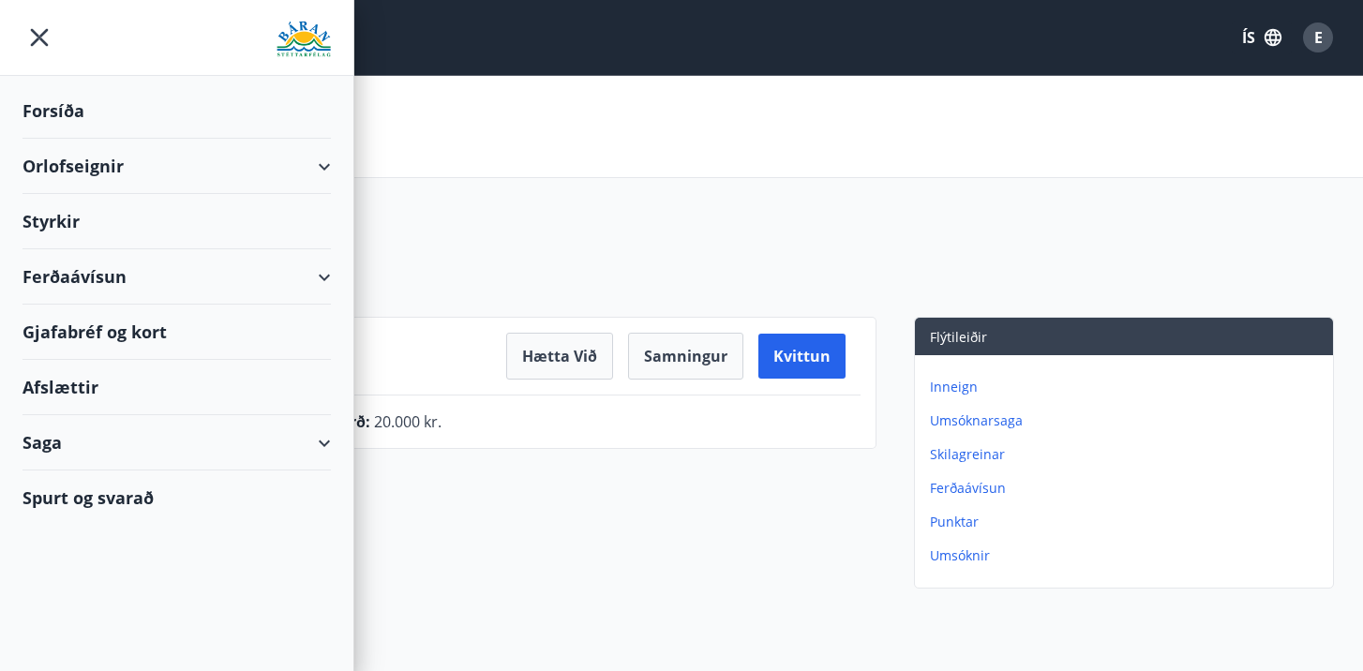
click at [335, 173] on div "Orlofseignir" at bounding box center [176, 166] width 353 height 55
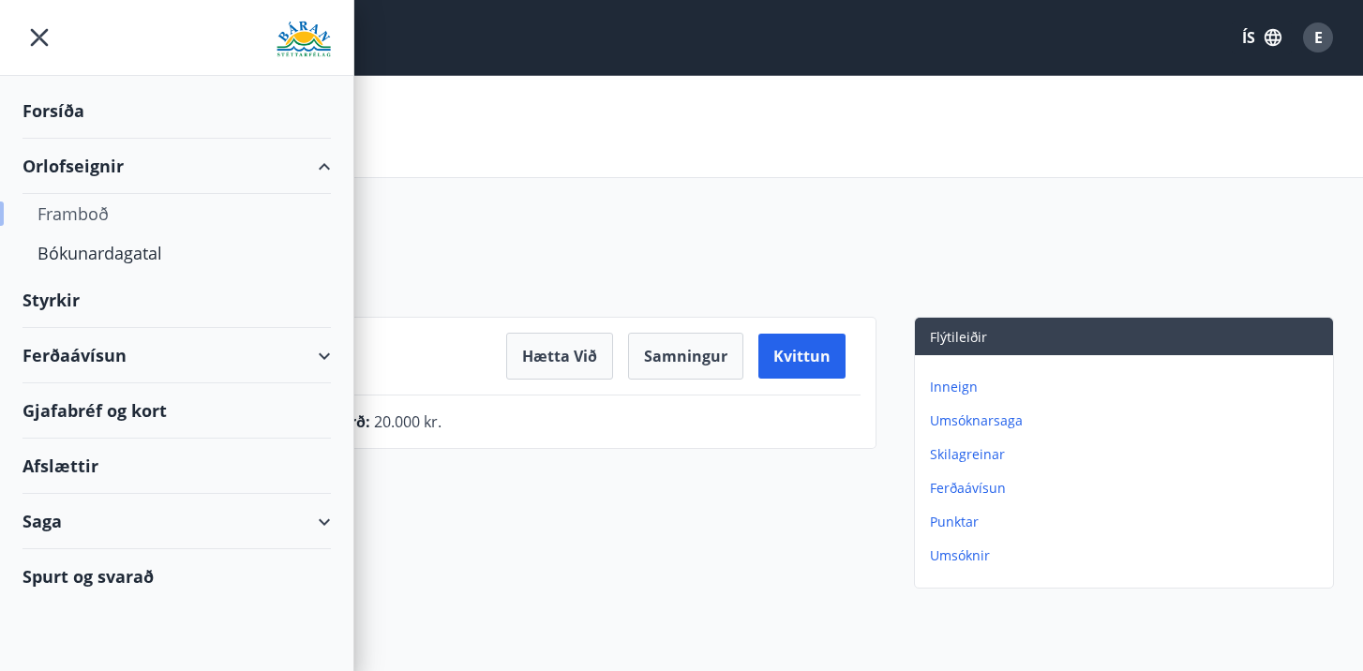
click at [72, 214] on div "Framboð" at bounding box center [176, 213] width 278 height 39
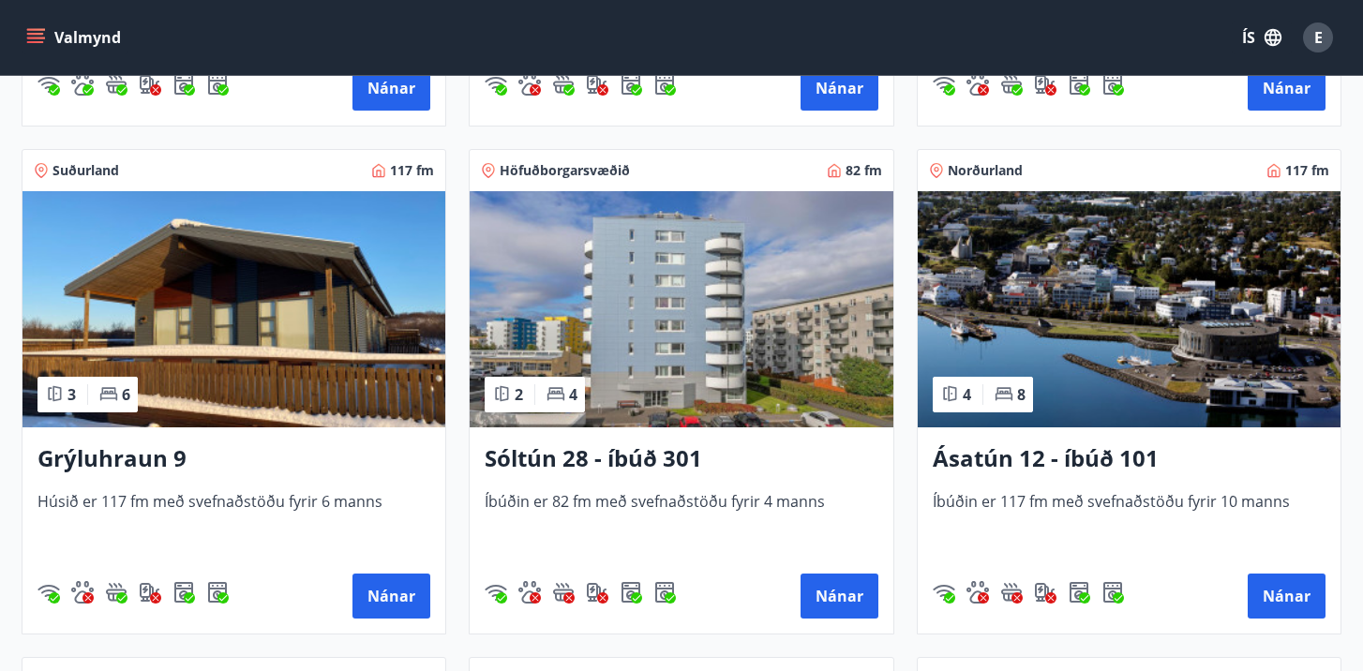
scroll to position [799, 0]
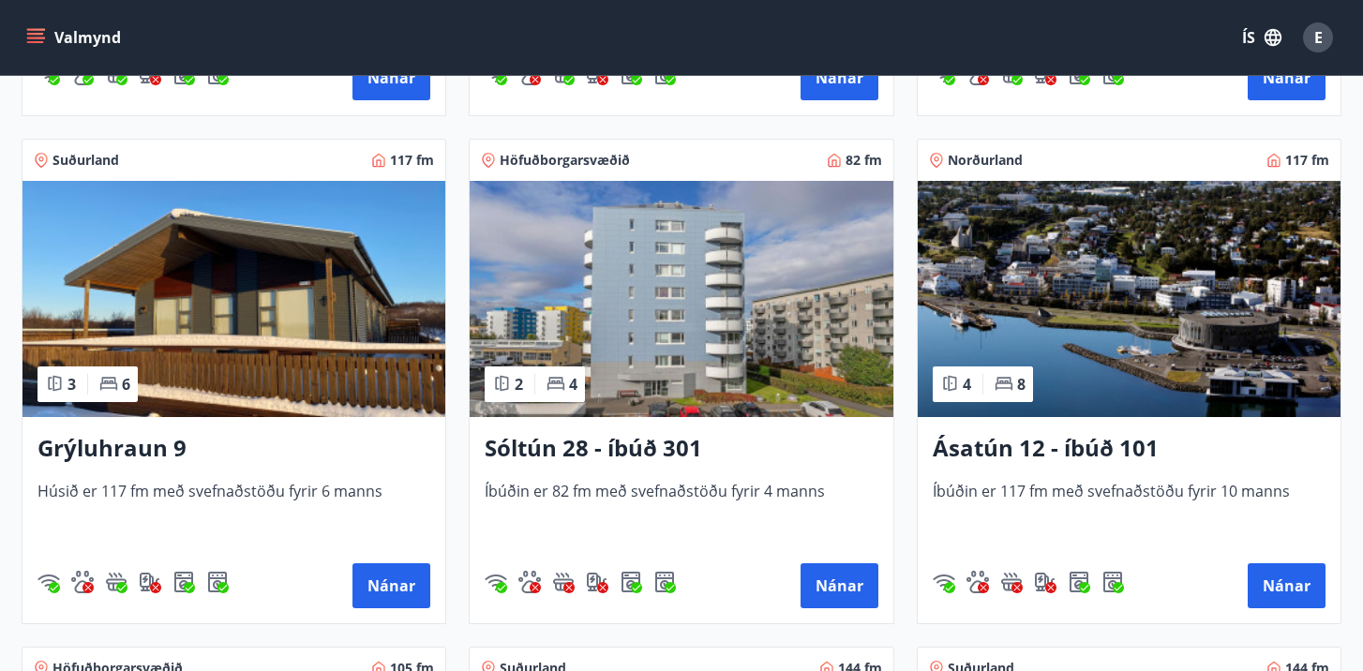
click at [161, 453] on h3 "Grýluhraun 9" at bounding box center [233, 449] width 393 height 34
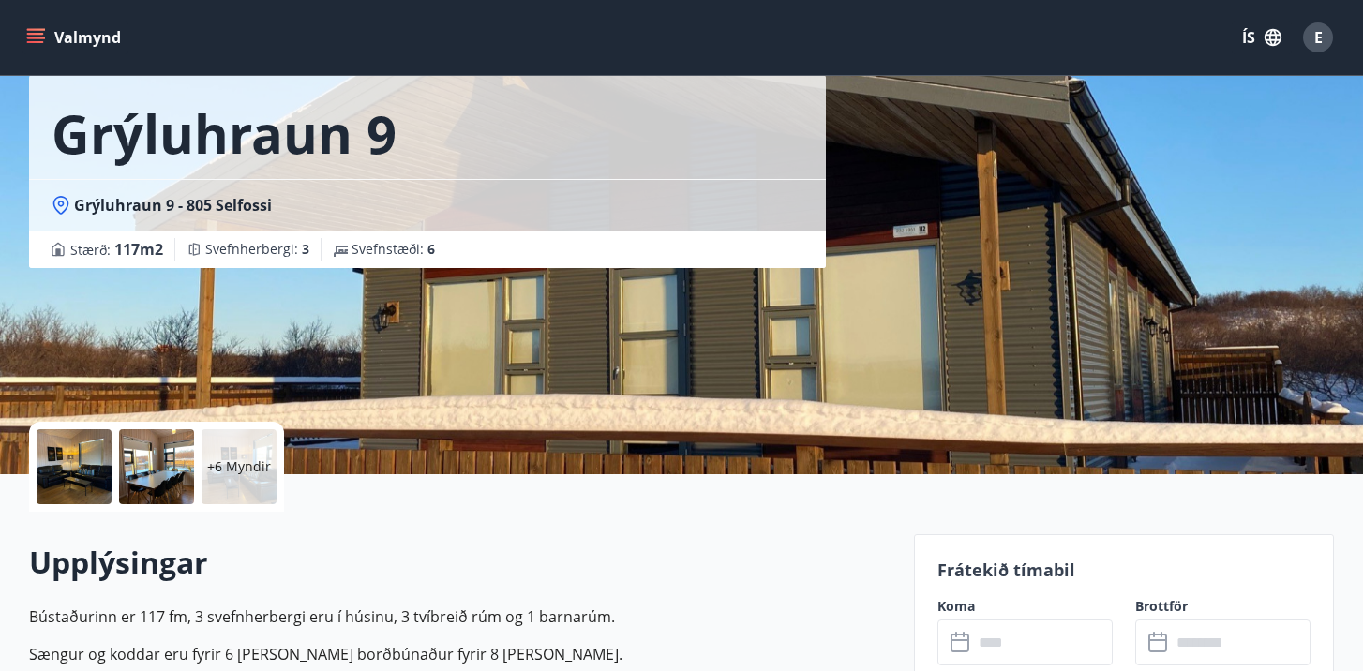
scroll to position [33, 0]
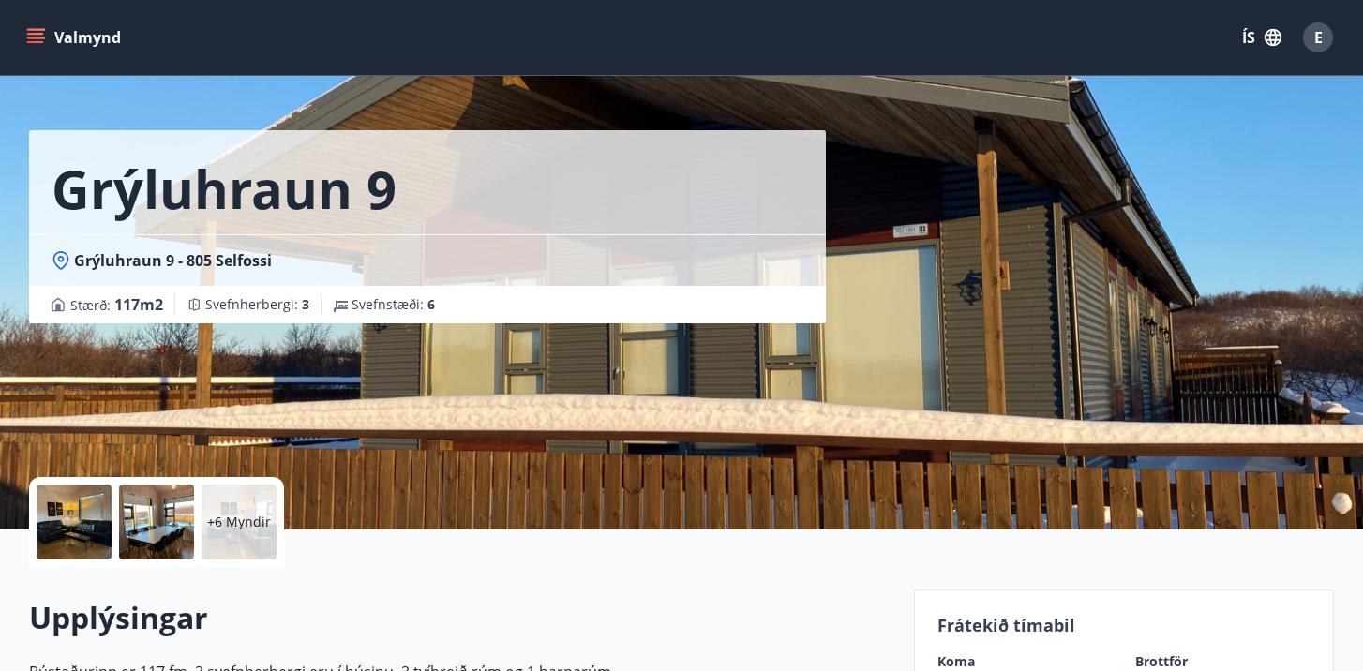
click at [254, 530] on p "+6 Myndir" at bounding box center [239, 522] width 64 height 19
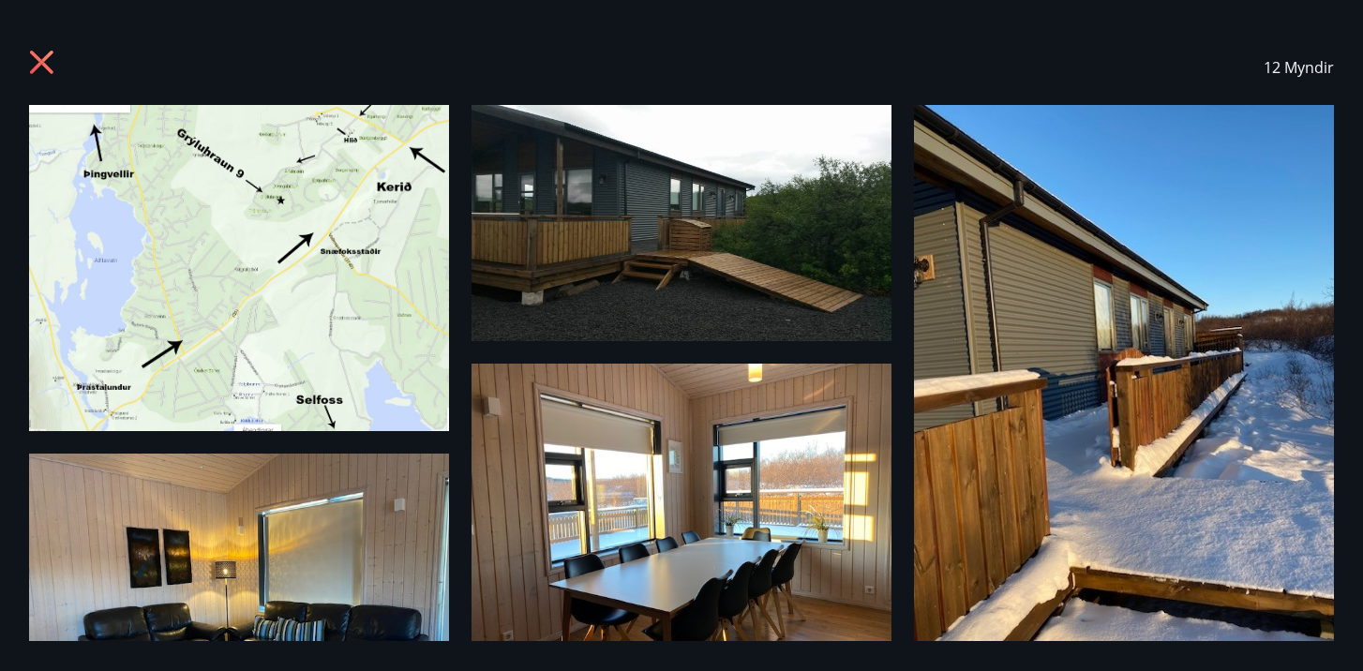
click at [271, 298] on img at bounding box center [239, 268] width 420 height 326
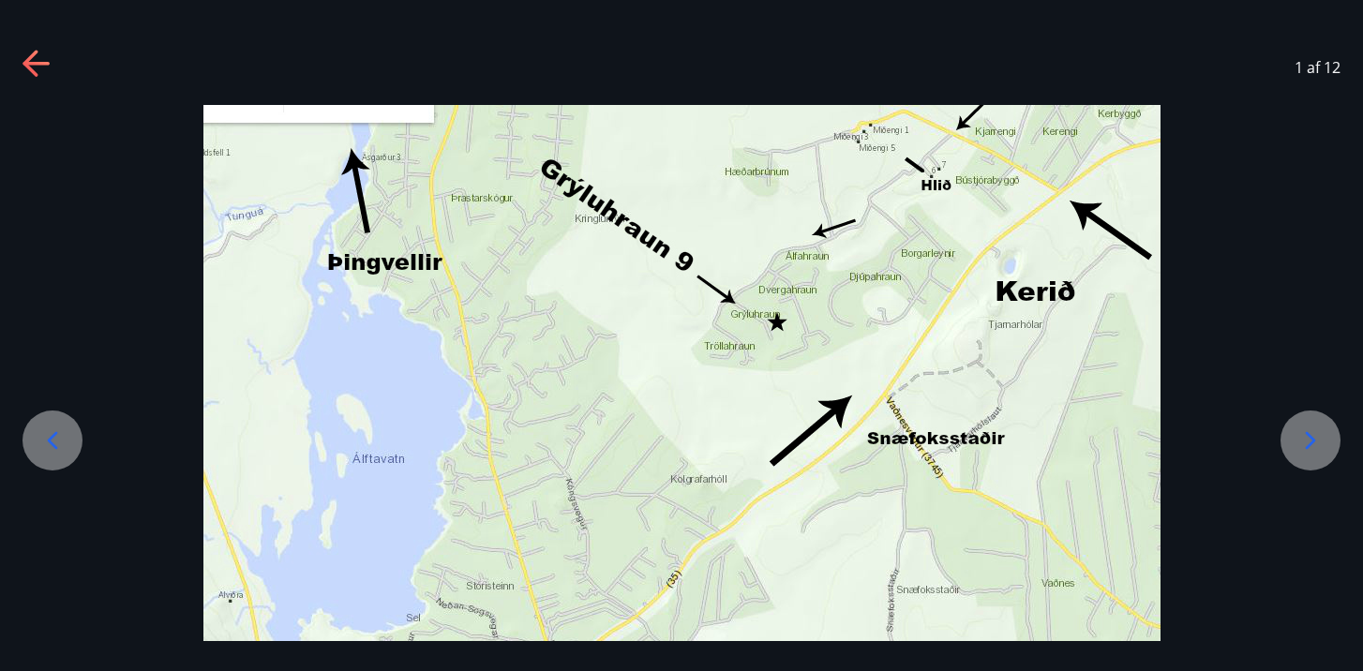
scroll to position [34, 0]
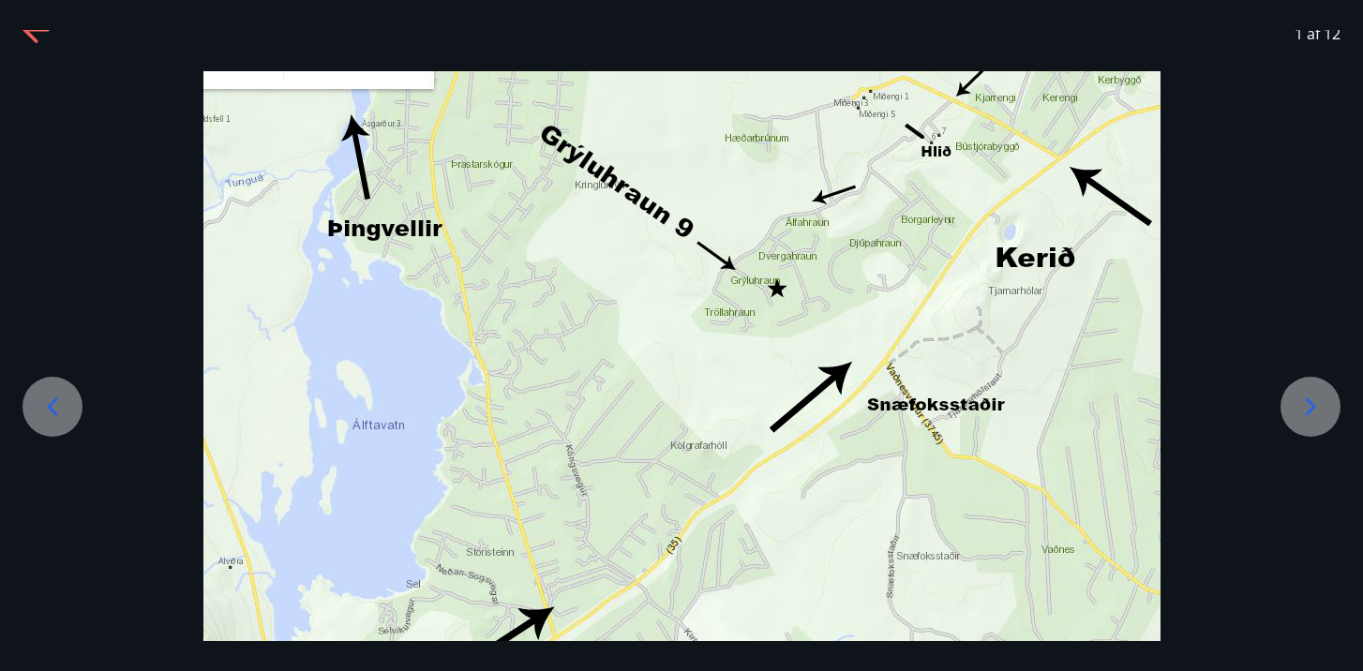
click at [1314, 398] on icon at bounding box center [1310, 407] width 30 height 30
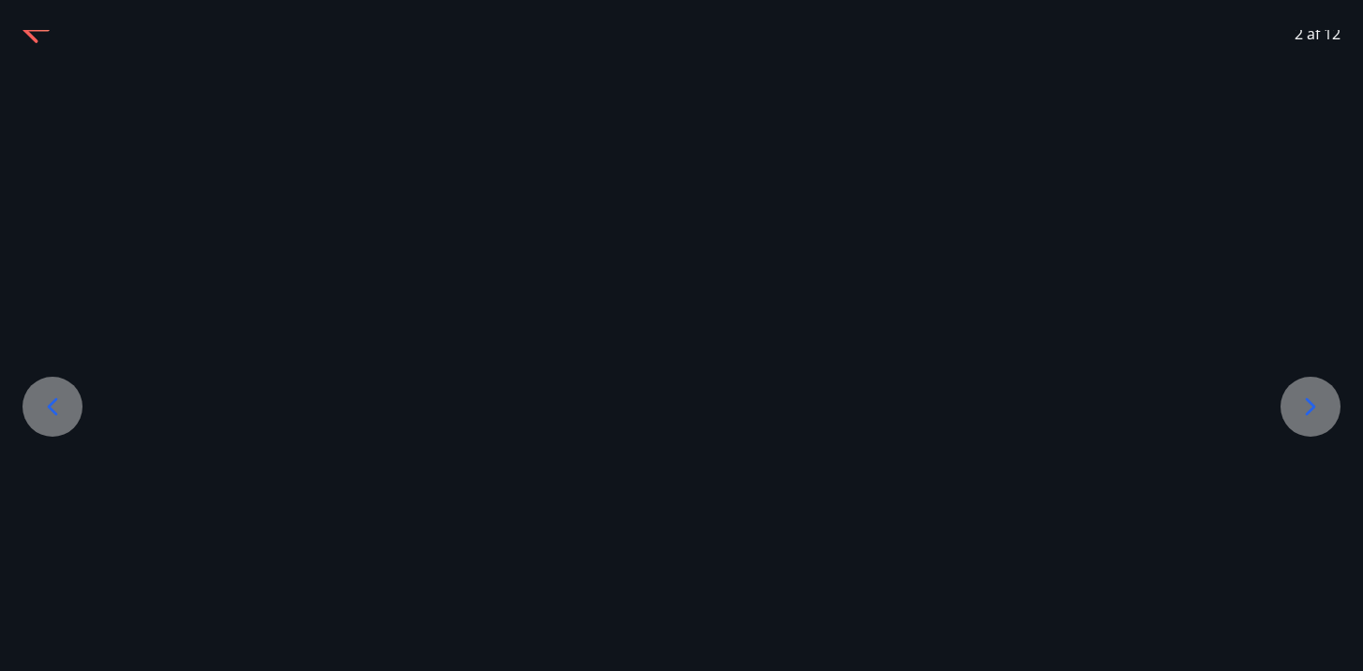
scroll to position [0, 0]
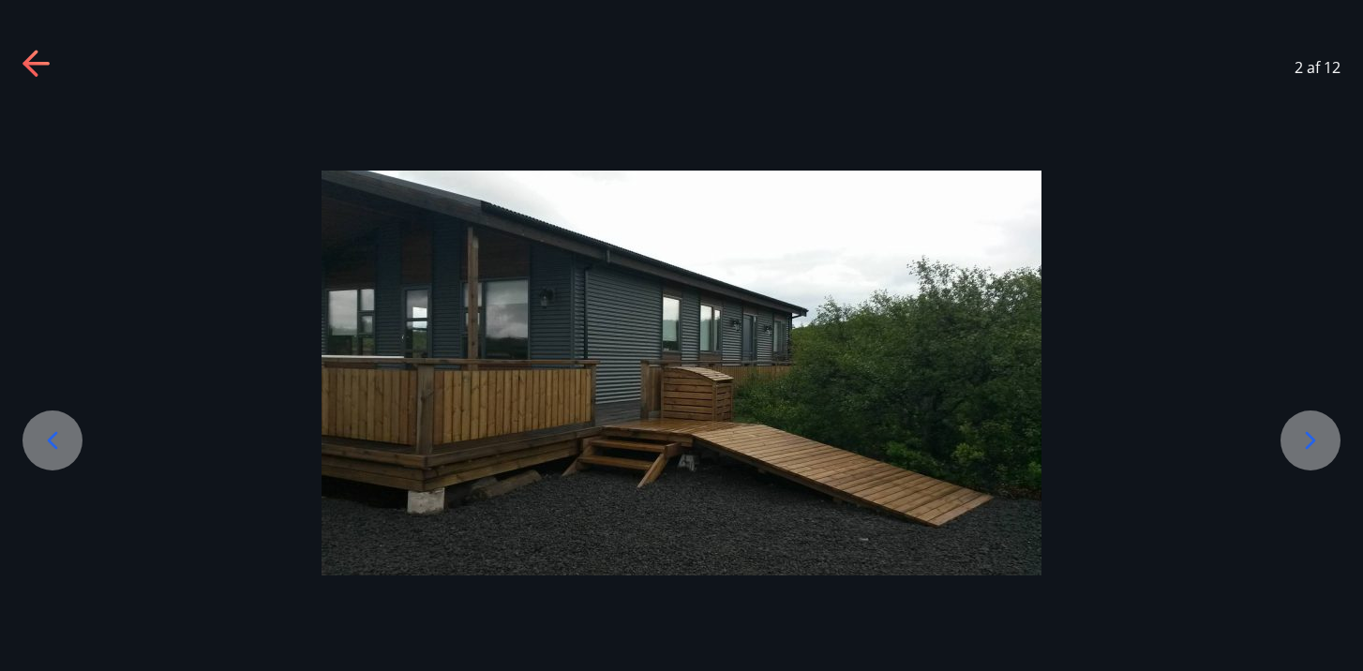
click at [1320, 429] on icon at bounding box center [1310, 440] width 30 height 30
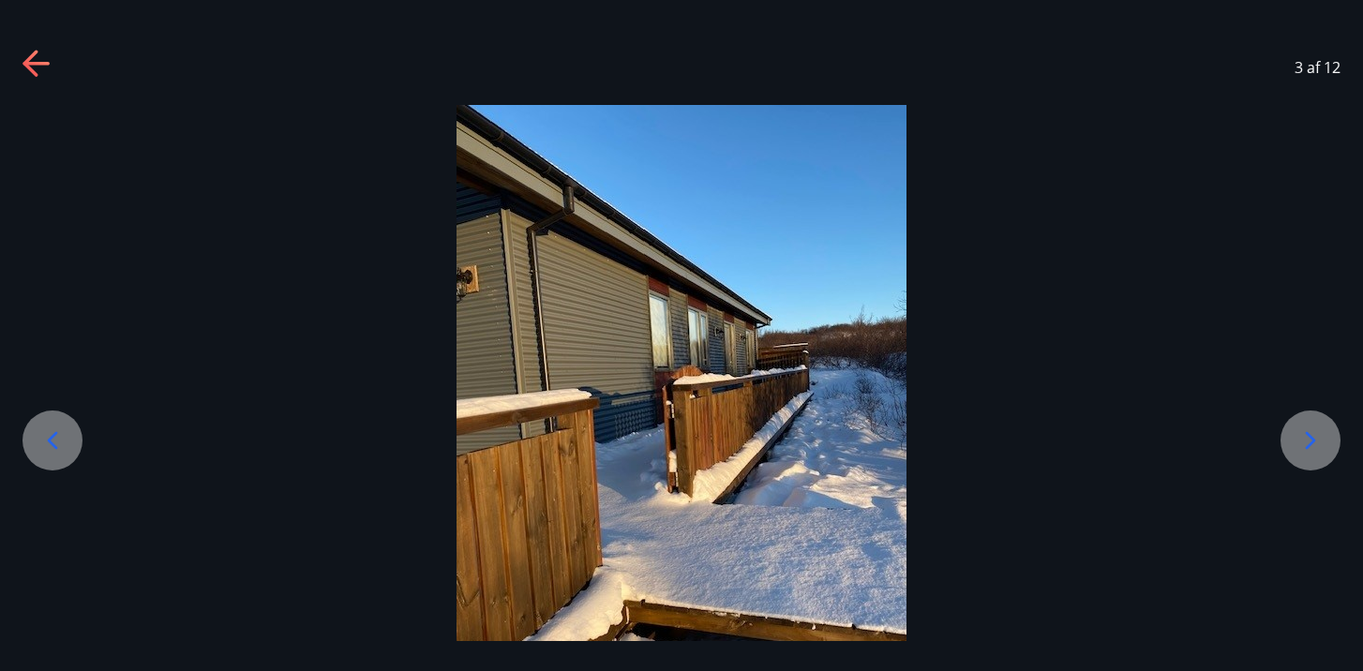
click at [1320, 429] on icon at bounding box center [1310, 440] width 30 height 30
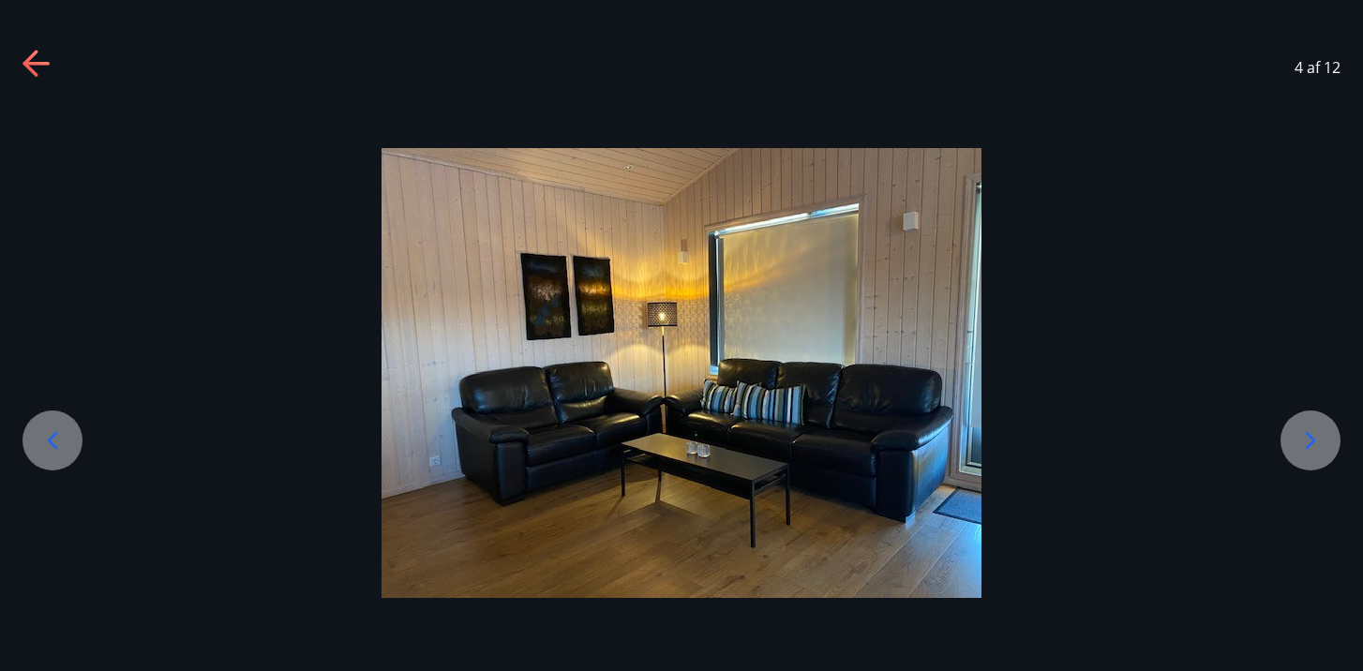
click at [1320, 429] on icon at bounding box center [1310, 440] width 30 height 30
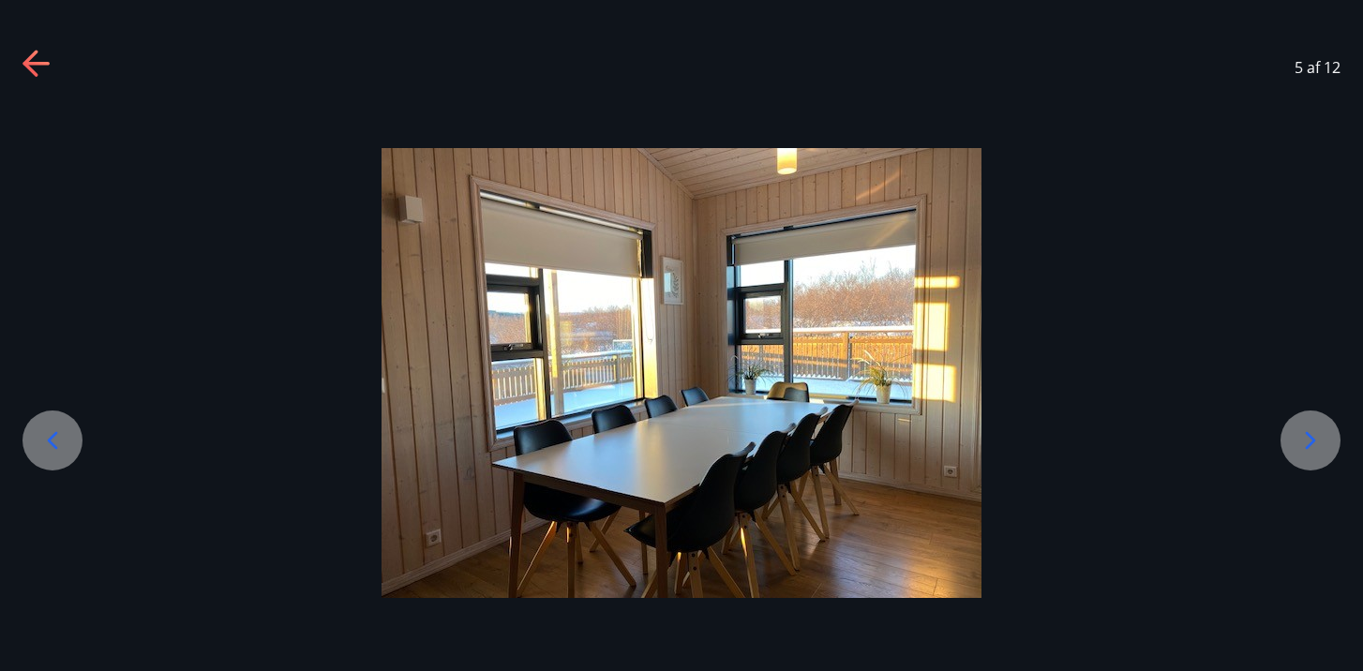
click at [1320, 429] on icon at bounding box center [1310, 440] width 30 height 30
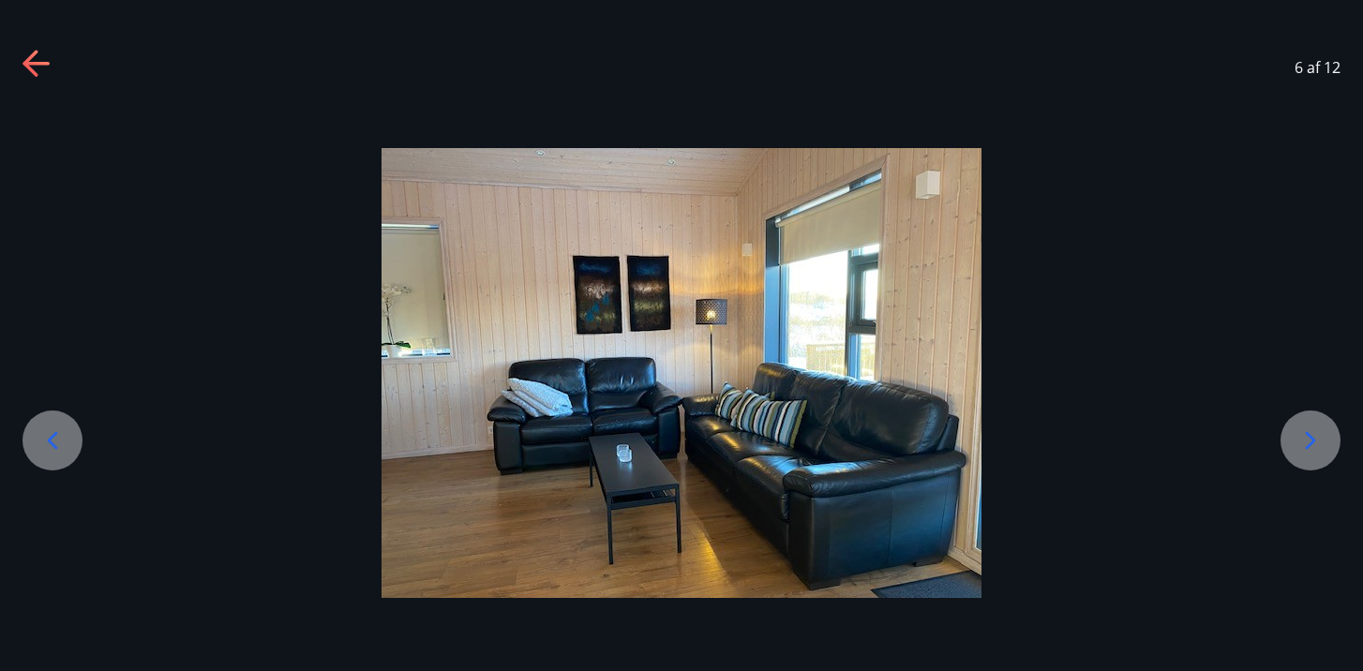
click at [1320, 429] on icon at bounding box center [1310, 440] width 30 height 30
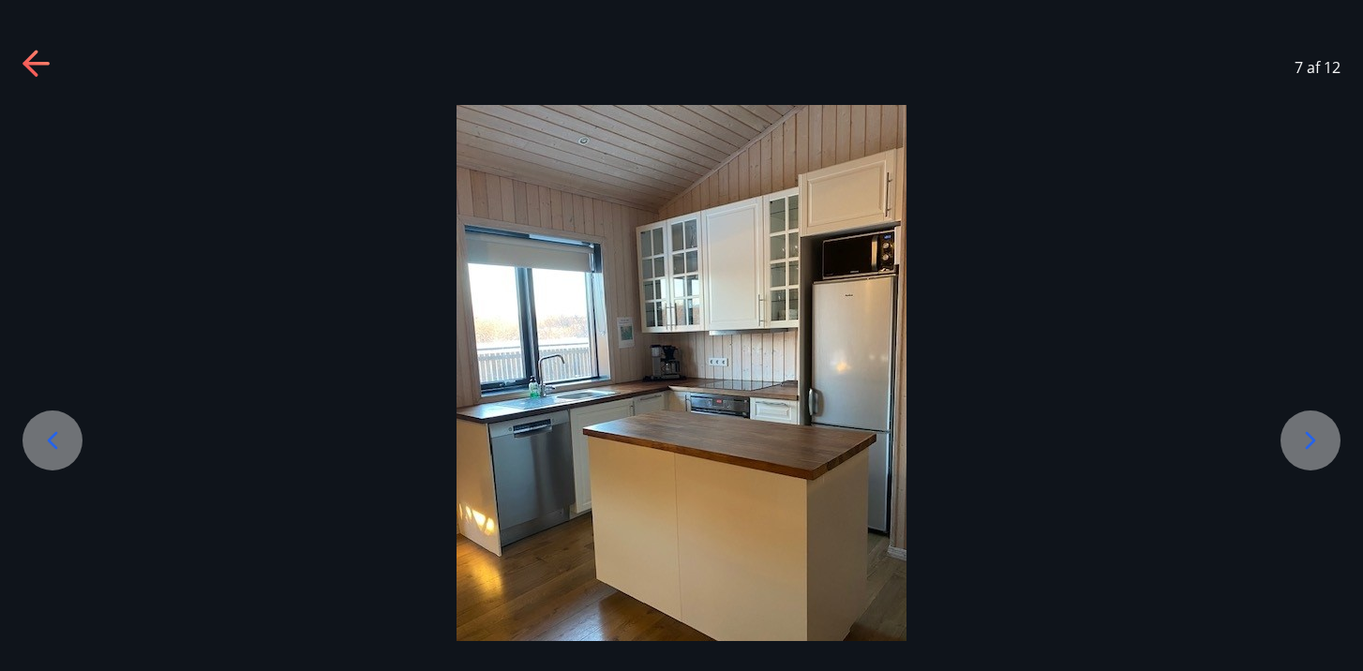
click at [1320, 429] on icon at bounding box center [1310, 440] width 30 height 30
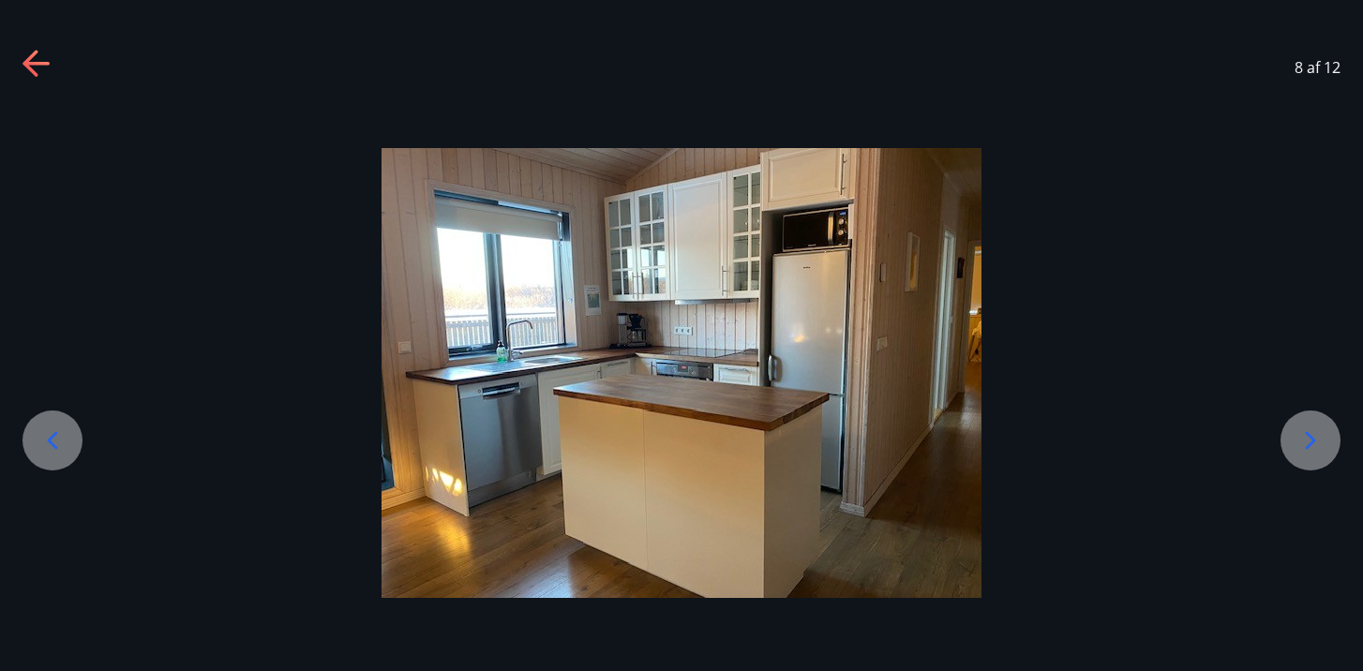
click at [1320, 429] on icon at bounding box center [1310, 440] width 30 height 30
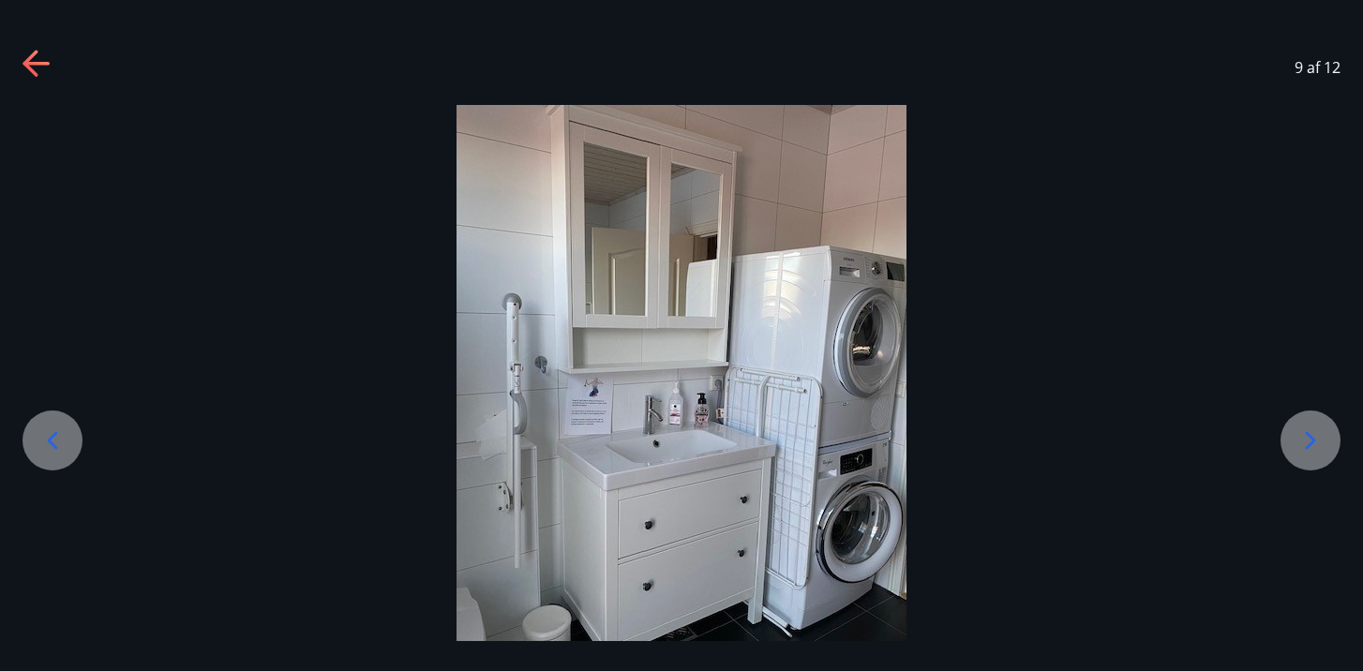
click at [1320, 429] on icon at bounding box center [1310, 440] width 30 height 30
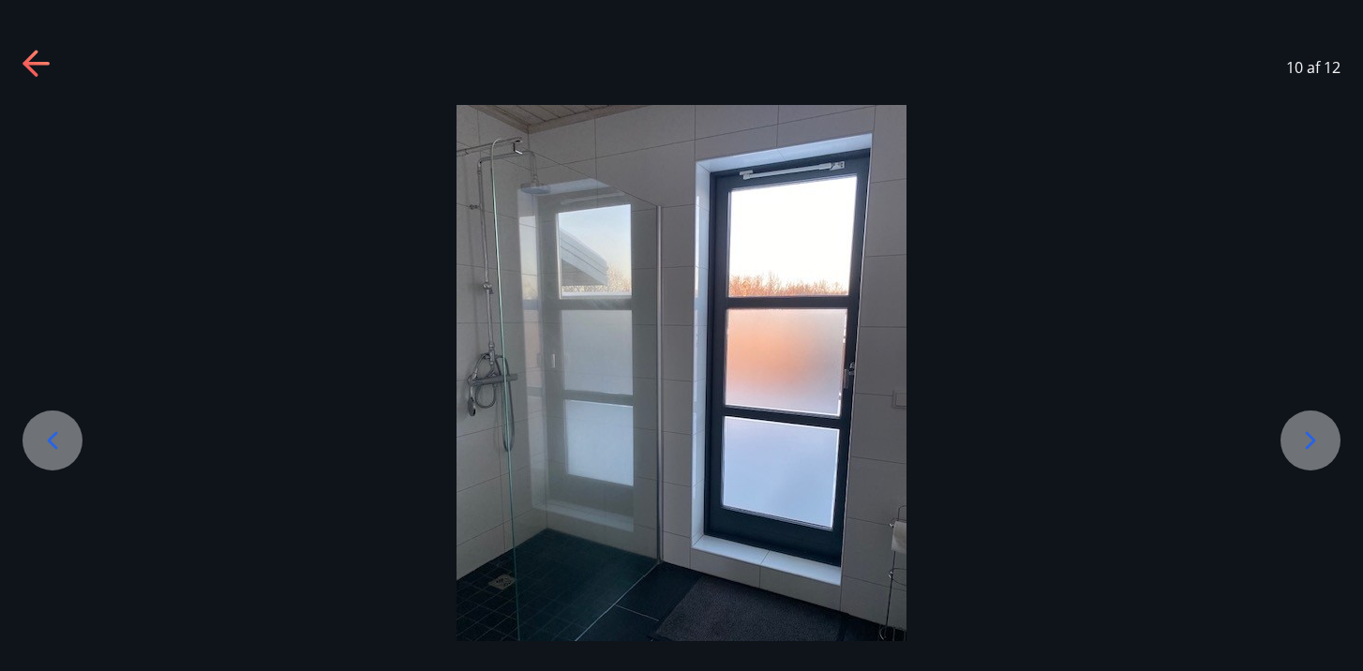
click at [1320, 429] on icon at bounding box center [1310, 440] width 30 height 30
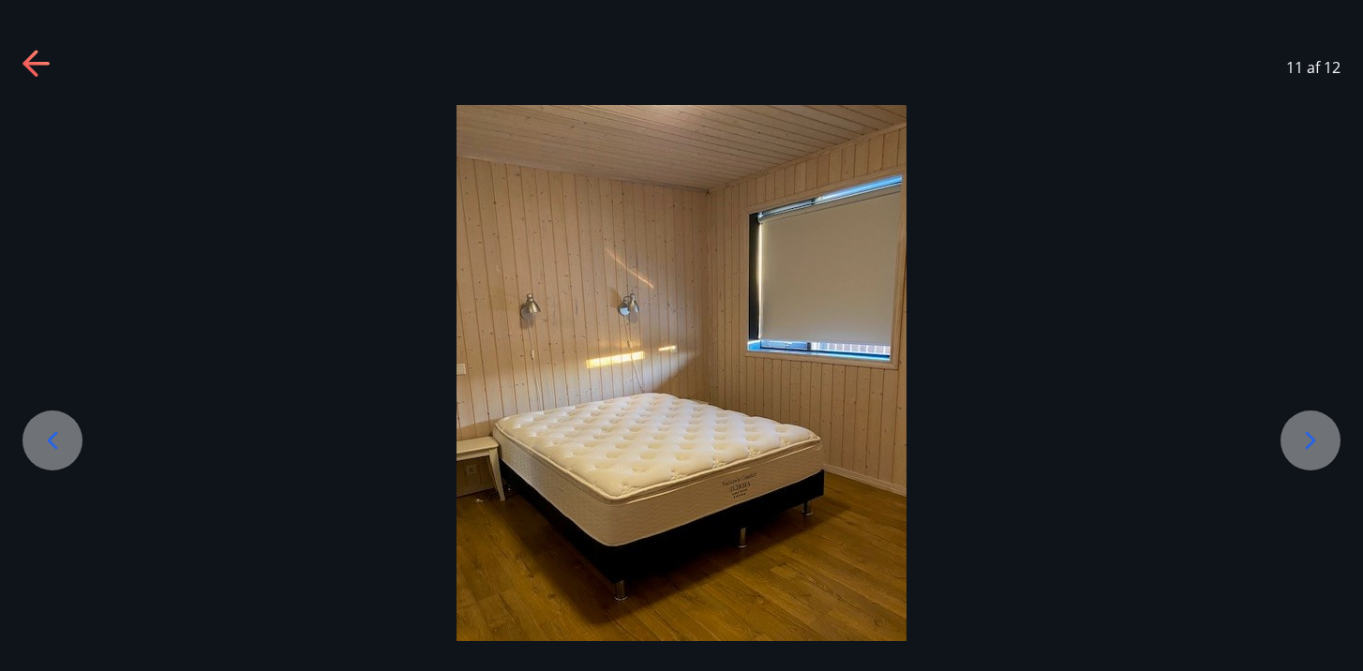
click at [1320, 429] on icon at bounding box center [1310, 440] width 30 height 30
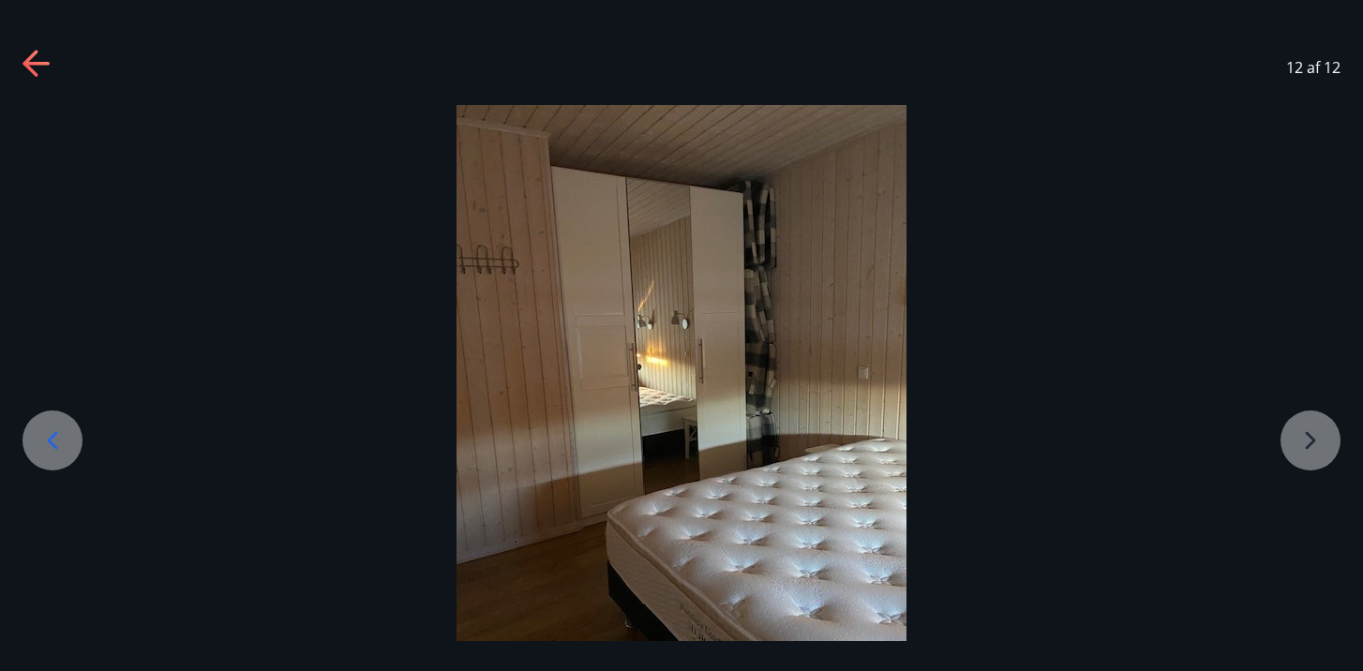
click at [1320, 429] on div at bounding box center [681, 405] width 1363 height 600
click at [28, 60] on icon at bounding box center [29, 63] width 15 height 26
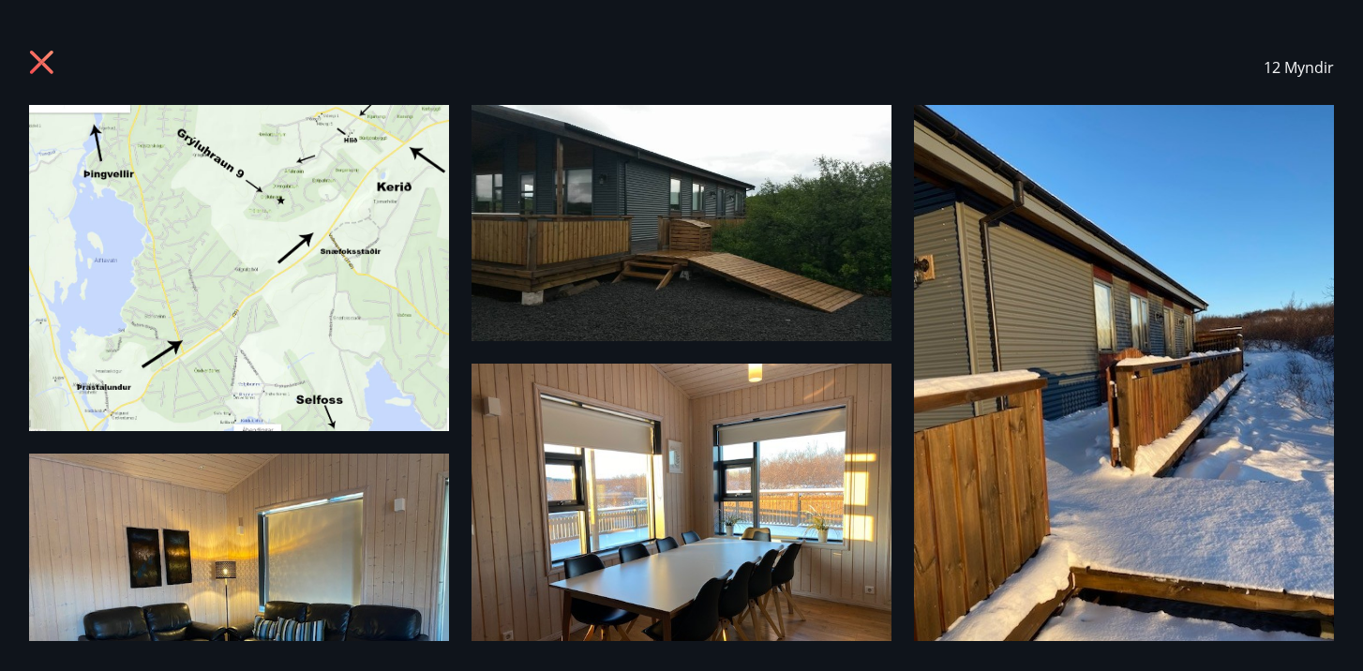
click at [35, 69] on icon at bounding box center [41, 62] width 23 height 23
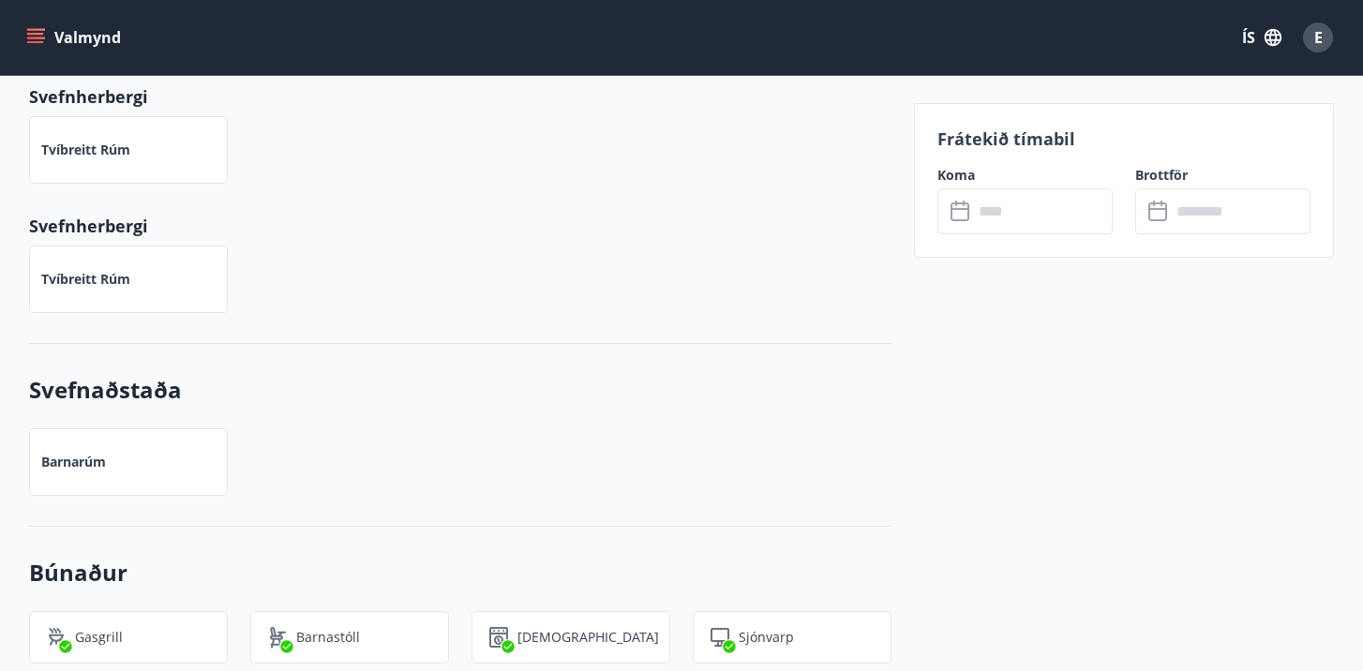
scroll to position [2468, 0]
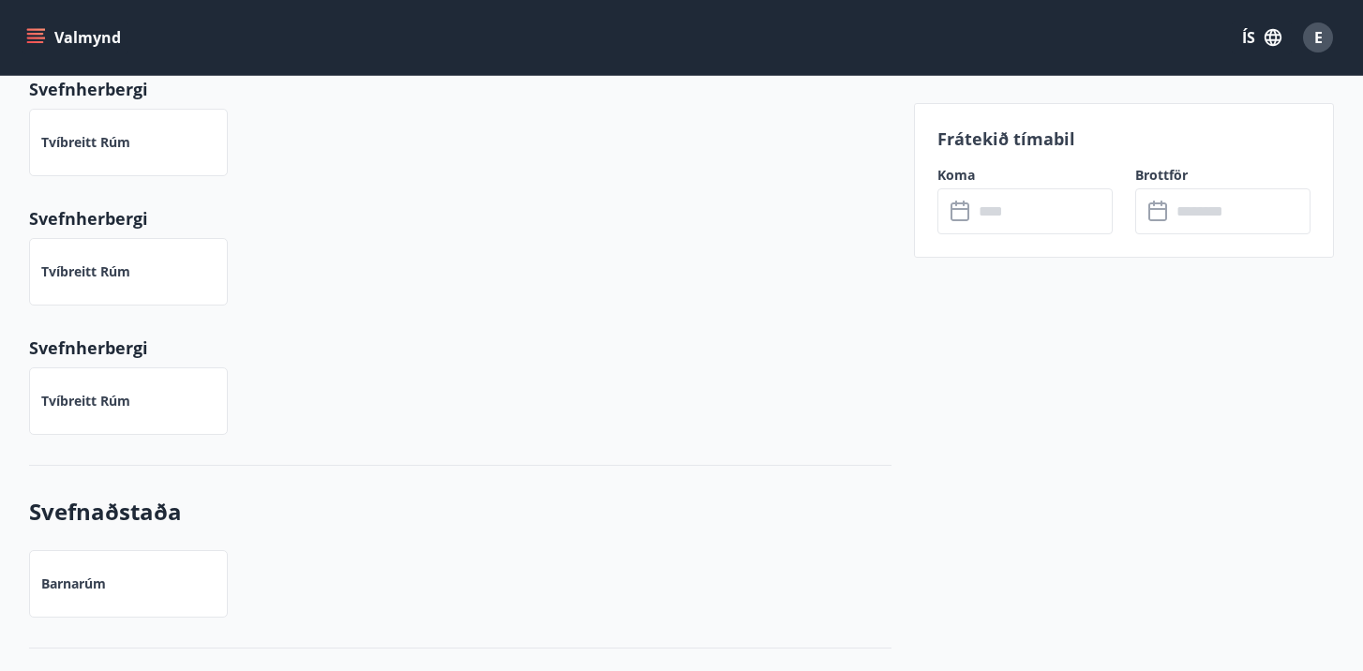
click at [76, 30] on button "Valmynd" at bounding box center [75, 38] width 106 height 34
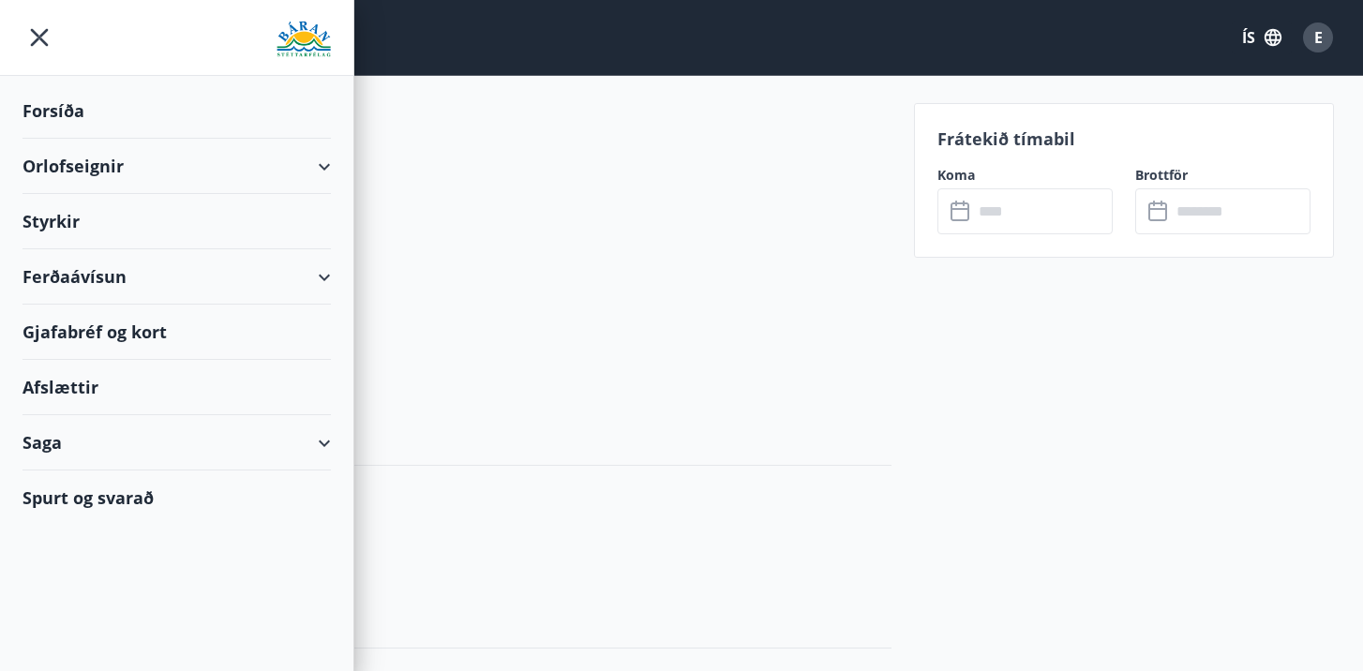
click at [305, 176] on div "Orlofseignir" at bounding box center [176, 166] width 308 height 55
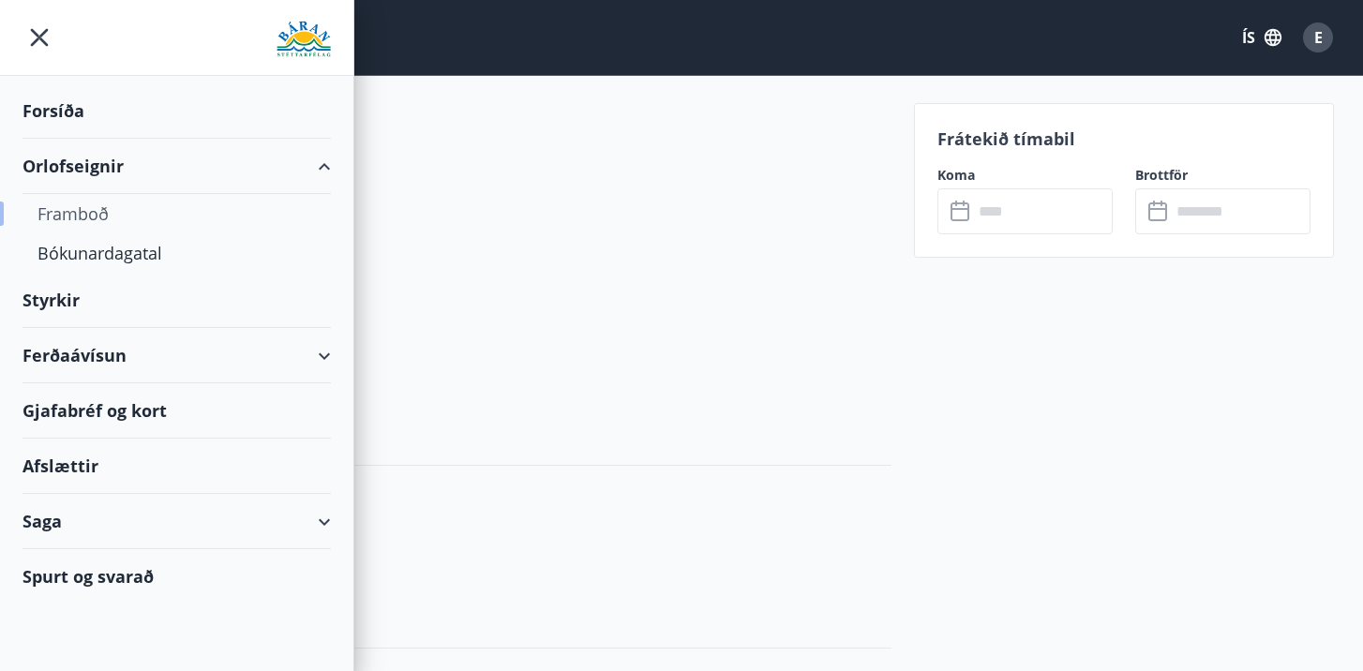
click at [114, 215] on div "Framboð" at bounding box center [176, 213] width 278 height 39
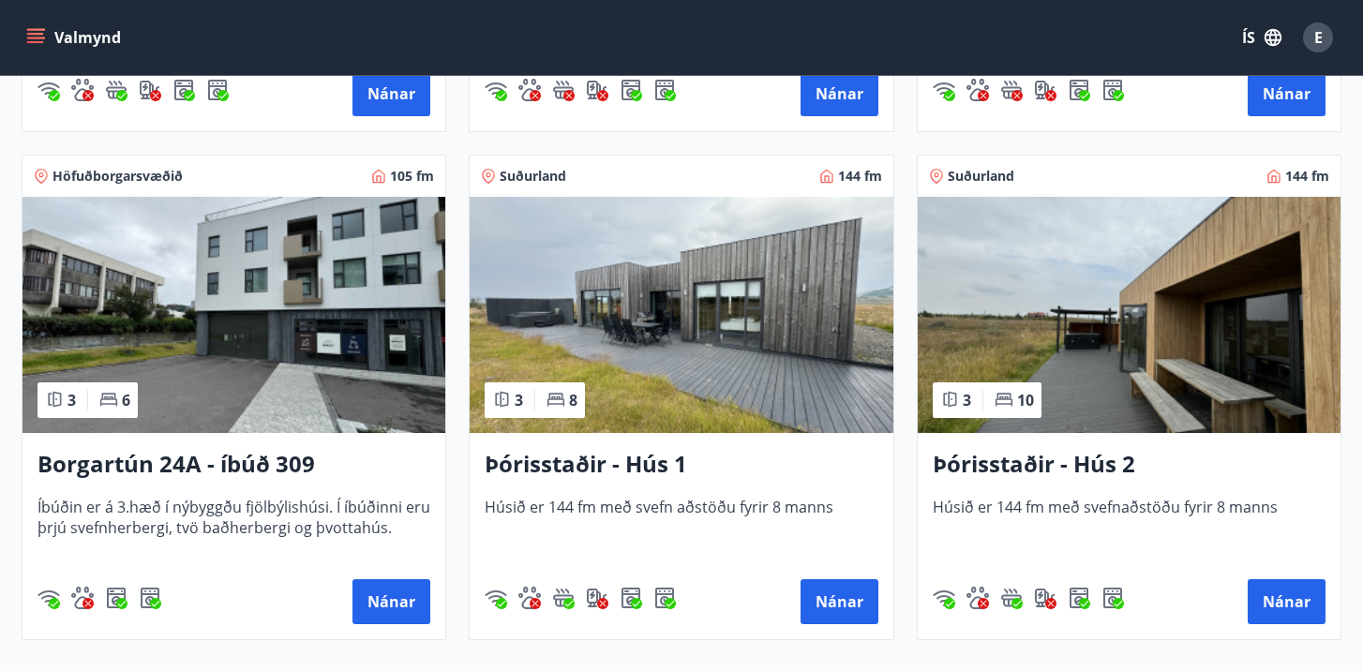
click at [636, 448] on h3 "Þórisstaðir - Hús 1" at bounding box center [681, 465] width 393 height 34
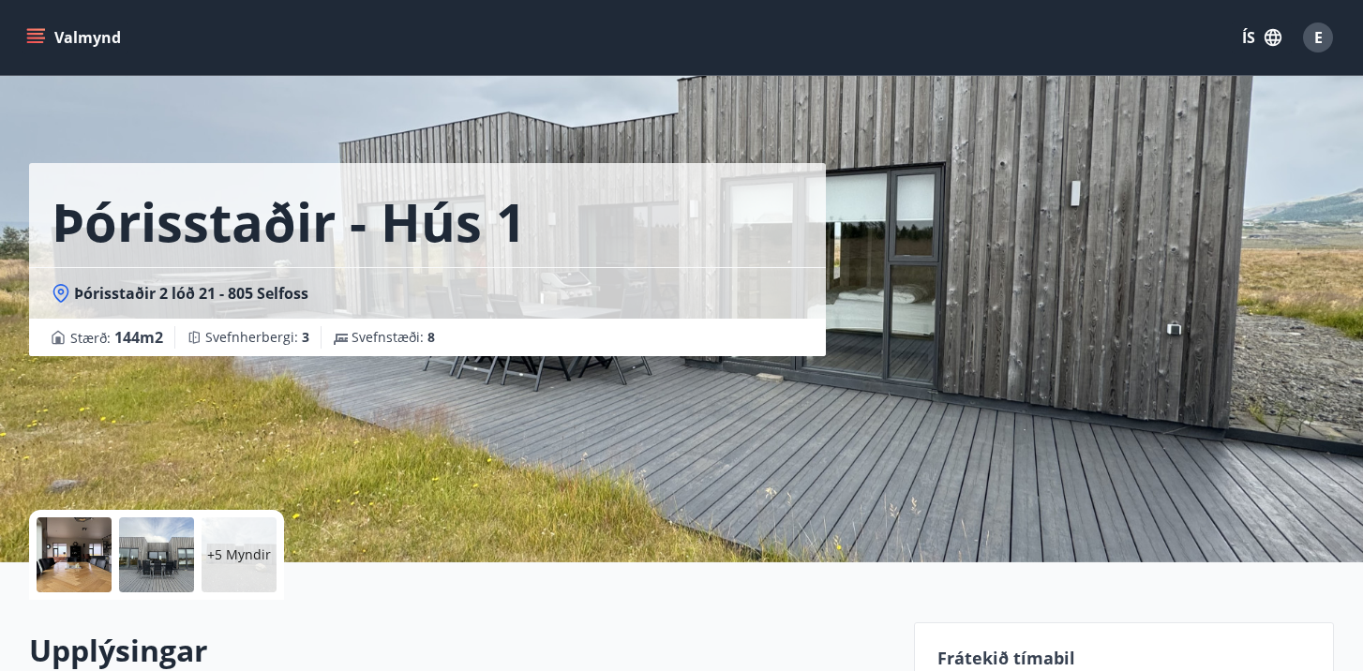
click at [97, 576] on div at bounding box center [74, 554] width 75 height 75
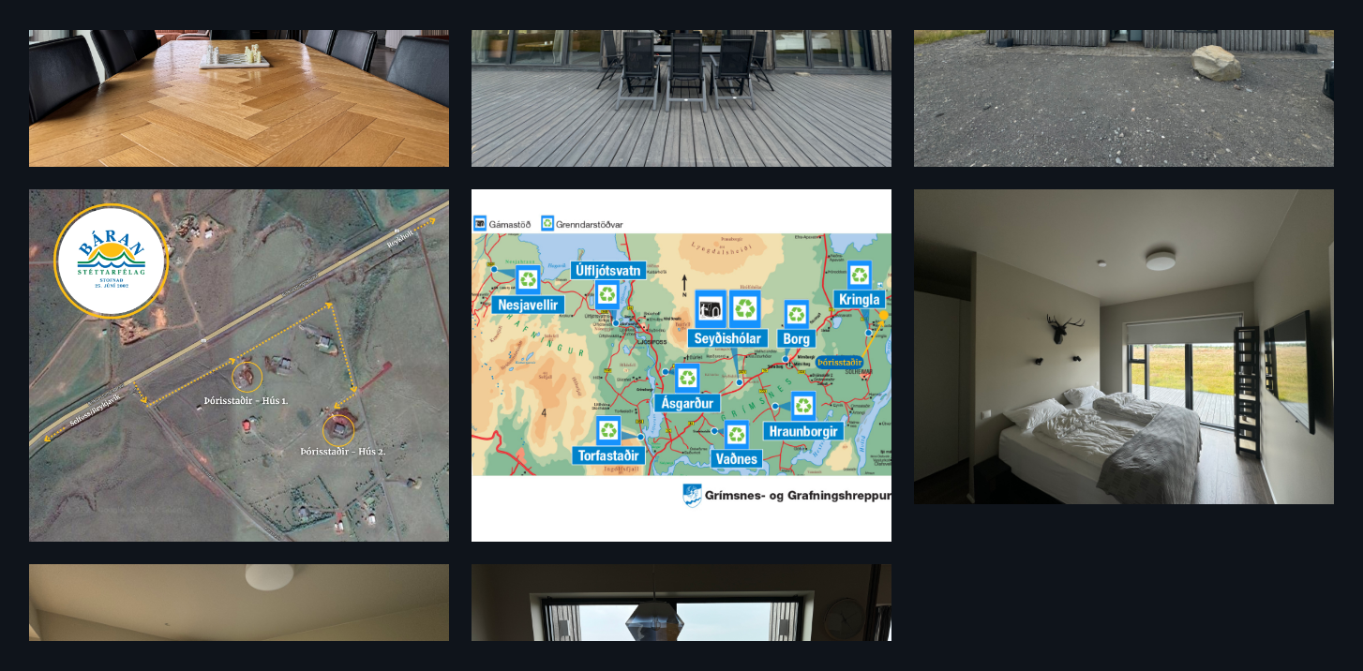
scroll to position [591, 0]
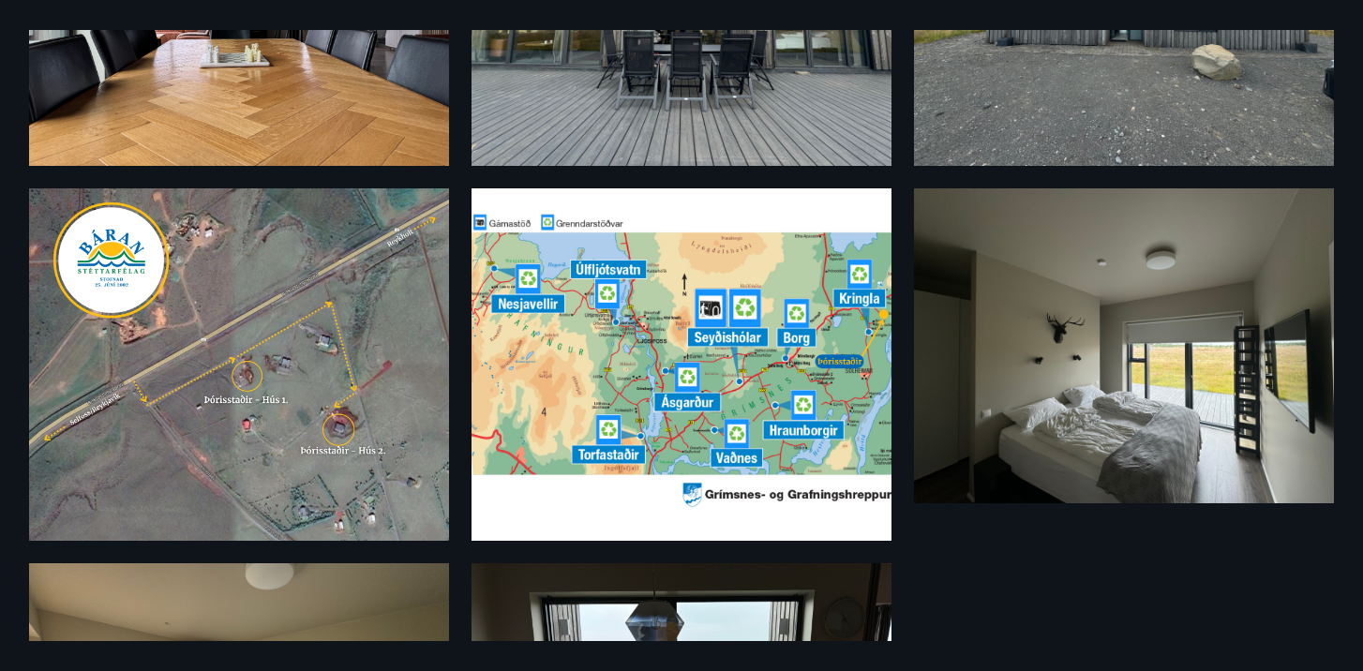
click at [720, 383] on img at bounding box center [681, 364] width 420 height 352
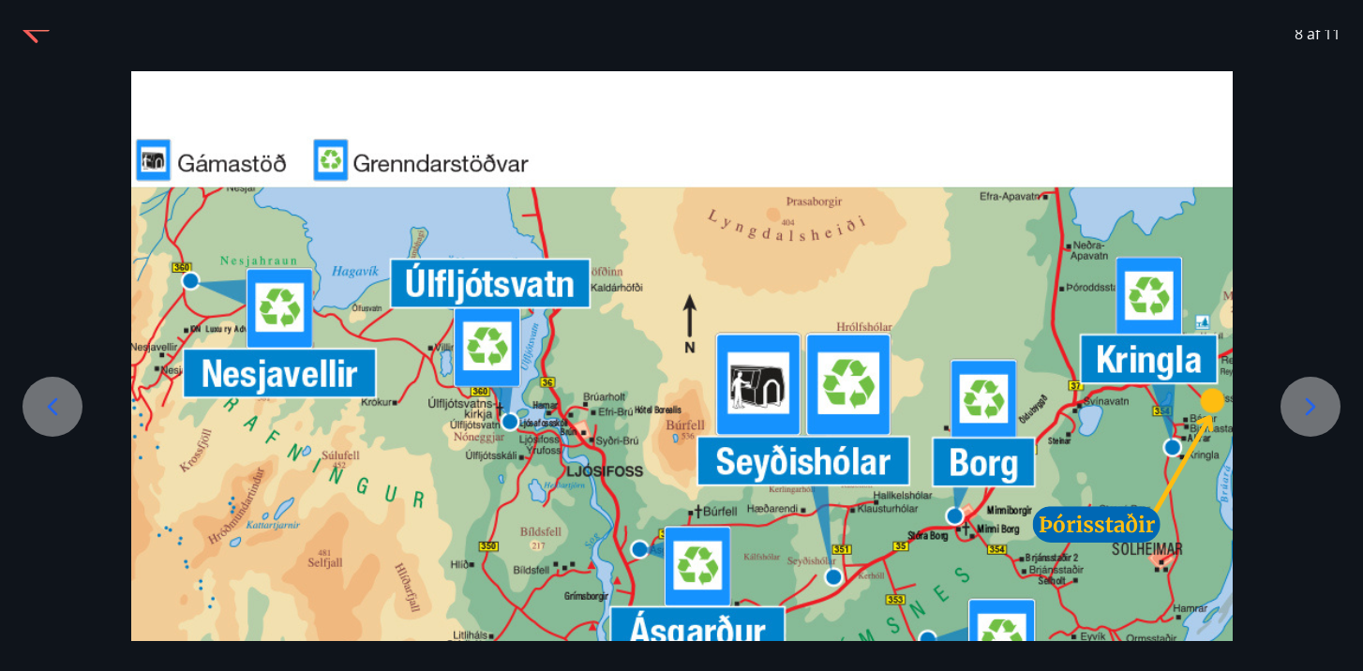
scroll to position [0, 0]
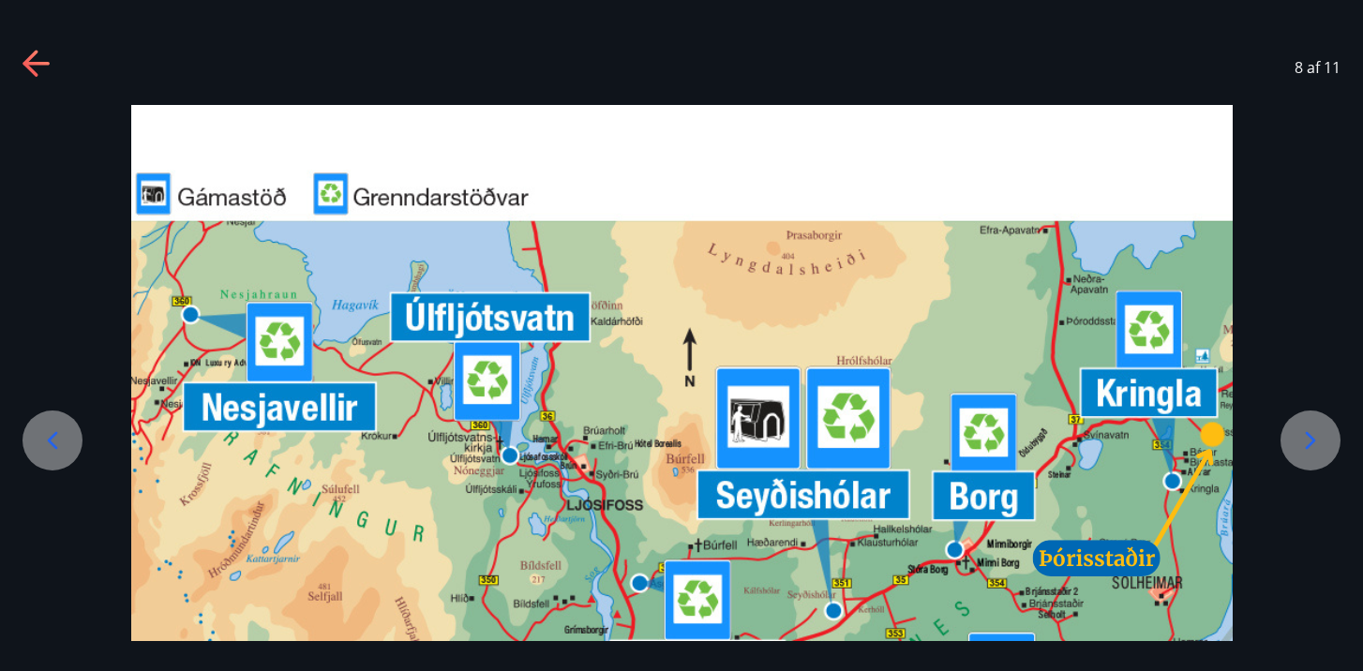
click at [30, 68] on icon at bounding box center [29, 63] width 15 height 26
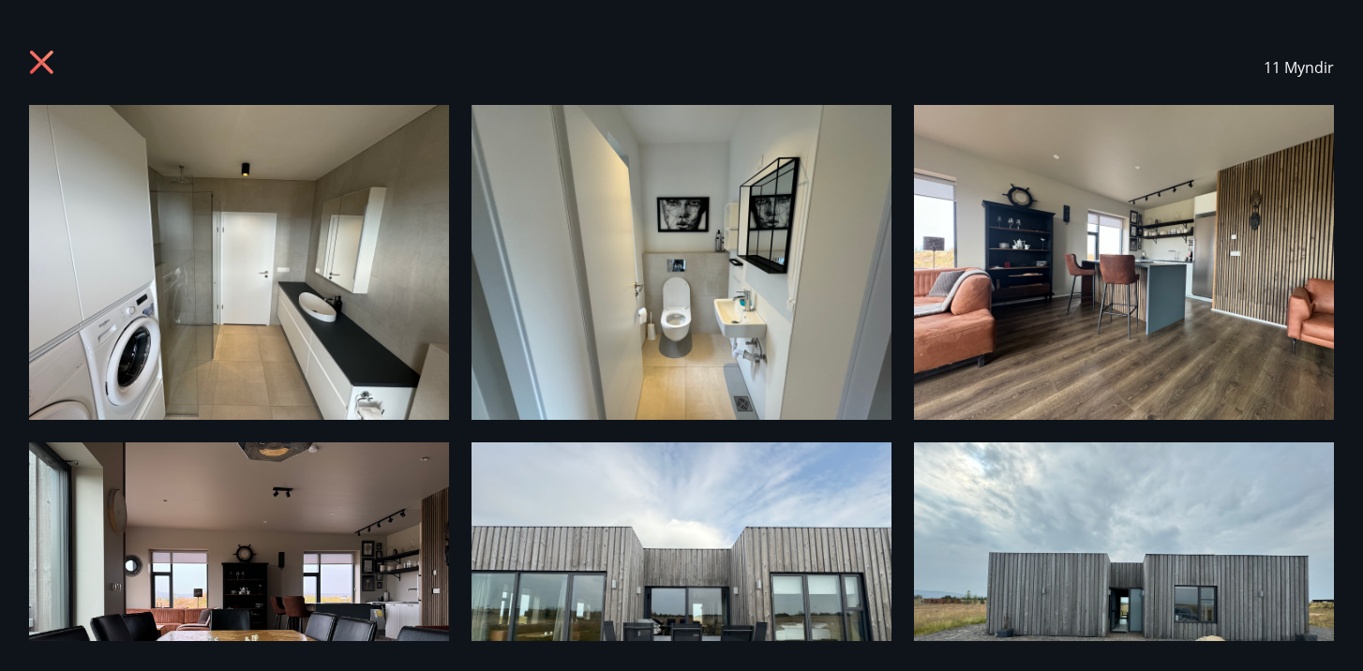
click at [54, 65] on icon at bounding box center [44, 65] width 30 height 30
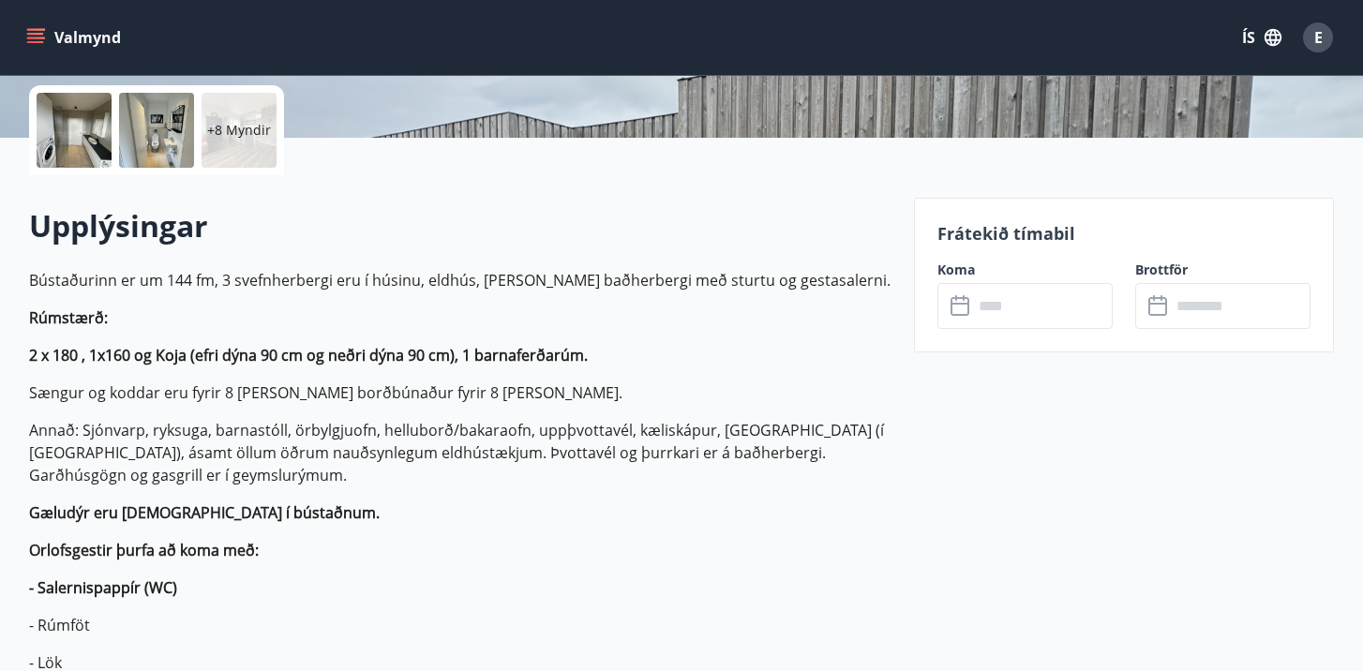
scroll to position [427, 0]
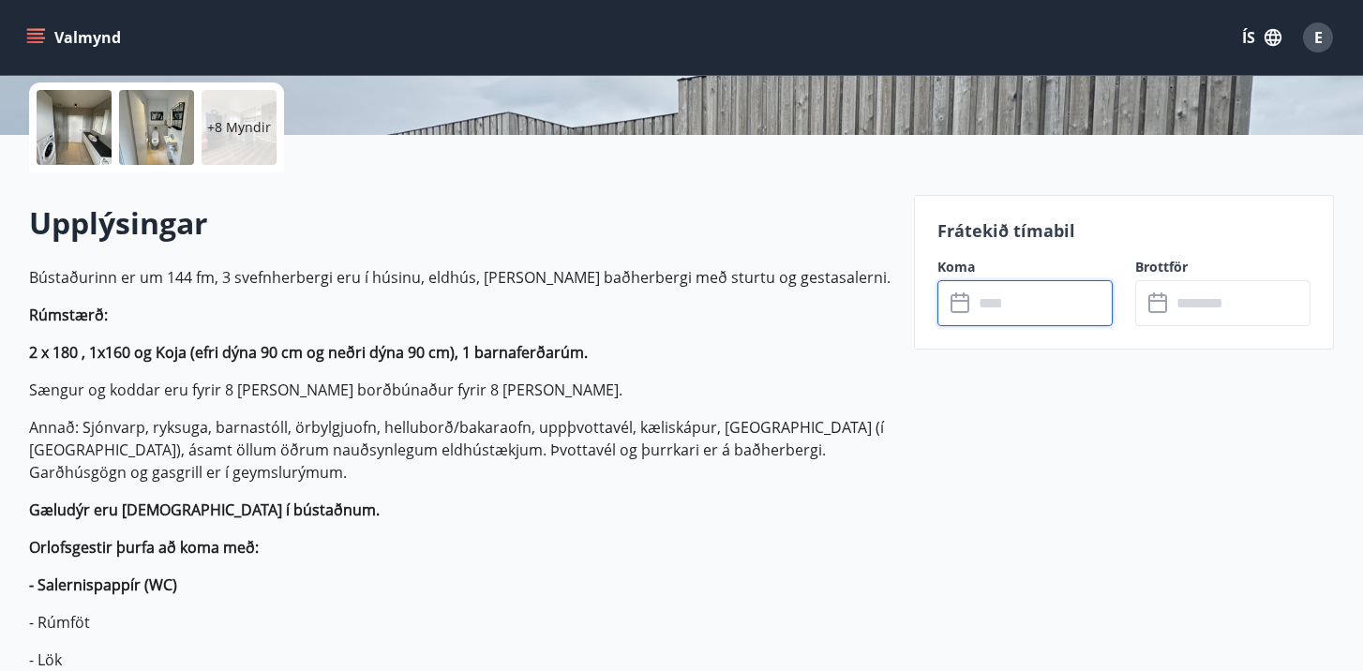
click at [1044, 324] on input "text" at bounding box center [1043, 303] width 140 height 46
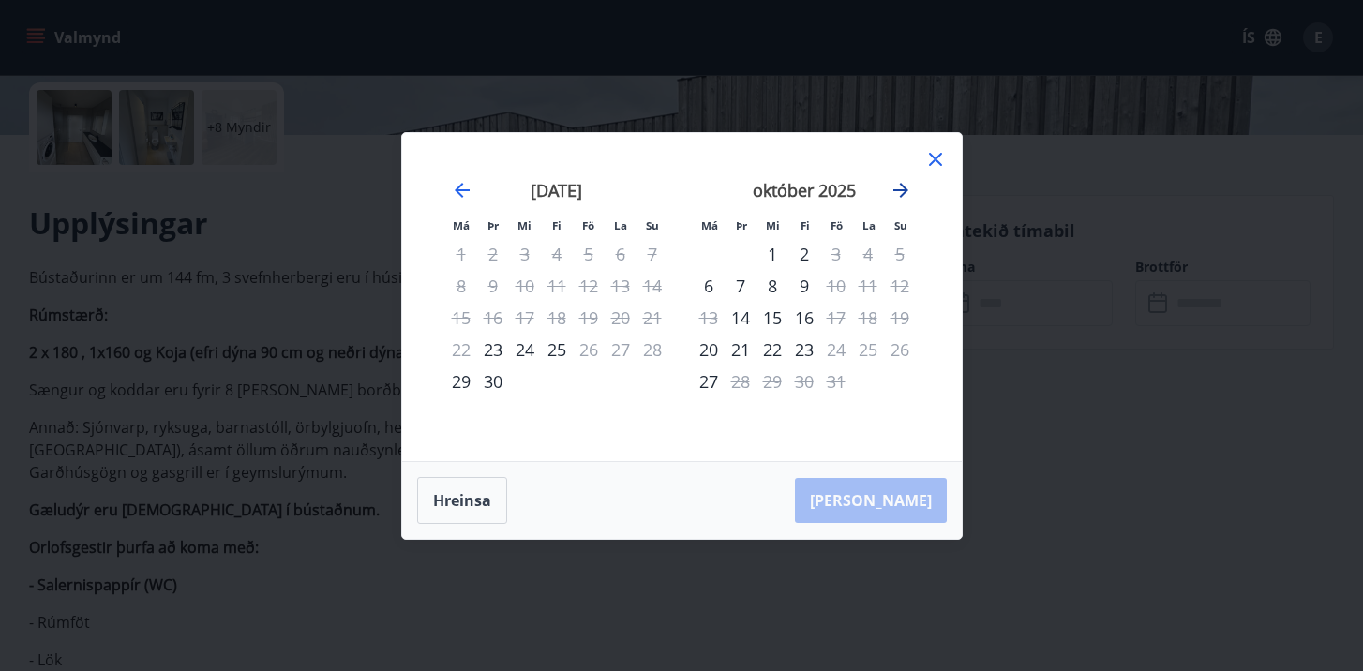
click at [906, 185] on icon "Move forward to switch to the next month." at bounding box center [900, 190] width 22 height 22
click at [934, 170] on icon at bounding box center [935, 159] width 22 height 22
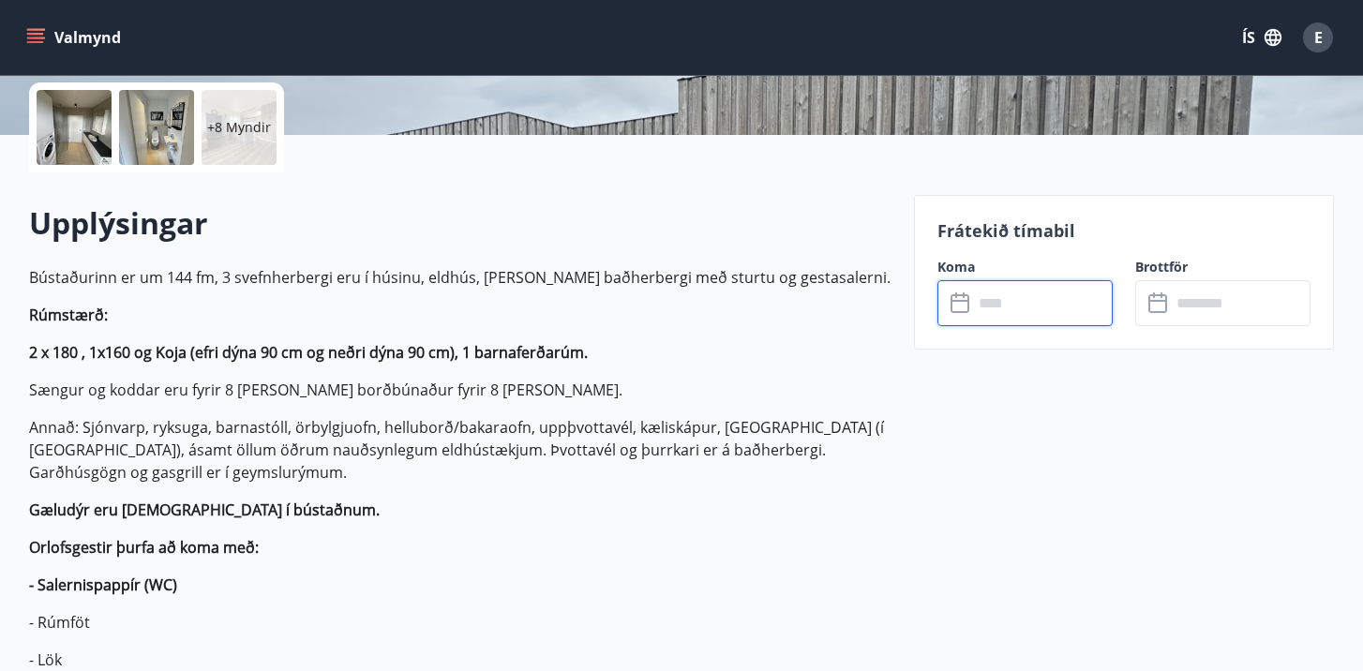
click at [58, 45] on button "Valmynd" at bounding box center [75, 38] width 106 height 34
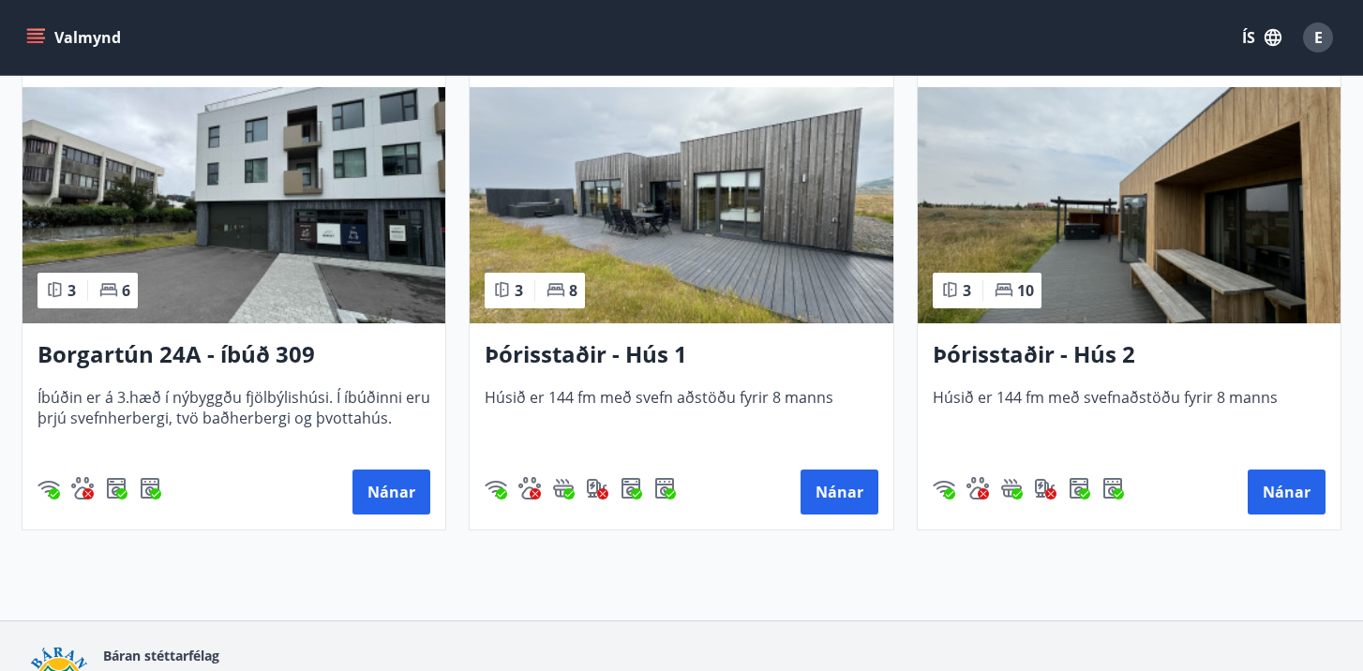
scroll to position [1508, 0]
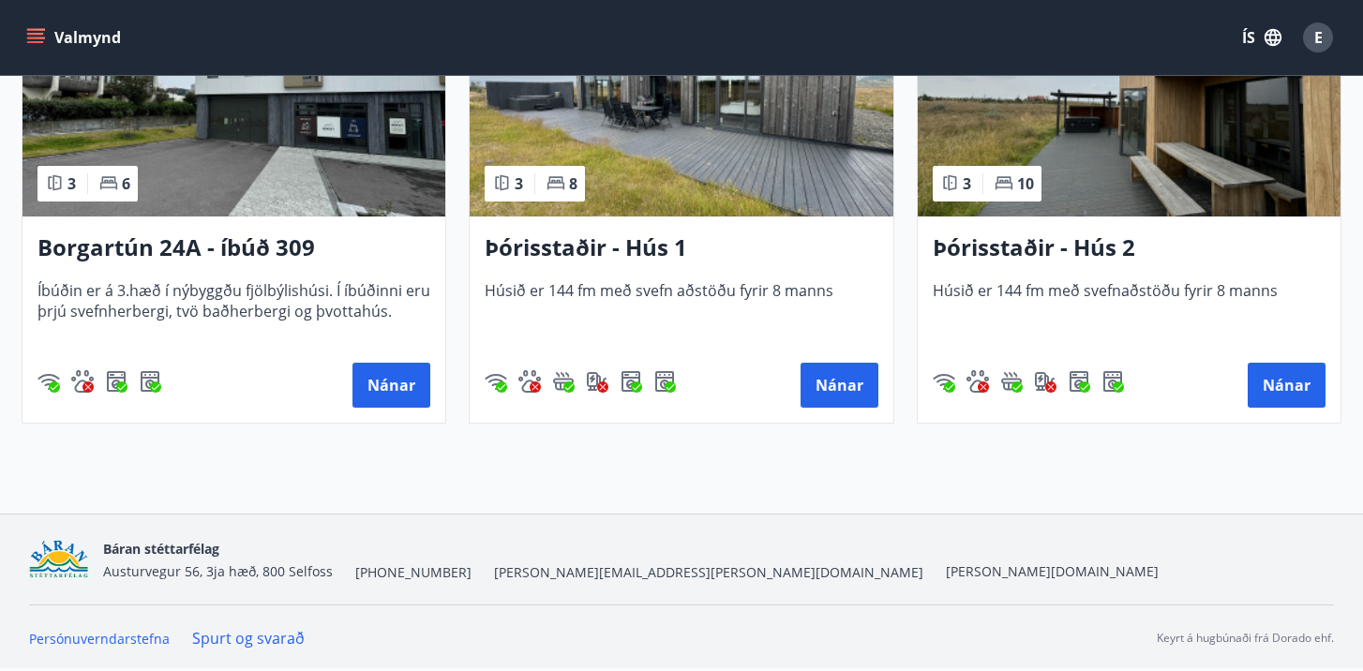
click at [1104, 242] on h3 "Þórisstaðir - Hús 2" at bounding box center [1129, 248] width 393 height 34
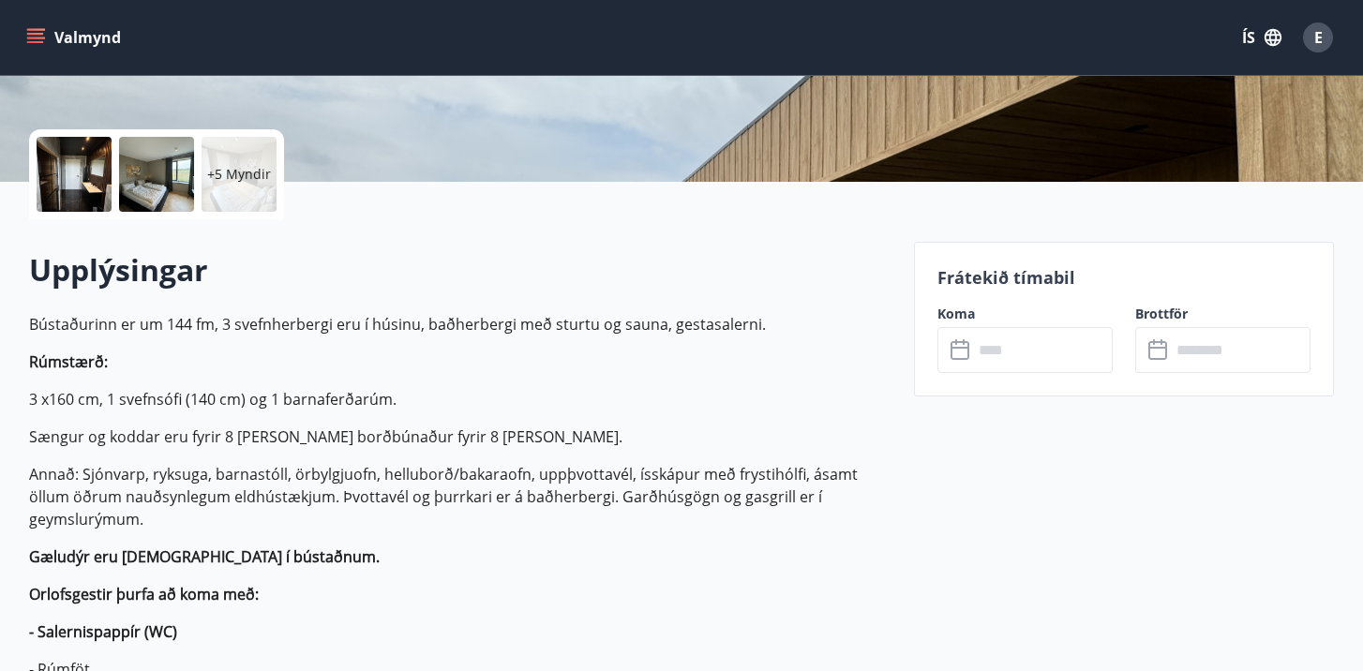
scroll to position [381, 0]
click at [1031, 354] on input "text" at bounding box center [1043, 349] width 140 height 46
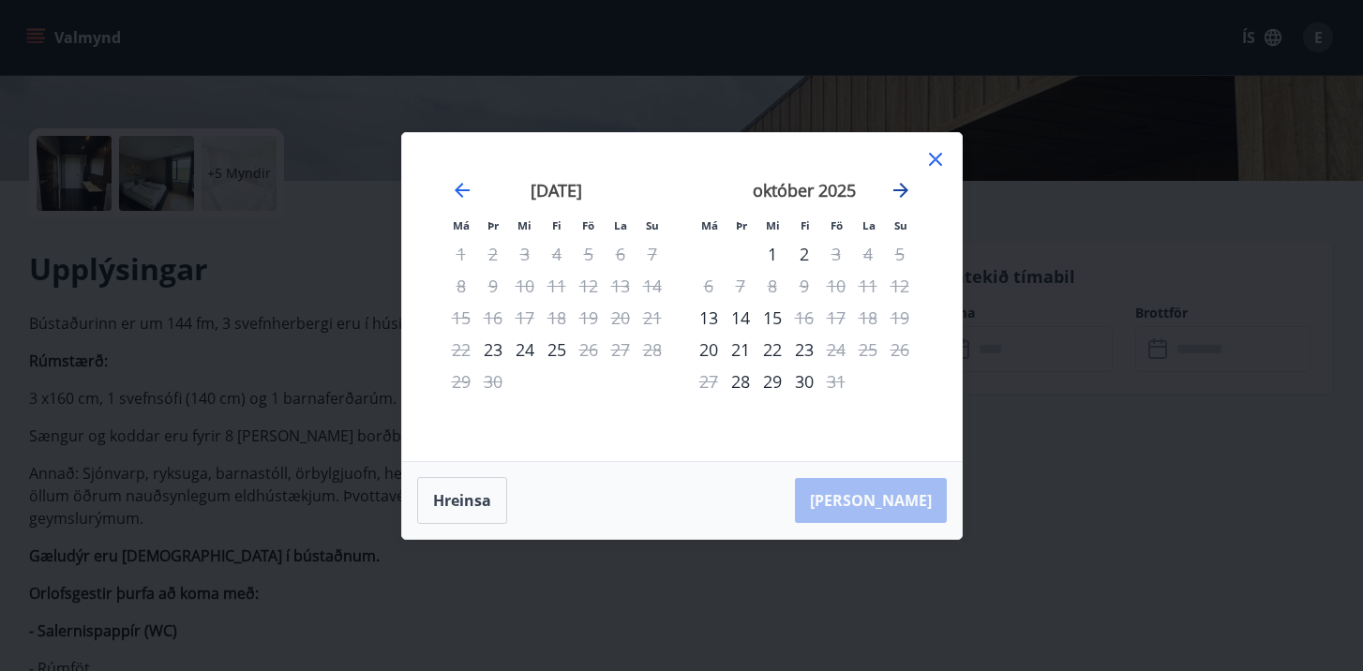
click at [901, 188] on icon "Move forward to switch to the next month." at bounding box center [900, 190] width 22 height 22
click at [941, 163] on icon at bounding box center [935, 159] width 22 height 22
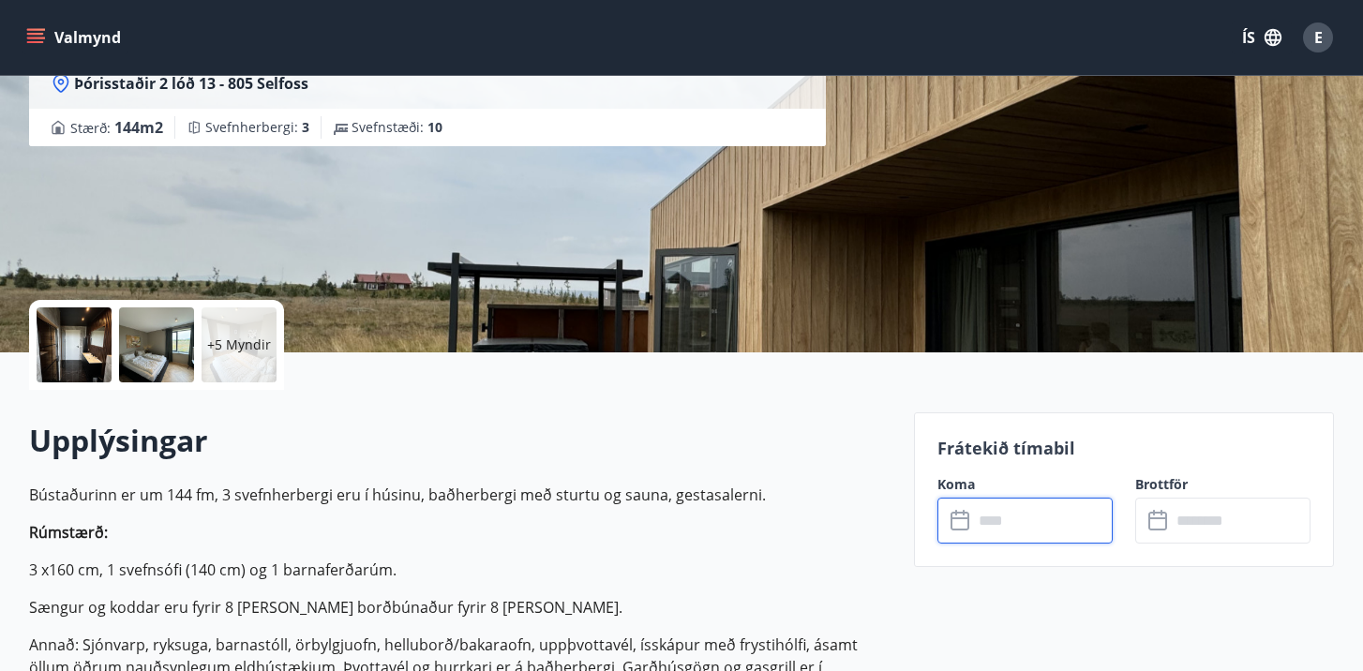
scroll to position [82, 0]
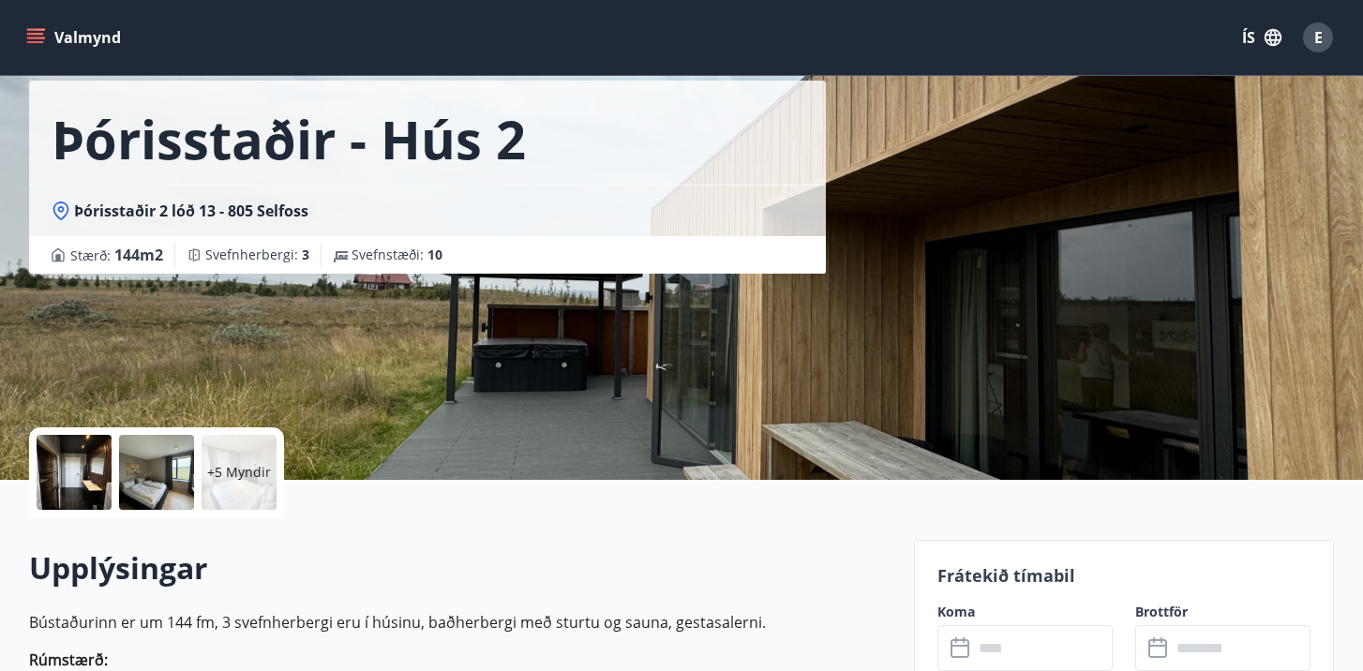
click at [91, 498] on div at bounding box center [74, 472] width 75 height 75
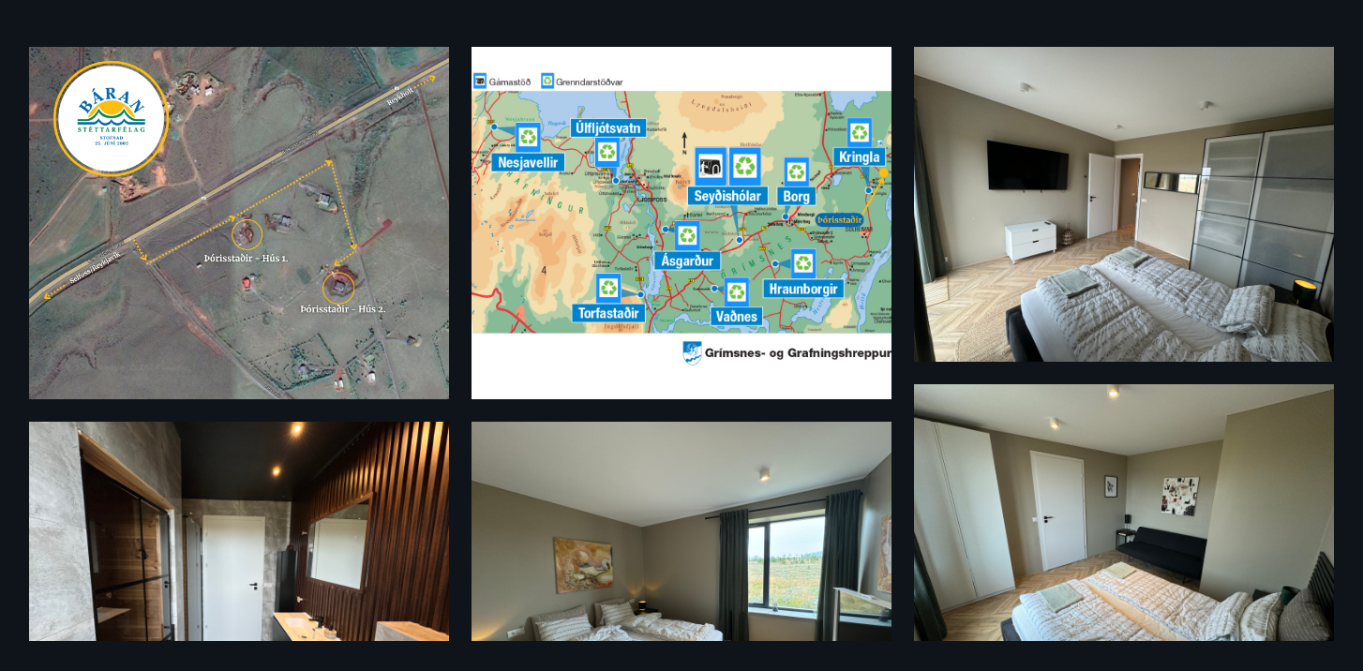
scroll to position [0, 0]
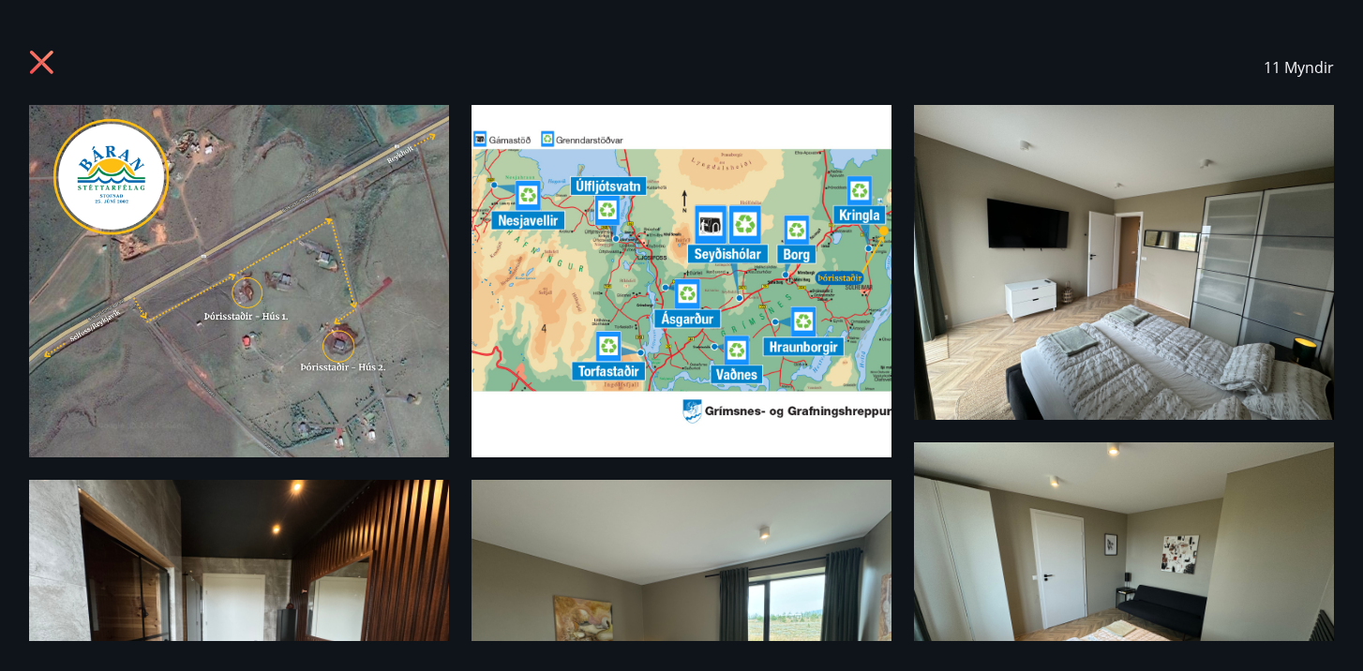
click at [41, 67] on icon at bounding box center [44, 65] width 30 height 30
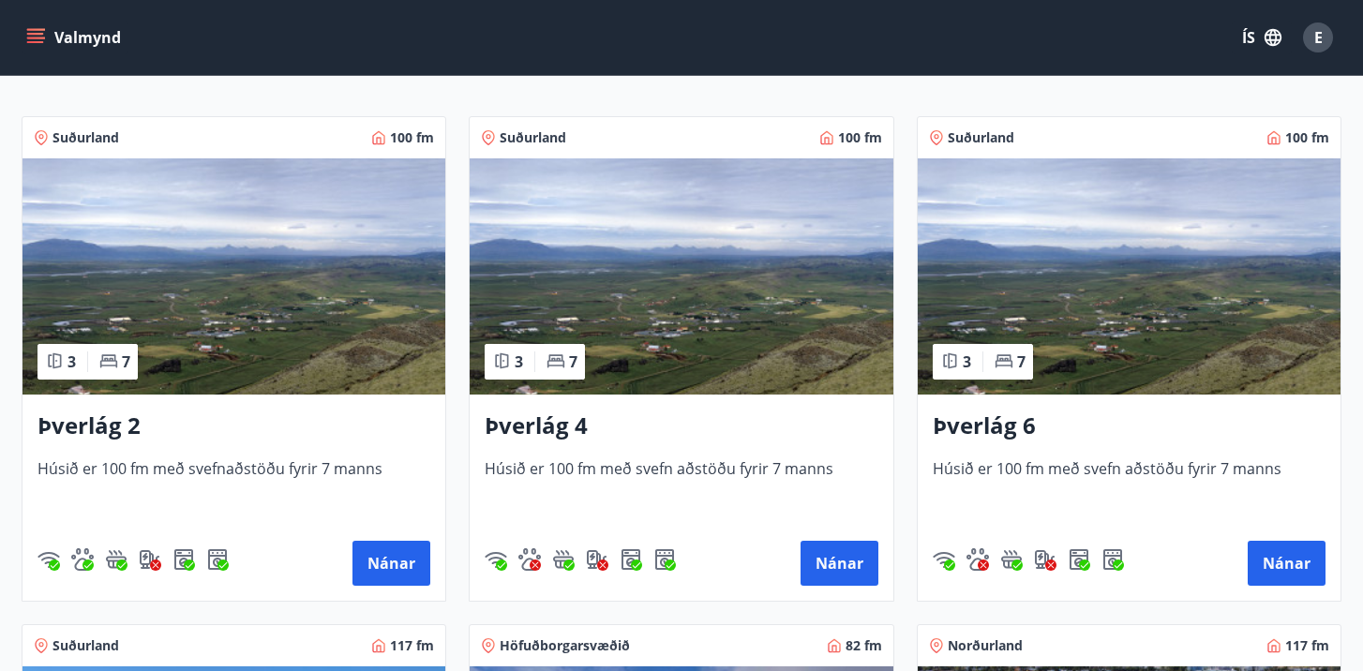
scroll to position [315, 0]
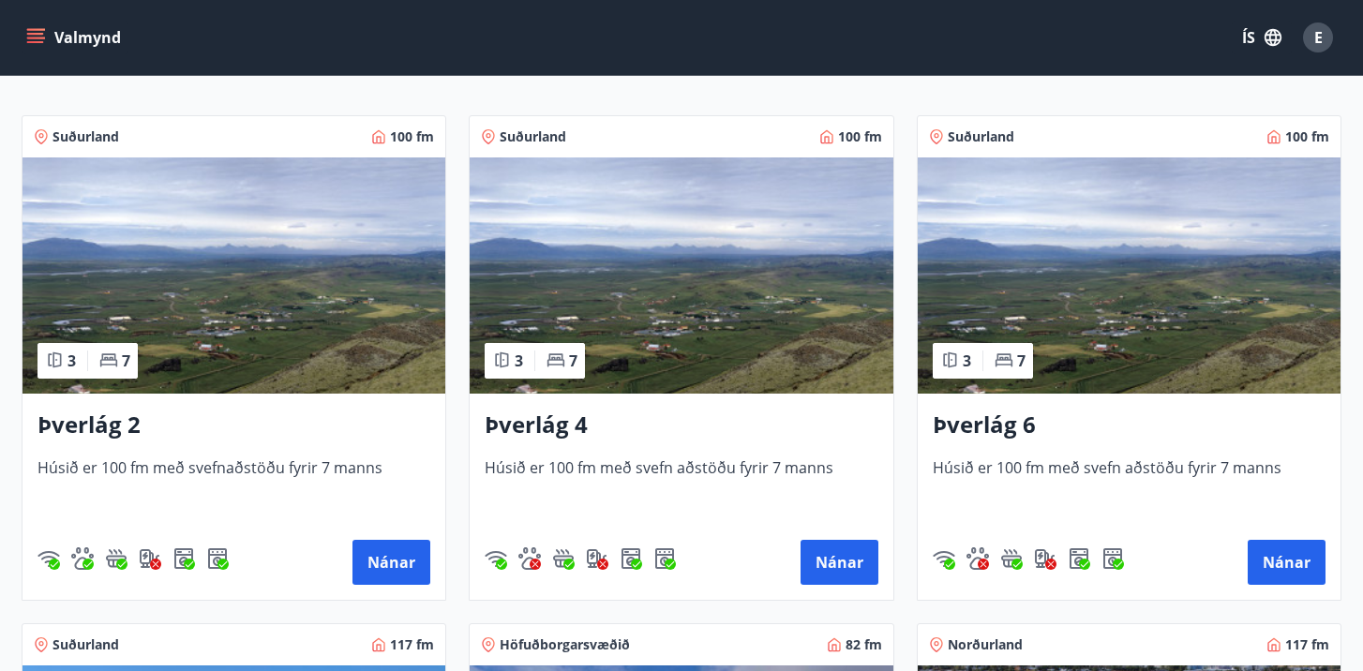
click at [61, 443] on div "Þverlág 2 Húsið er 100 fm með svefnaðstöðu fyrir 7 manns Nánar" at bounding box center [233, 497] width 423 height 206
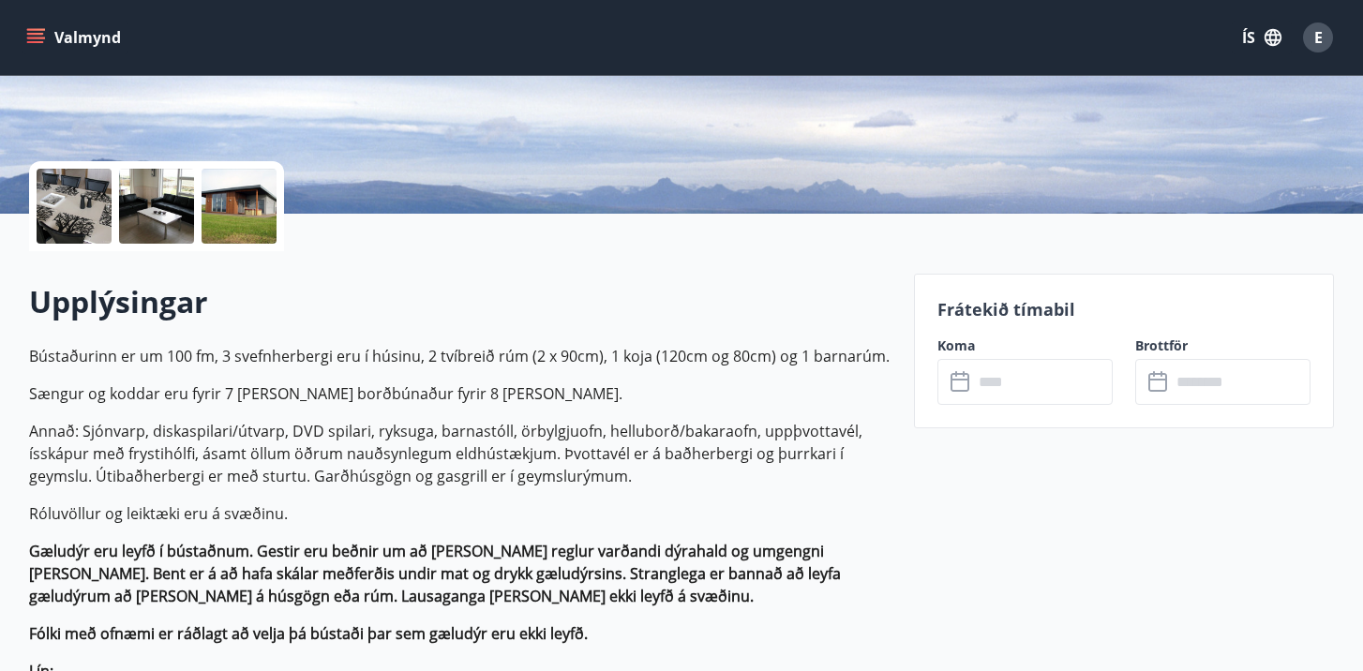
scroll to position [343, 0]
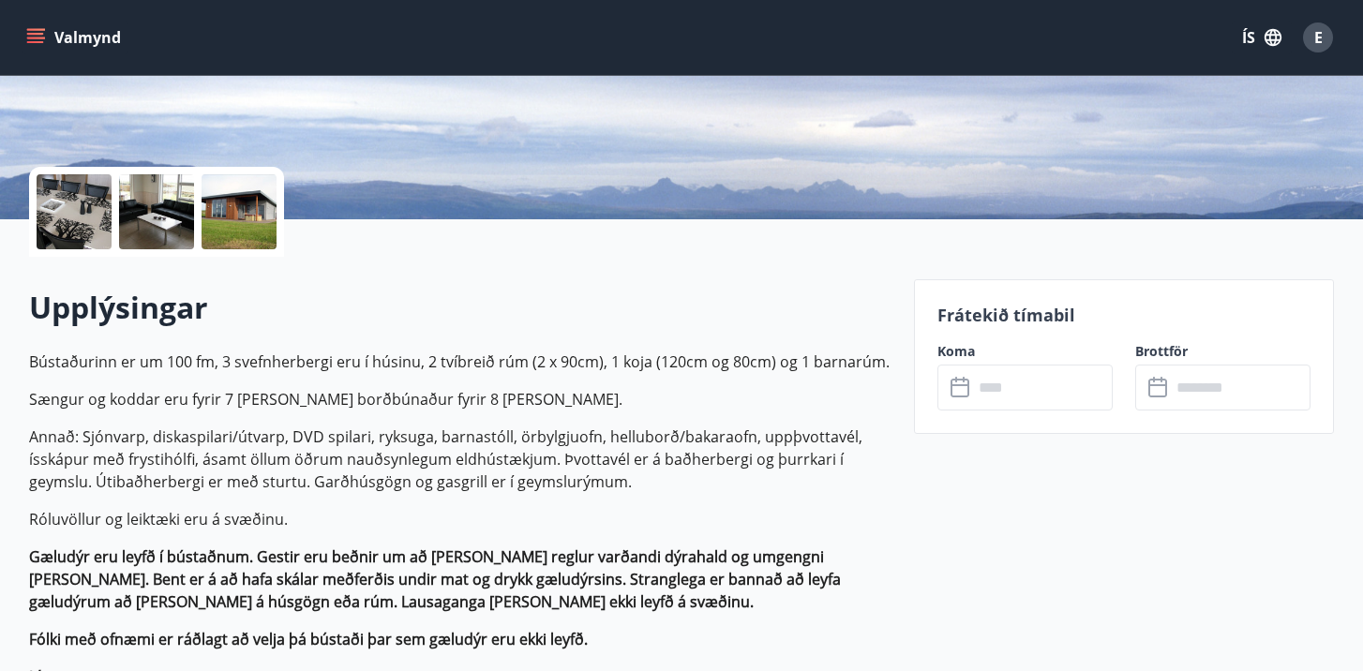
click at [239, 224] on div at bounding box center [239, 211] width 75 height 75
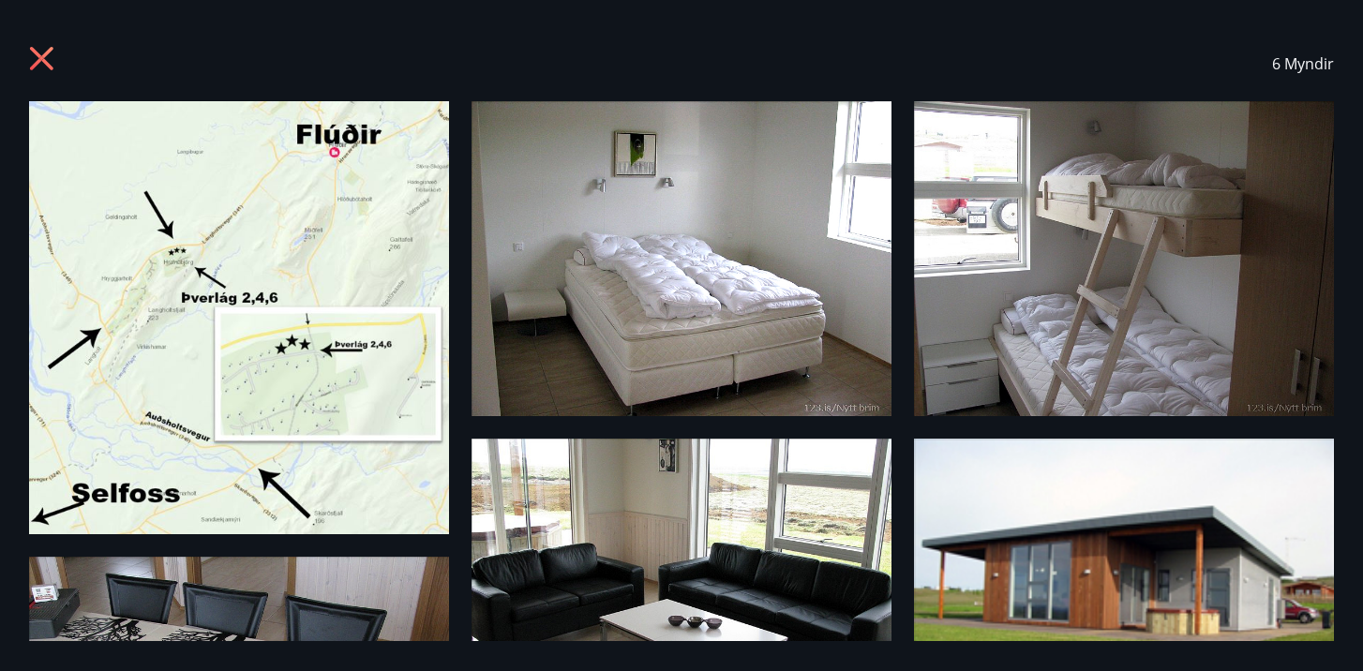
scroll to position [0, 0]
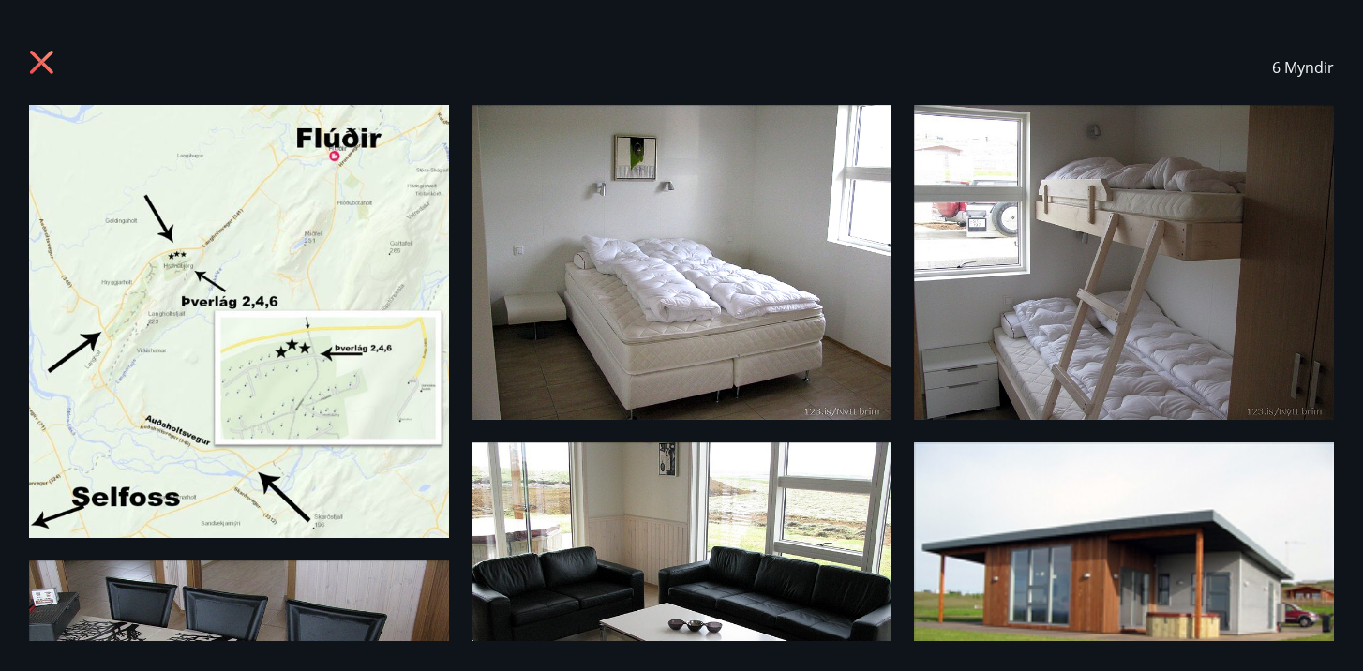
click at [340, 356] on img at bounding box center [239, 321] width 420 height 433
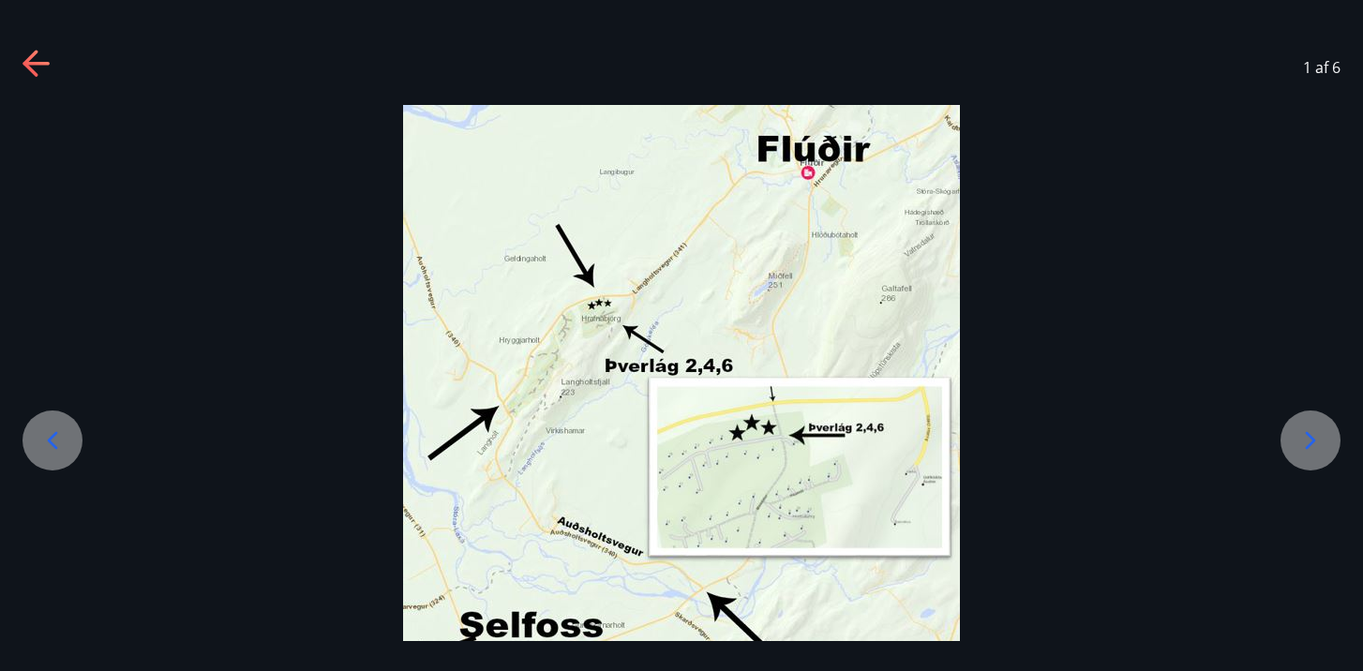
click at [34, 59] on icon at bounding box center [37, 65] width 30 height 30
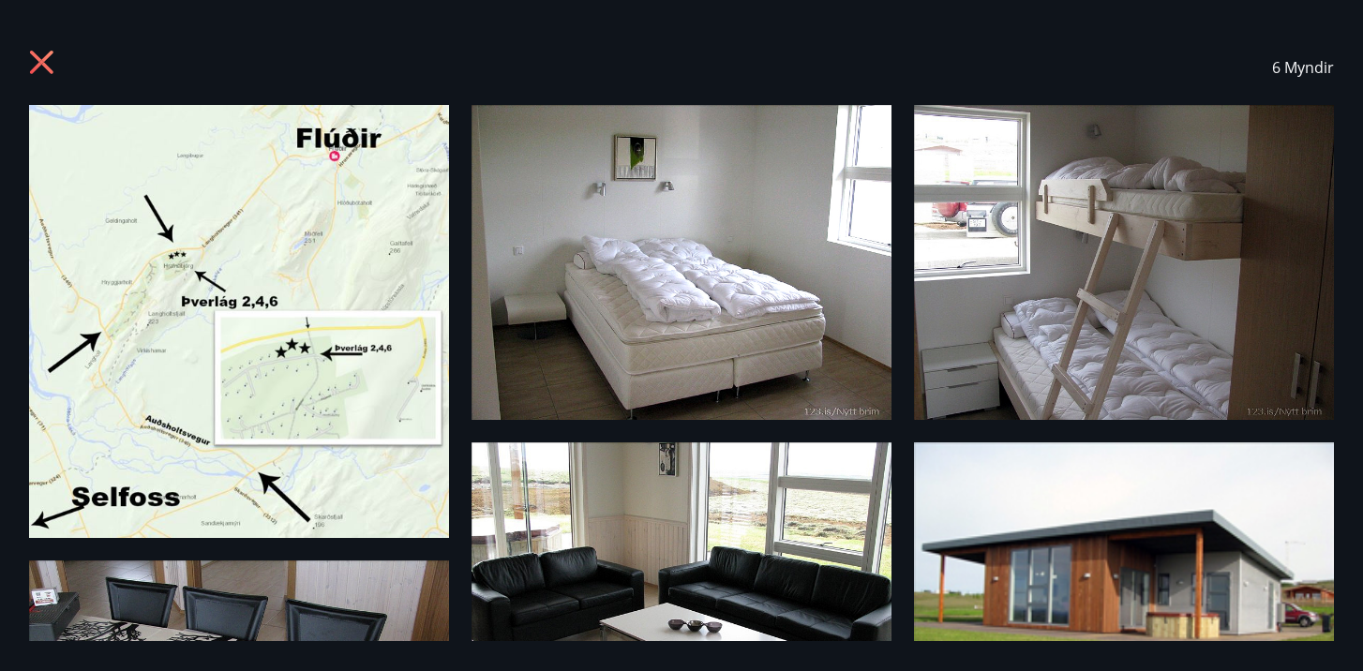
click at [26, 66] on div "6 Myndir" at bounding box center [682, 67] width 1350 height 75
click at [49, 67] on icon at bounding box center [41, 62] width 23 height 23
